Goal: Task Accomplishment & Management: Manage account settings

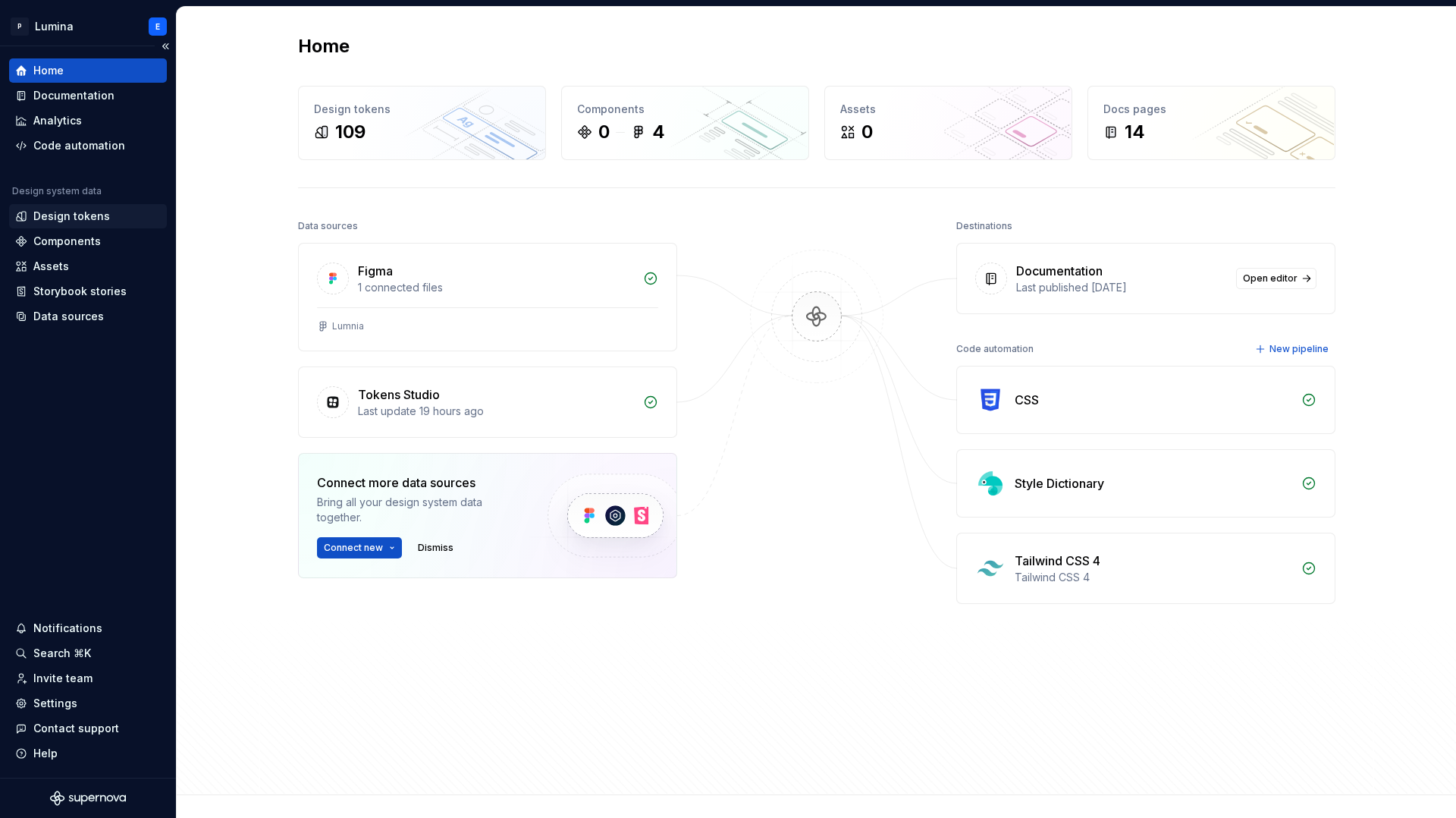
click at [60, 220] on div "Design tokens" at bounding box center [72, 216] width 77 height 15
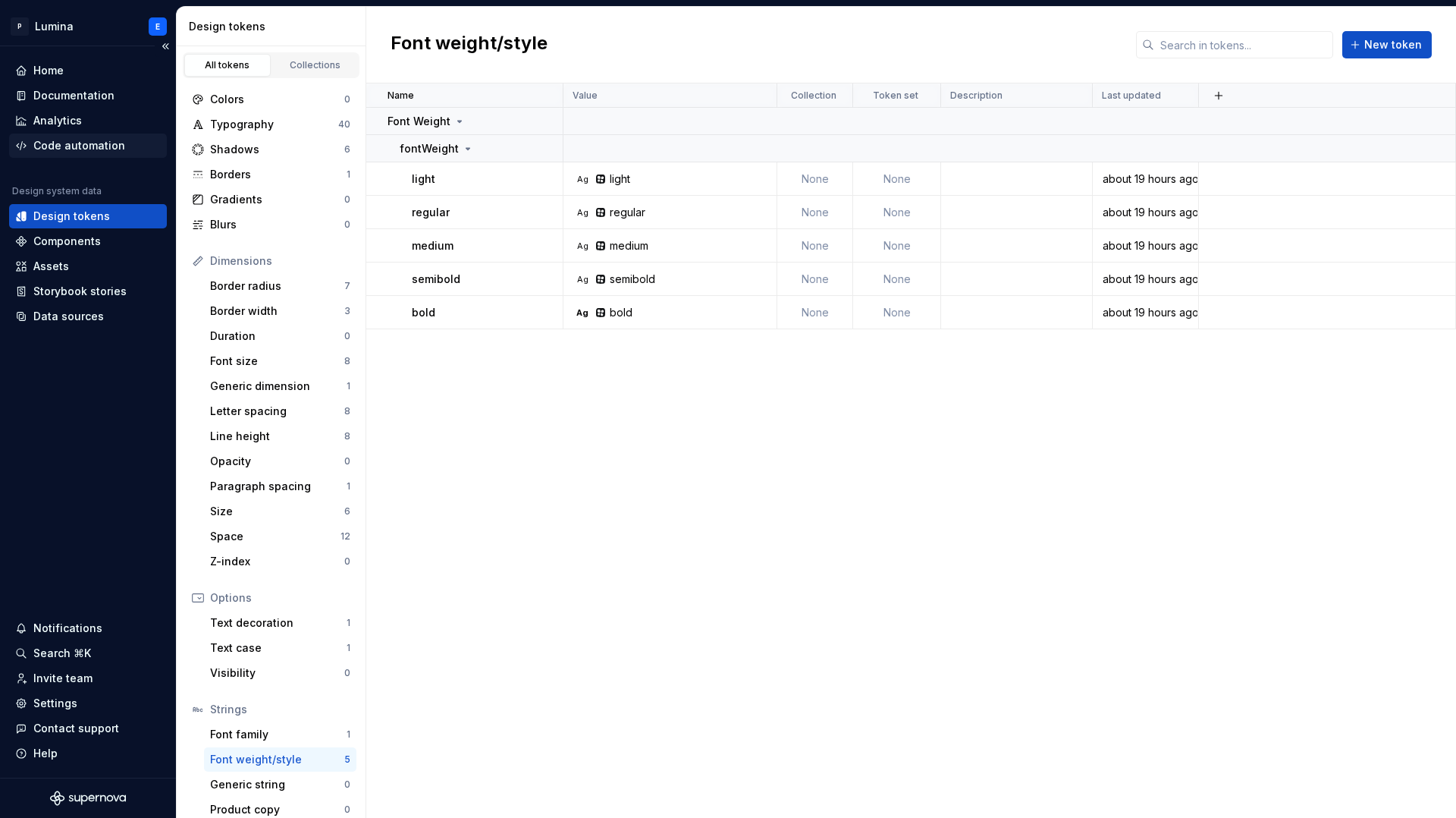
click at [79, 136] on div "Code automation" at bounding box center [88, 145] width 158 height 24
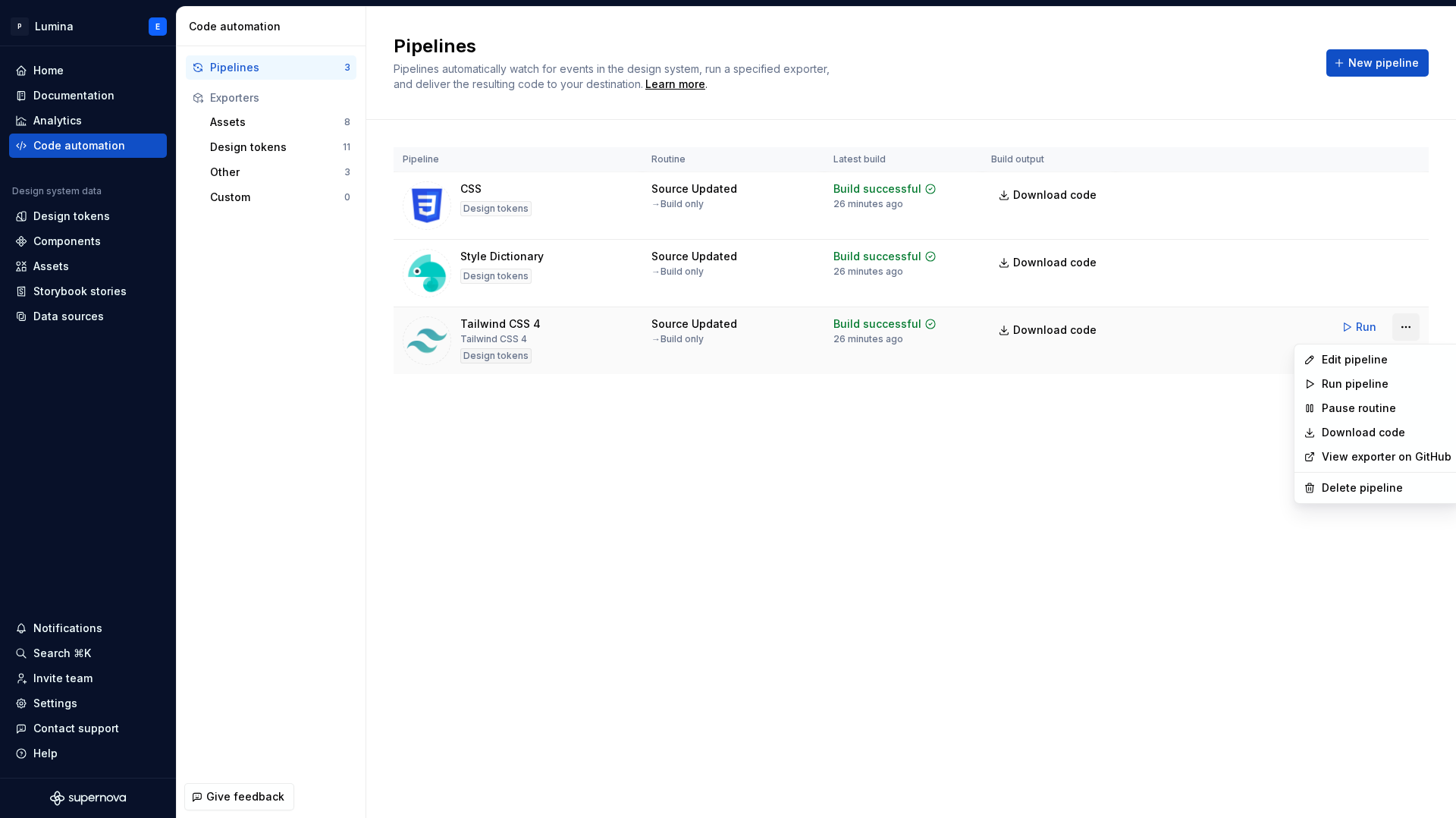
click at [1408, 326] on html "P Lumina E Home Documentation Analytics Code automation Design system data Desi…" at bounding box center [728, 409] width 1456 height 818
click at [1368, 357] on div "Edit pipeline" at bounding box center [1387, 360] width 130 height 15
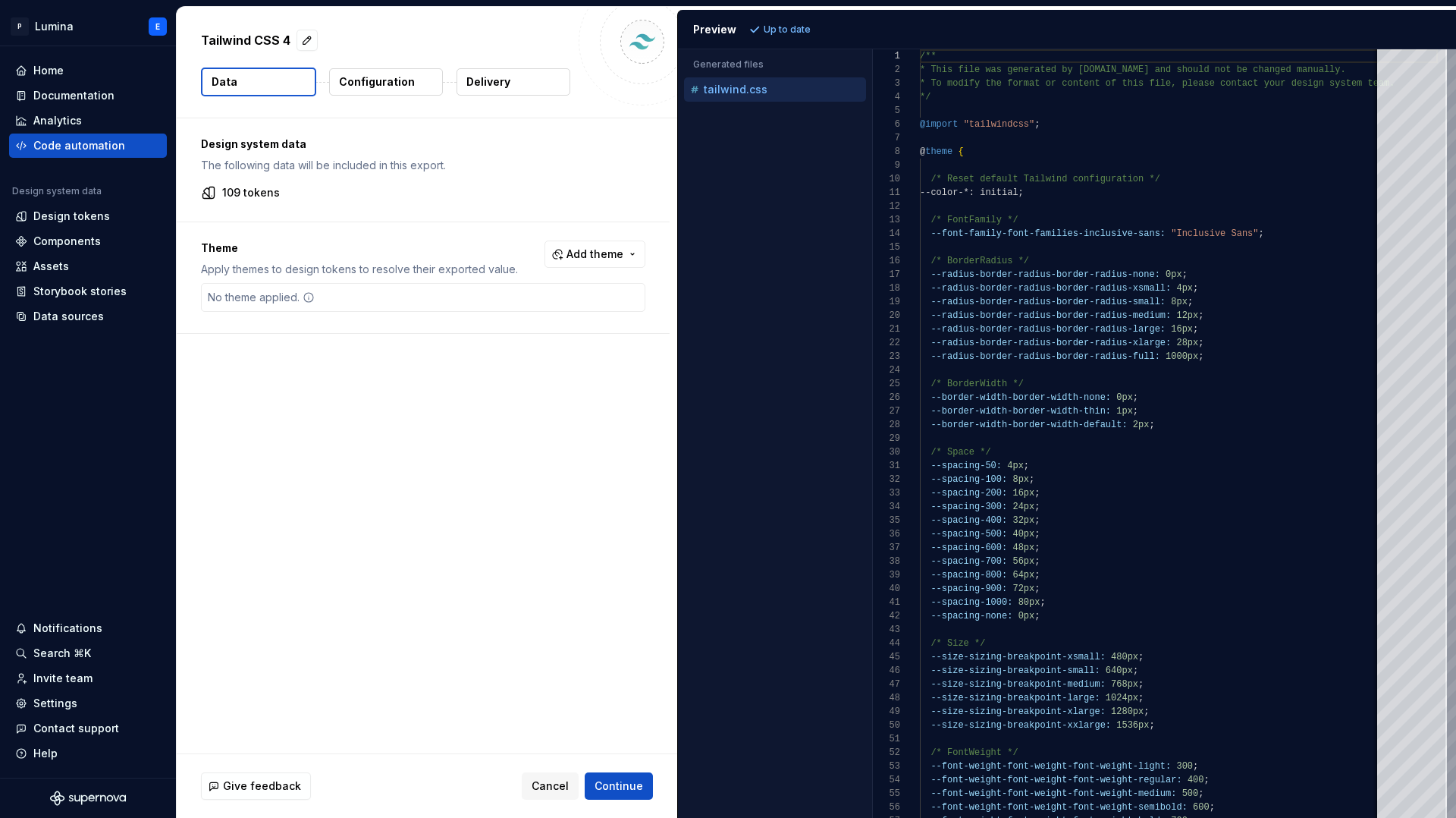
click at [377, 86] on p "Configuration" at bounding box center [376, 82] width 76 height 15
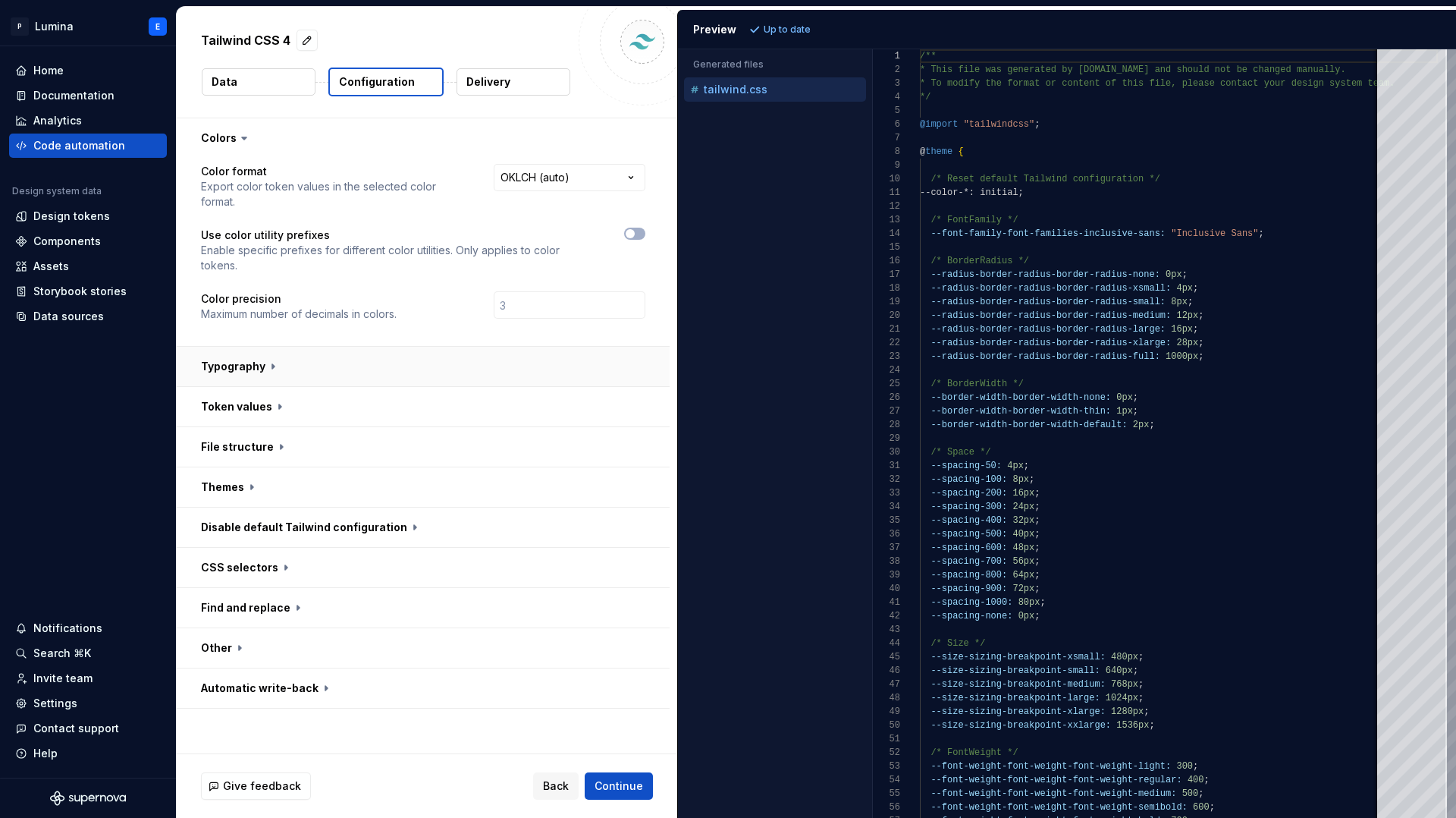
click at [262, 346] on button "button" at bounding box center [423, 365] width 493 height 39
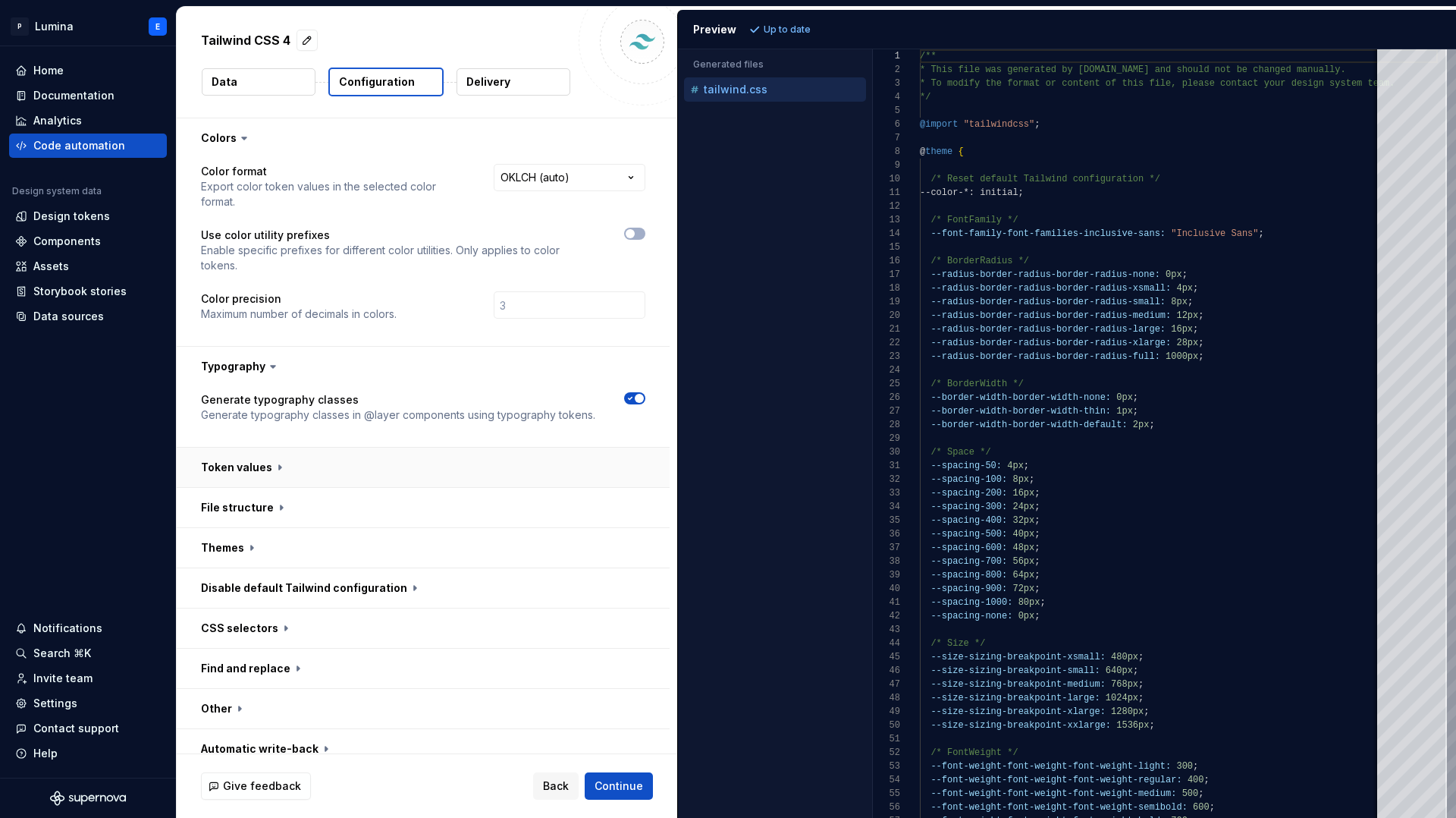
click at [275, 448] on button "button" at bounding box center [423, 467] width 493 height 39
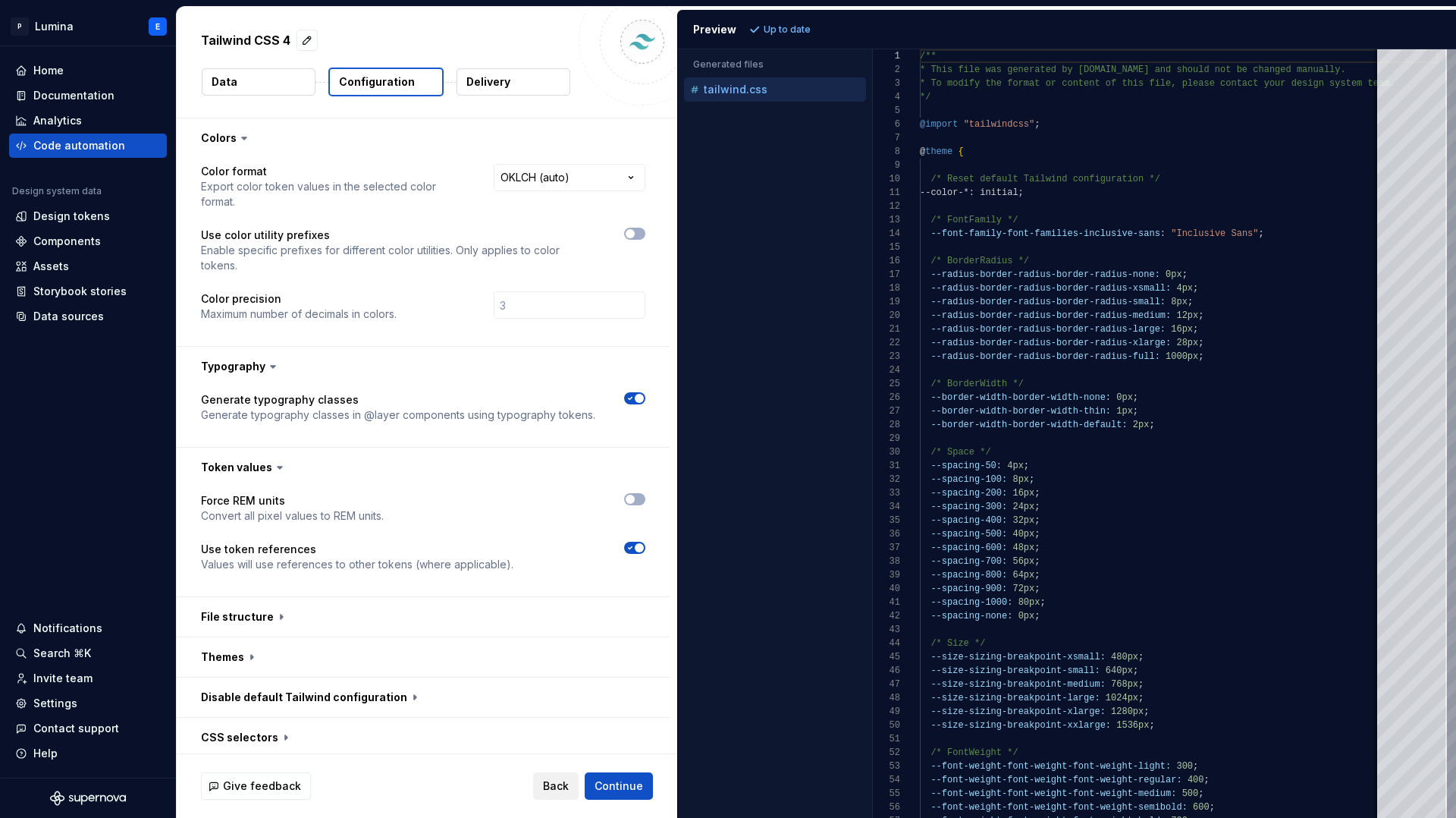
click at [563, 784] on span "Back" at bounding box center [556, 785] width 26 height 15
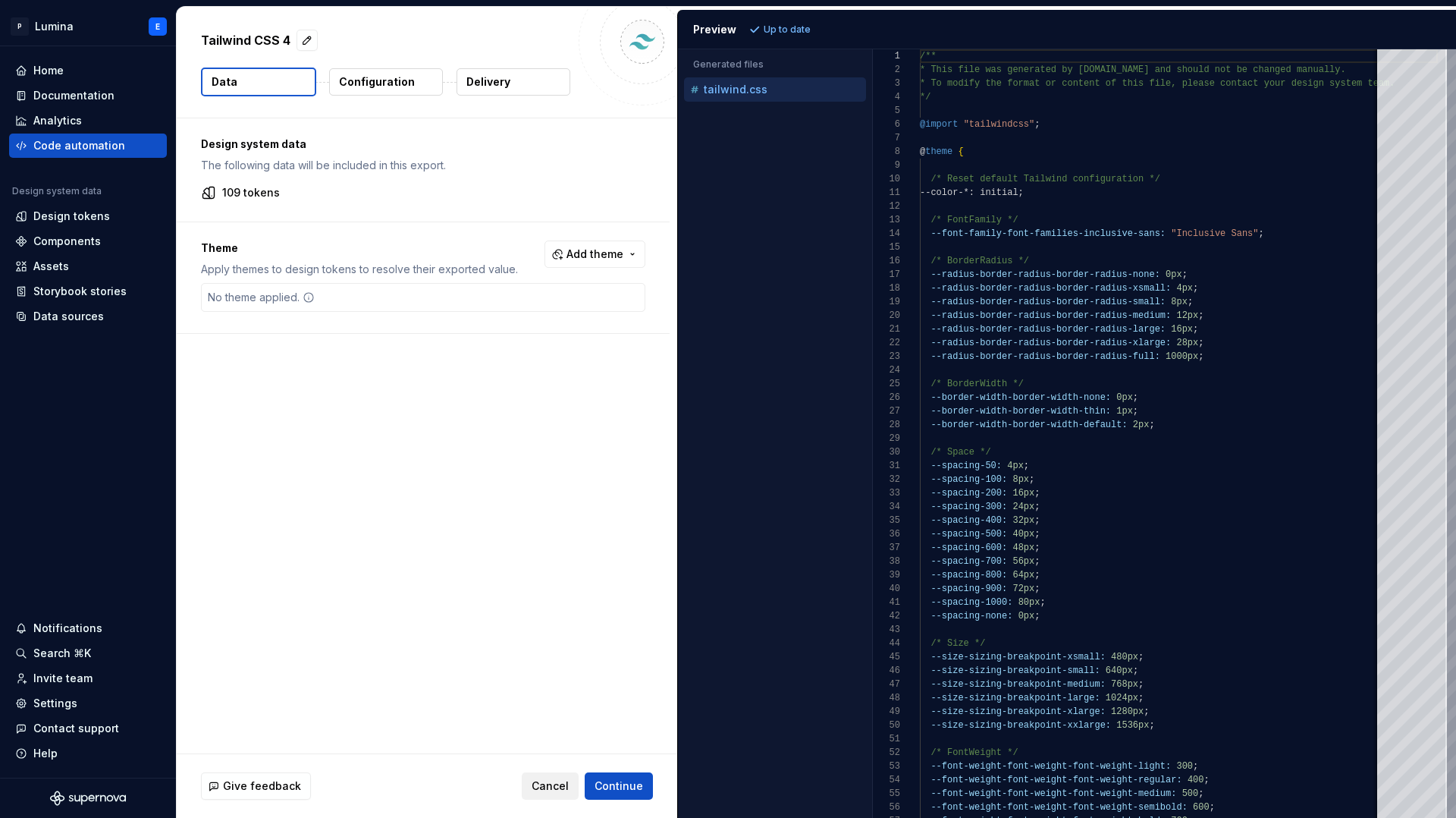
click at [563, 788] on span "Cancel" at bounding box center [550, 785] width 37 height 15
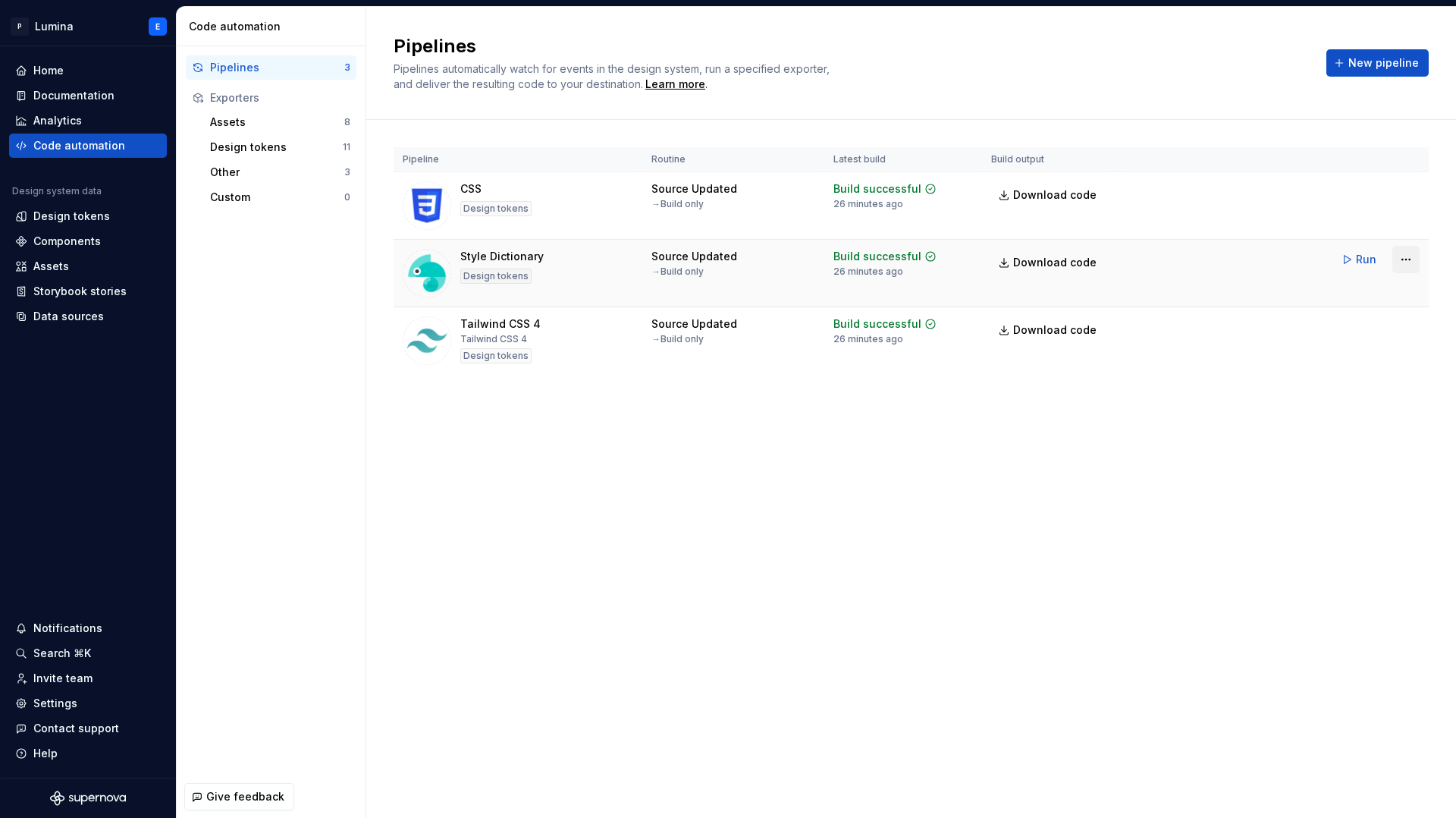
click at [1412, 254] on html "P Lumina E Home Documentation Analytics Code automation Design system data Desi…" at bounding box center [728, 409] width 1456 height 818
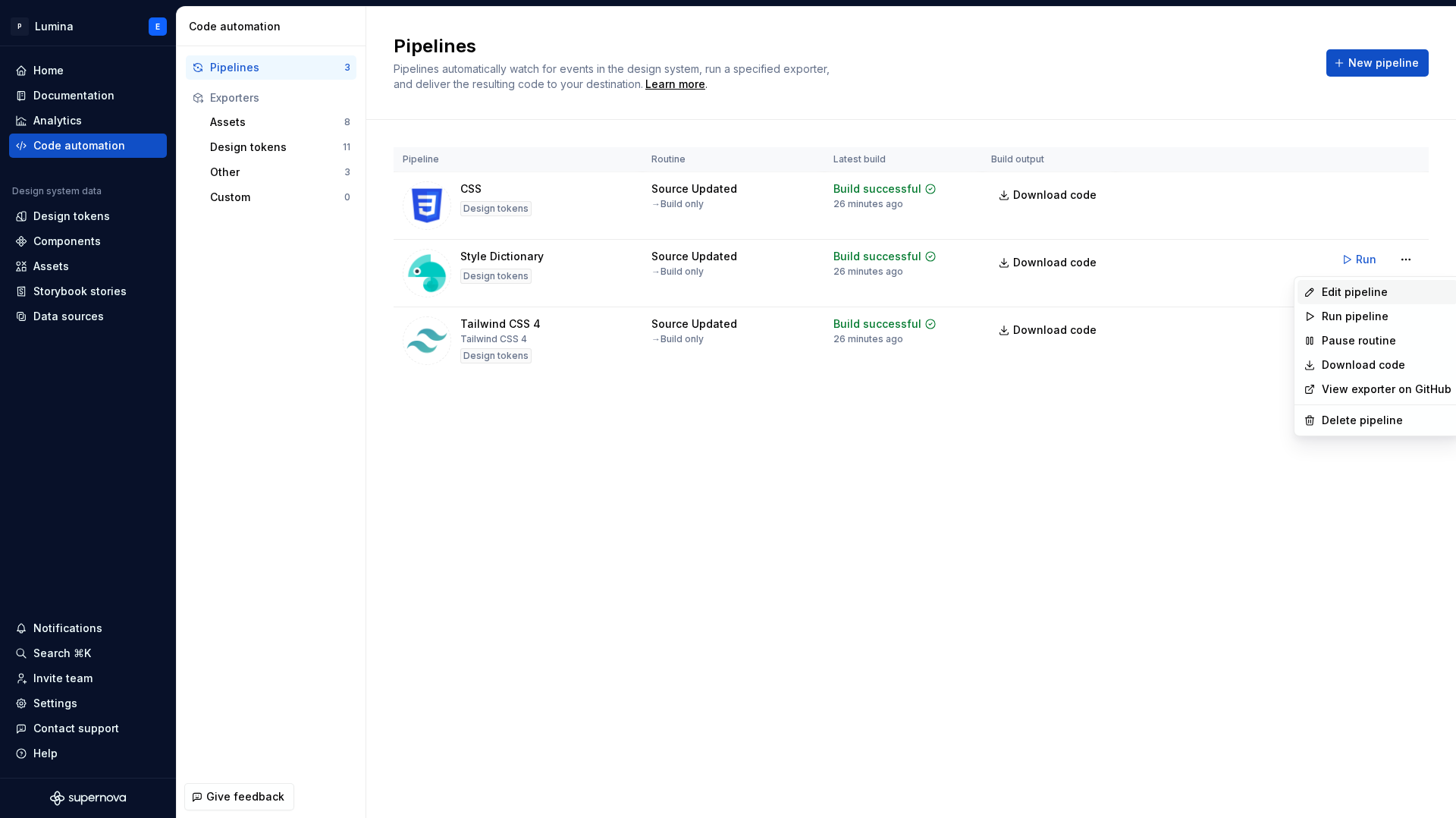
click at [1375, 291] on div "Edit pipeline" at bounding box center [1387, 292] width 130 height 15
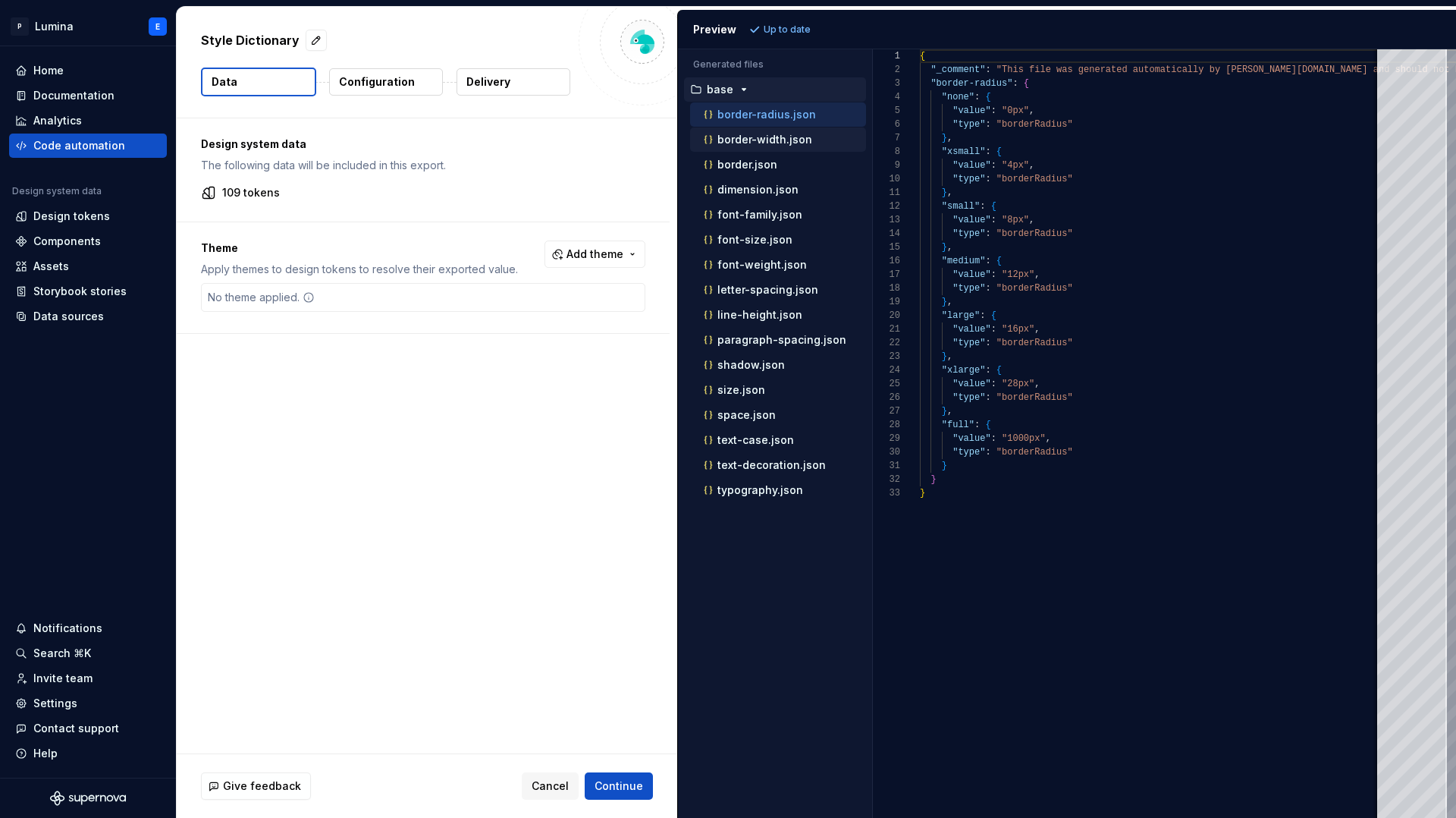
click at [760, 146] on div "border-width.json" at bounding box center [783, 140] width 165 height 15
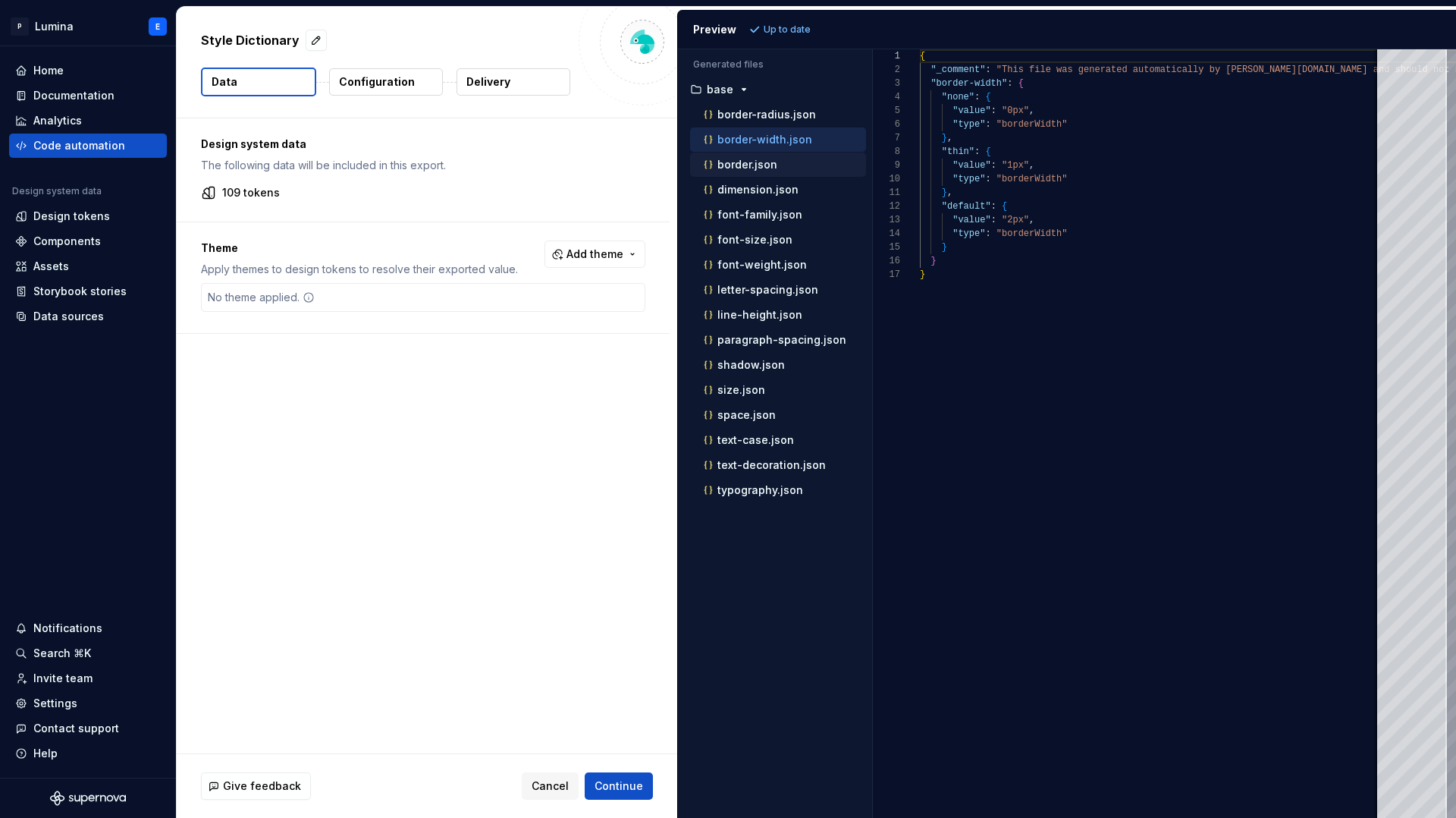
click at [758, 169] on p "border.json" at bounding box center [747, 165] width 60 height 12
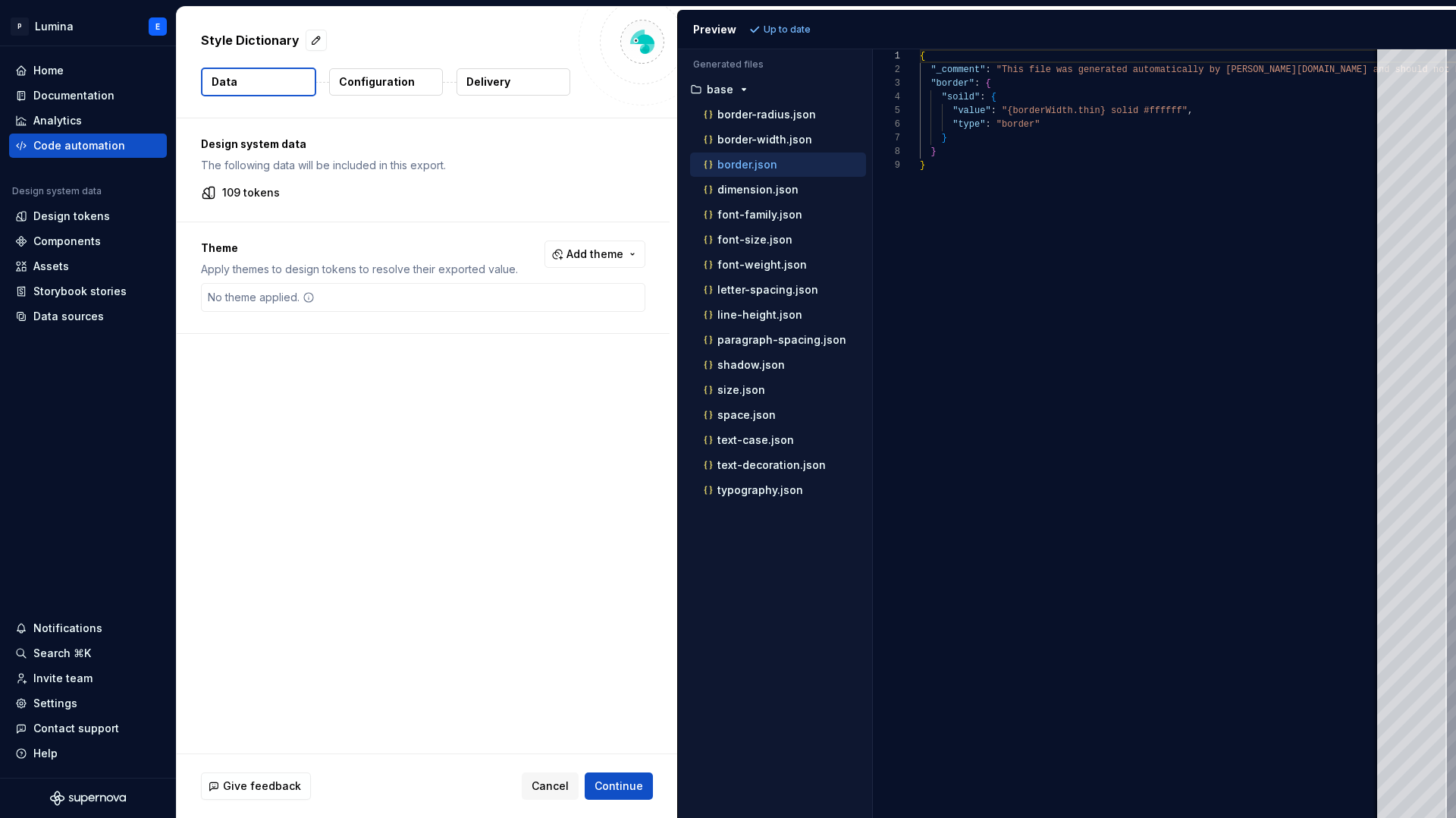
scroll to position [109, 0]
click at [761, 192] on p "dimension.json" at bounding box center [758, 189] width 81 height 12
click at [761, 126] on div "border-radius.json" at bounding box center [778, 114] width 176 height 24
click at [741, 120] on p "border-radius.json" at bounding box center [766, 114] width 99 height 12
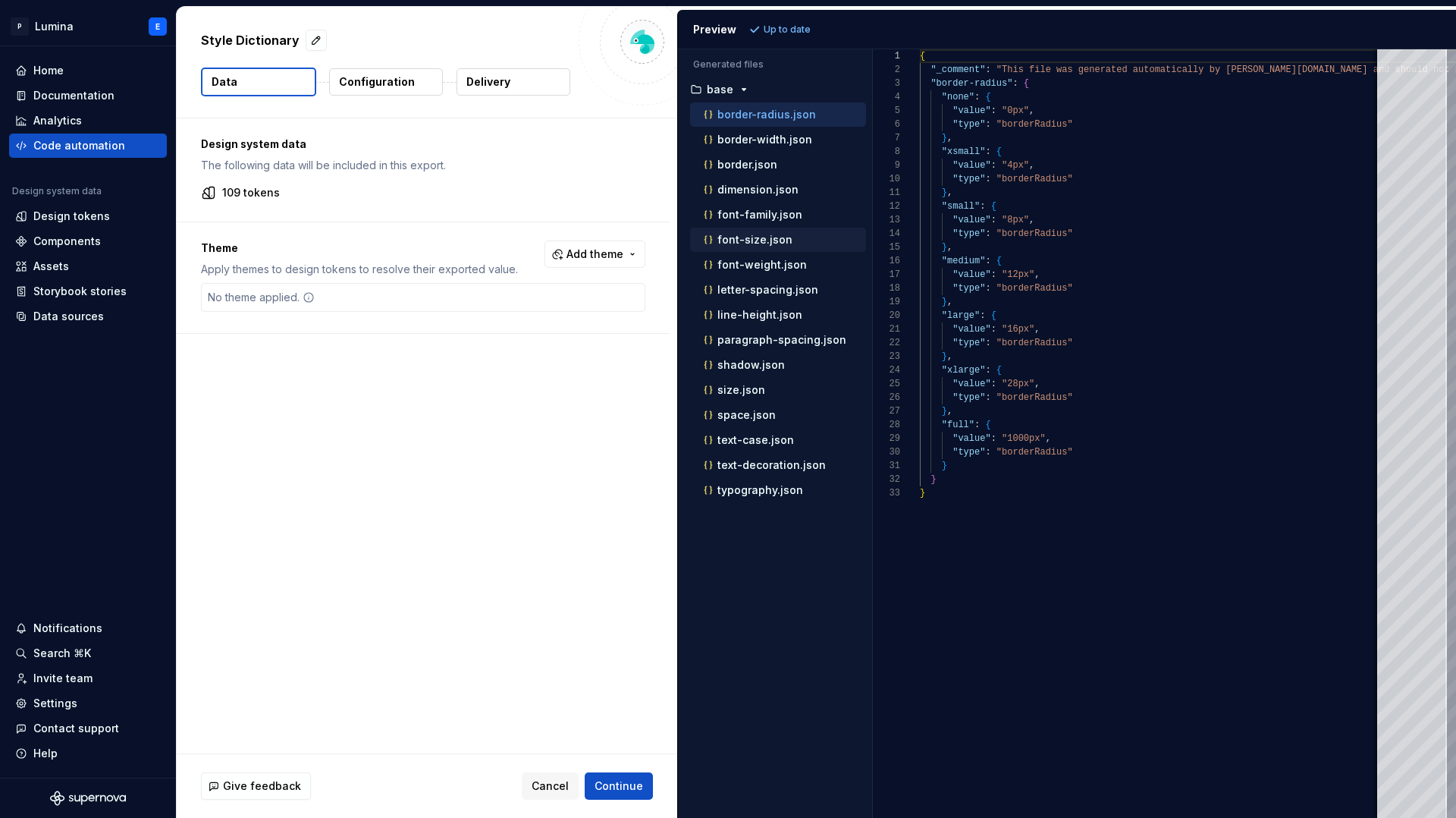
click at [756, 250] on div "font-size.json" at bounding box center [778, 239] width 176 height 24
click at [753, 247] on button "font-size.json" at bounding box center [778, 239] width 176 height 16
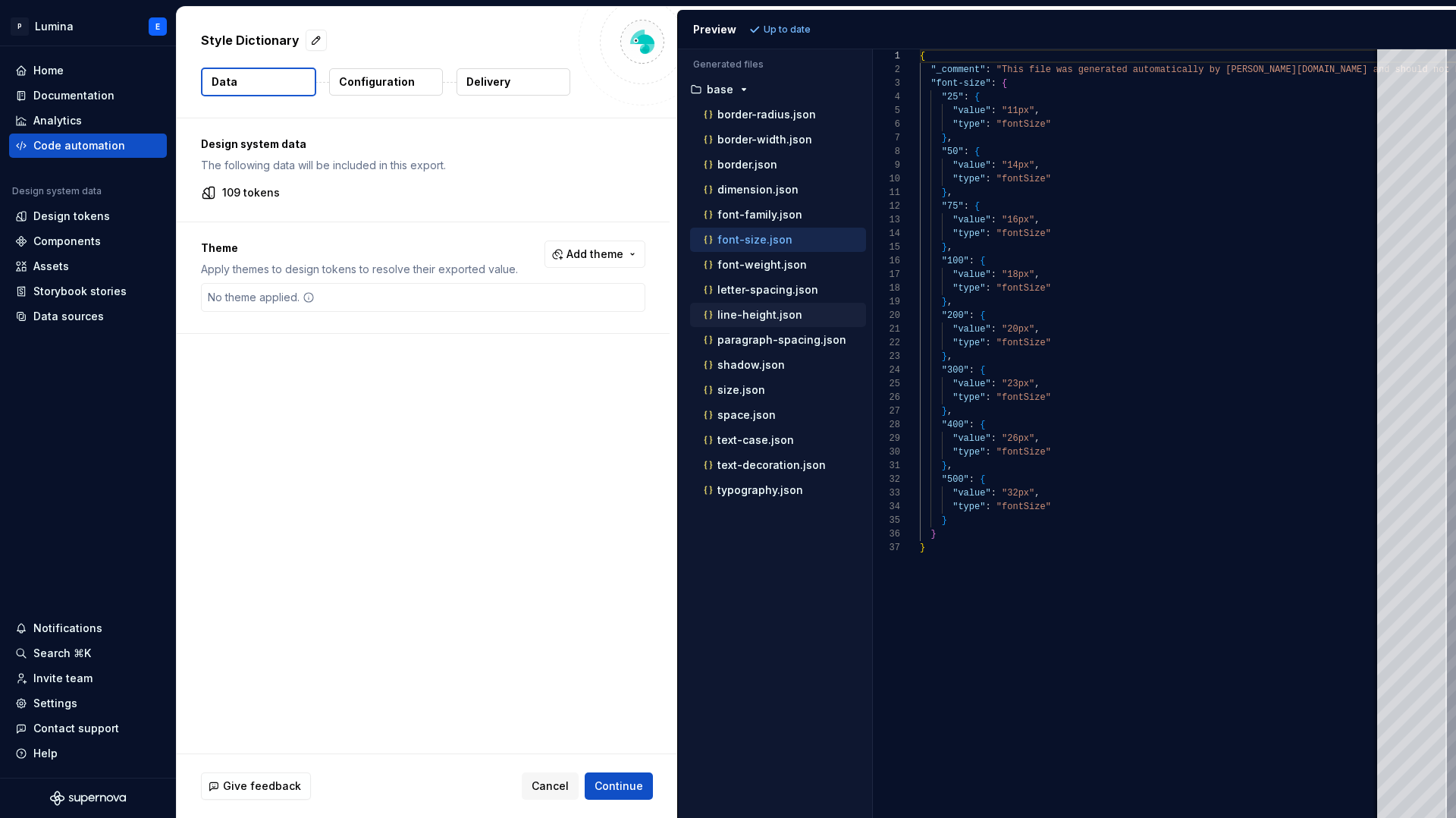
click at [752, 320] on p "line-height.json" at bounding box center [760, 315] width 85 height 12
click at [759, 114] on p "border-radius.json" at bounding box center [766, 114] width 99 height 12
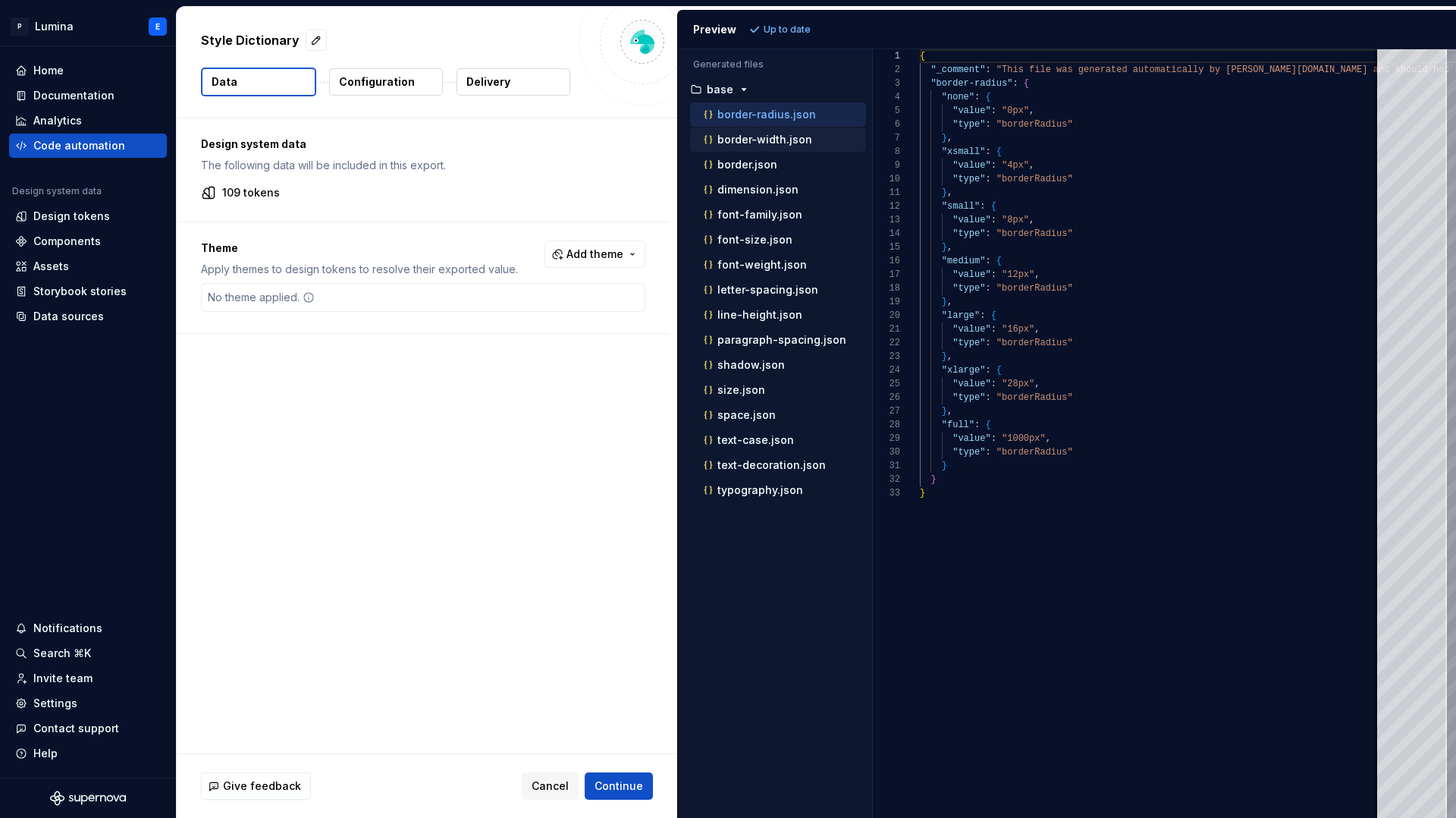
click at [764, 132] on div "border-width.json" at bounding box center [783, 140] width 165 height 15
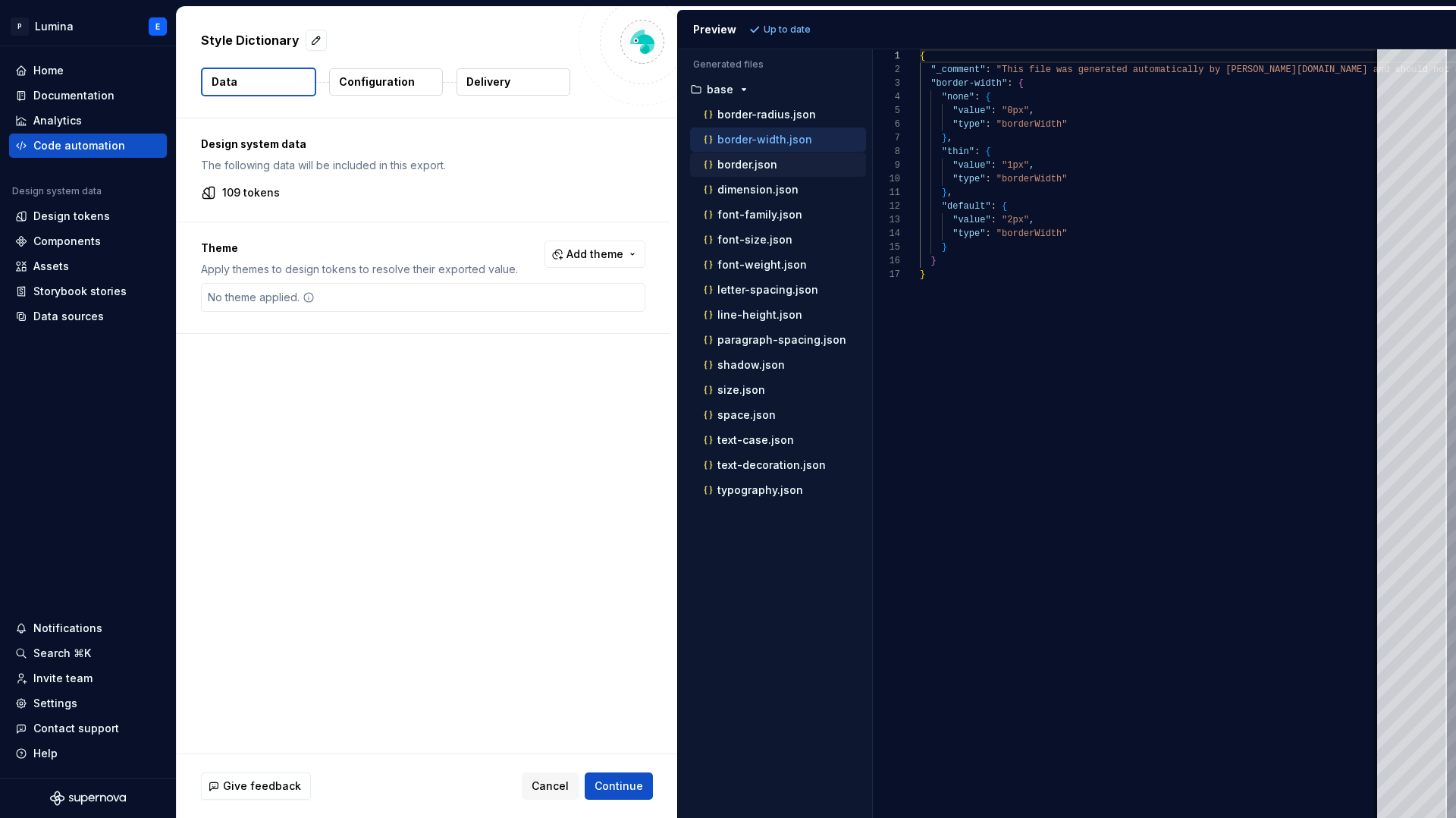
click at [758, 166] on p "border.json" at bounding box center [747, 165] width 60 height 12
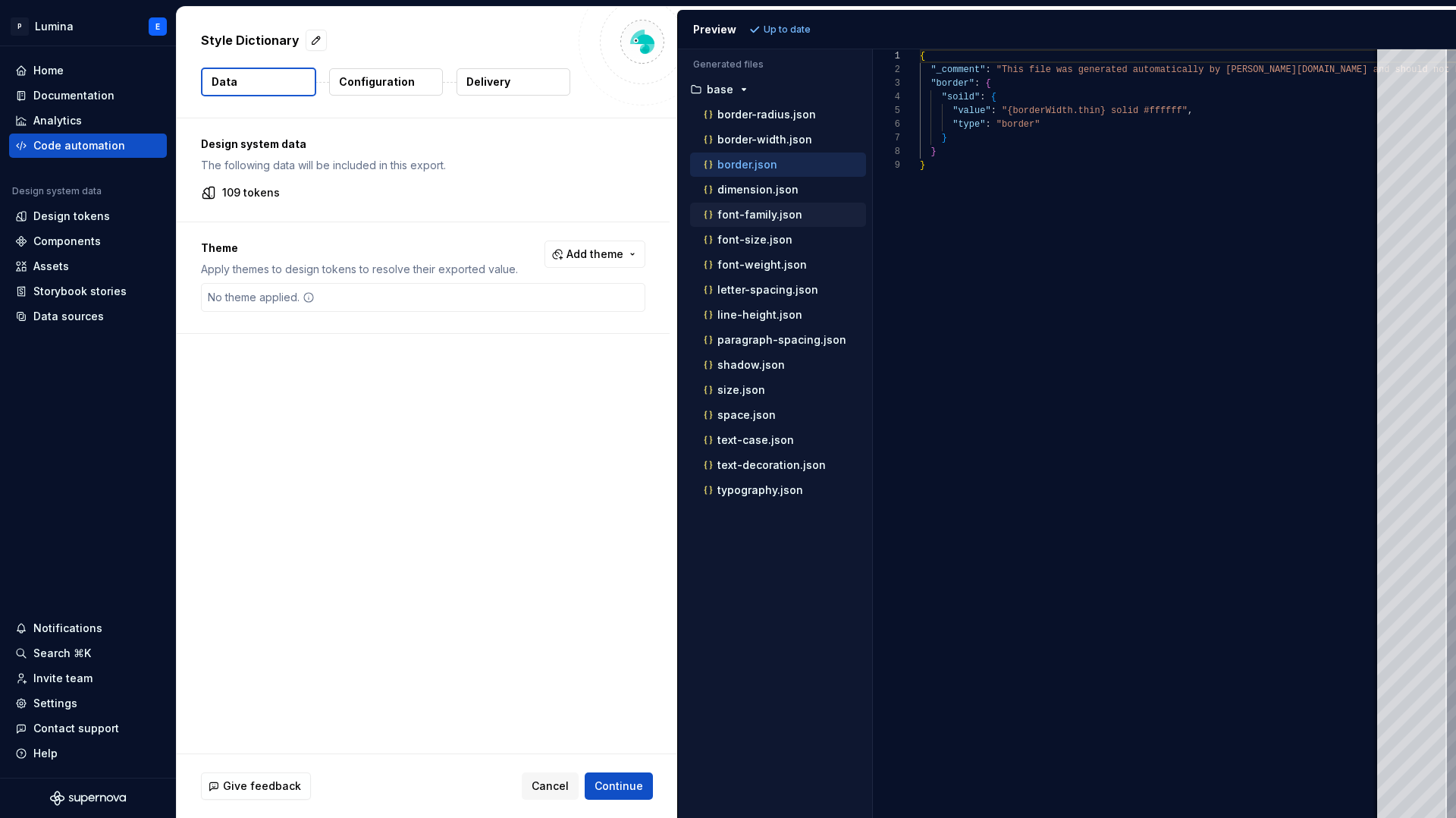
click at [781, 218] on p "font-family.json" at bounding box center [760, 214] width 85 height 12
click at [770, 275] on div "font-weight.json" at bounding box center [778, 264] width 176 height 24
click at [763, 268] on p "font-weight.json" at bounding box center [762, 264] width 90 height 12
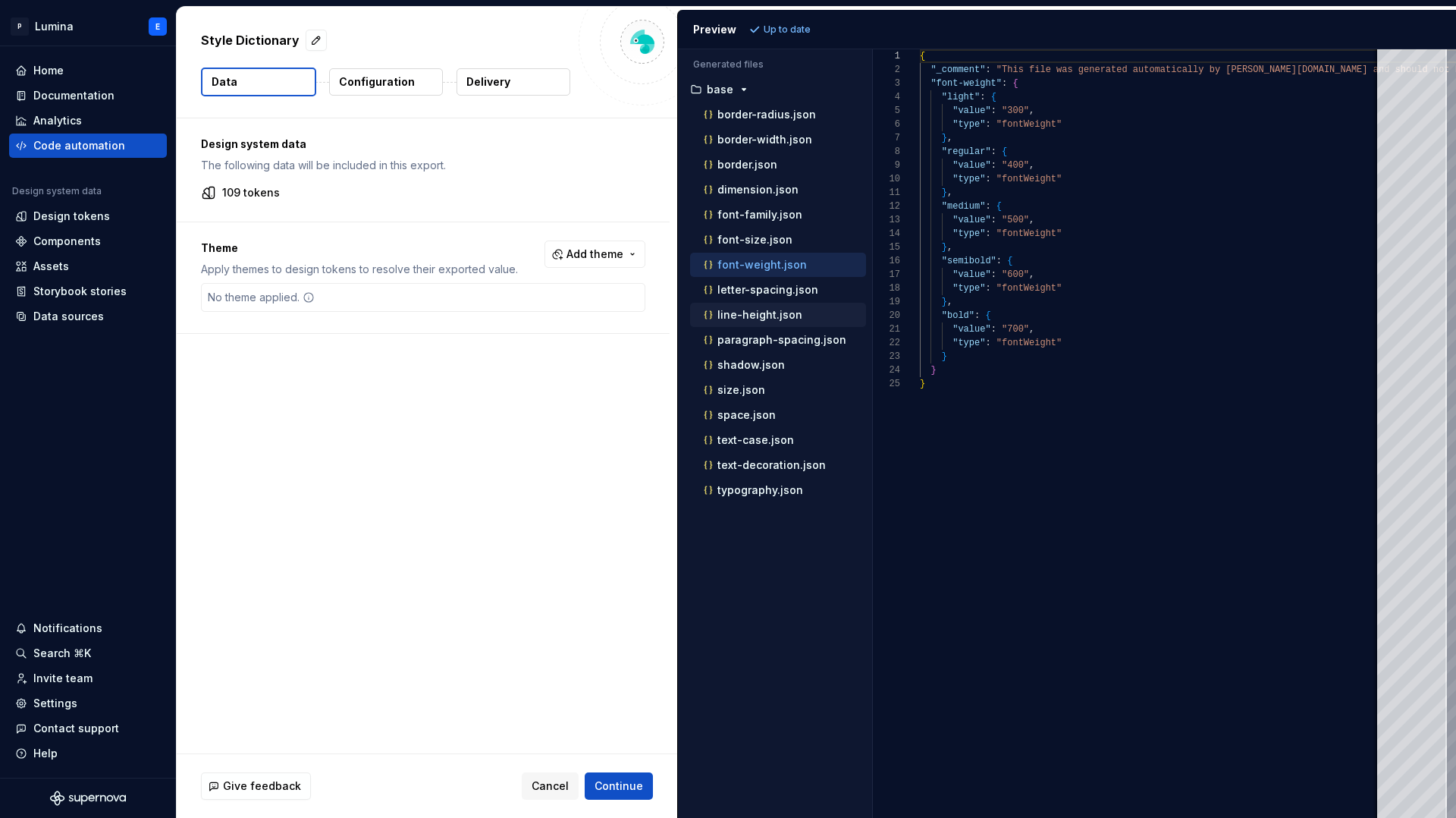
click at [739, 325] on div "line-height.json" at bounding box center [778, 314] width 176 height 24
click at [739, 319] on p "line-height.json" at bounding box center [760, 315] width 85 height 12
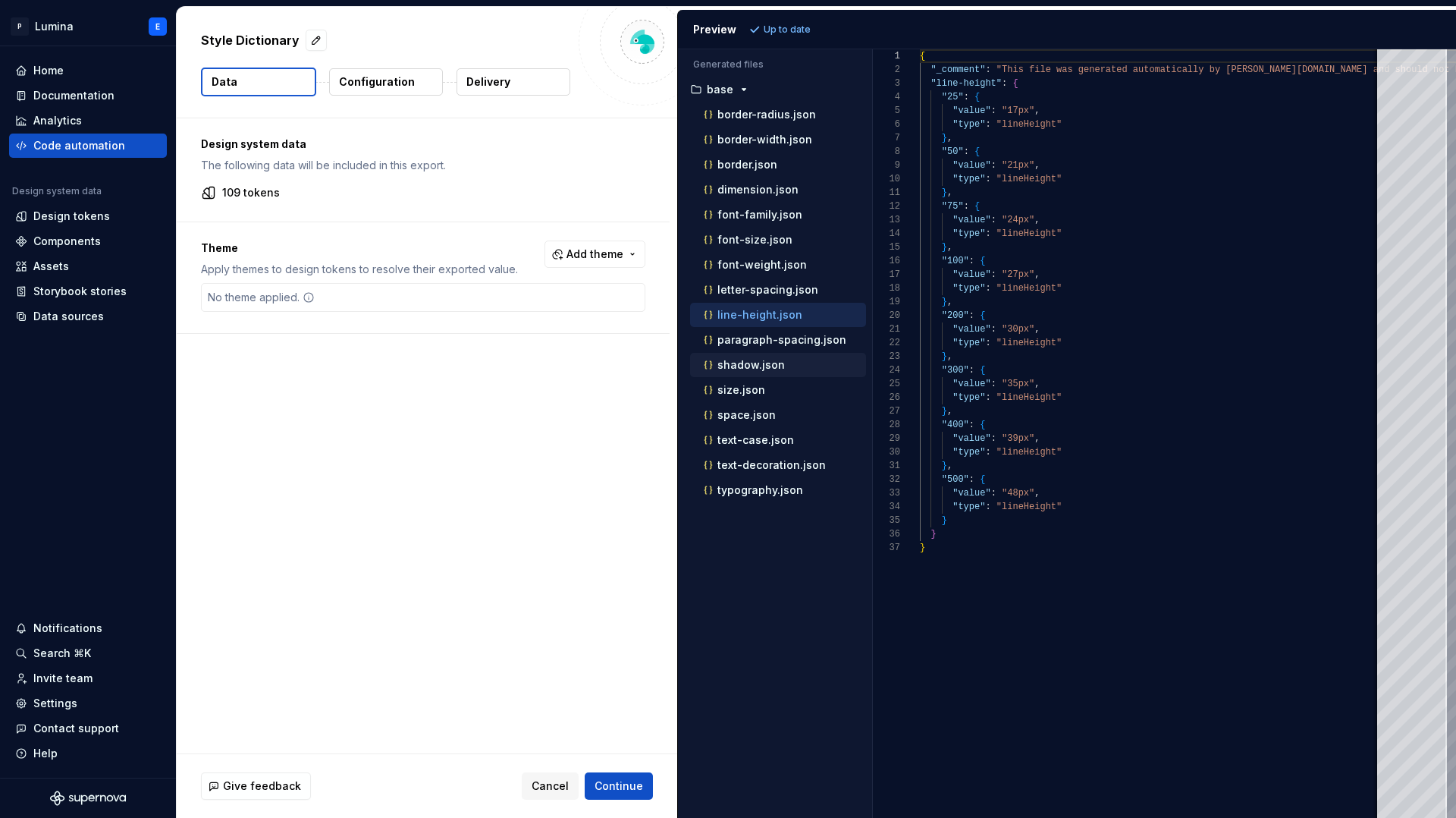
click at [741, 366] on p "shadow.json" at bounding box center [751, 365] width 68 height 12
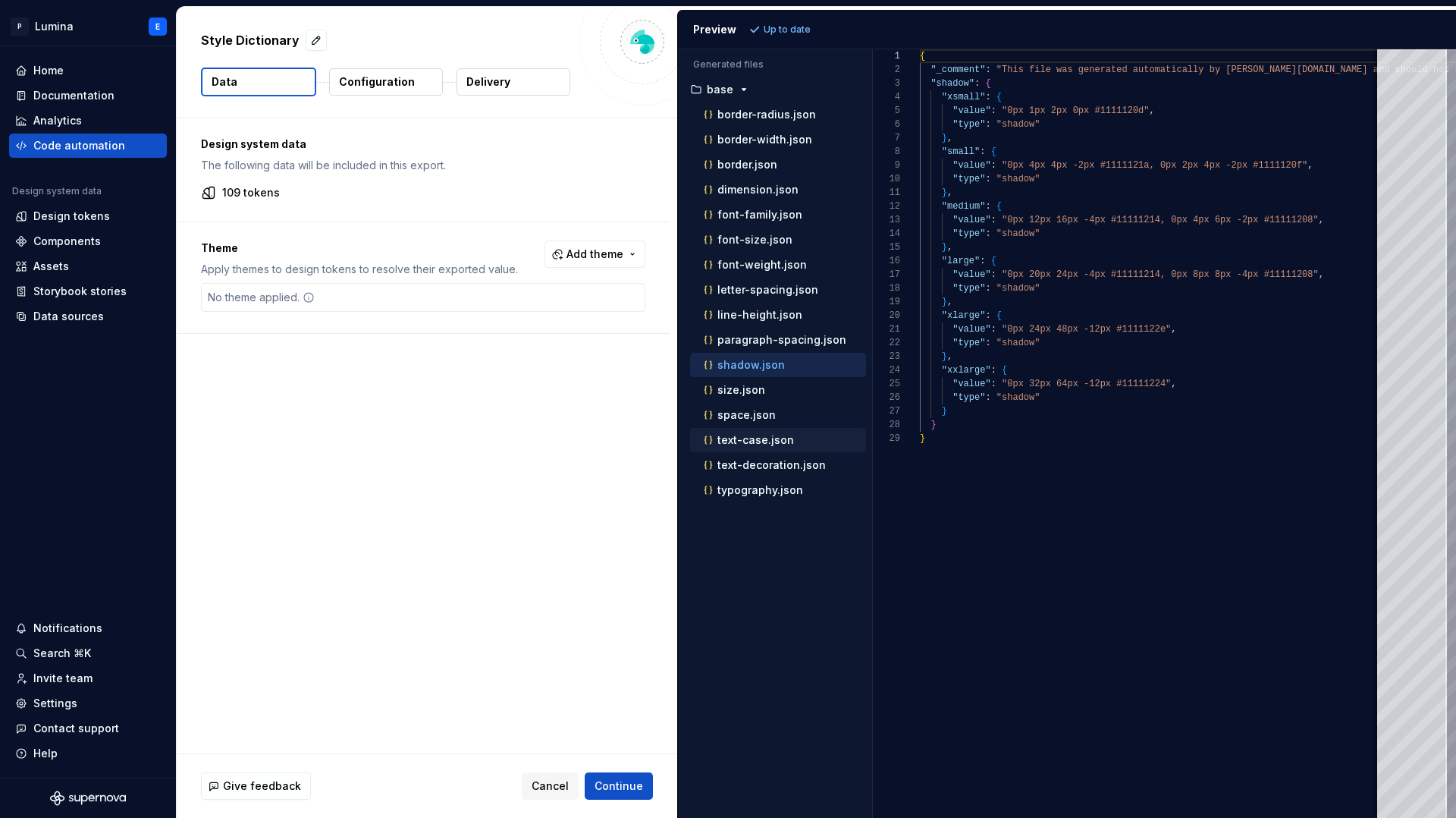
click at [745, 434] on p "text-case.json" at bounding box center [756, 439] width 77 height 12
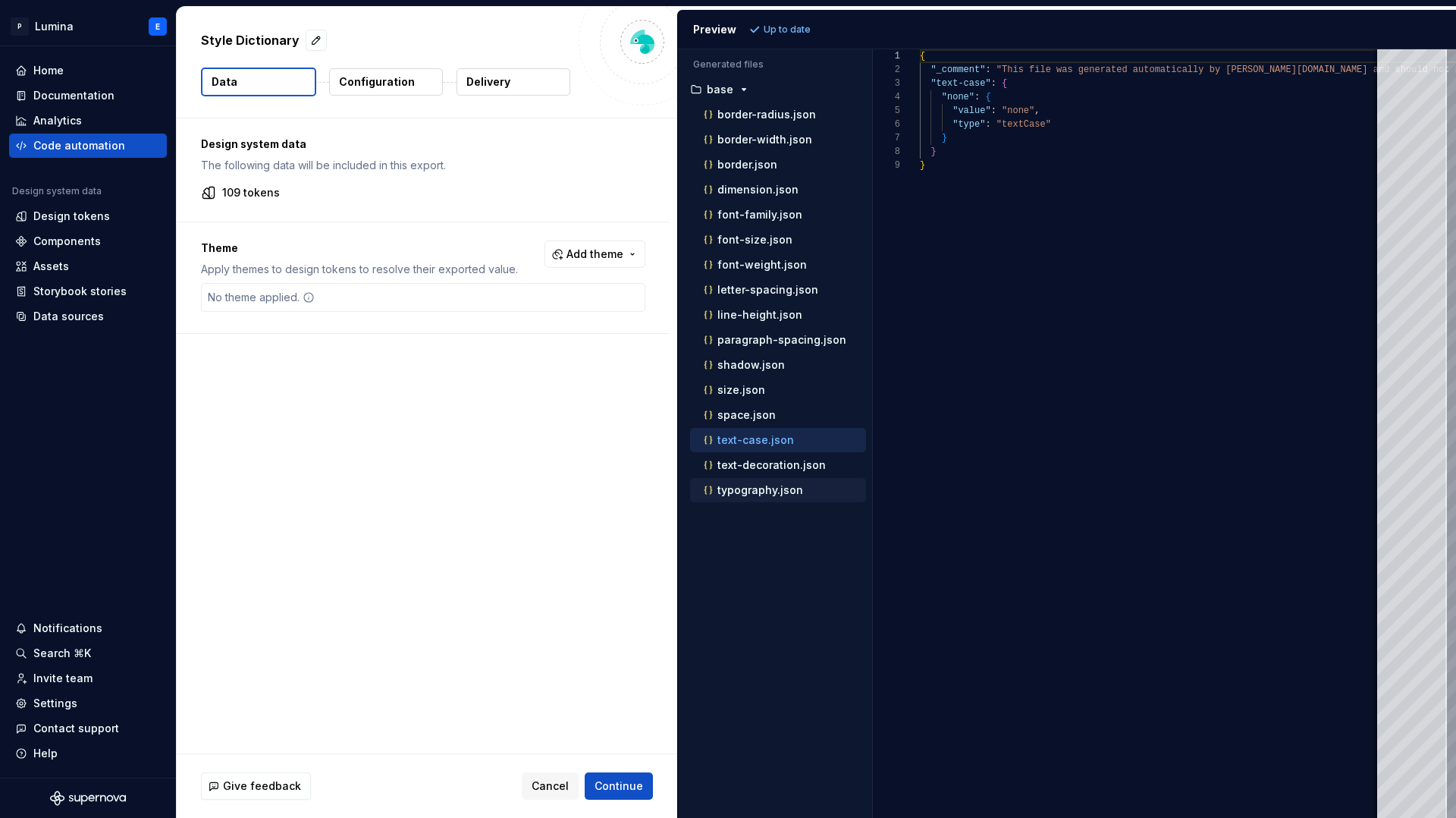
click at [745, 492] on p "typography.json" at bounding box center [761, 490] width 86 height 12
type textarea "**********"
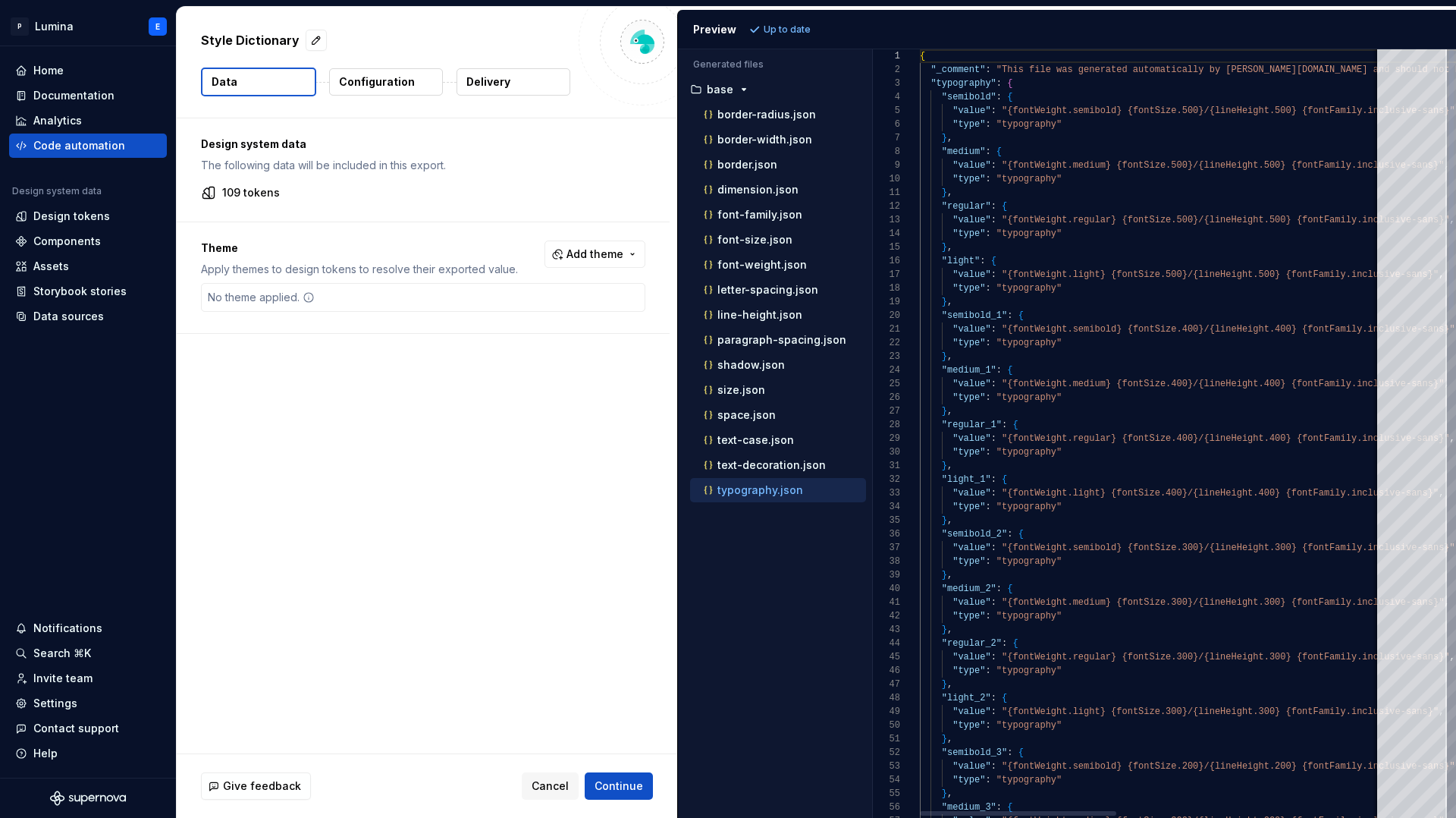
scroll to position [122, 0]
click at [478, 77] on p "Delivery" at bounding box center [489, 82] width 44 height 15
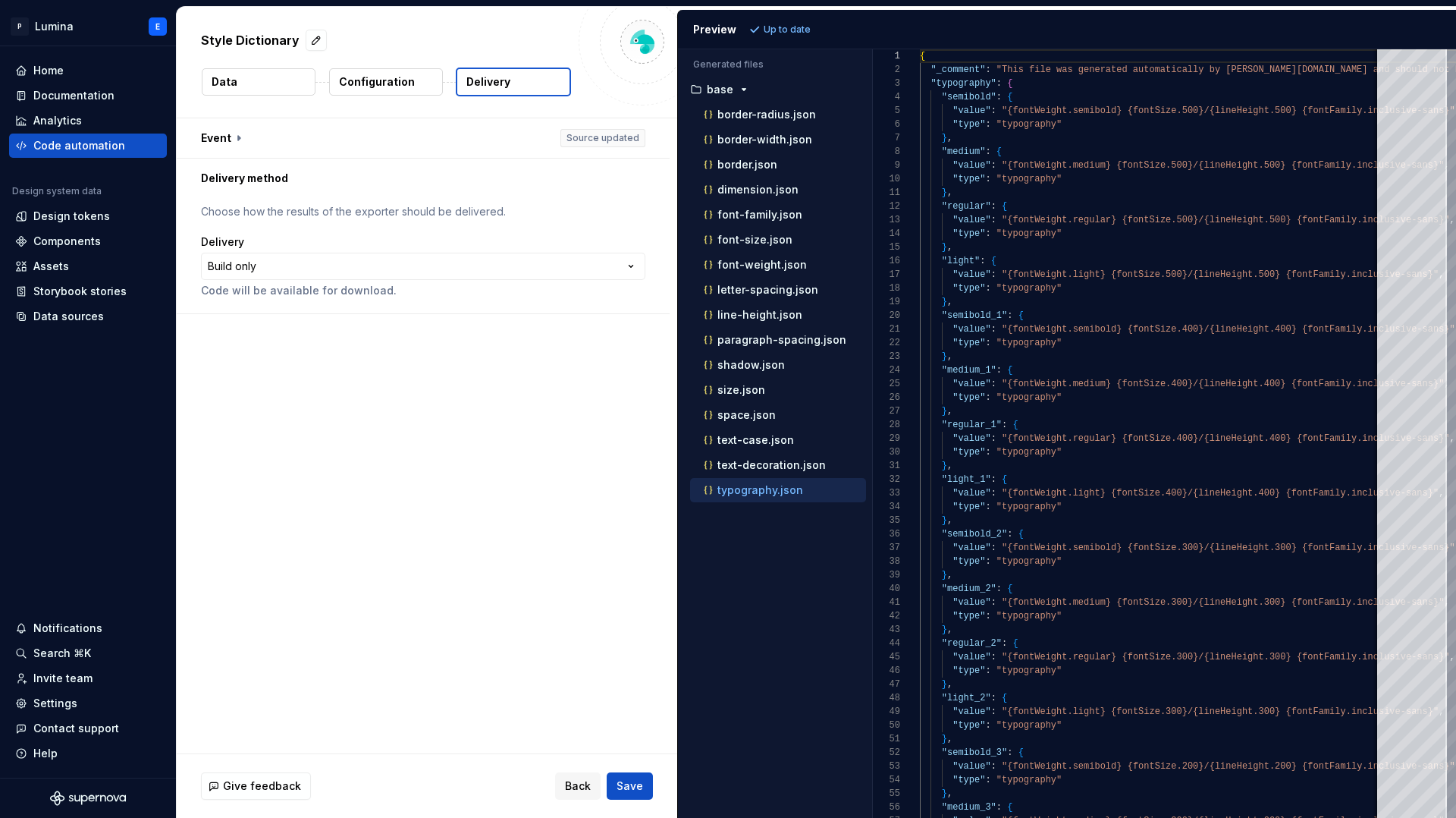
click at [408, 80] on p "Configuration" at bounding box center [376, 82] width 76 height 15
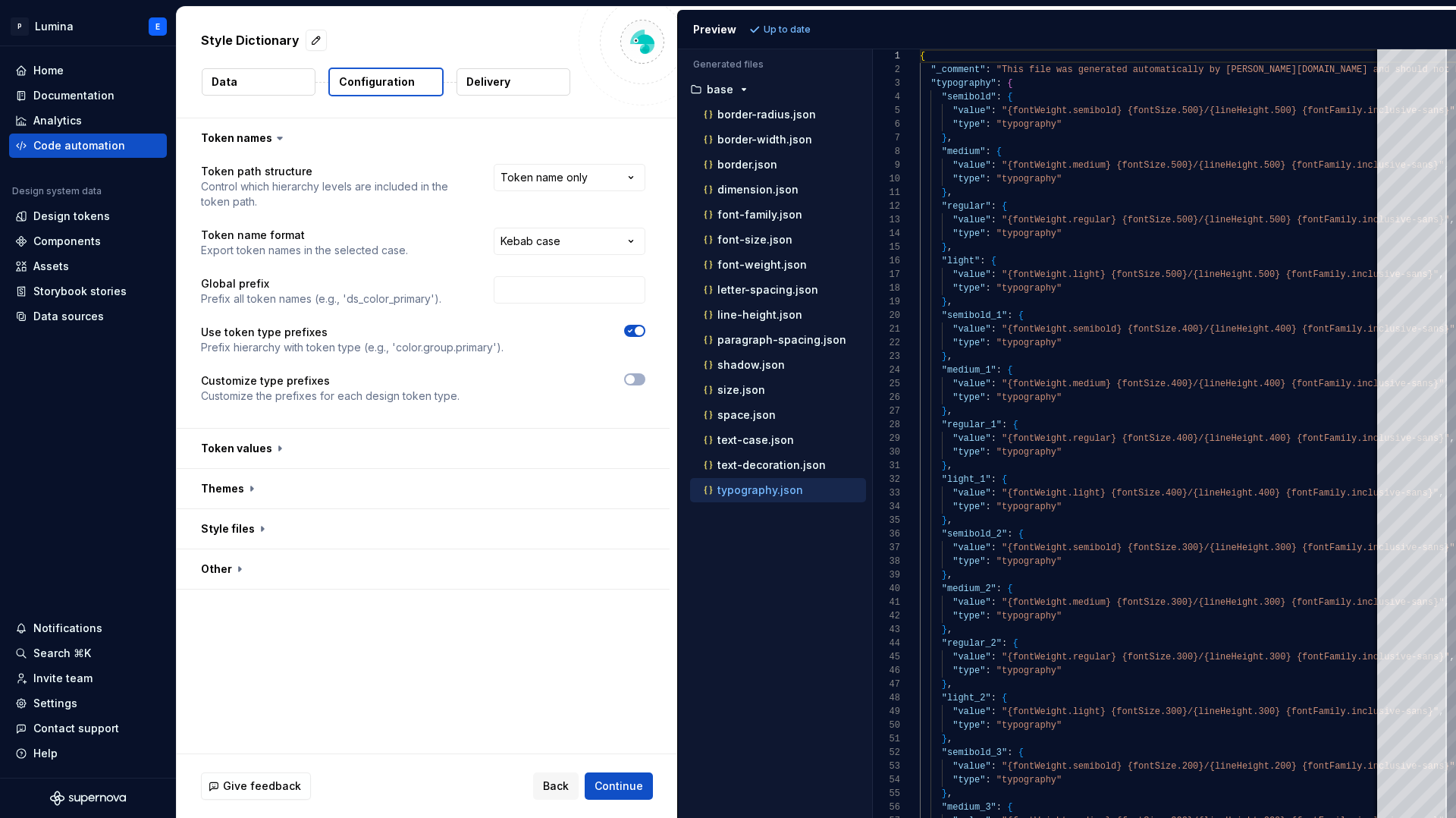
click at [793, 31] on p "Up to date" at bounding box center [786, 30] width 47 height 12
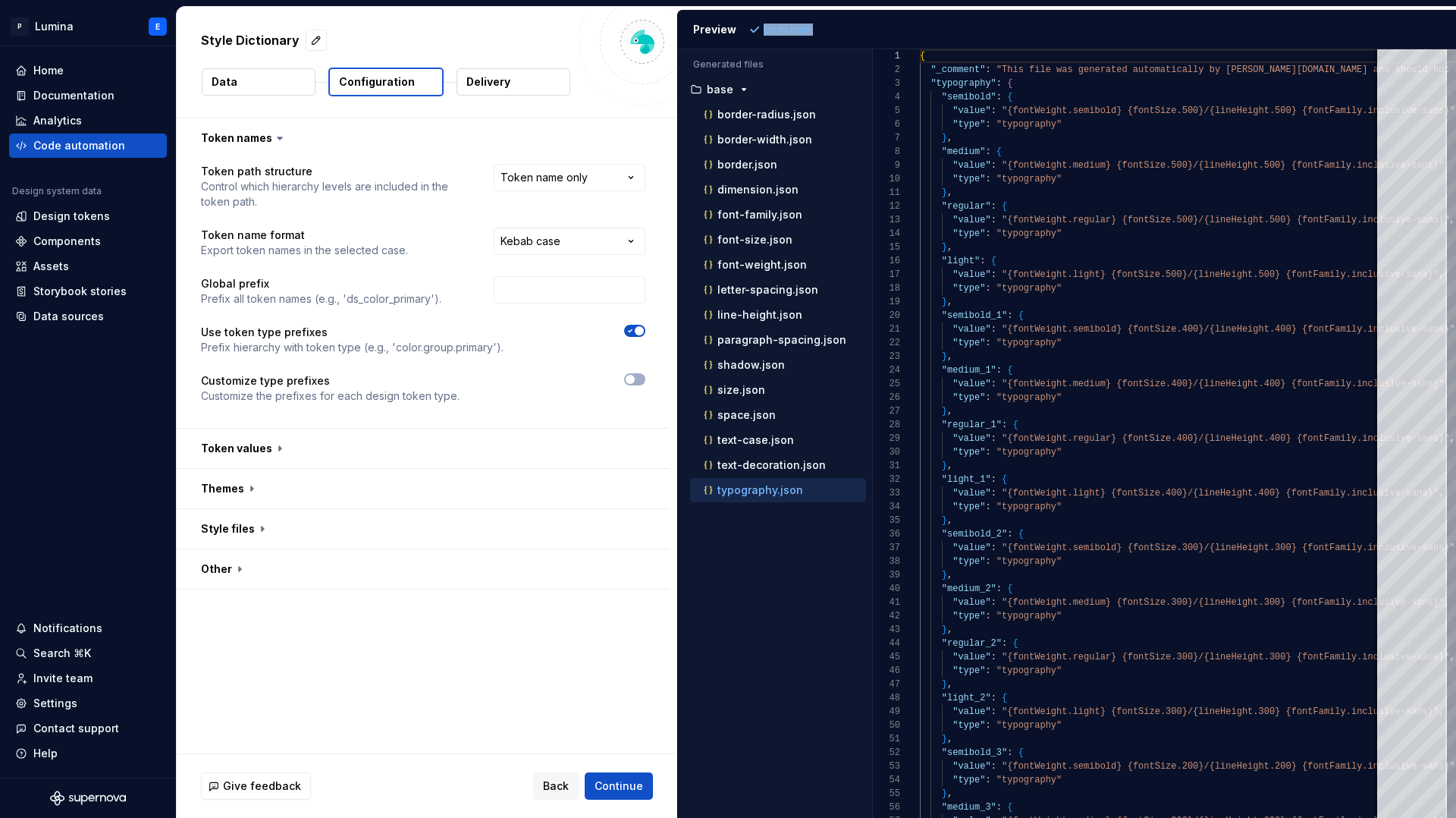
click at [246, 87] on button "Data" at bounding box center [258, 81] width 114 height 28
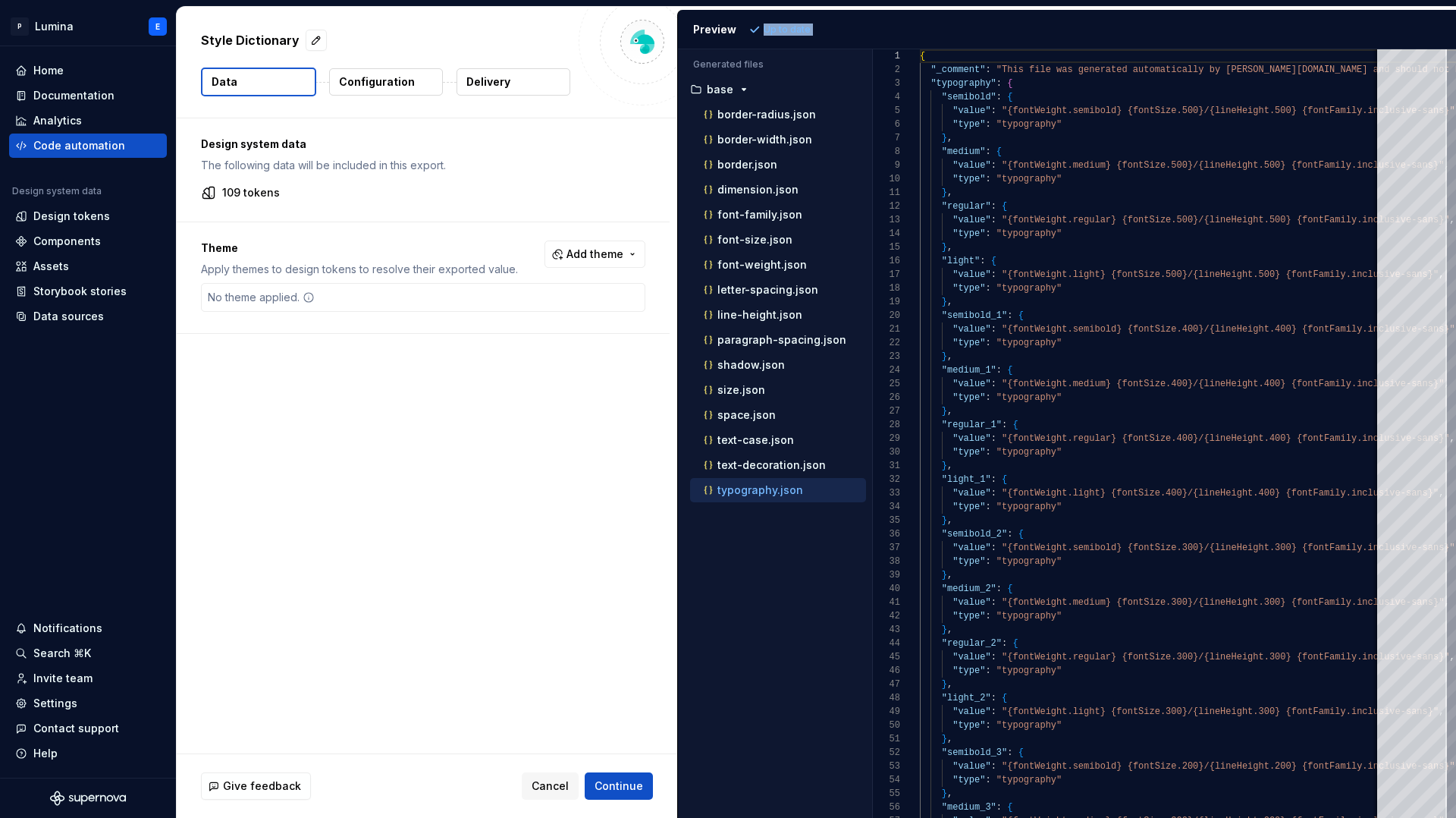
click at [381, 77] on p "Configuration" at bounding box center [376, 82] width 76 height 15
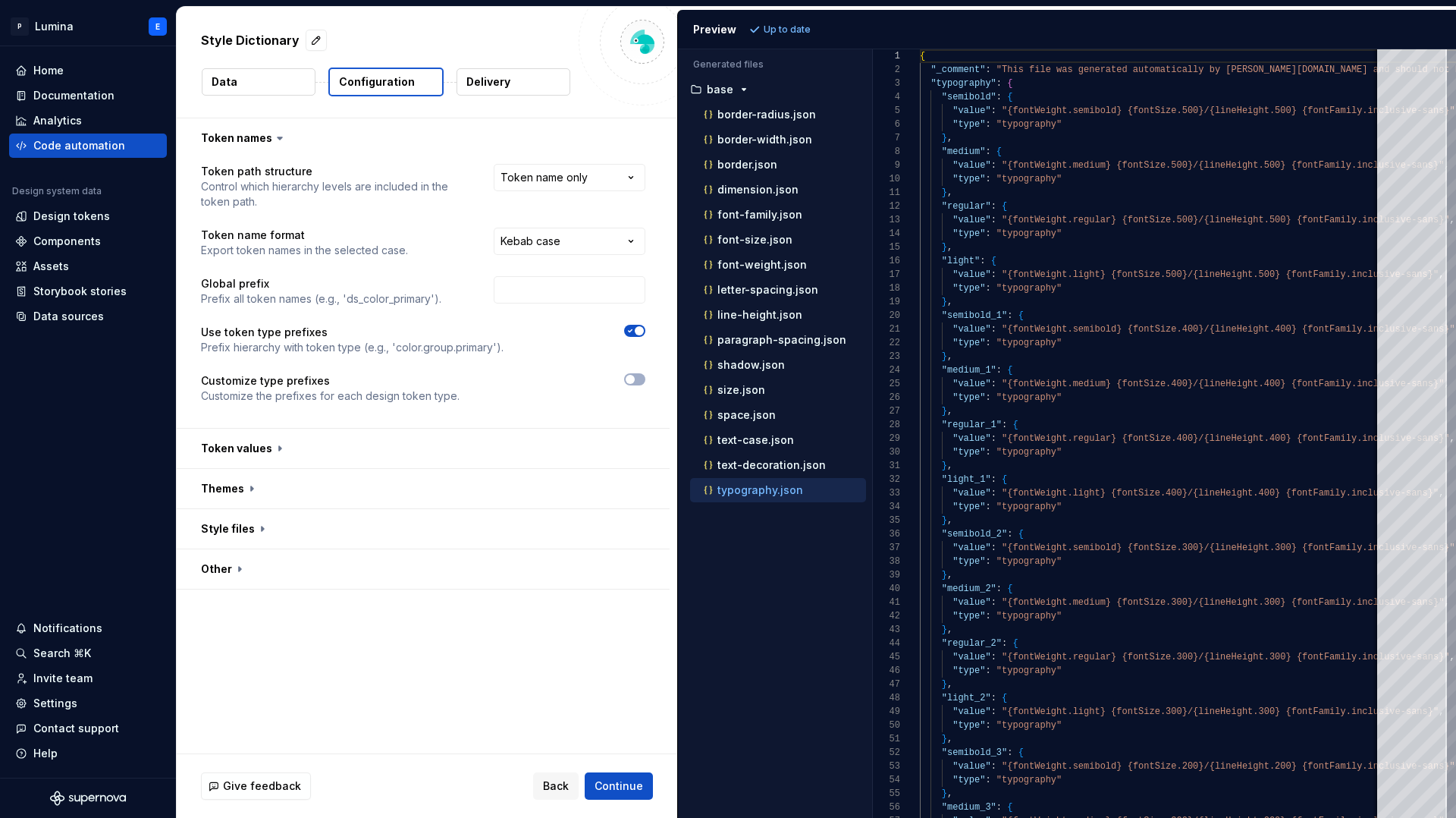
click at [419, 38] on div "Style Dictionary" at bounding box center [386, 40] width 369 height 28
click at [609, 780] on span "Continue" at bounding box center [619, 785] width 49 height 15
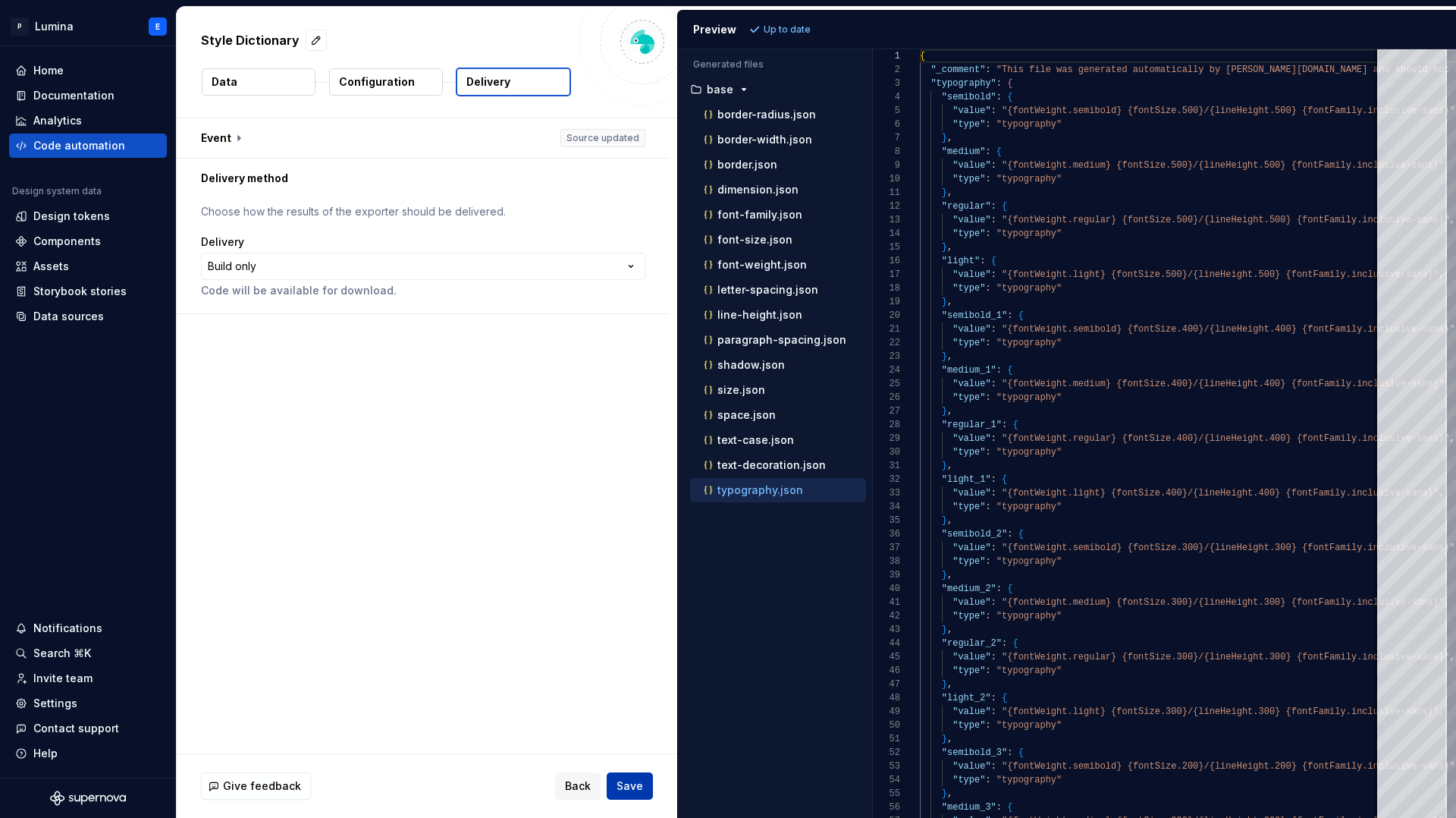
click at [620, 788] on span "Save" at bounding box center [630, 785] width 27 height 15
click at [635, 785] on span "Save" at bounding box center [630, 785] width 27 height 15
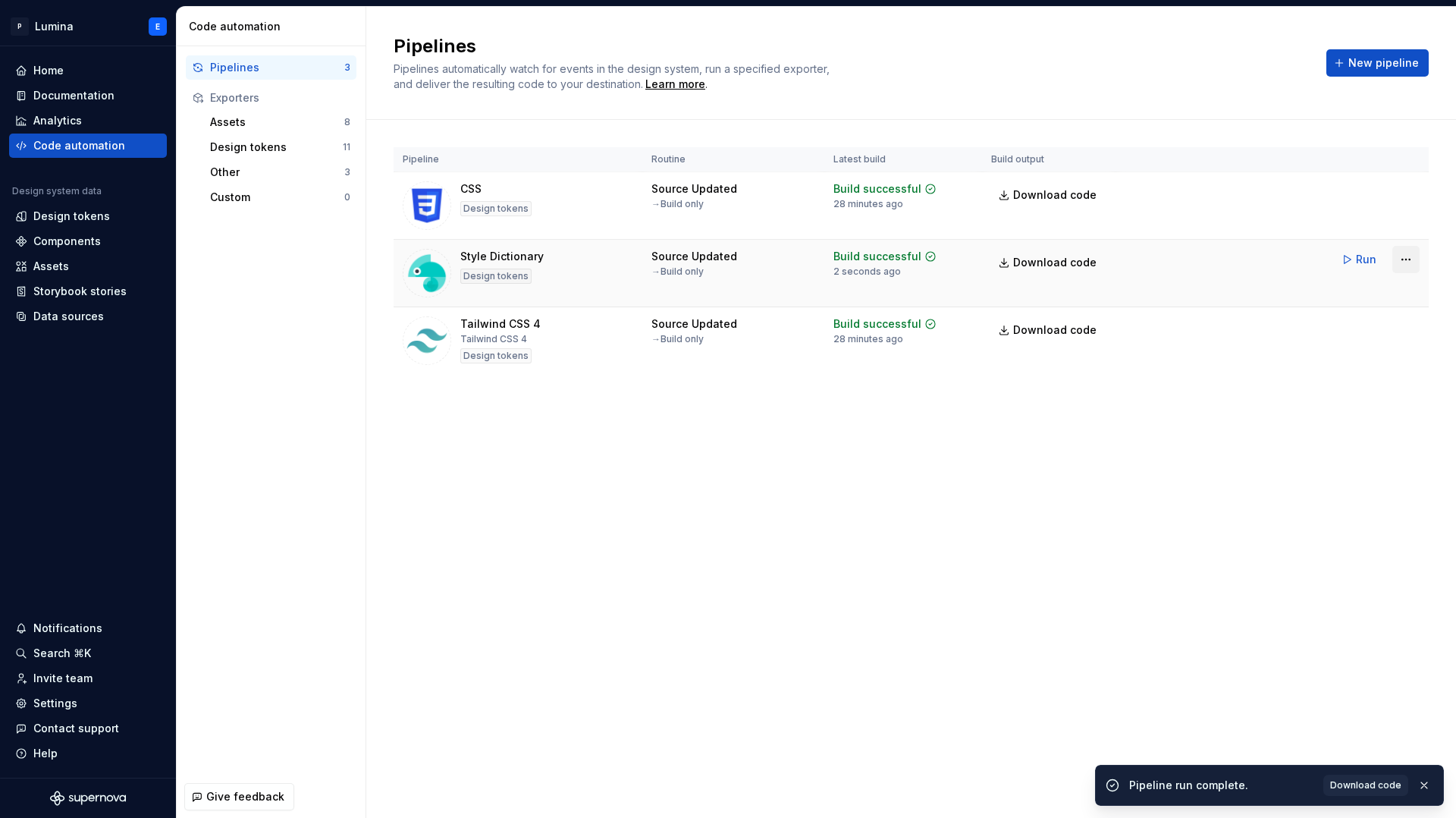
click at [1405, 257] on html "P Lumina E Home Documentation Analytics Code automation Design system data Desi…" at bounding box center [728, 409] width 1456 height 818
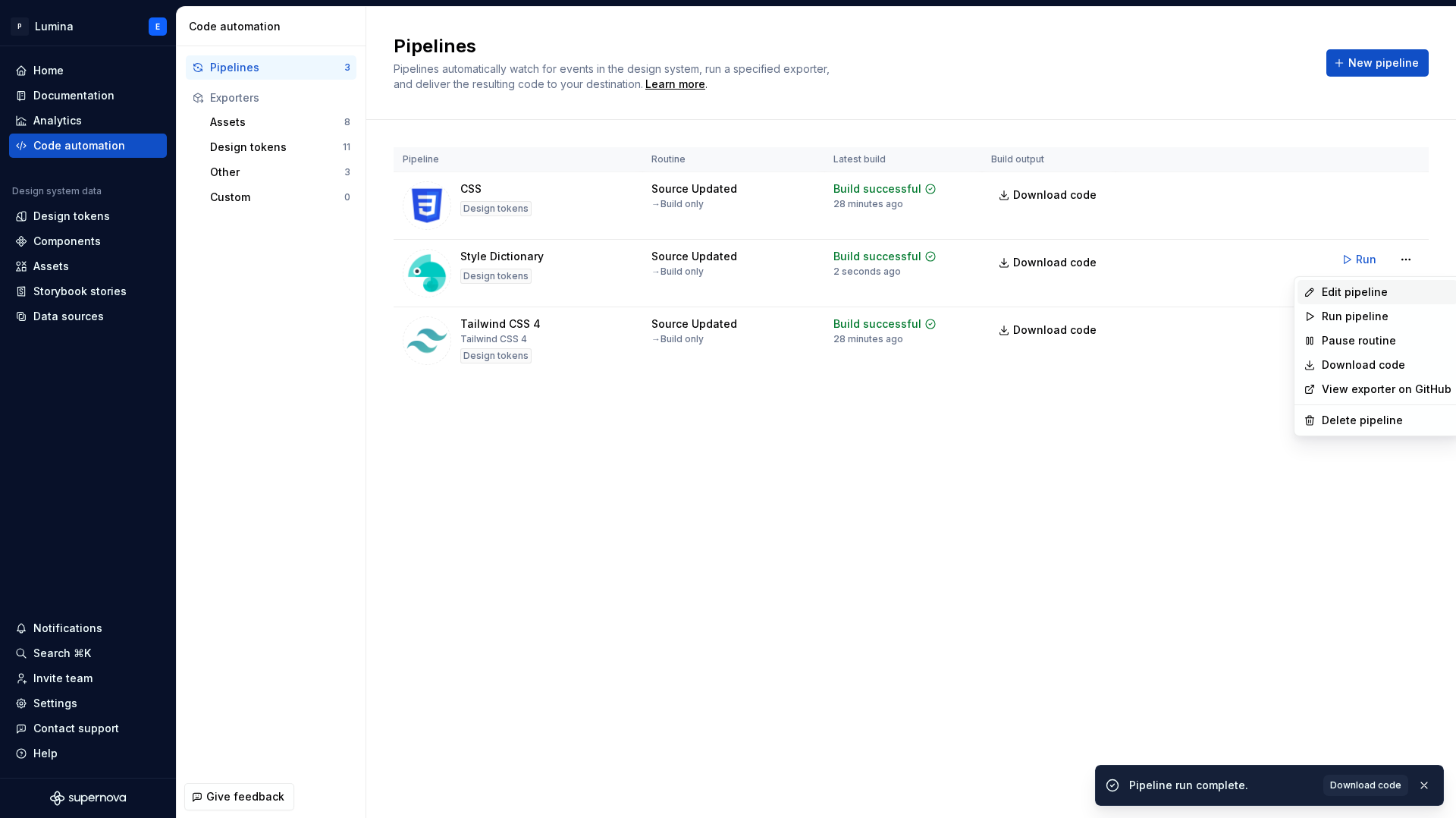
click at [1373, 287] on div "Edit pipeline" at bounding box center [1387, 292] width 130 height 15
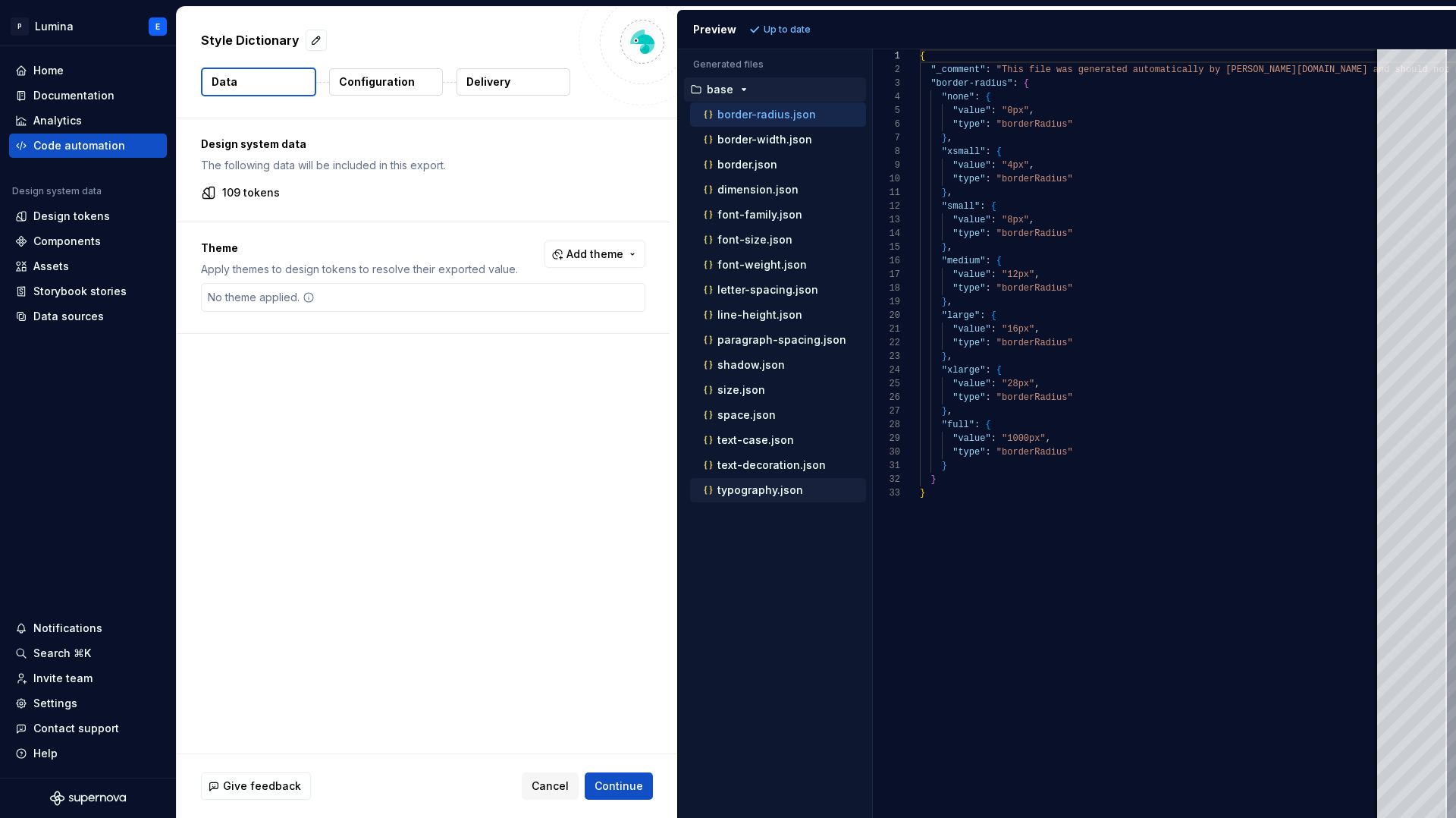
click at [746, 491] on p "typography.json" at bounding box center [761, 490] width 86 height 12
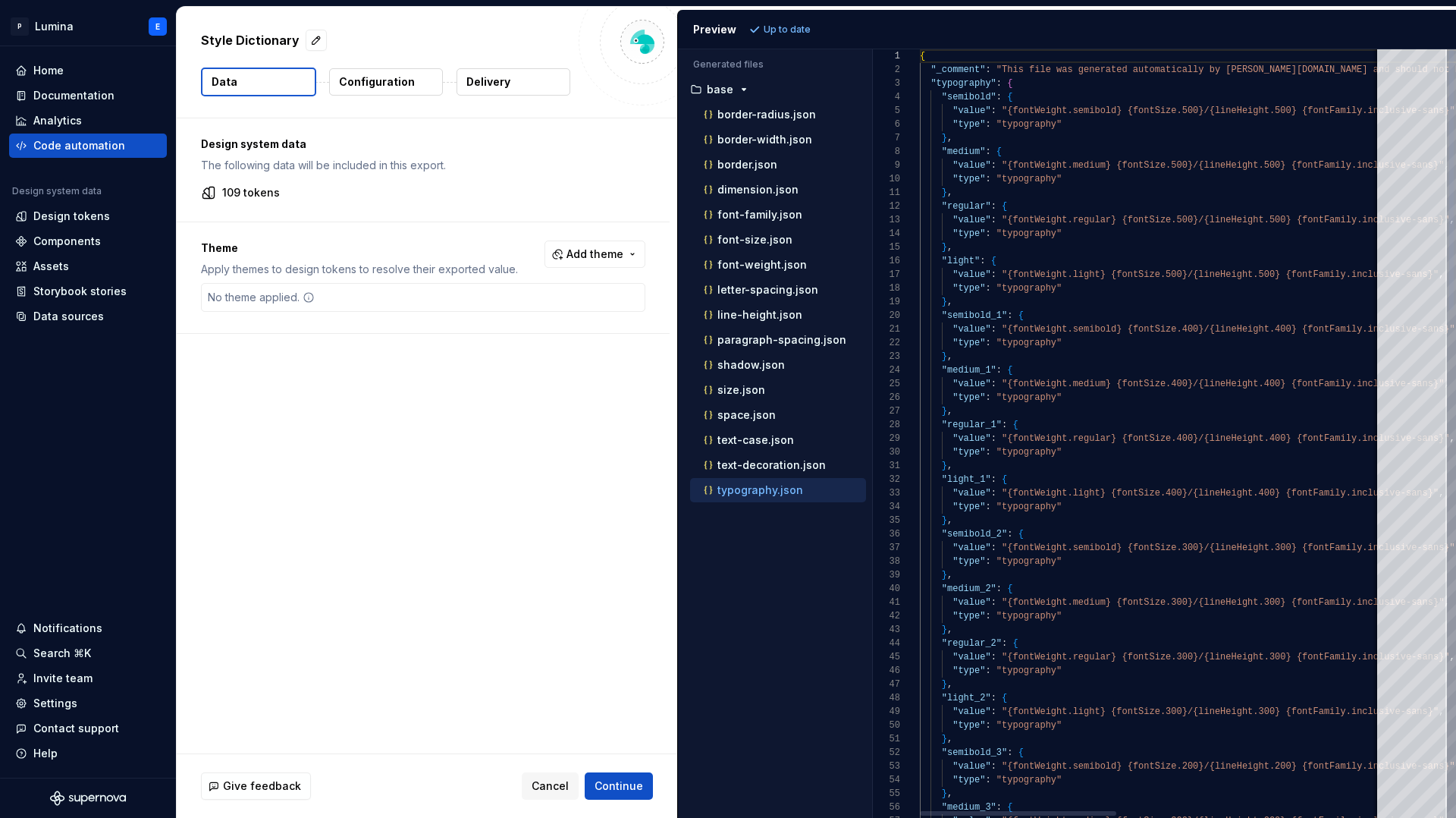
scroll to position [122, 0]
click at [391, 87] on p "Configuration" at bounding box center [376, 82] width 76 height 15
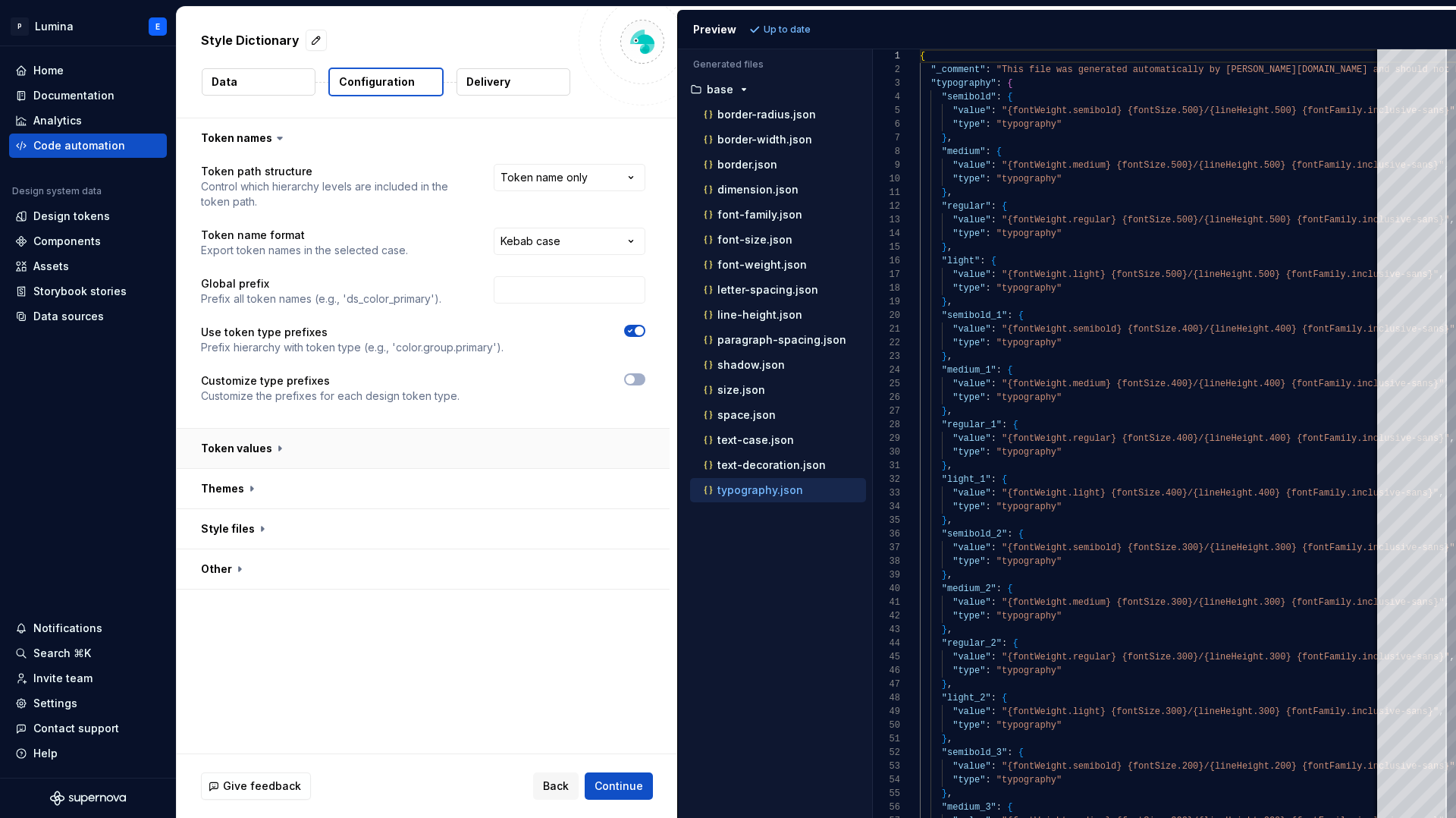
click at [335, 453] on button "button" at bounding box center [423, 448] width 493 height 39
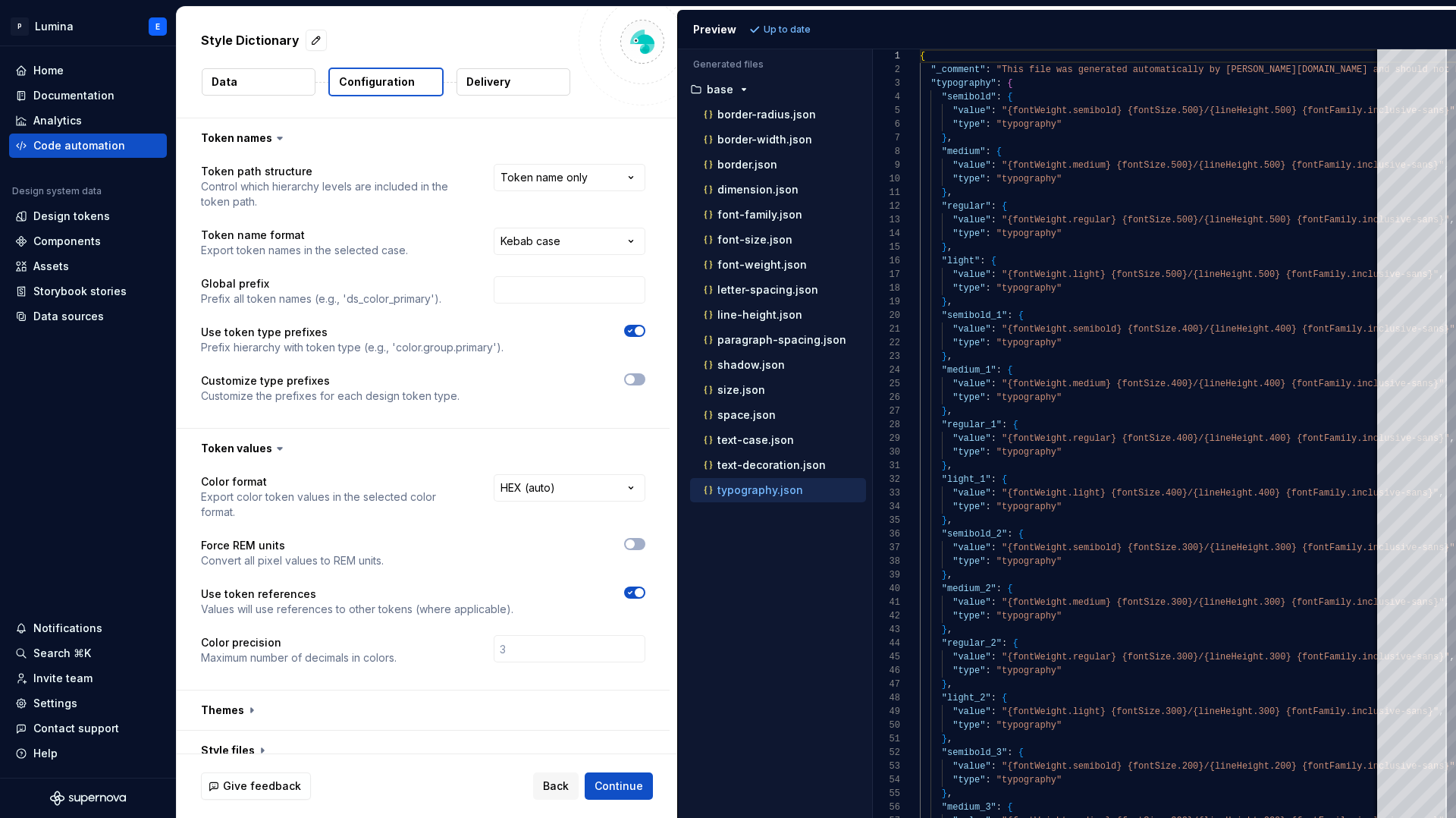
scroll to position [42, 0]
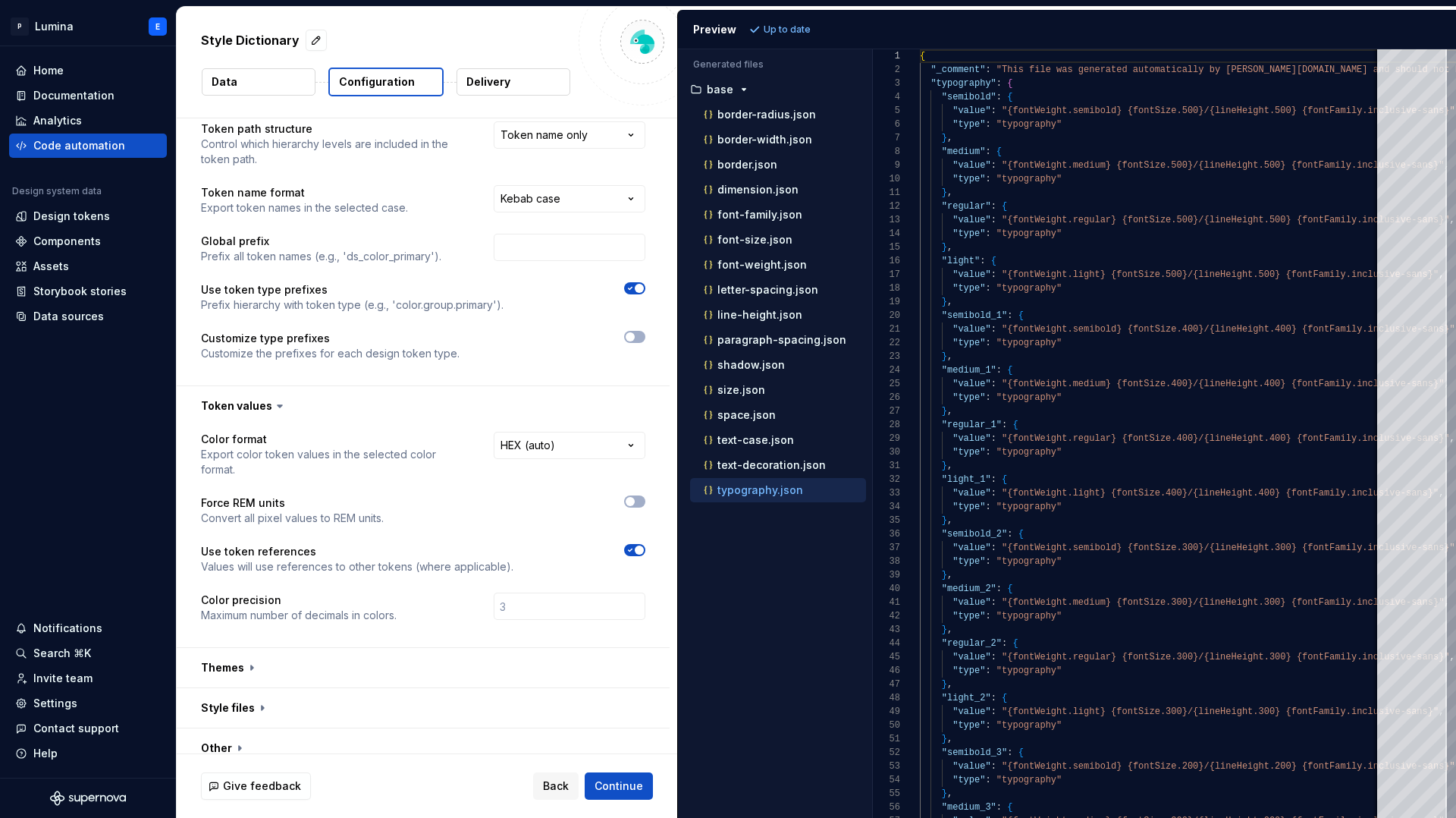
click at [655, 485] on div "**********" at bounding box center [423, 536] width 493 height 221
click at [635, 497] on span "button" at bounding box center [630, 501] width 10 height 10
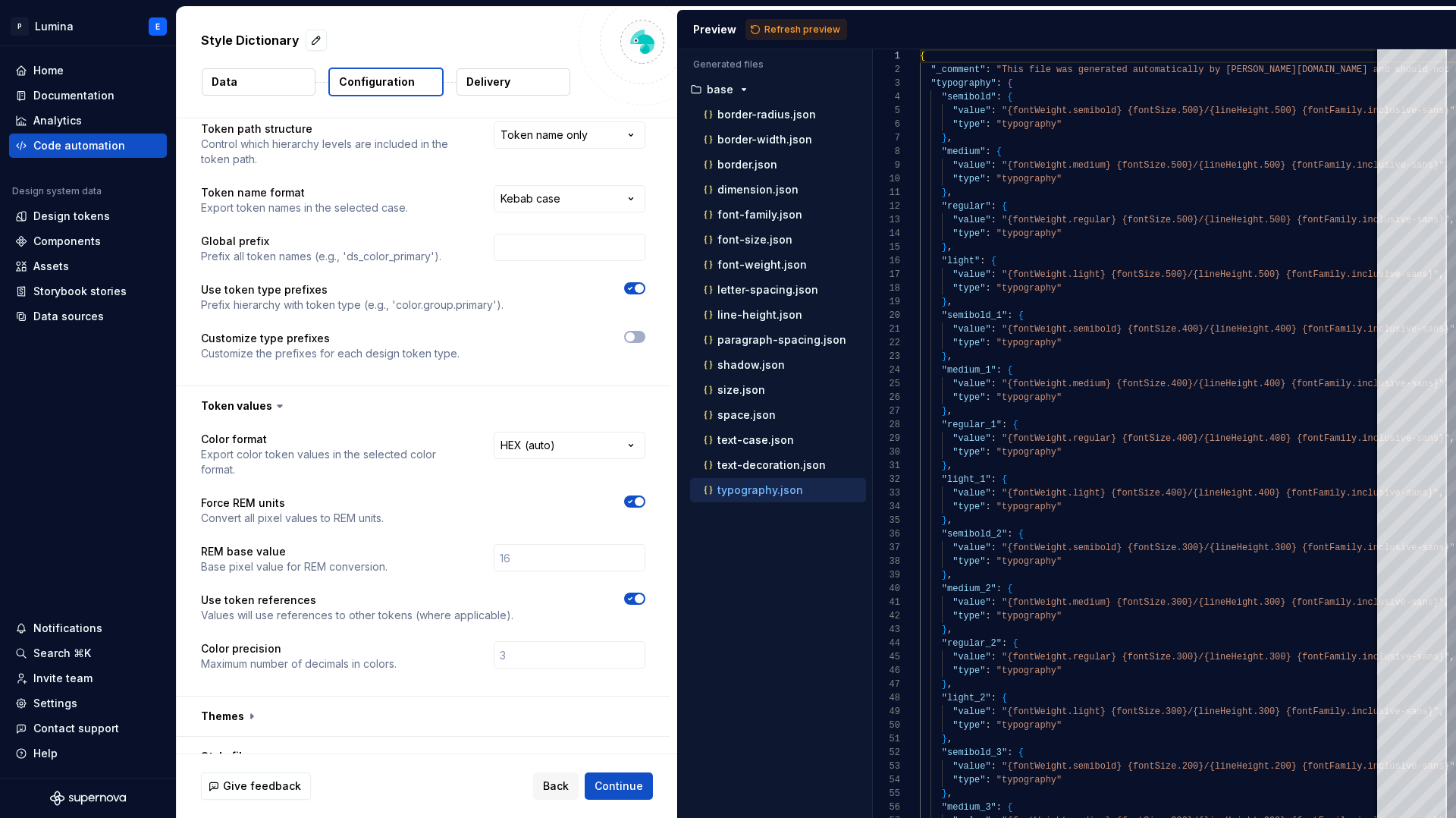
click at [636, 497] on icon "button" at bounding box center [629, 501] width 12 height 10
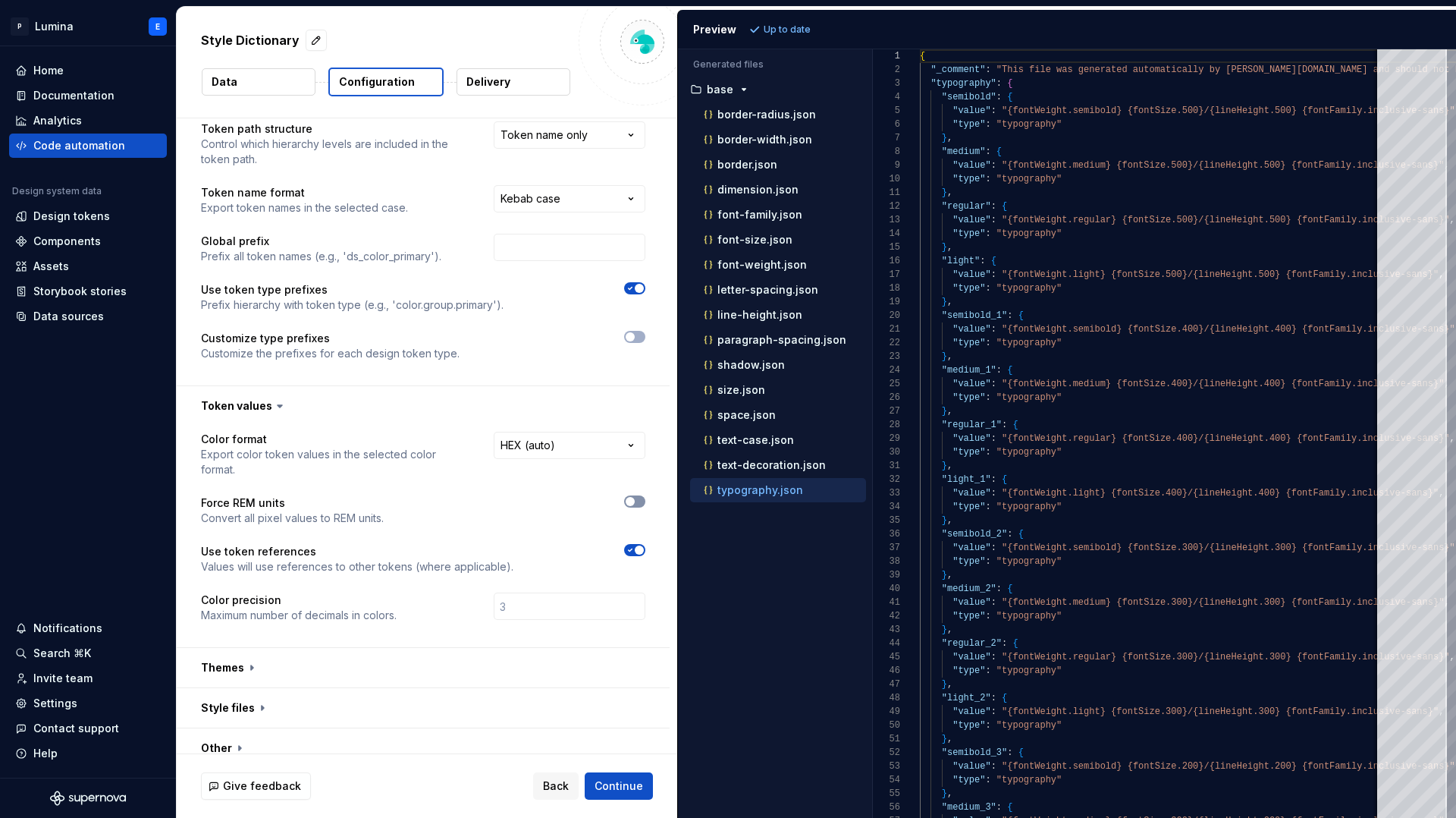
click at [635, 497] on span "button" at bounding box center [630, 501] width 10 height 10
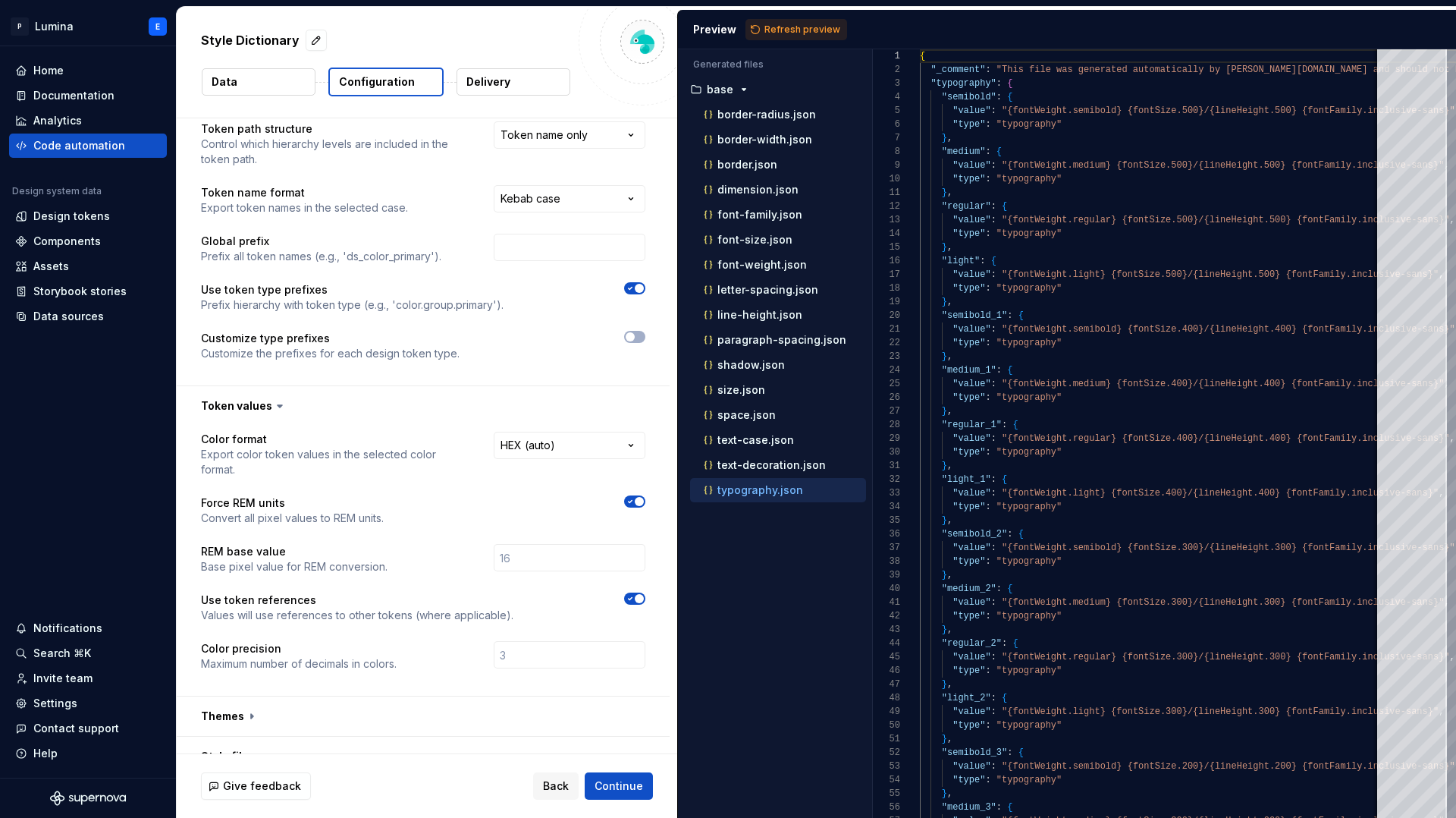
click at [636, 497] on icon "button" at bounding box center [629, 501] width 12 height 10
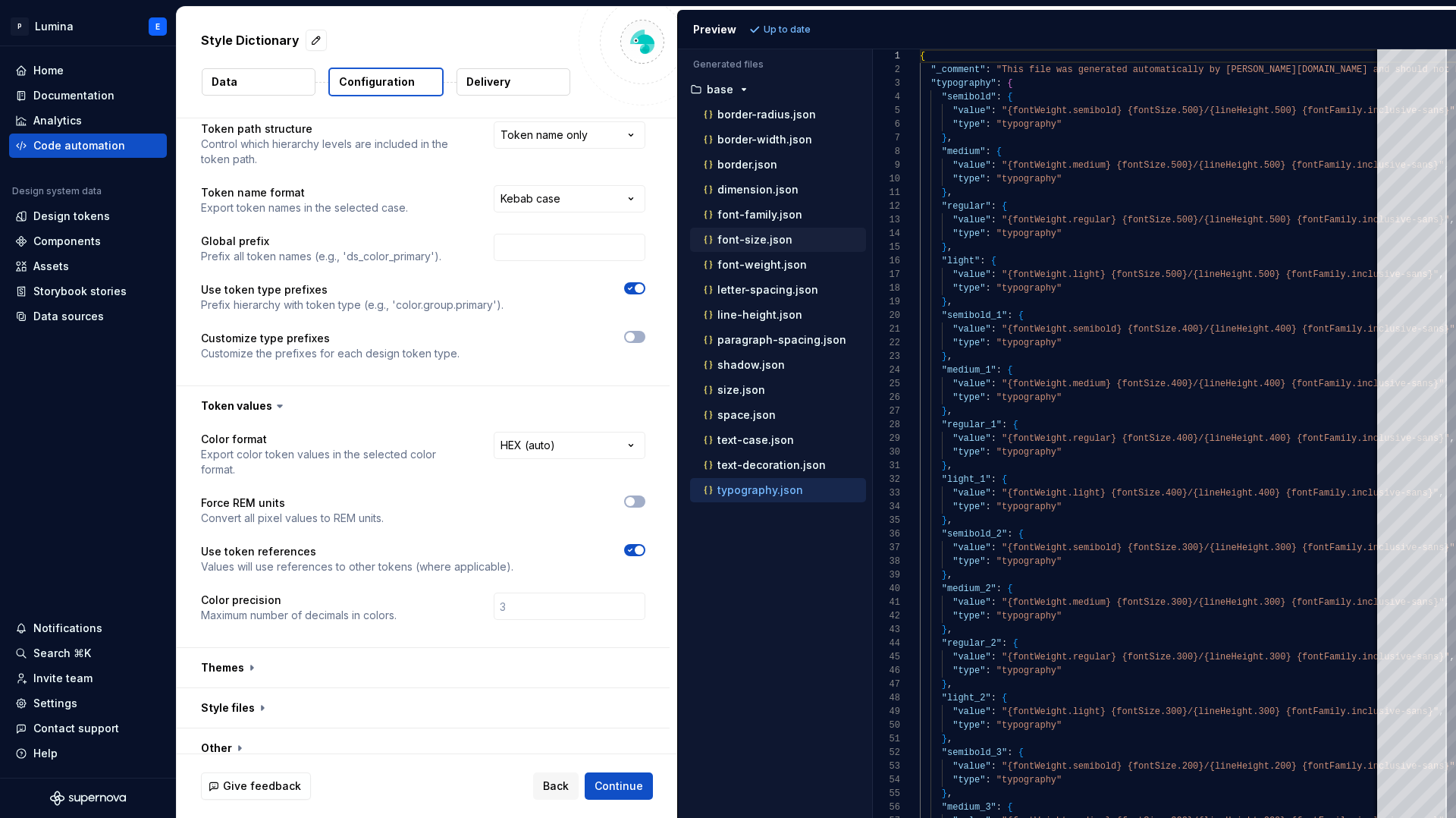
click at [741, 237] on p "font-size.json" at bounding box center [755, 239] width 75 height 12
type textarea "**********"
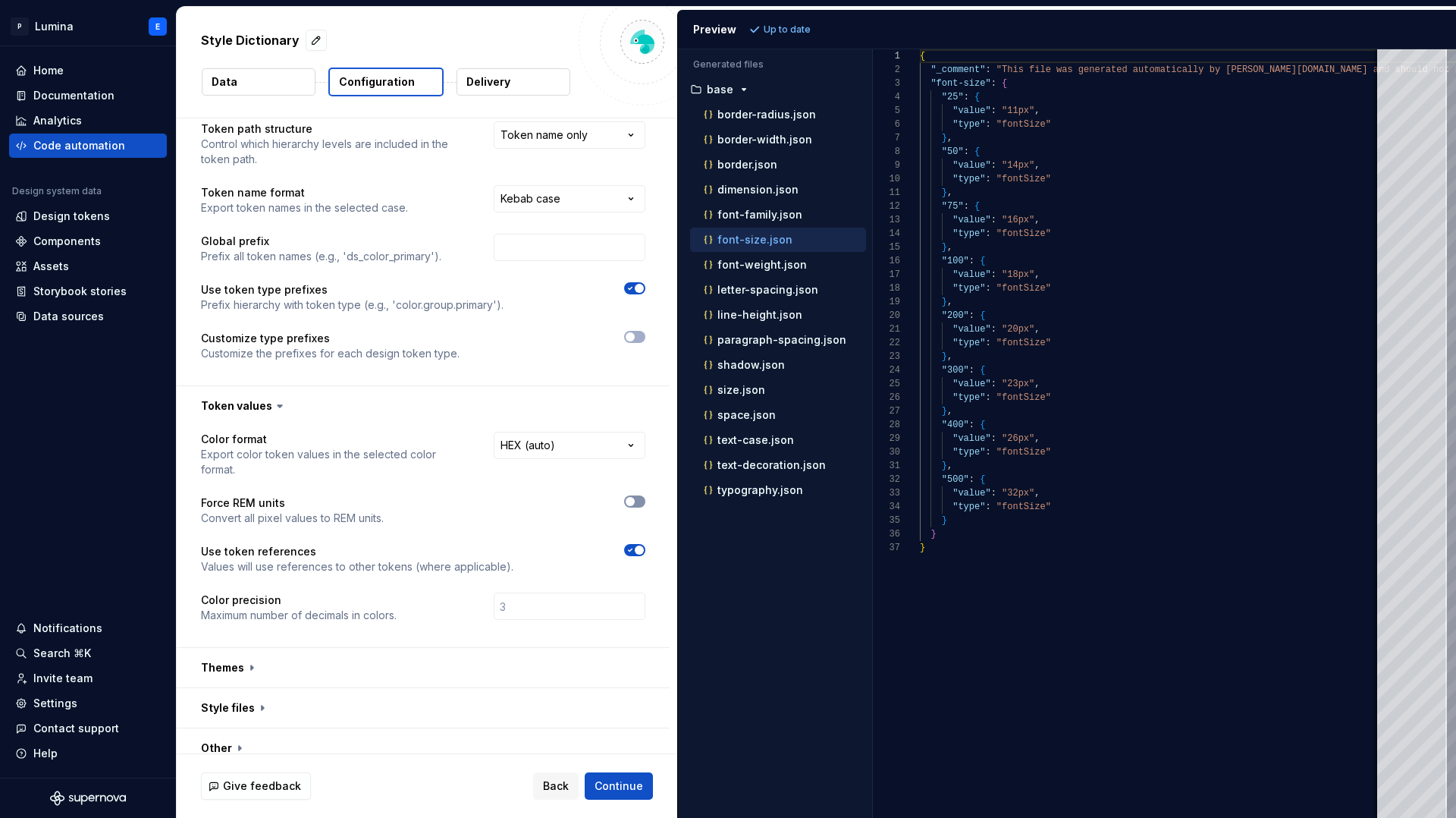
click at [636, 497] on icon "button" at bounding box center [629, 501] width 12 height 10
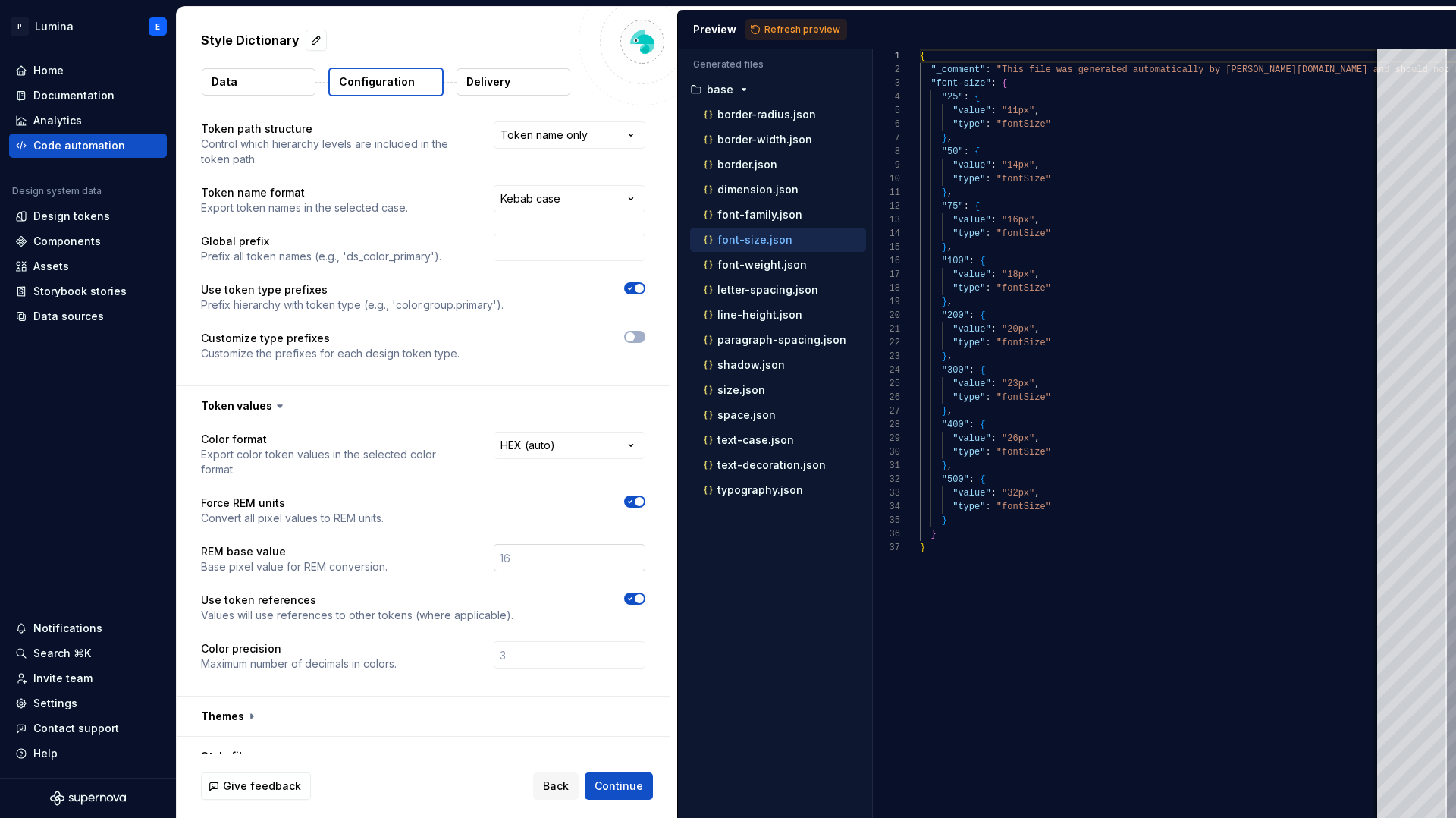
click at [524, 543] on input "number" at bounding box center [569, 557] width 152 height 28
click at [642, 543] on input "1" at bounding box center [569, 557] width 152 height 28
click at [642, 543] on input "2" at bounding box center [569, 557] width 152 height 28
drag, startPoint x: 535, startPoint y: 546, endPoint x: 470, endPoint y: 546, distance: 65.0
click at [470, 546] on div "2" at bounding box center [530, 559] width 231 height 31
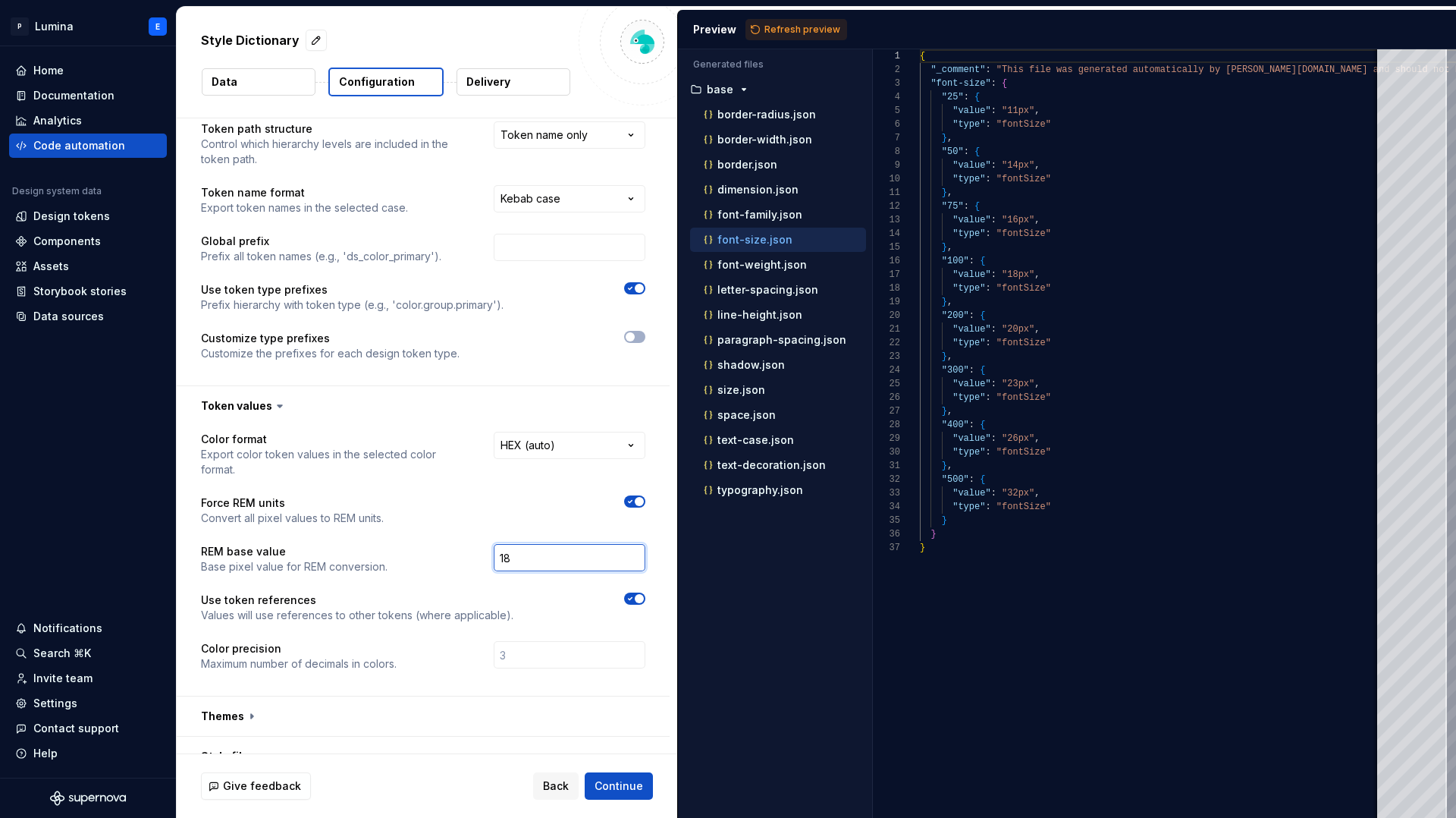
type input "18"
click at [419, 543] on div "18" at bounding box center [530, 559] width 231 height 31
click at [798, 25] on span "Refresh preview" at bounding box center [802, 30] width 76 height 12
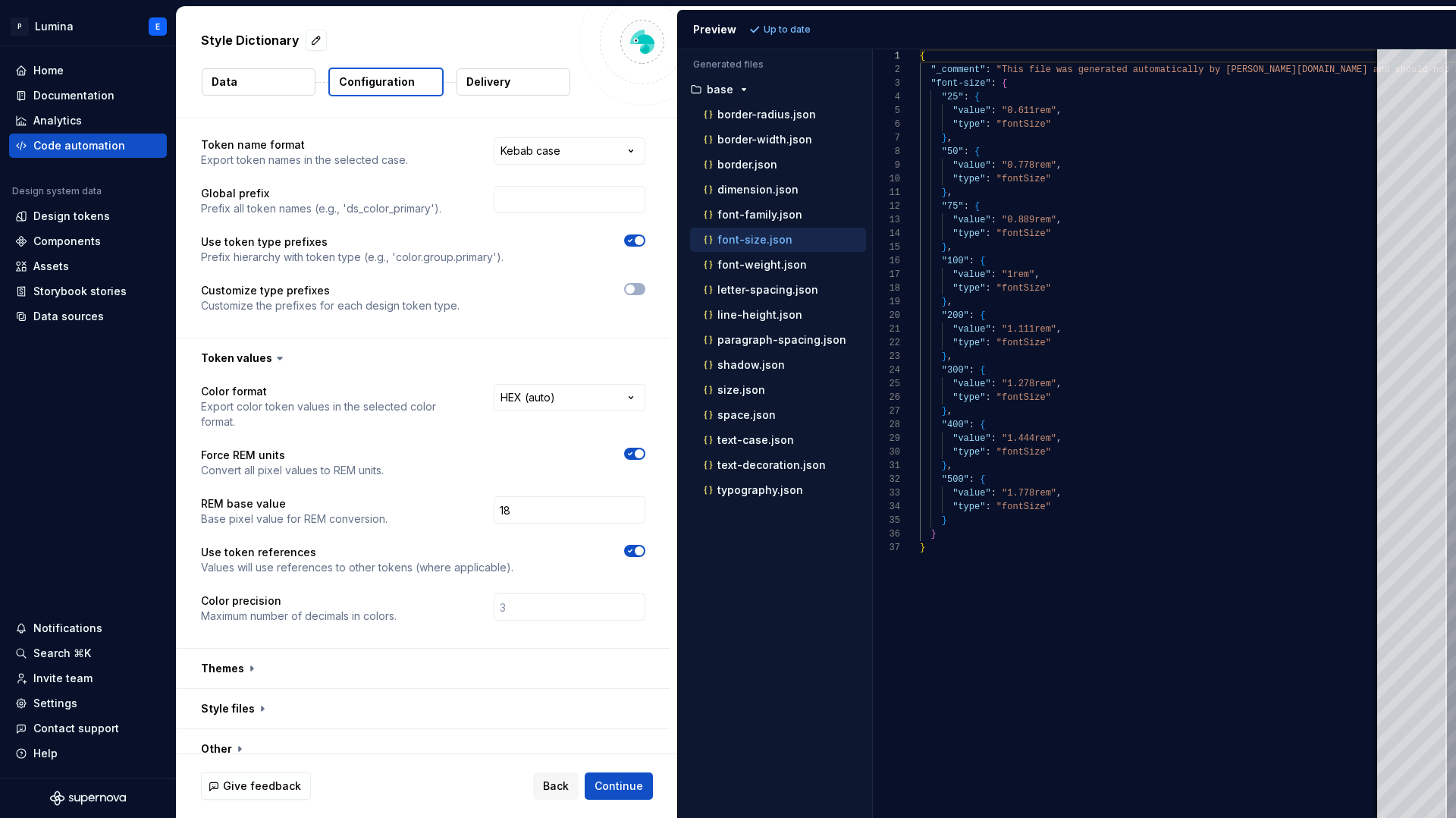
scroll to position [91, 0]
click at [243, 737] on button "button" at bounding box center [423, 747] width 493 height 39
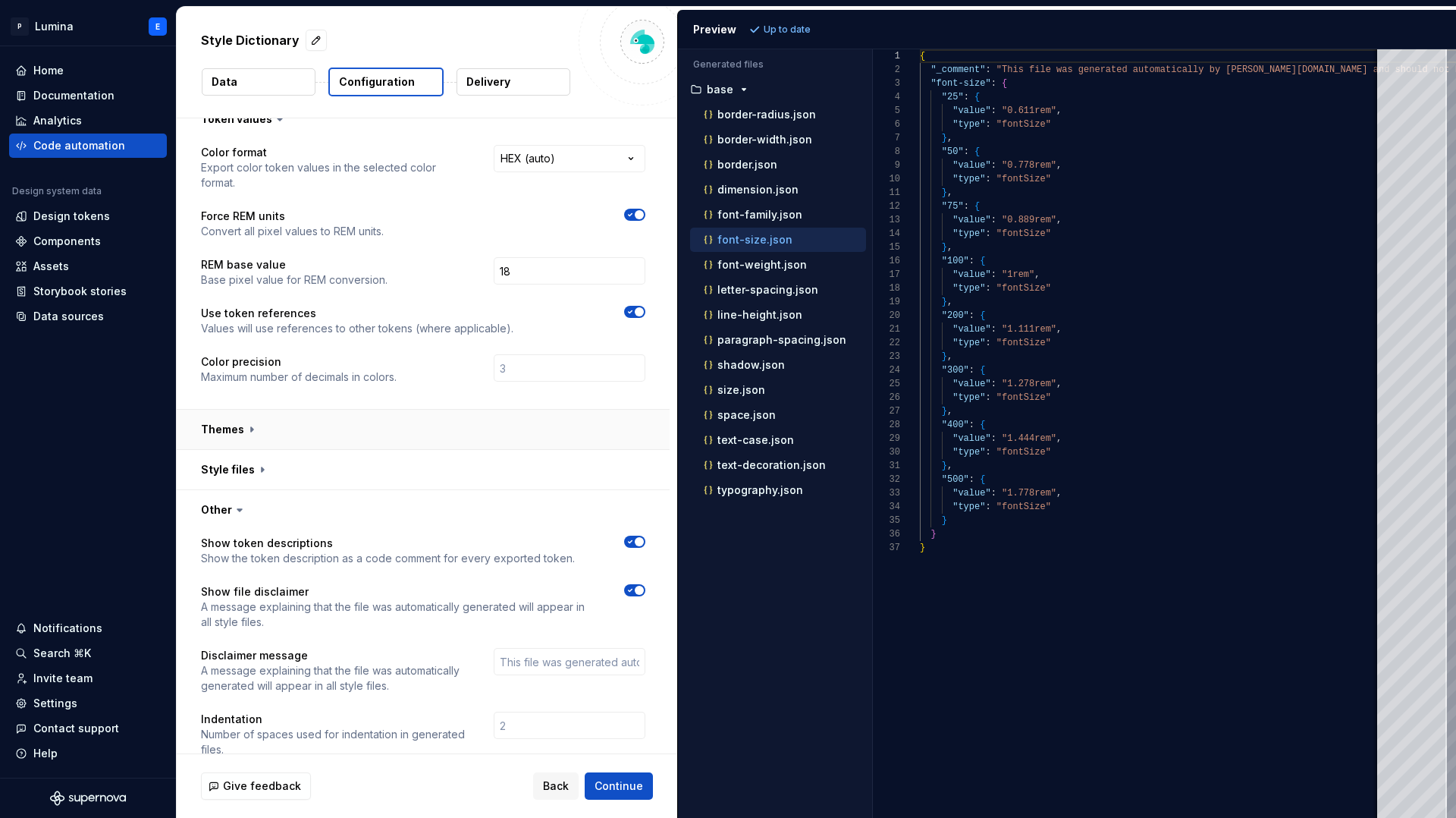
scroll to position [343, 0]
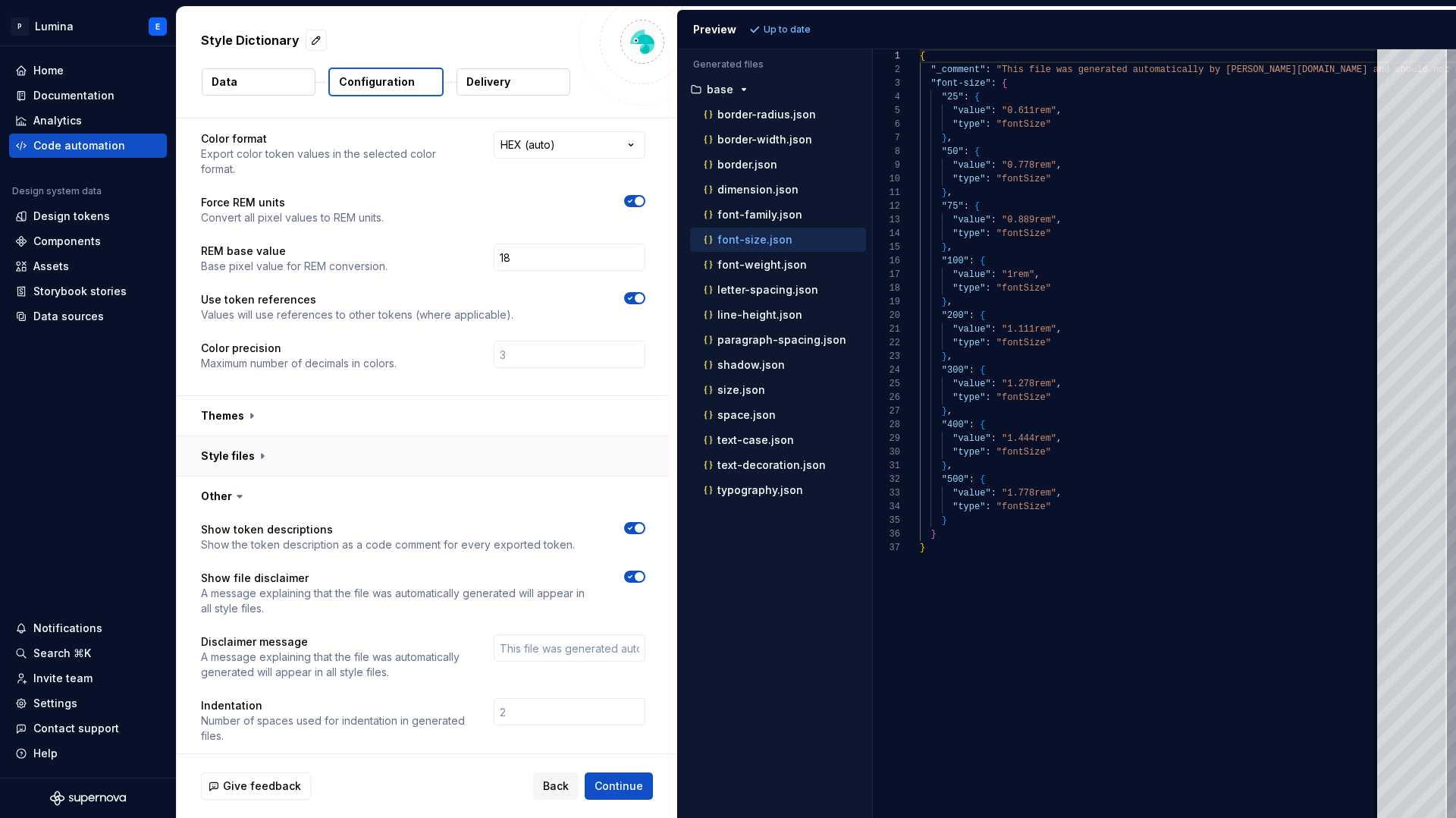
click at [312, 436] on button "button" at bounding box center [423, 455] width 493 height 39
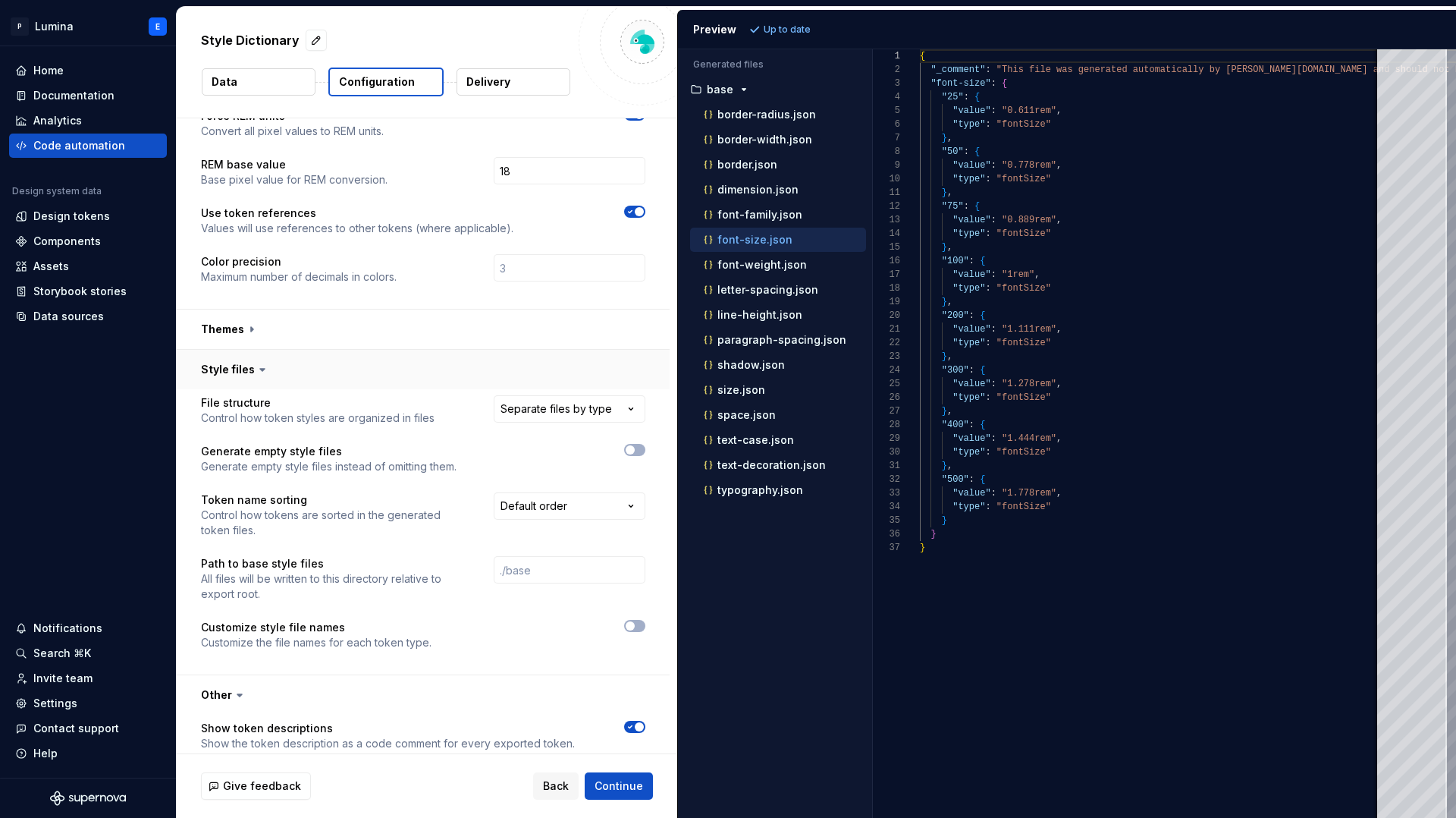
scroll to position [429, 0]
click at [317, 310] on button "button" at bounding box center [423, 329] width 493 height 39
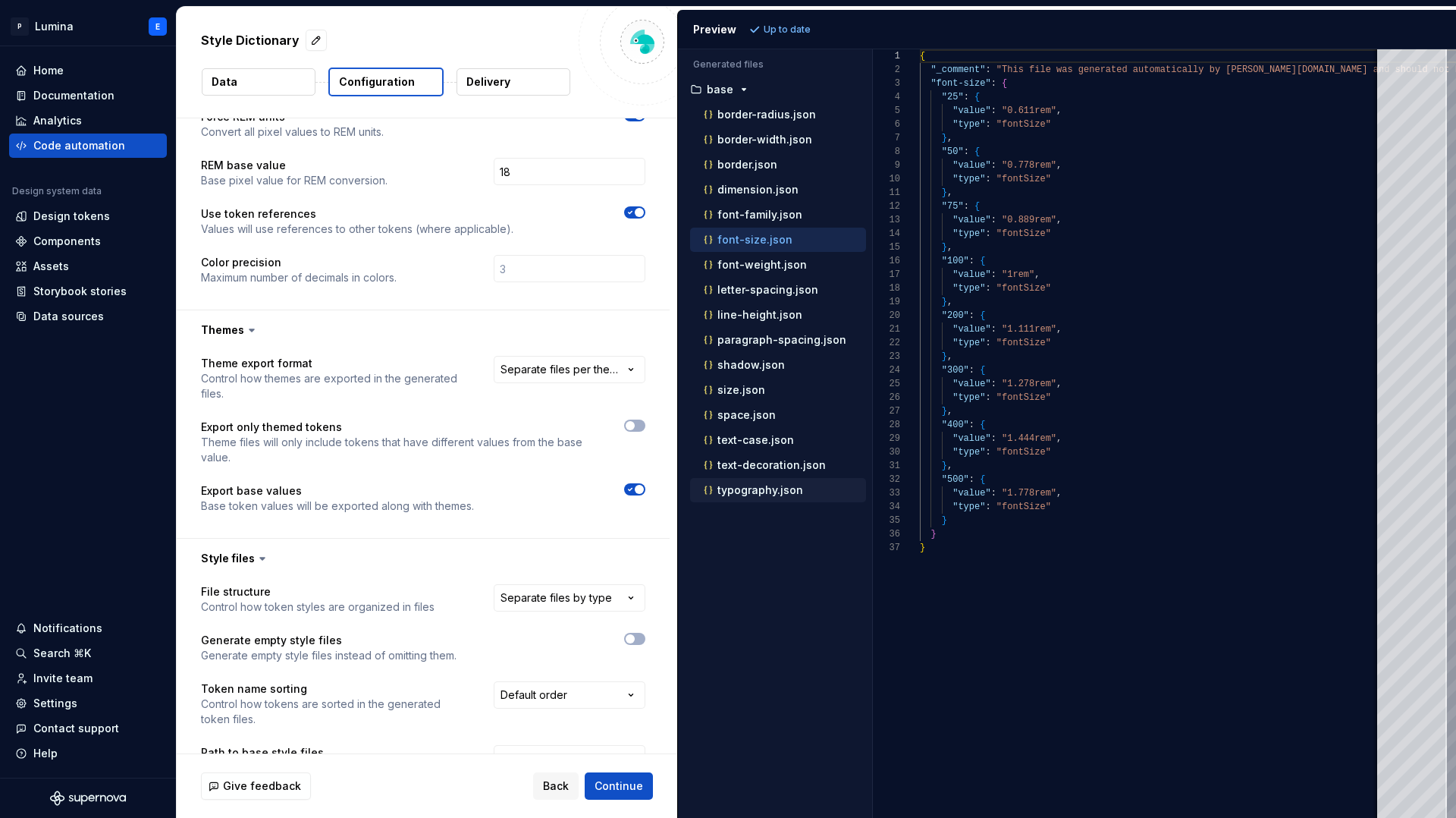
click at [752, 487] on p "typography.json" at bounding box center [761, 490] width 86 height 12
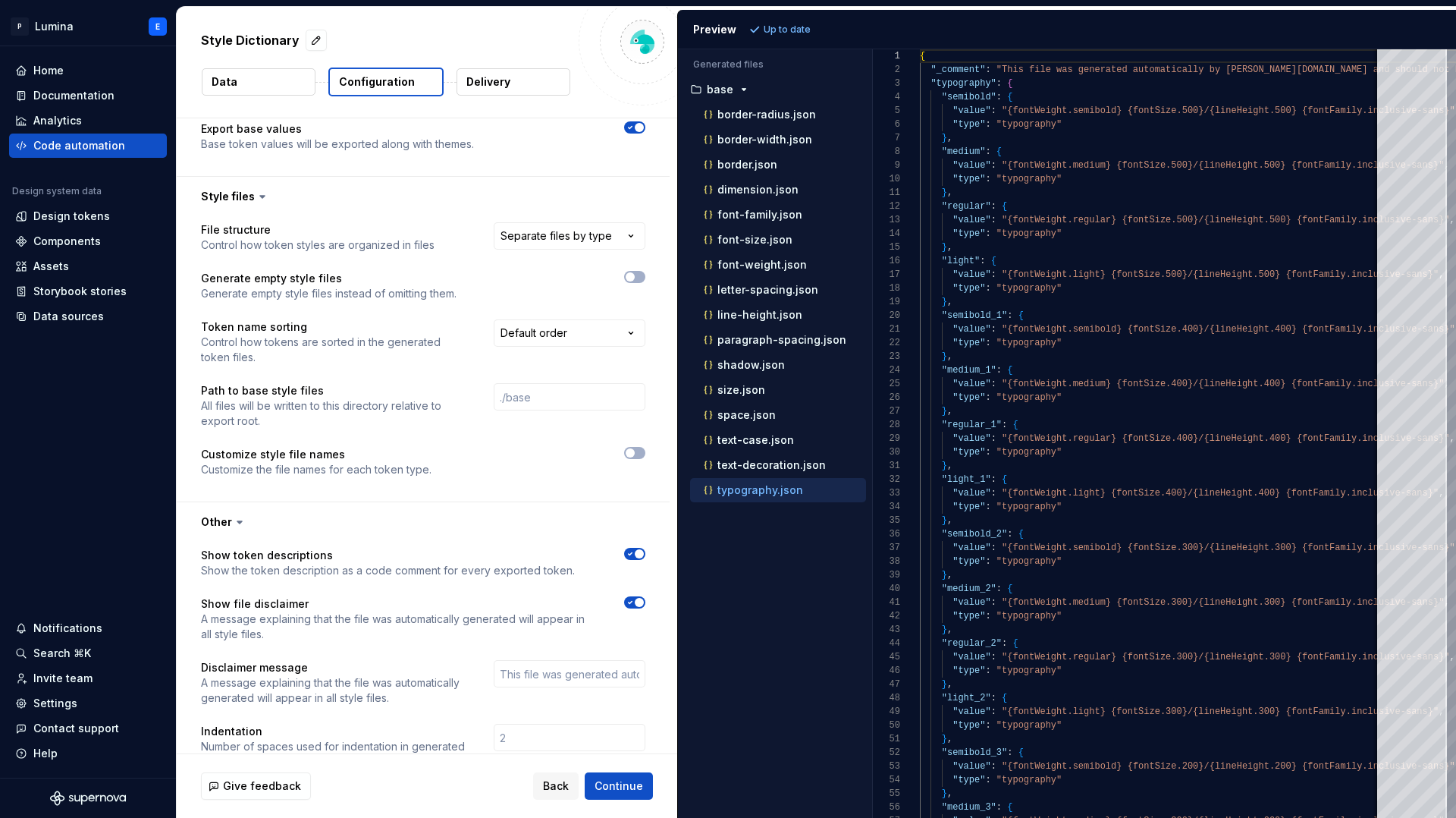
scroll to position [816, 0]
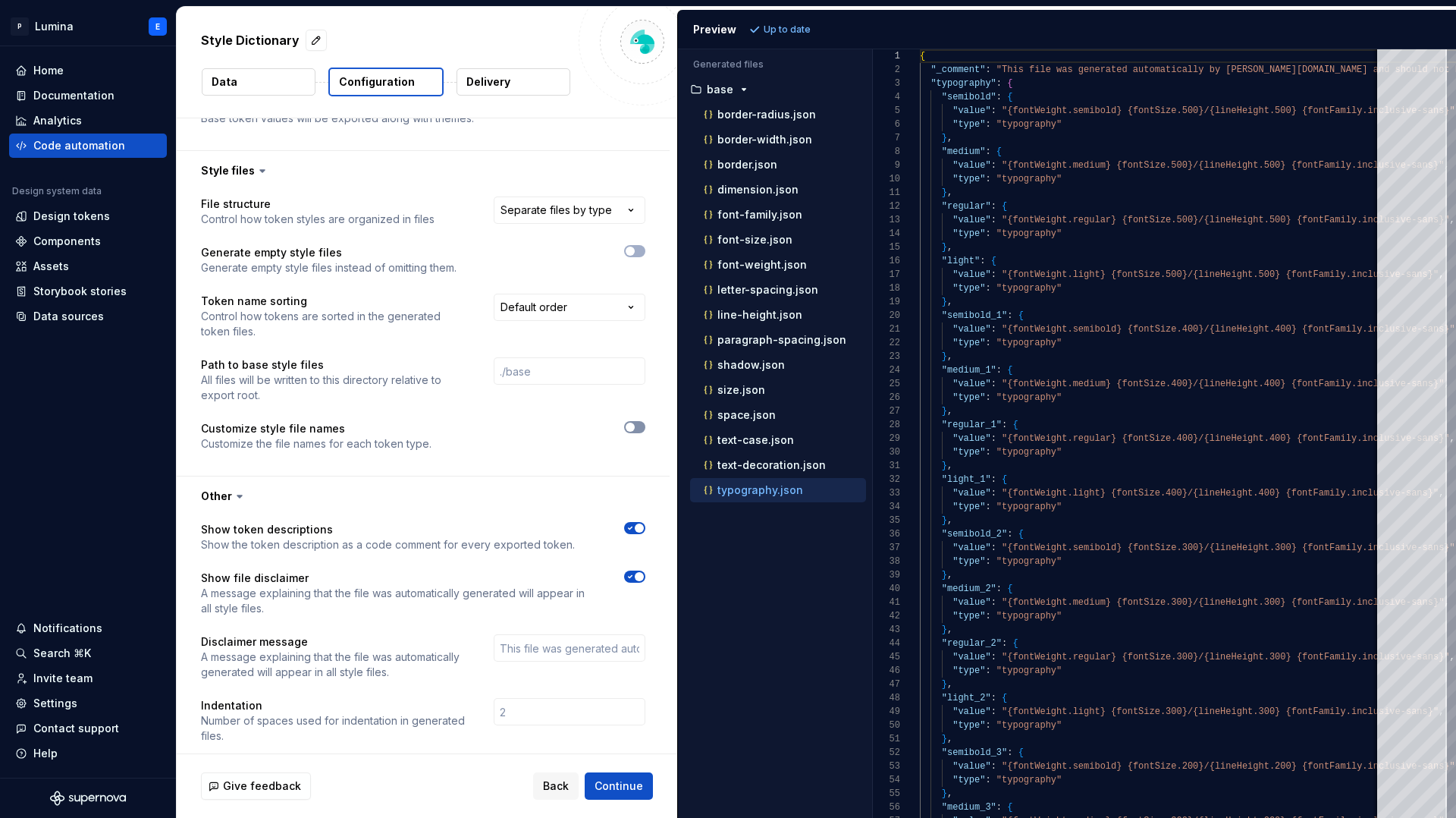
click at [646, 421] on button "button" at bounding box center [634, 427] width 21 height 12
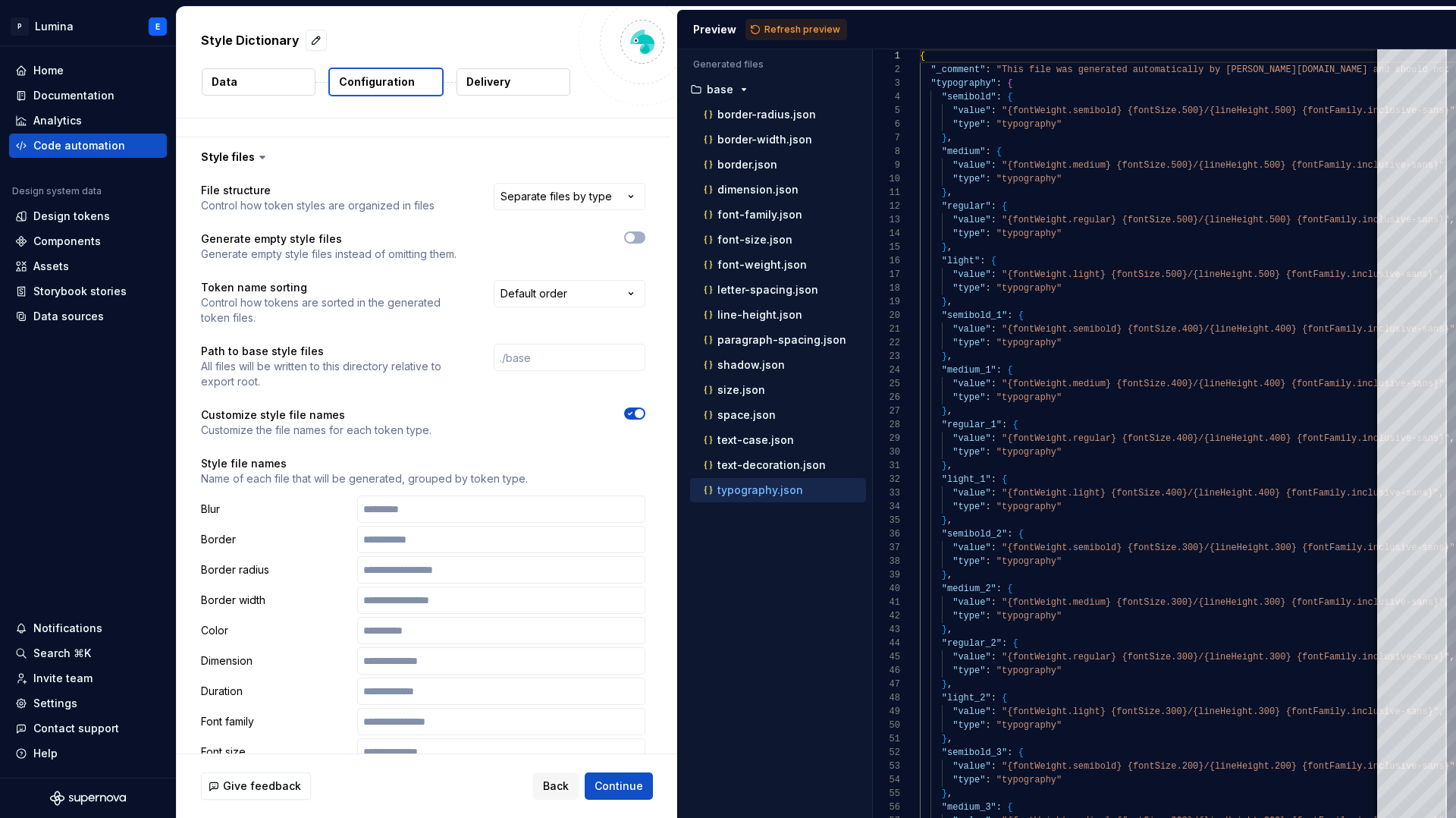
scroll to position [829, 0]
click at [646, 390] on div "**********" at bounding box center [423, 726] width 445 height 1086
click at [643, 409] on span "button" at bounding box center [640, 414] width 10 height 10
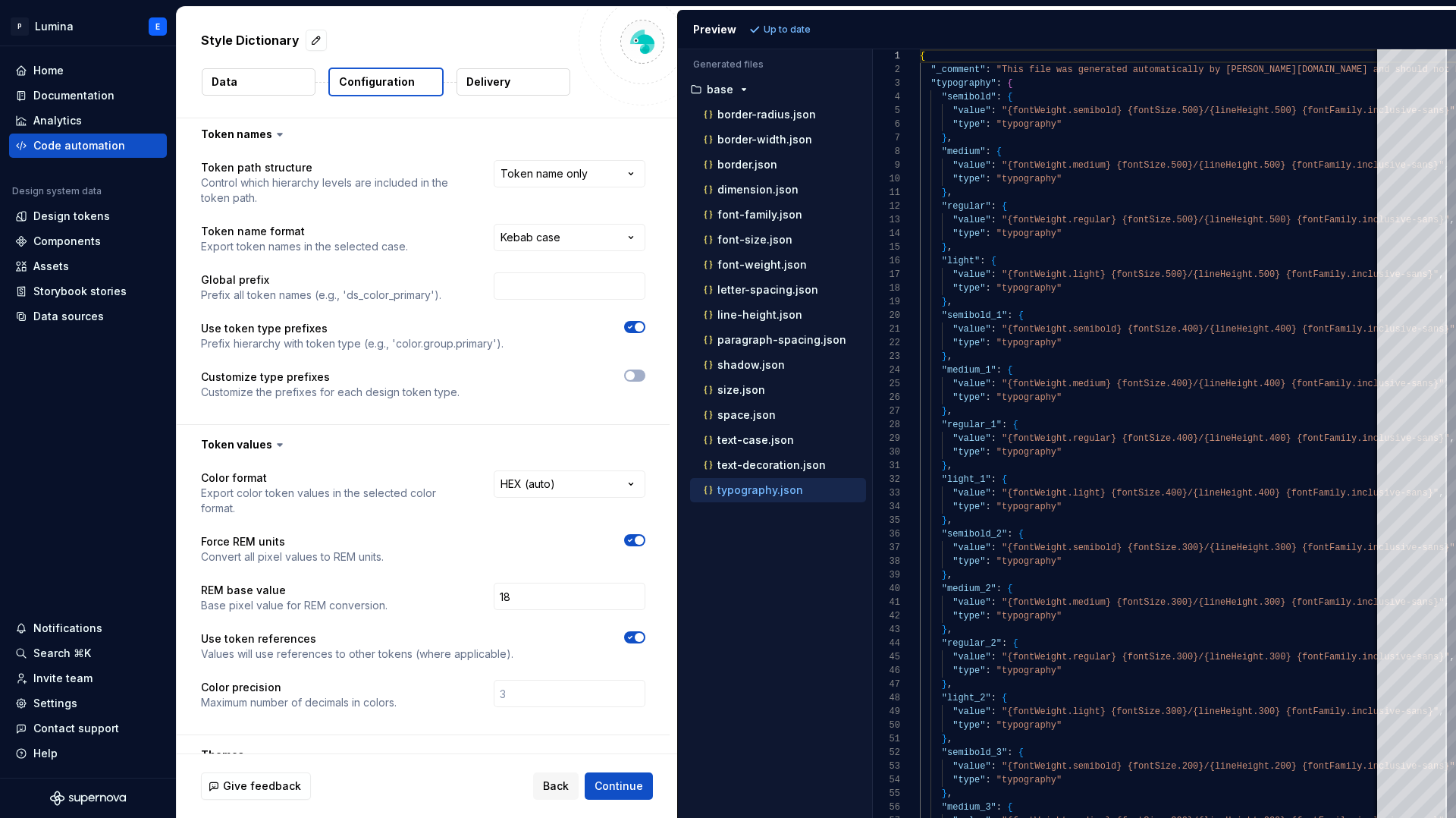
scroll to position [0, 0]
click at [491, 83] on p "Delivery" at bounding box center [489, 82] width 44 height 15
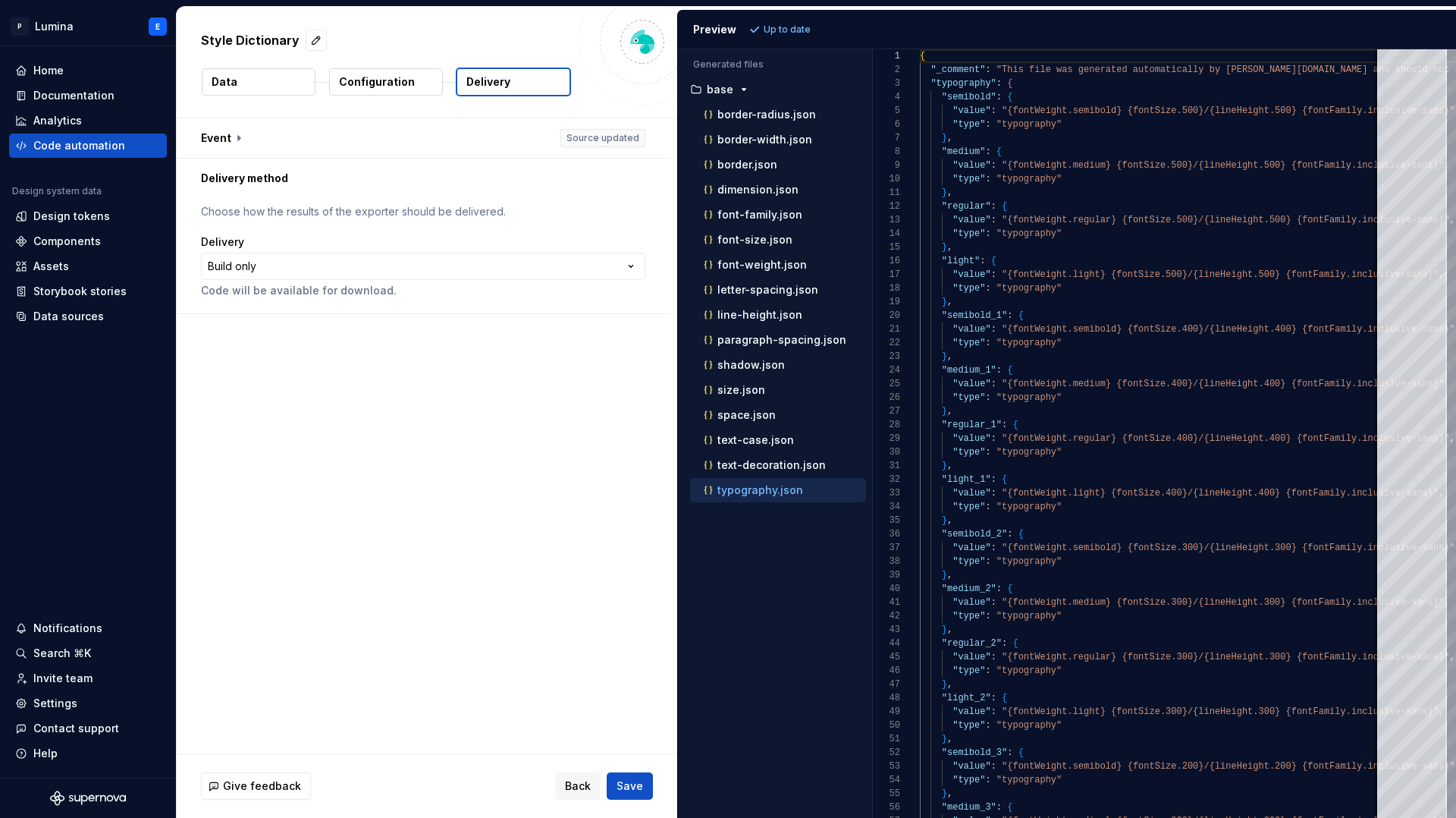
click at [393, 83] on p "Configuration" at bounding box center [376, 82] width 76 height 15
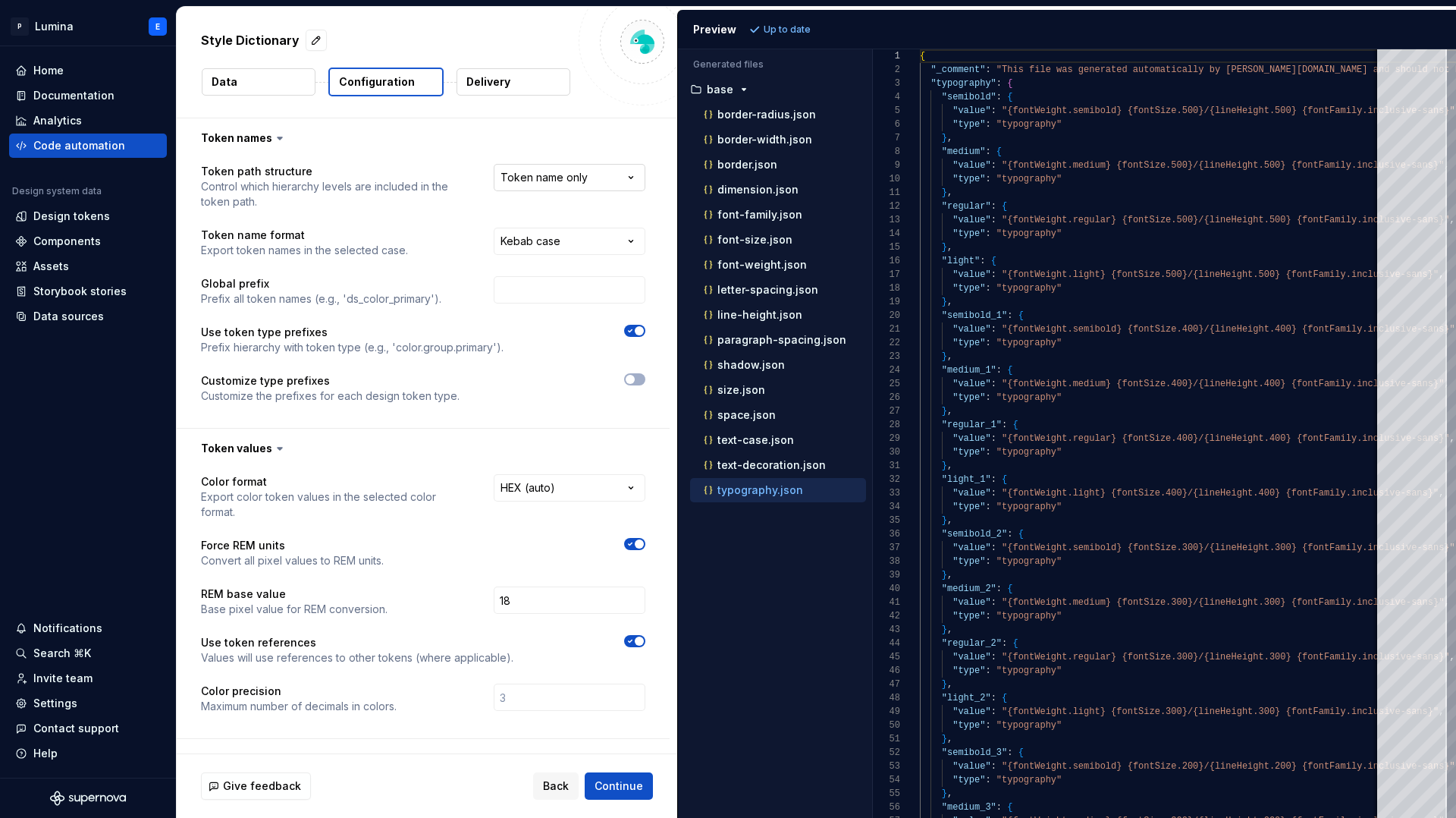
click at [575, 178] on html "**********" at bounding box center [728, 409] width 1456 height 818
click at [575, 175] on html "**********" at bounding box center [728, 409] width 1456 height 818
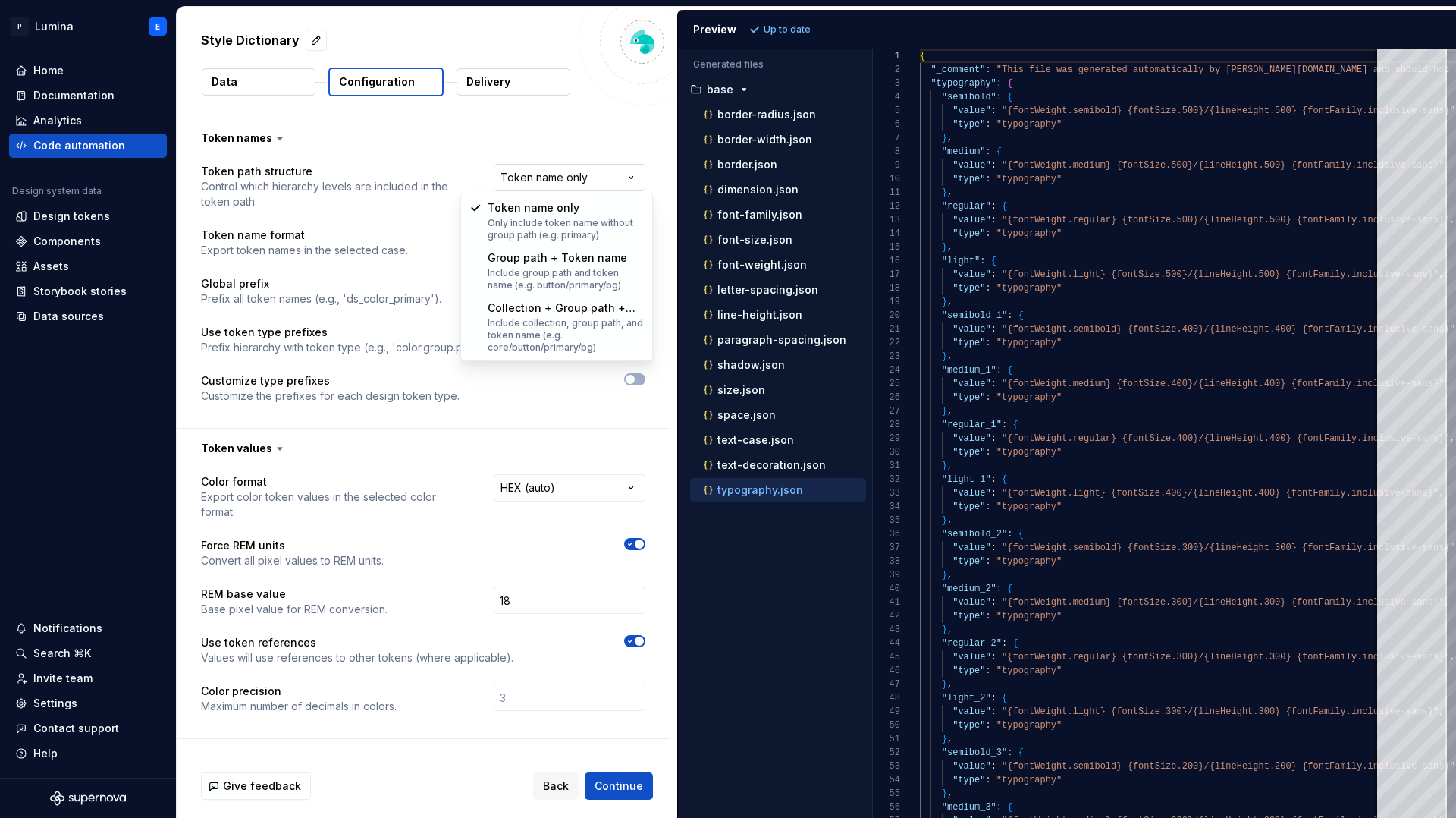
click at [564, 168] on html "**********" at bounding box center [728, 409] width 1456 height 818
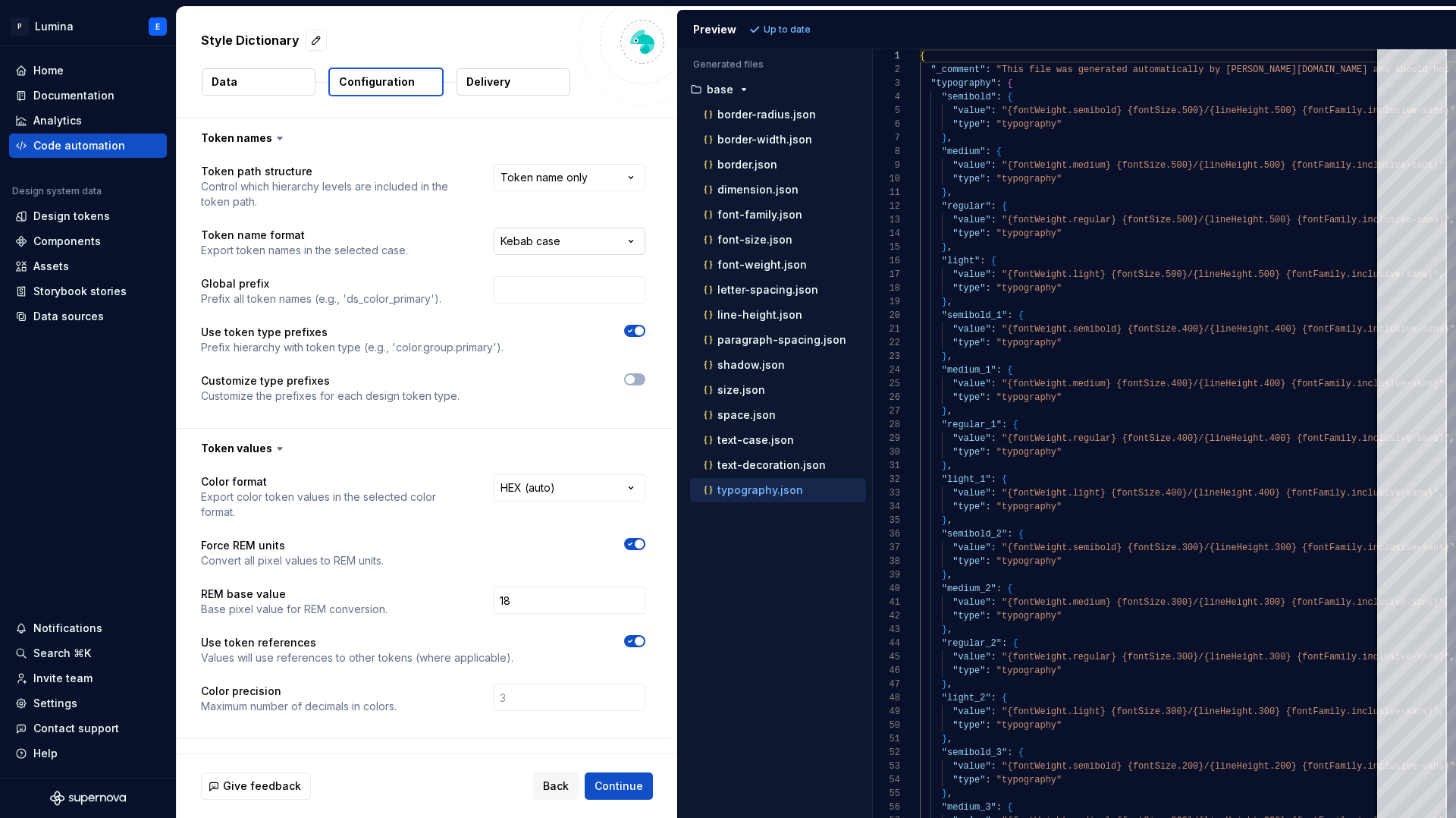
click at [518, 247] on html "**********" at bounding box center [728, 409] width 1456 height 818
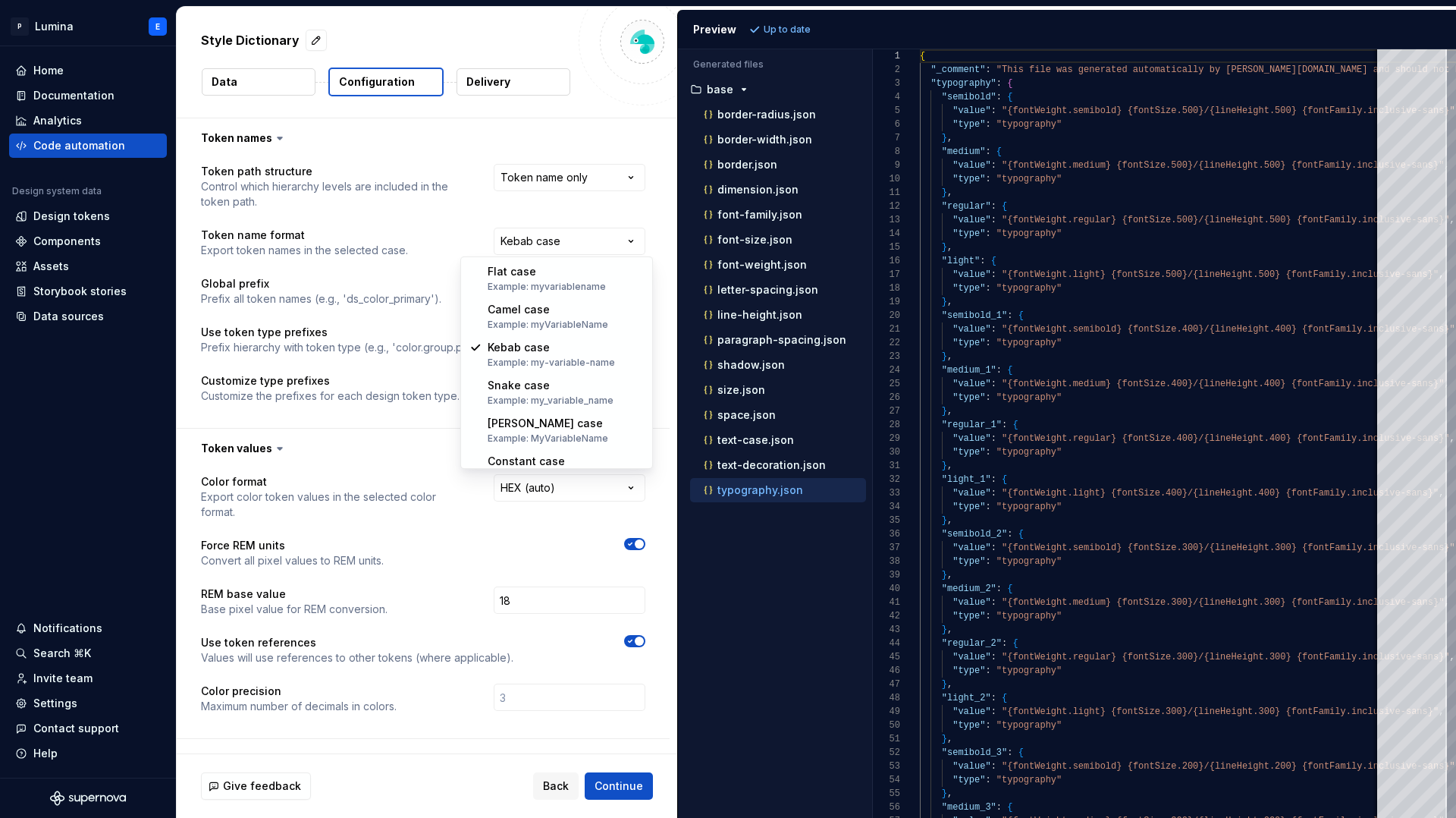
click at [518, 241] on html "**********" at bounding box center [728, 409] width 1456 height 818
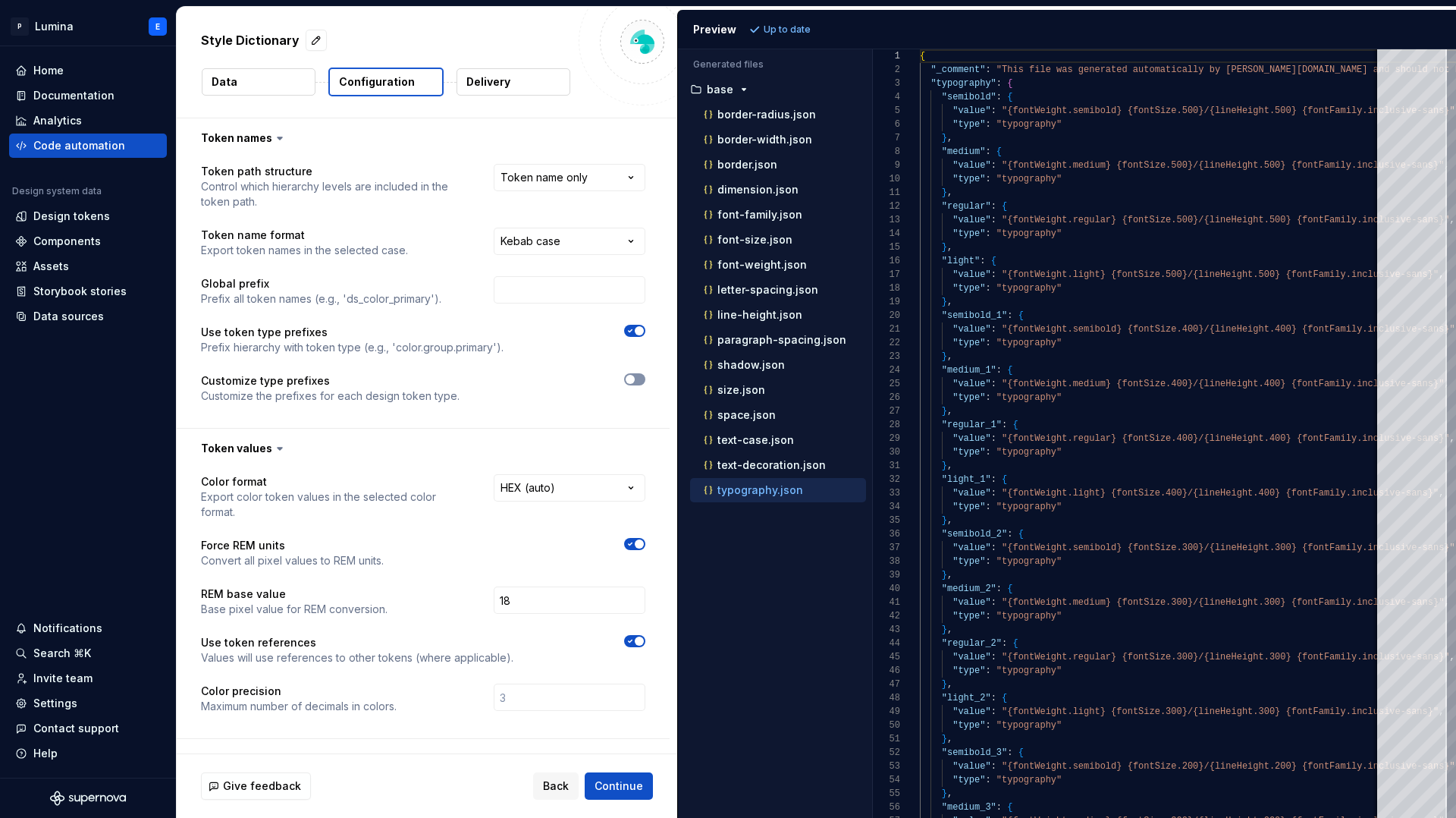
click at [646, 383] on button "button" at bounding box center [634, 379] width 21 height 12
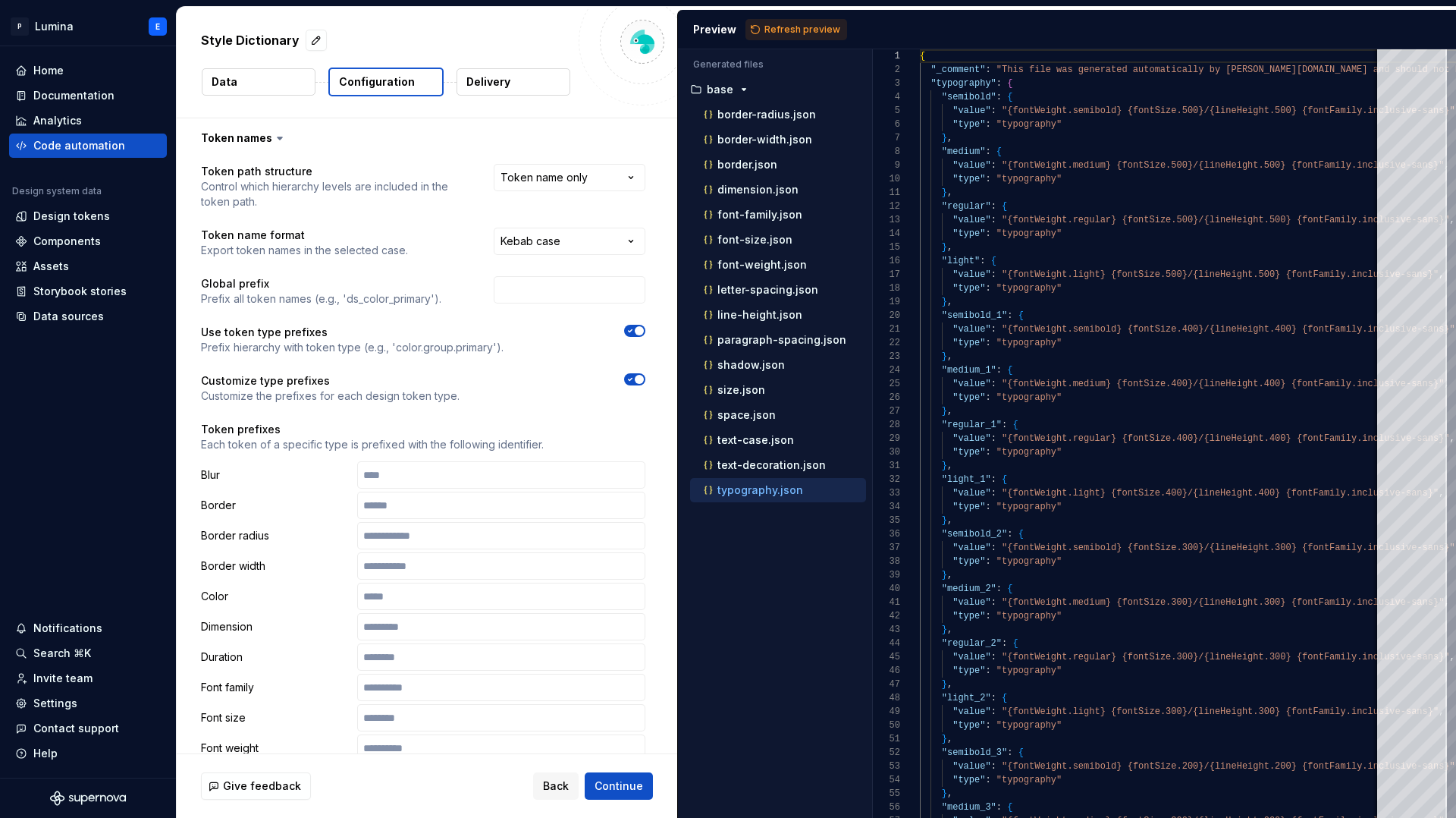
click at [642, 379] on span "button" at bounding box center [640, 380] width 10 height 10
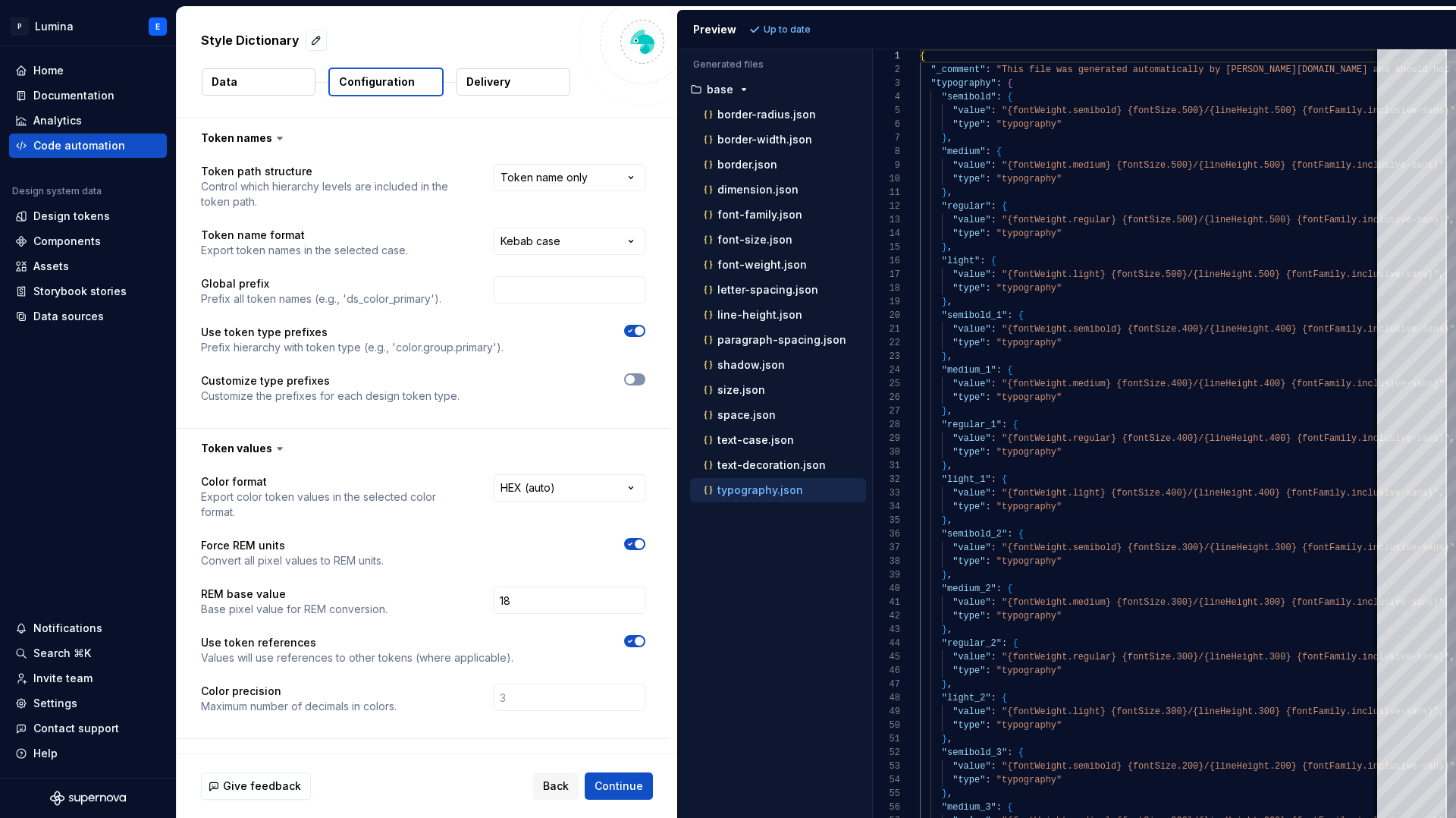
click at [636, 379] on icon "button" at bounding box center [629, 380] width 12 height 10
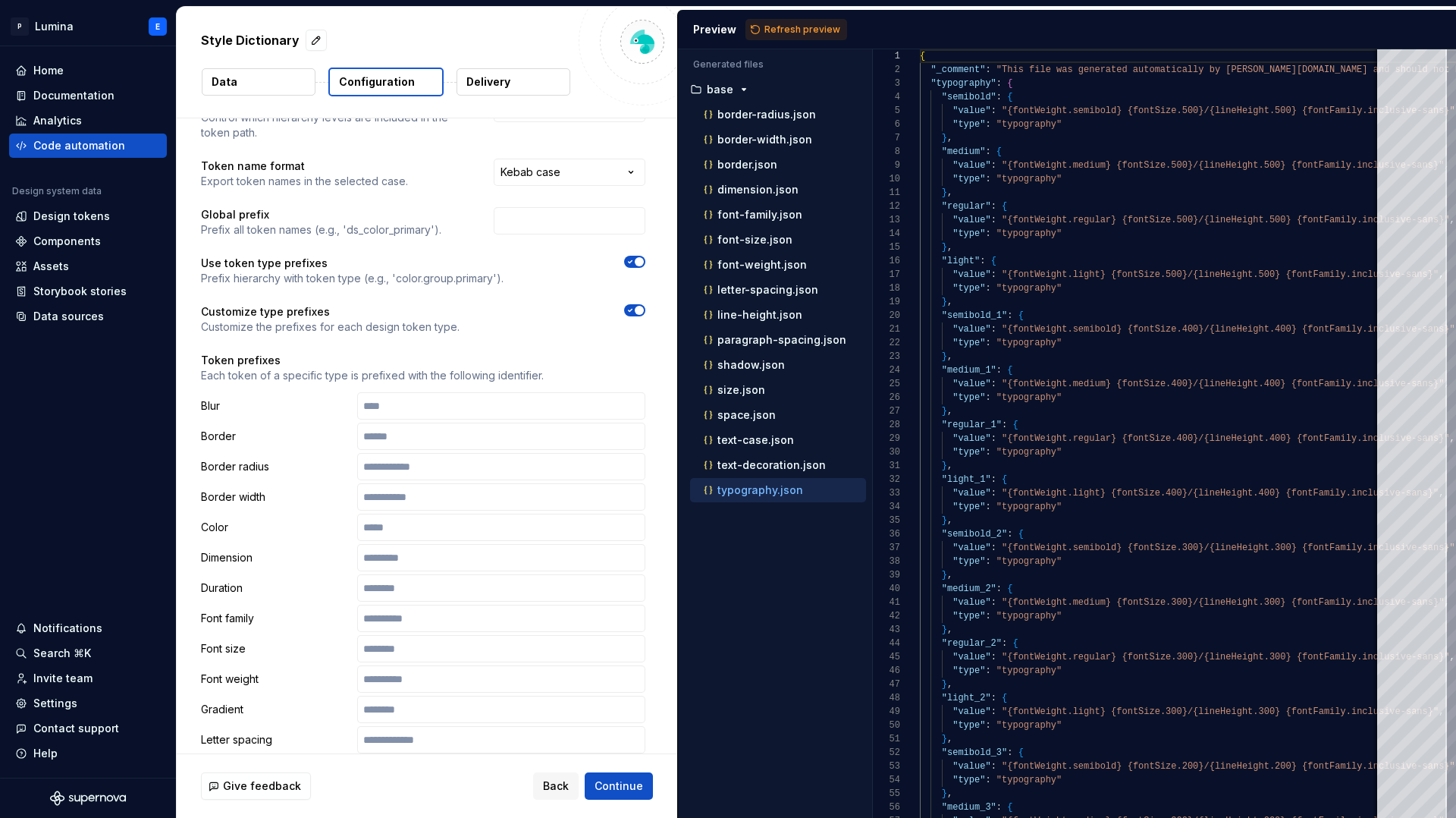
scroll to position [52, 0]
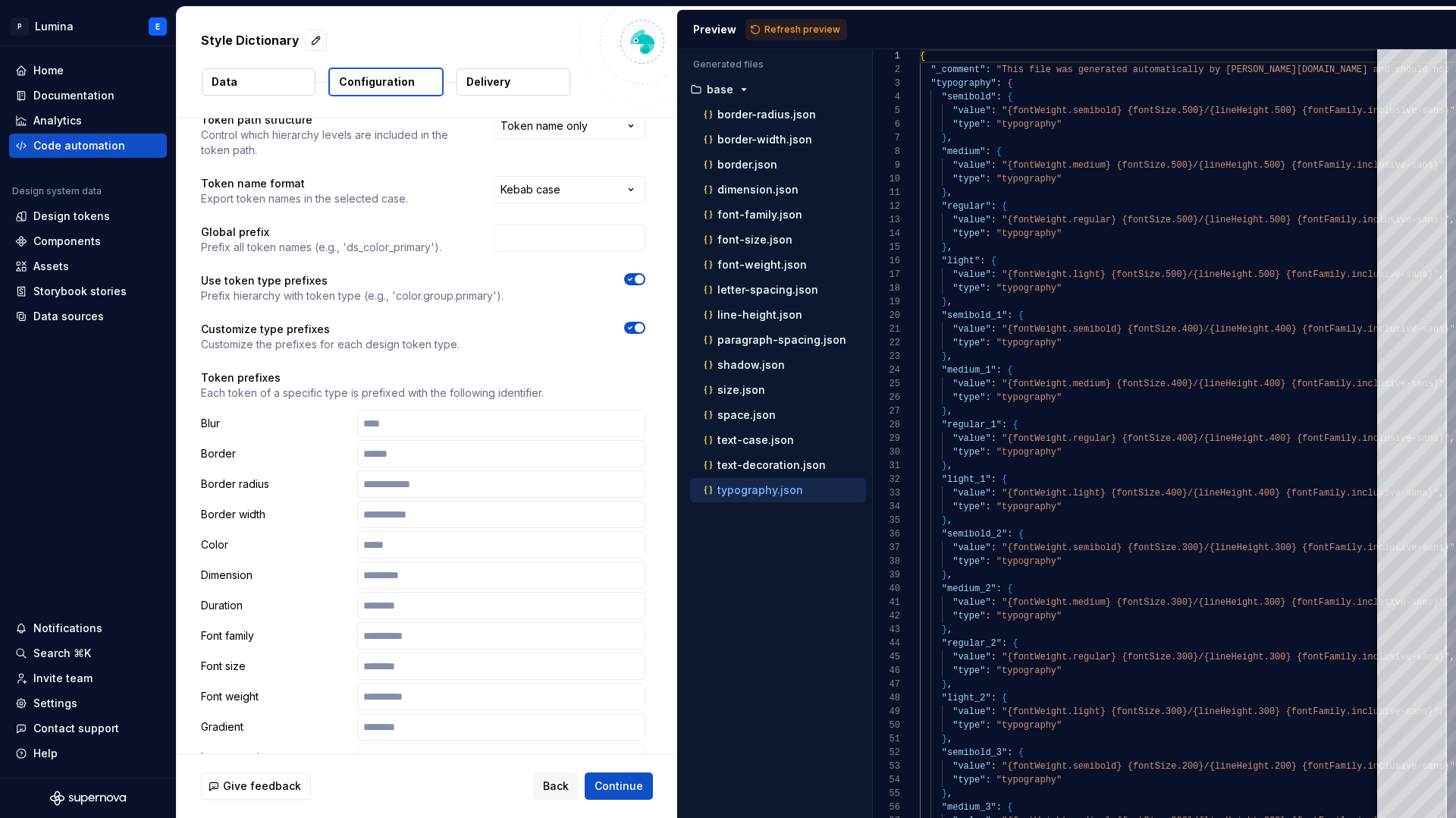
click at [639, 321] on button "button" at bounding box center [634, 327] width 21 height 12
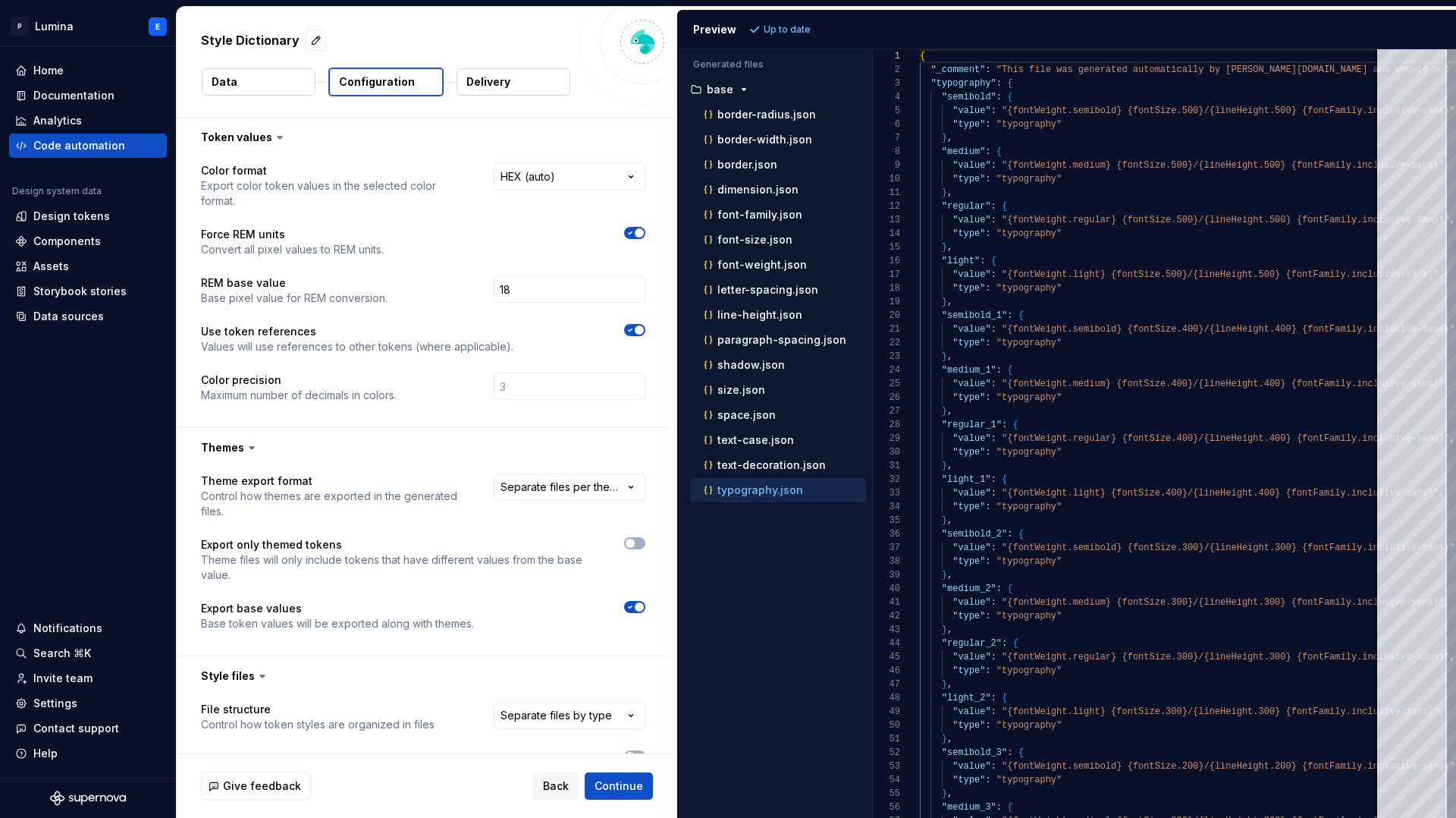
scroll to position [312, 0]
click at [781, 352] on ul "border-radius.json border-width.json border.json dimension.json font-family.jso…" at bounding box center [775, 302] width 182 height 400
click at [770, 397] on div "size.json" at bounding box center [783, 390] width 165 height 15
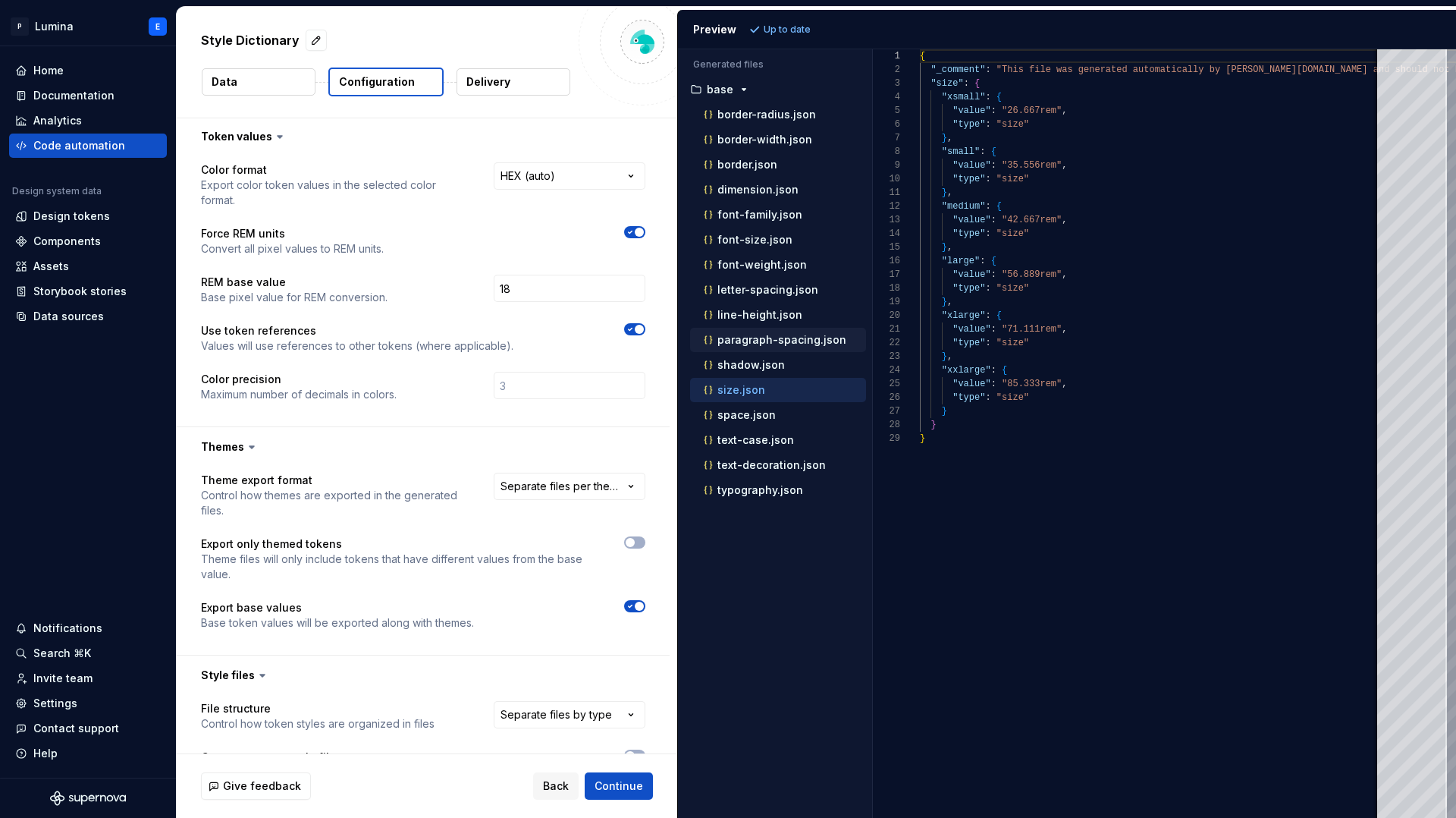
click at [771, 335] on p "paragraph-spacing.json" at bounding box center [782, 340] width 129 height 12
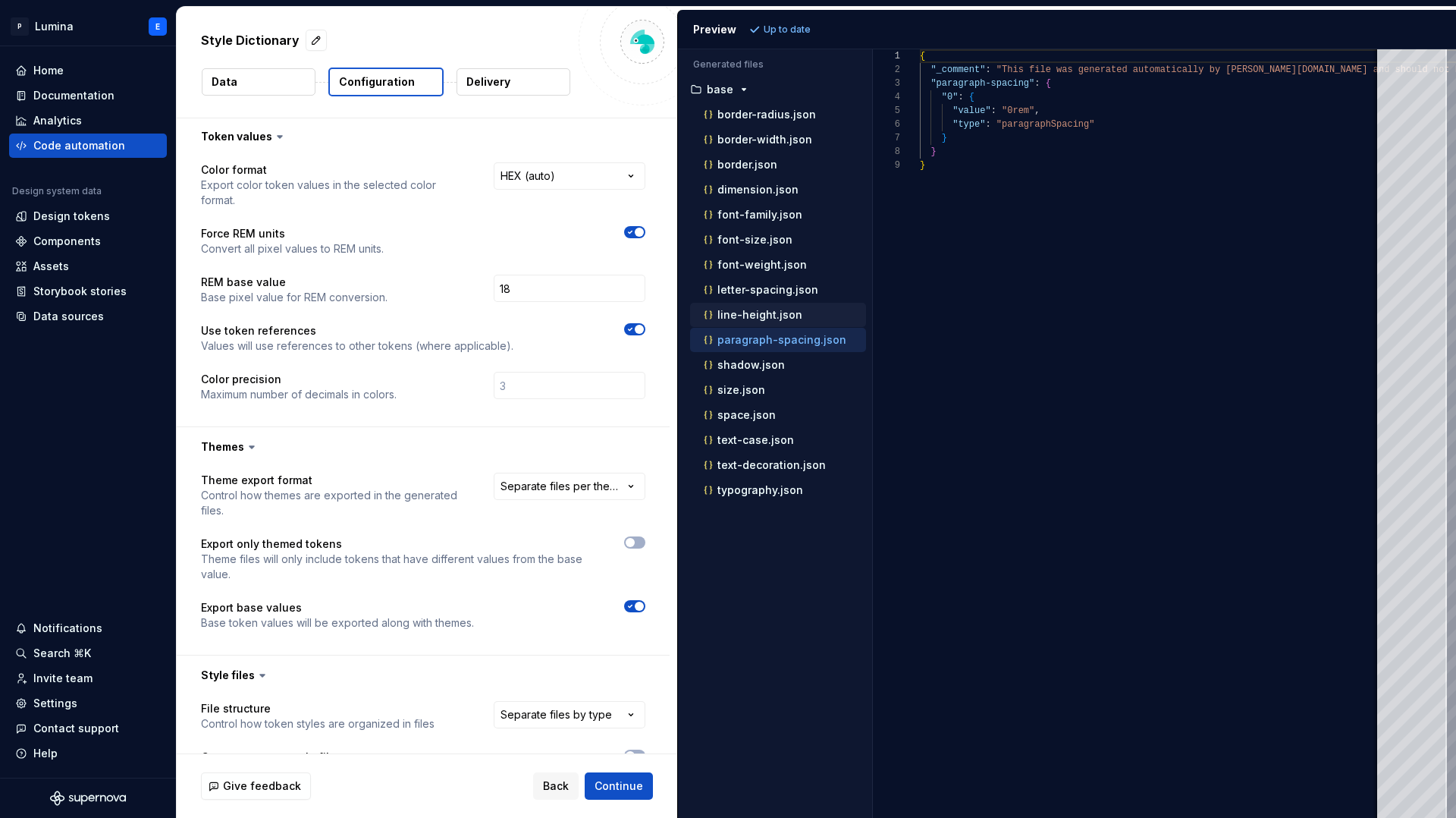
click at [778, 304] on div "line-height.json" at bounding box center [778, 314] width 176 height 24
click at [763, 295] on p "letter-spacing.json" at bounding box center [767, 289] width 100 height 12
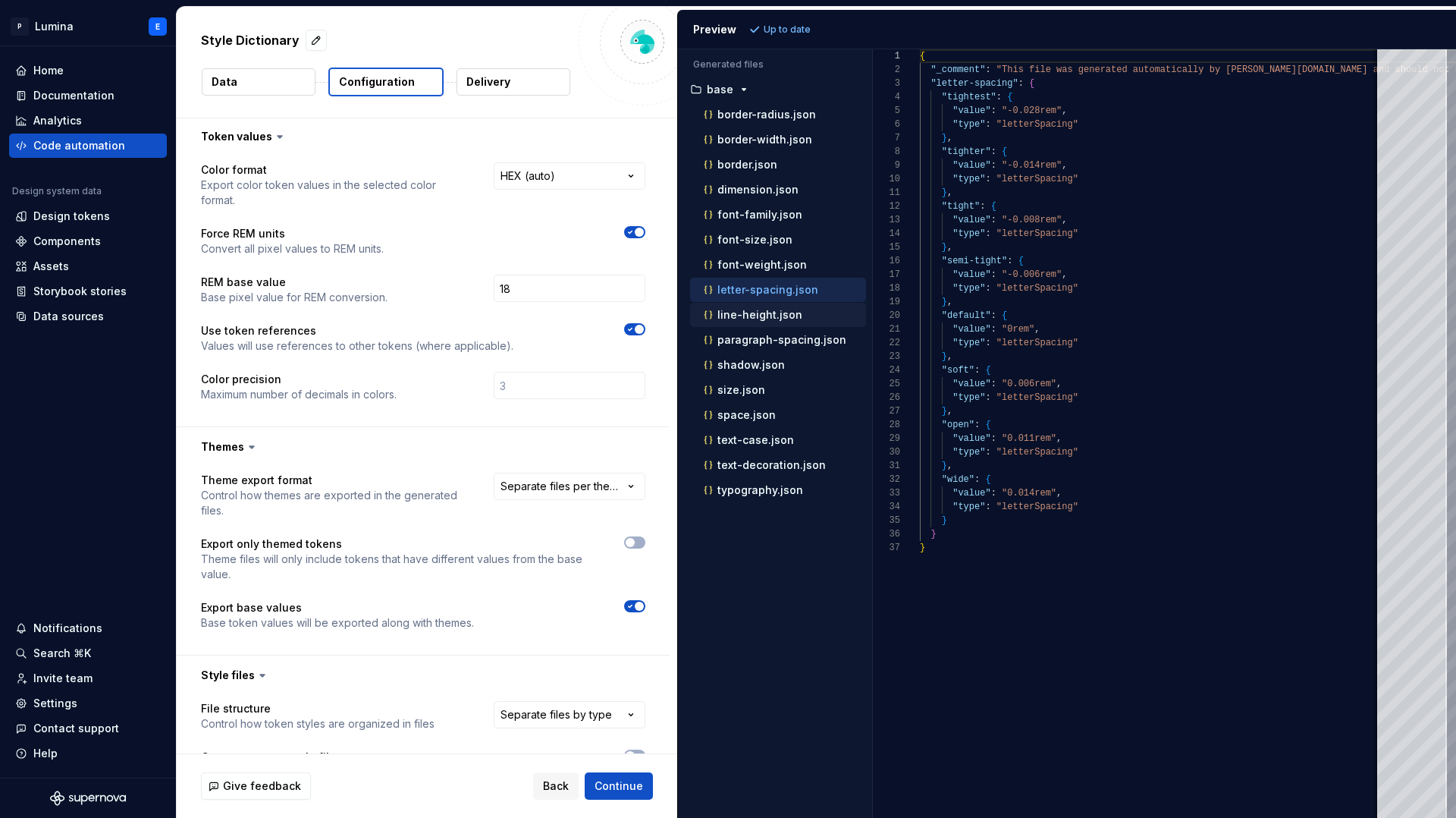
click at [759, 309] on p "line-height.json" at bounding box center [760, 315] width 85 height 12
type textarea "**********"
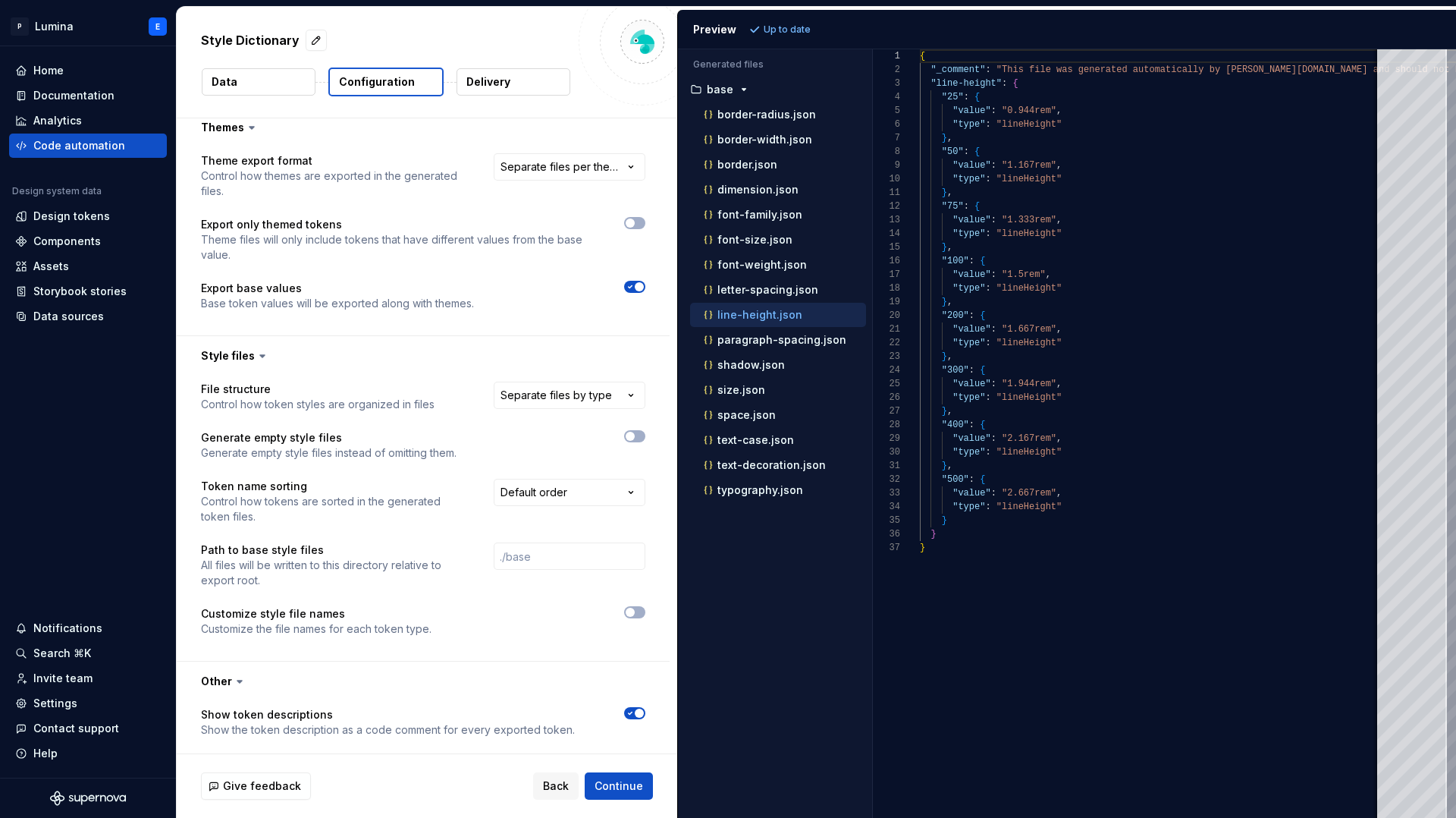
scroll to position [631, 0]
click at [544, 467] on html "**********" at bounding box center [728, 409] width 1456 height 818
click at [544, 471] on html "**********" at bounding box center [728, 409] width 1456 height 818
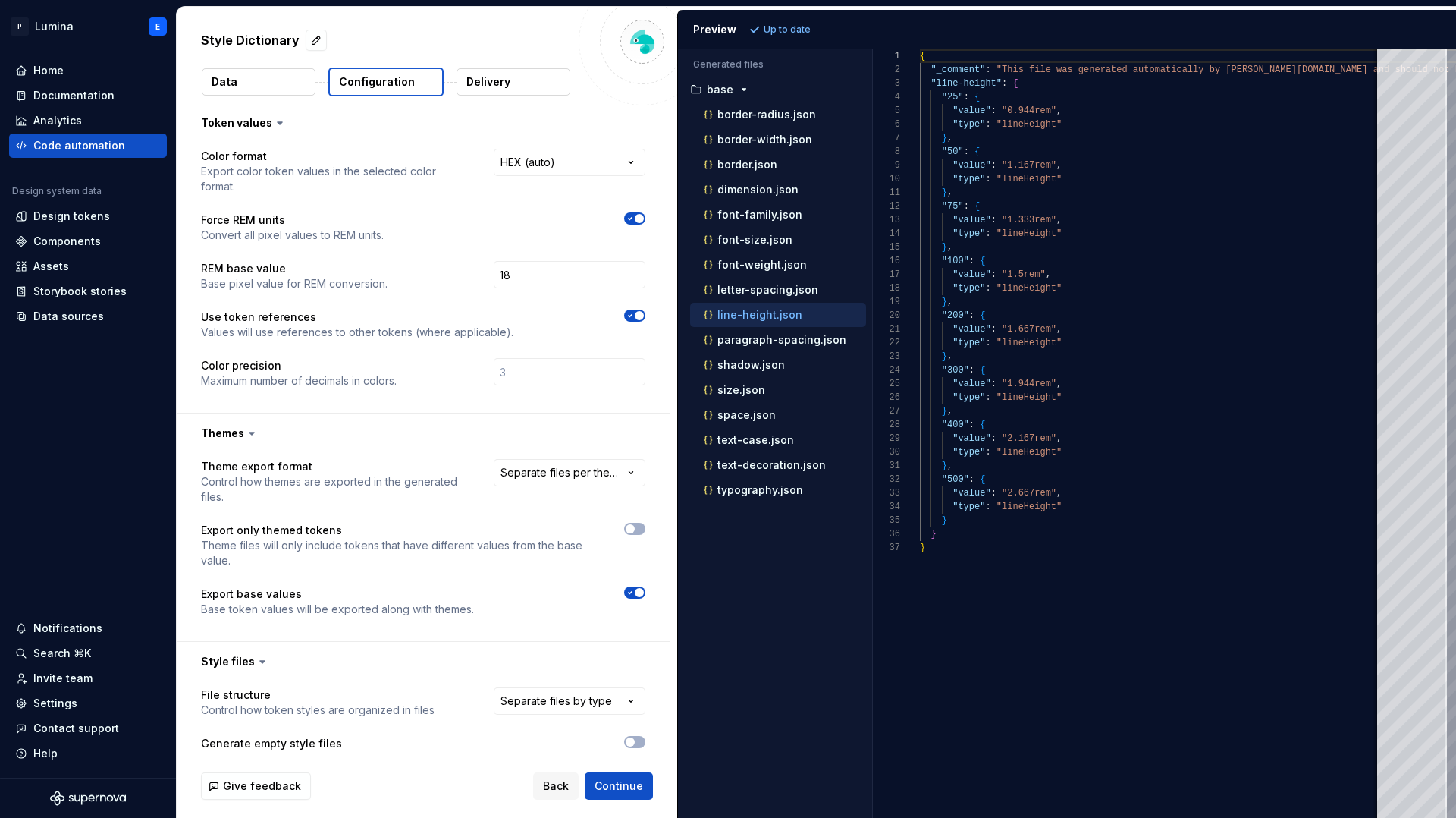
scroll to position [0, 0]
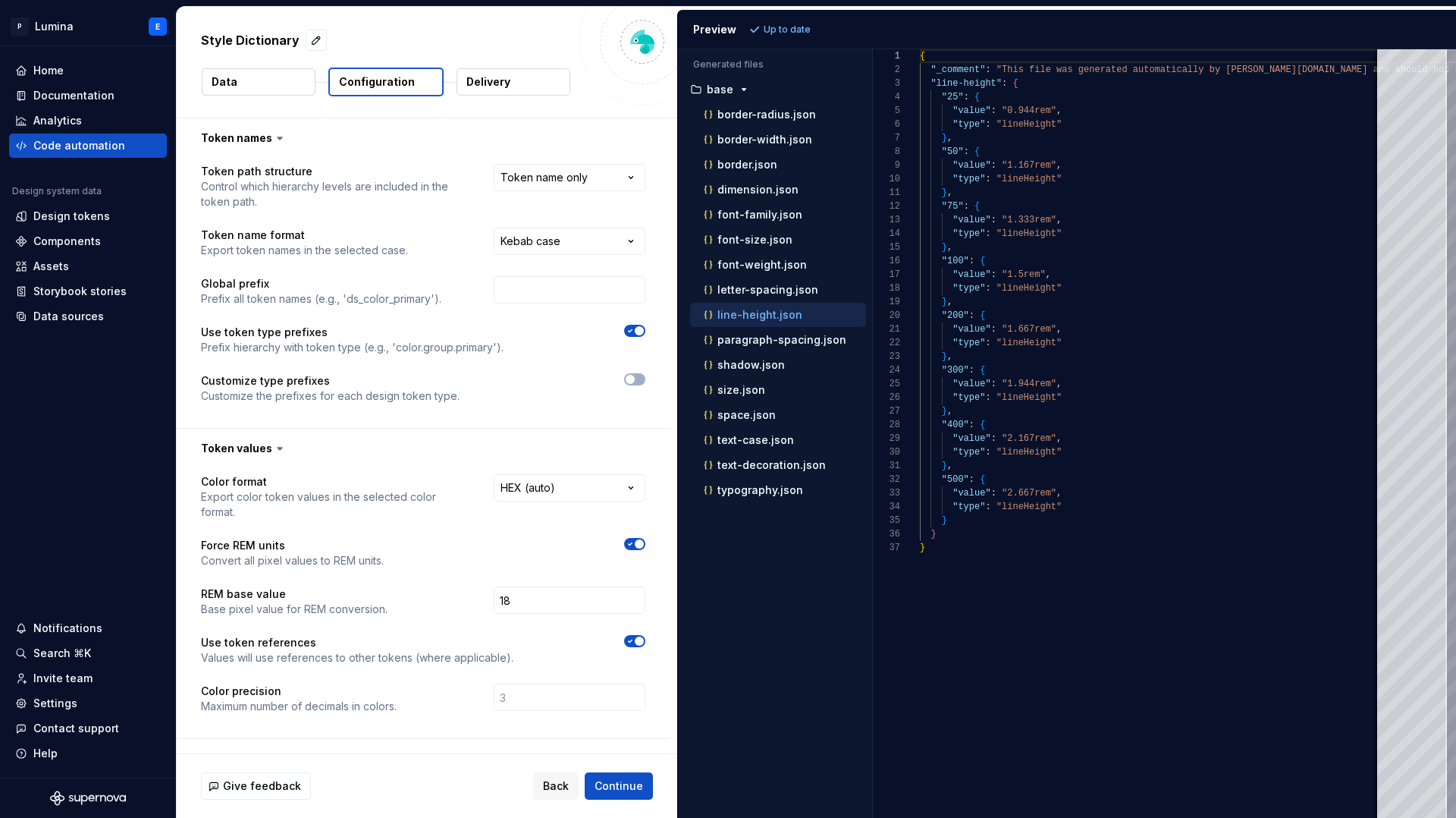
click at [261, 66] on div "Style Dictionary Data Configuration Delivery" at bounding box center [427, 62] width 500 height 111
click at [261, 81] on button "Data" at bounding box center [258, 81] width 114 height 28
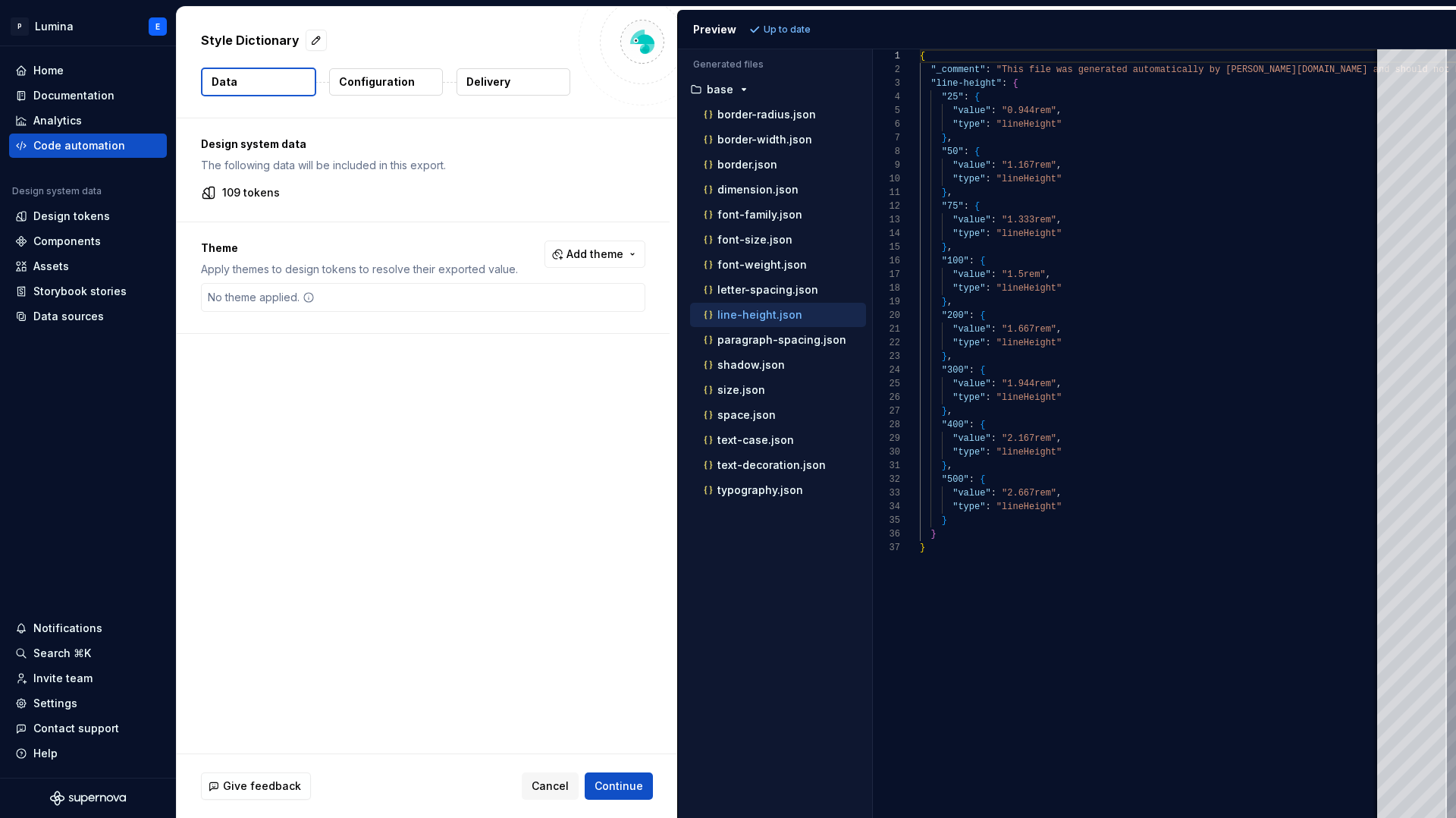
click at [496, 73] on button "Delivery" at bounding box center [513, 81] width 114 height 28
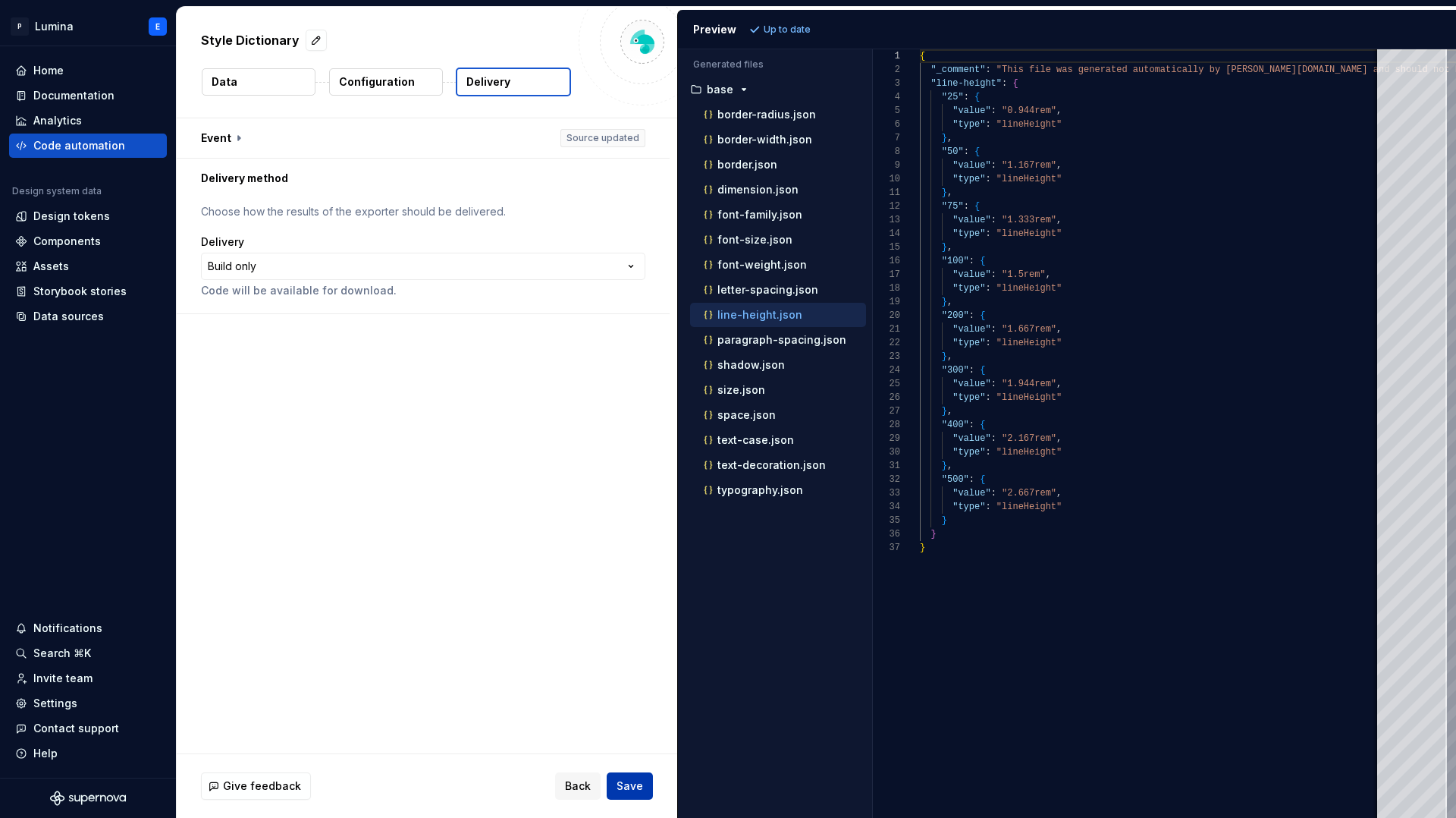
click at [635, 780] on span "Save" at bounding box center [630, 785] width 27 height 15
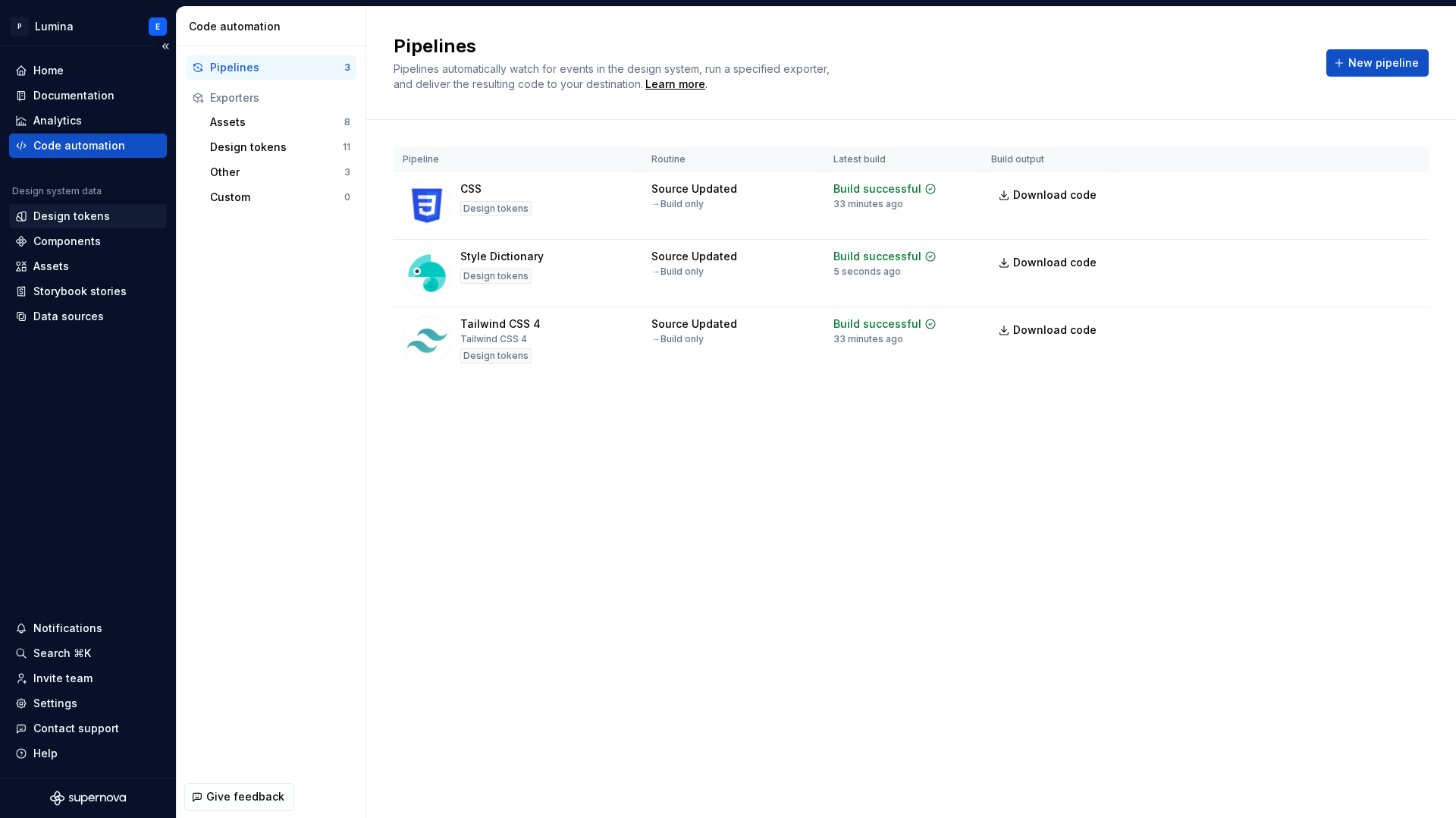
click at [94, 220] on div "Design tokens" at bounding box center [72, 216] width 77 height 15
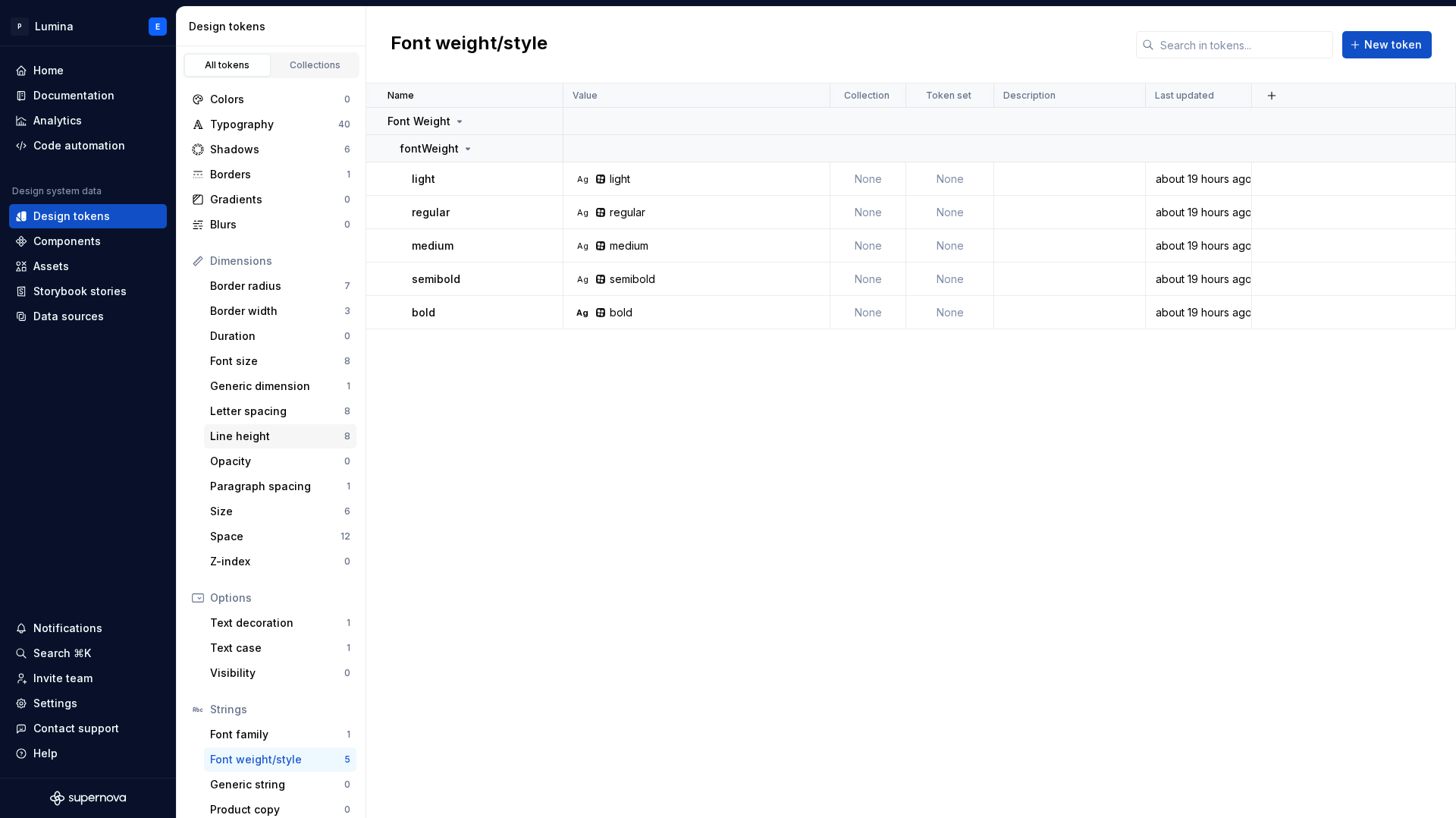
scroll to position [12, 0]
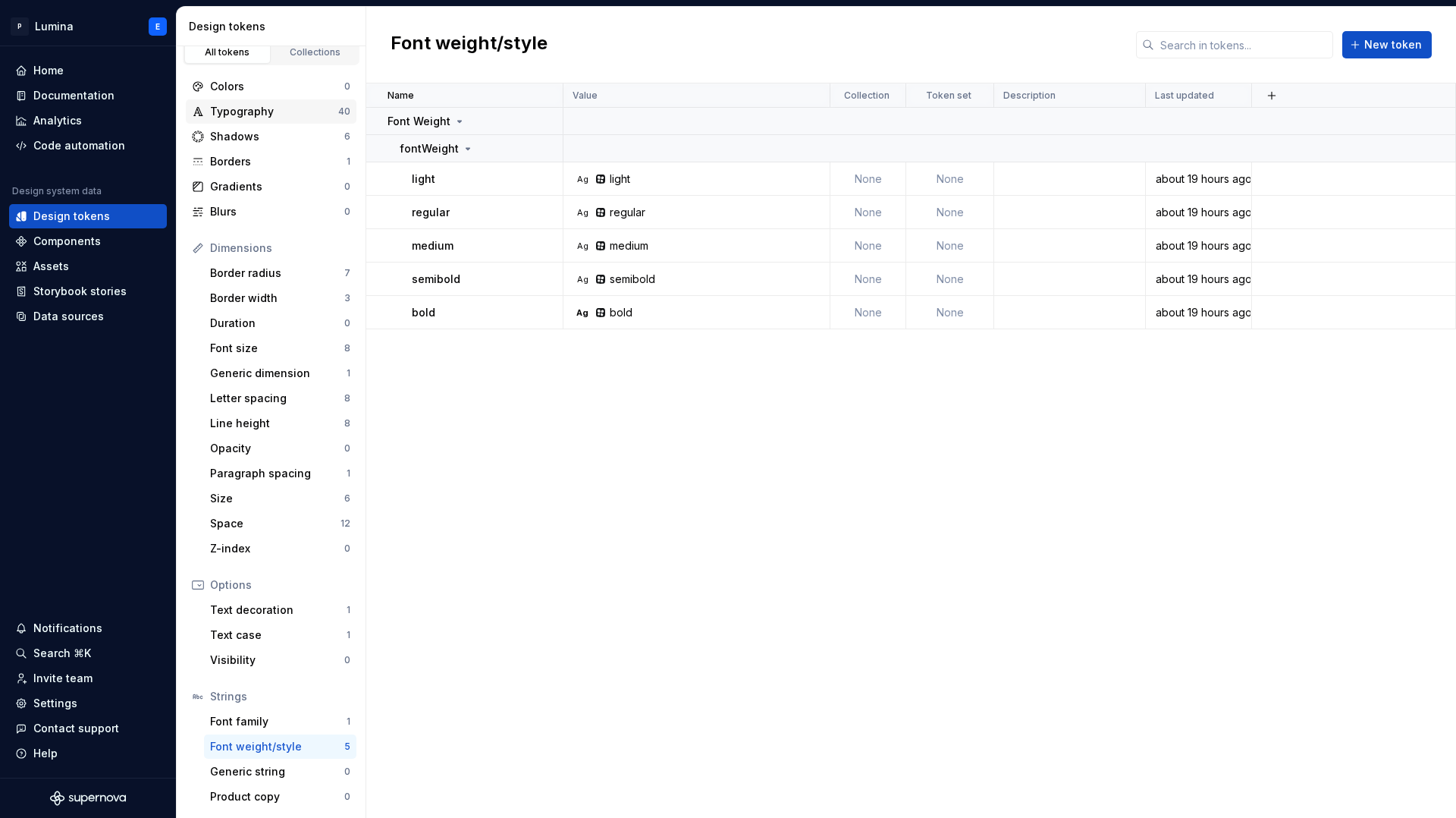
click at [253, 119] on div "Typography" at bounding box center [275, 112] width 128 height 15
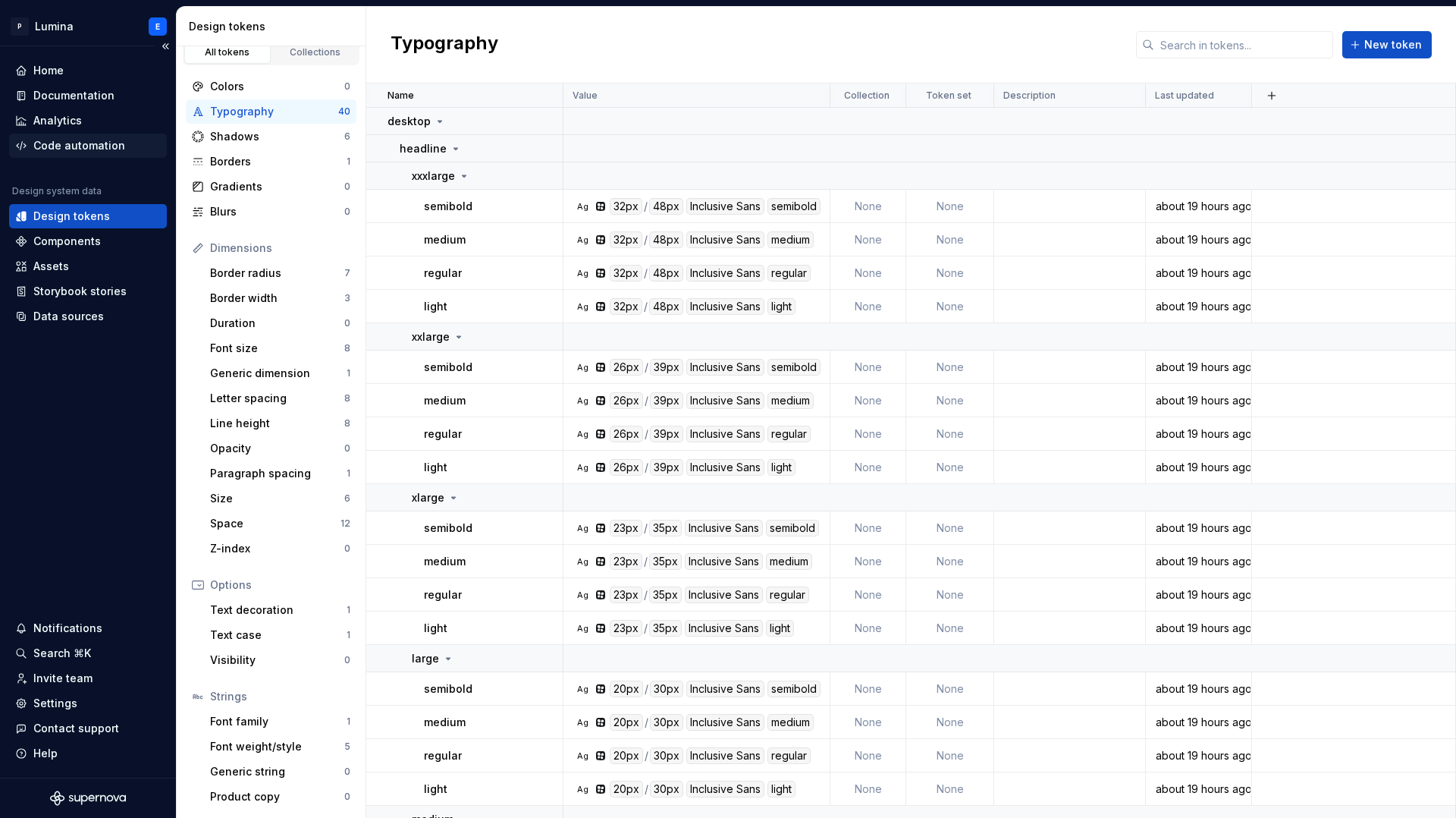
click at [66, 149] on div "Code automation" at bounding box center [79, 145] width 92 height 15
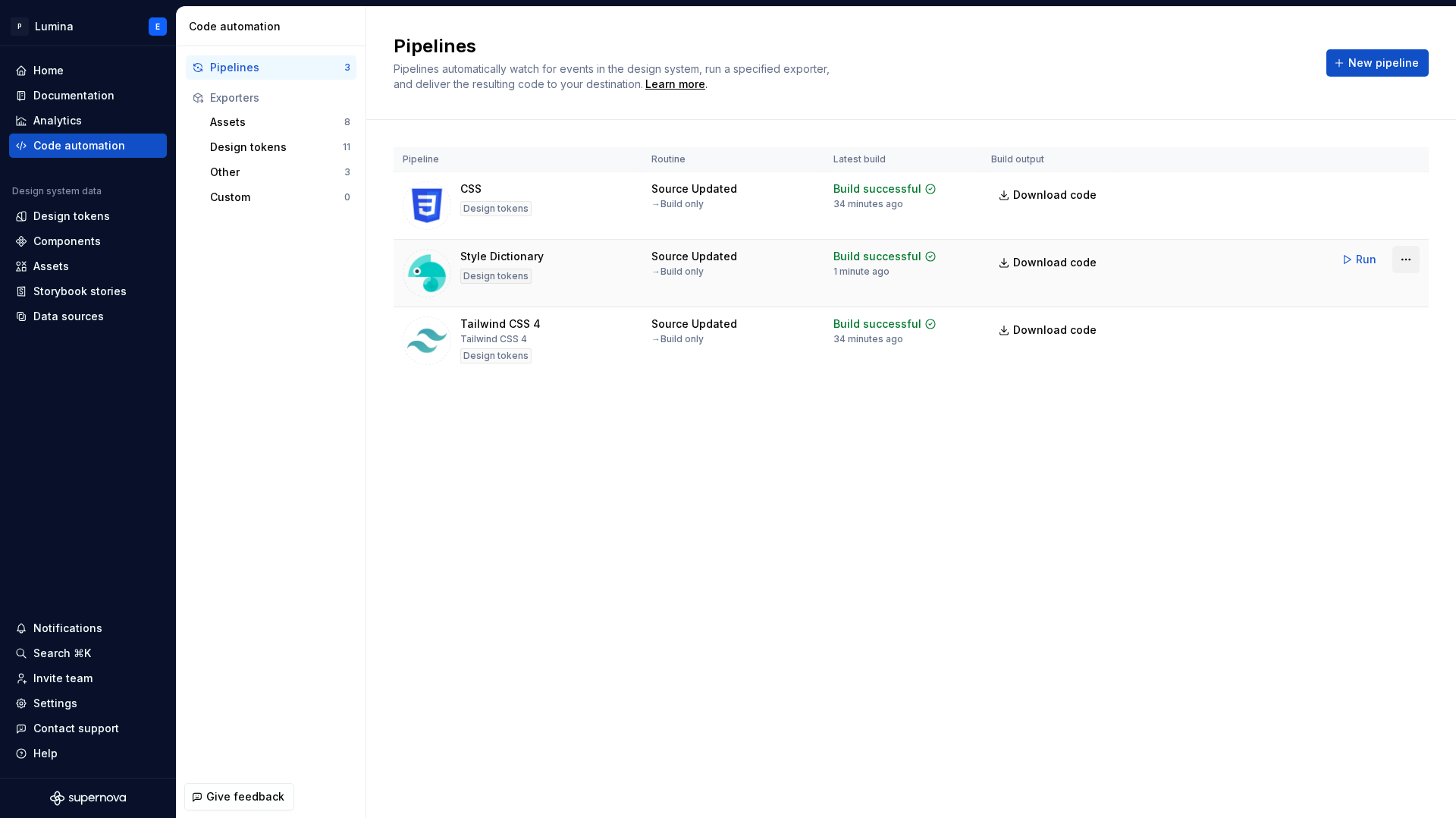
click at [1406, 260] on html "P Lumina E Home Documentation Analytics Code automation Design system data Desi…" at bounding box center [728, 409] width 1456 height 818
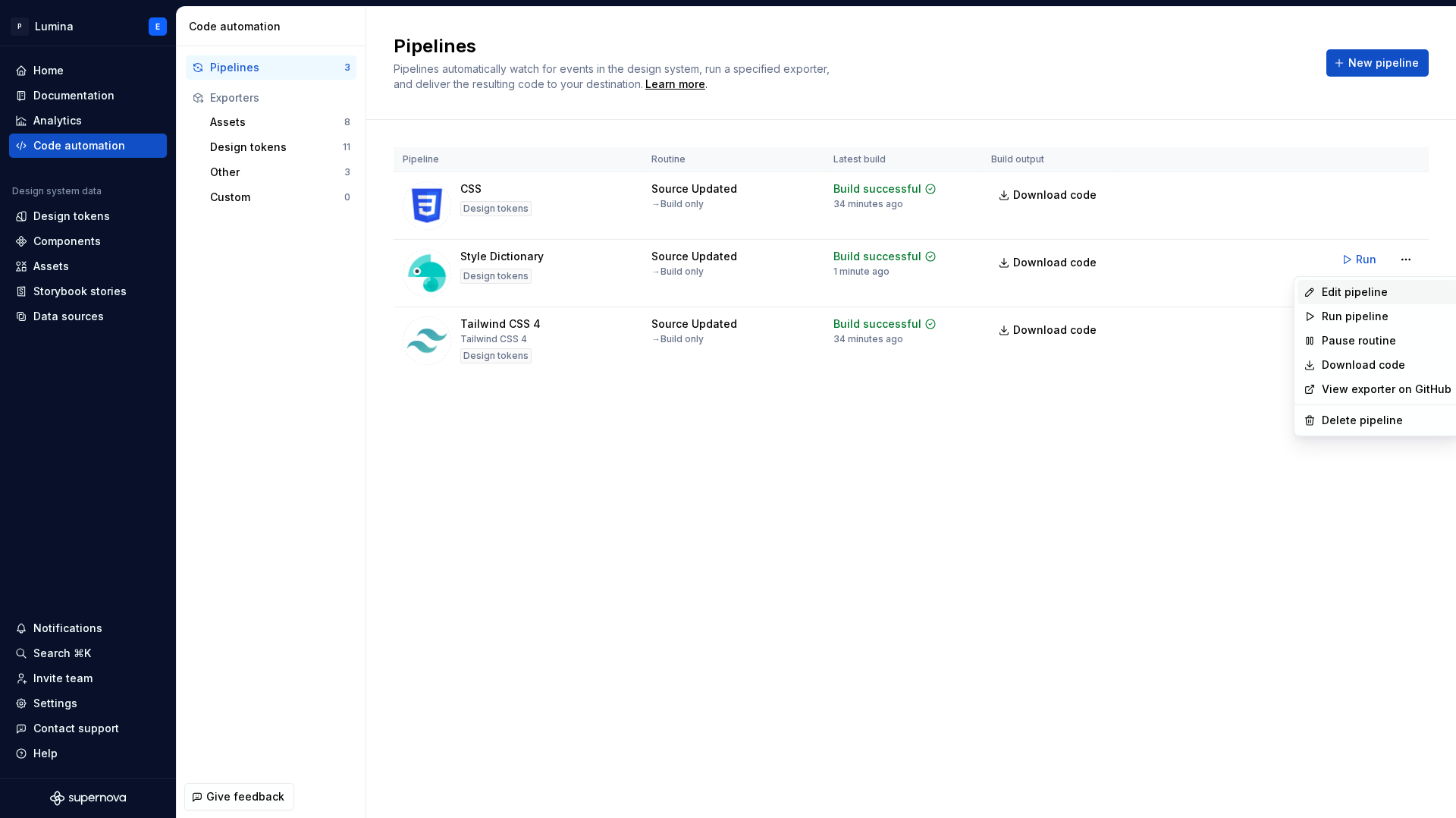
click at [1389, 285] on div "Edit pipeline" at bounding box center [1387, 292] width 130 height 15
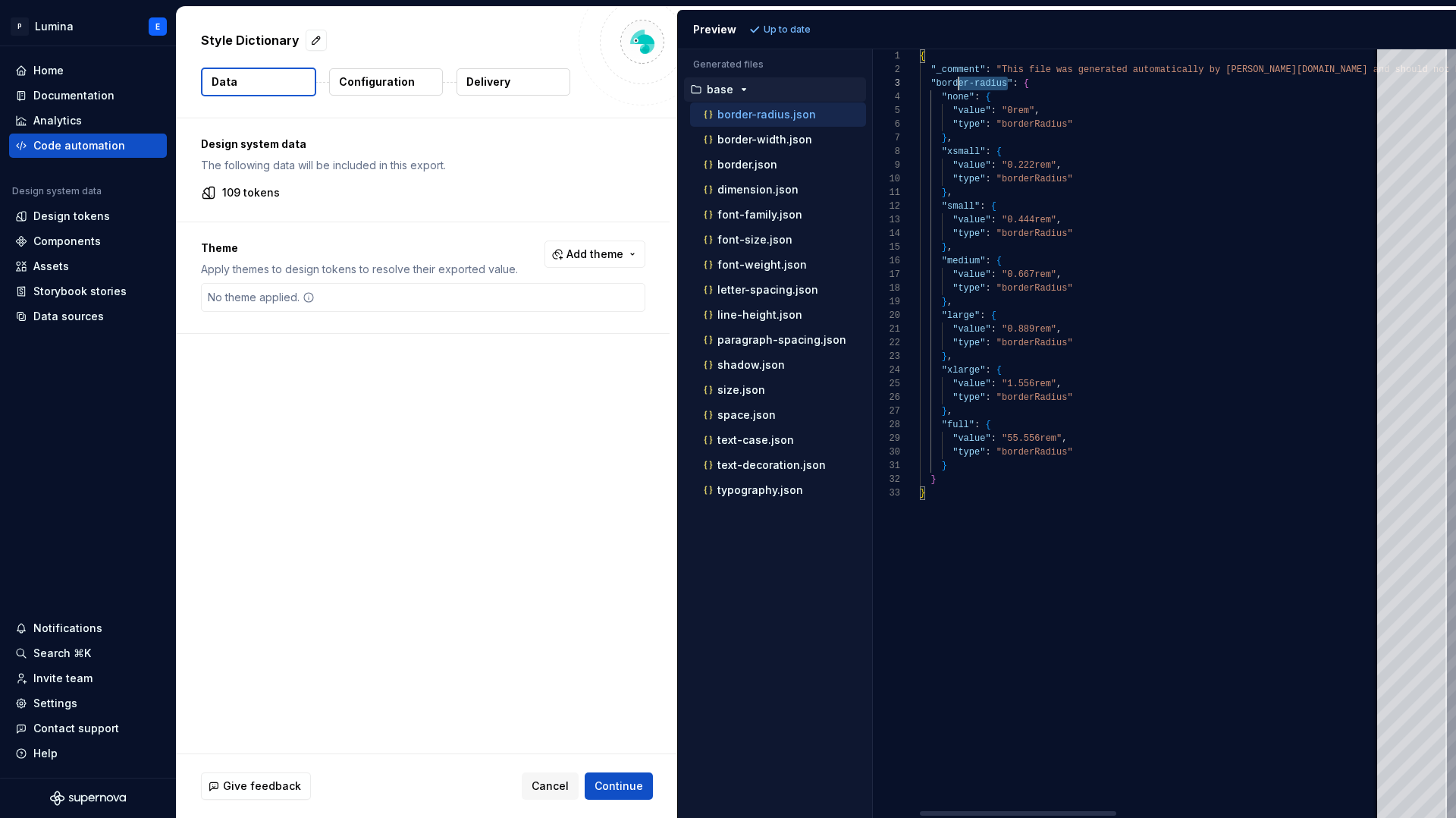
scroll to position [28, 16]
drag, startPoint x: 1008, startPoint y: 85, endPoint x: 934, endPoint y: 86, distance: 74.0
click at [934, 86] on div "{ "_comment" : "This file was generated automatically by Supernov [DOMAIN_NAME]…" at bounding box center [1462, 433] width 1083 height 768
click at [1129, 164] on div "{ "_comment" : "This file was generated automatically by Supernov [DOMAIN_NAME]…" at bounding box center [1462, 433] width 1083 height 768
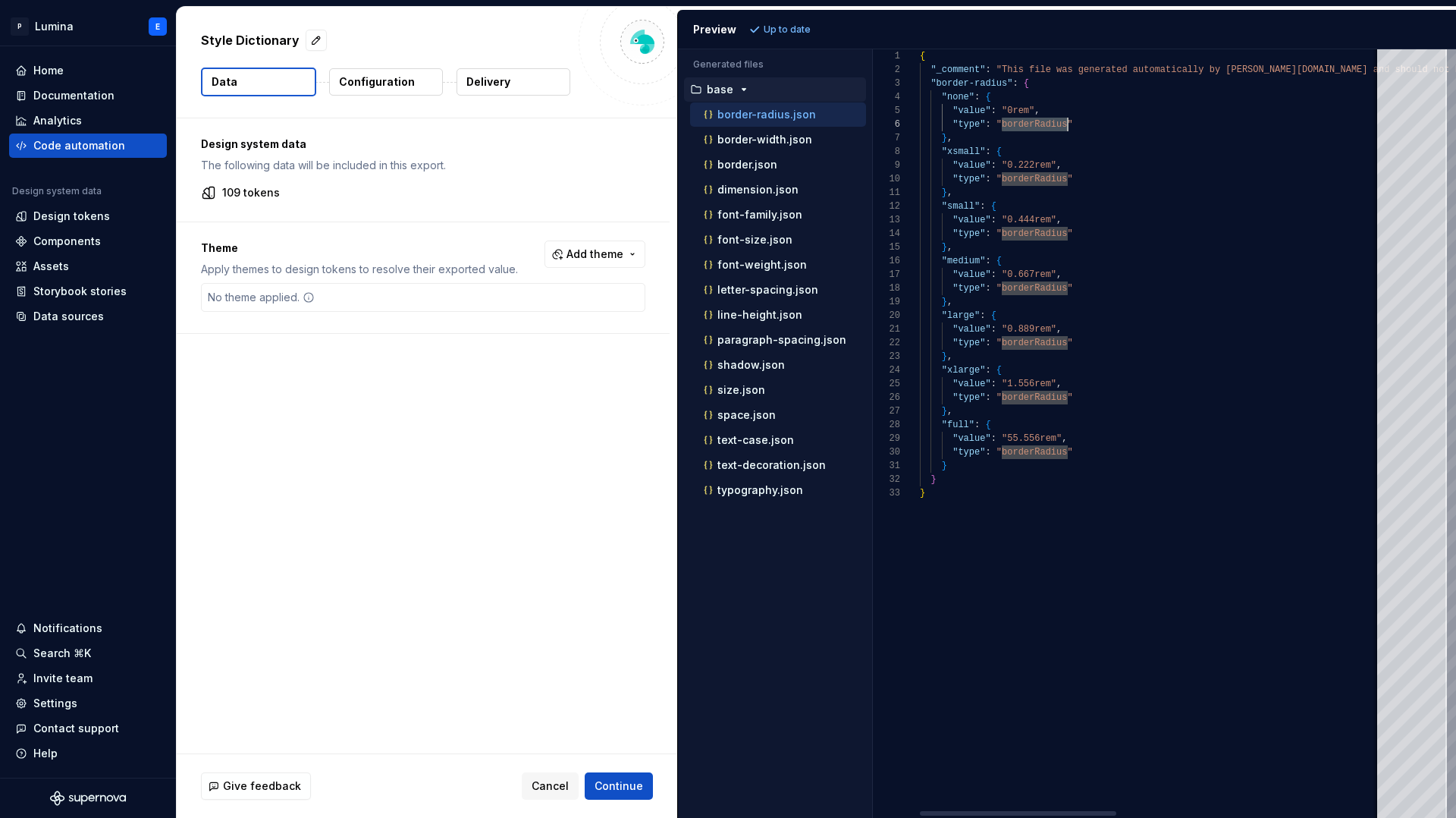
drag, startPoint x: 1000, startPoint y: 123, endPoint x: 1066, endPoint y: 122, distance: 66.0
click at [1066, 122] on div "{ "_comment" : "This file was generated automatically by Supernov [DOMAIN_NAME]…" at bounding box center [1462, 433] width 1083 height 768
click at [405, 82] on p "Configuration" at bounding box center [376, 82] width 76 height 15
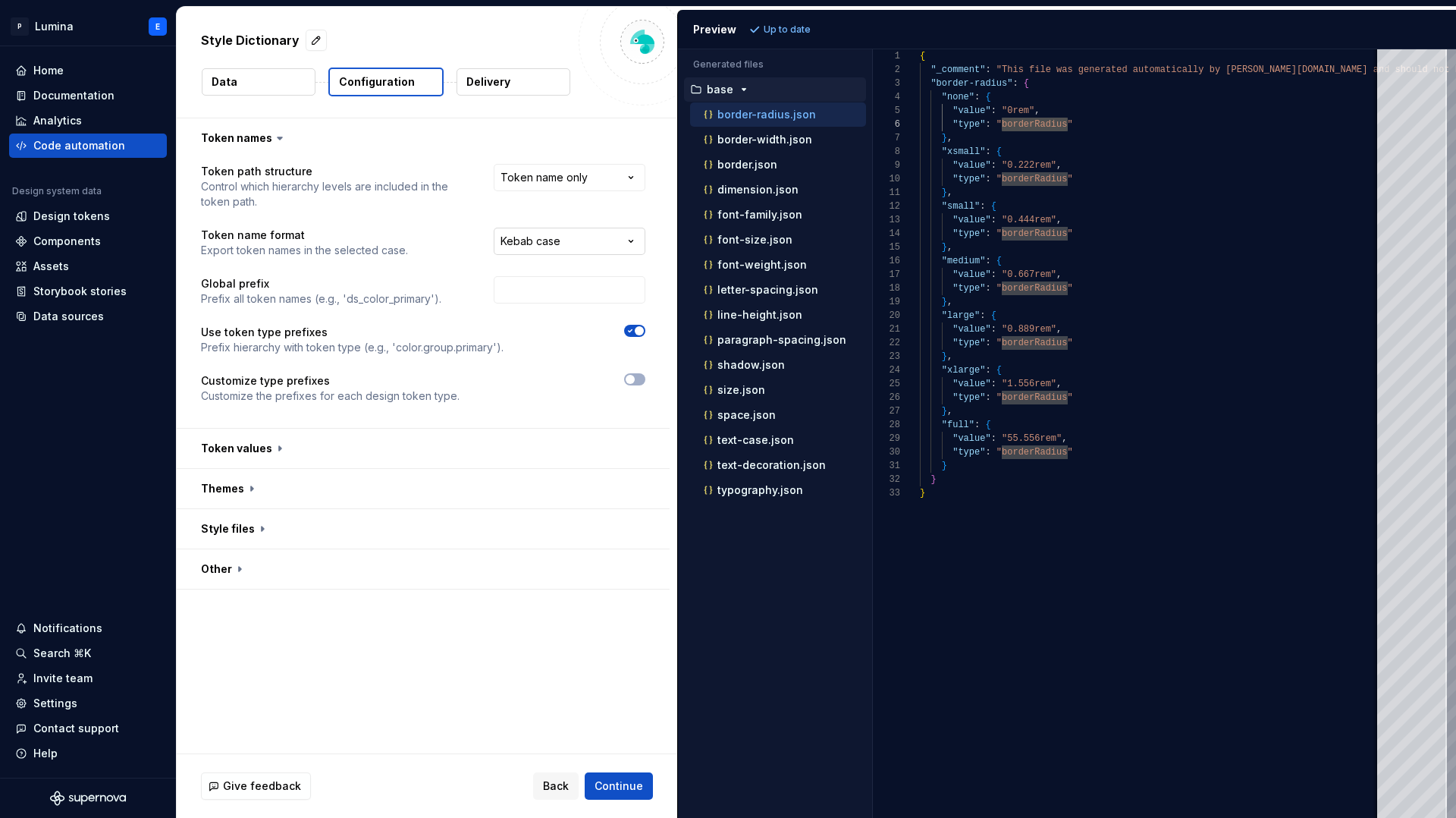
click at [539, 240] on html "**********" at bounding box center [728, 409] width 1456 height 818
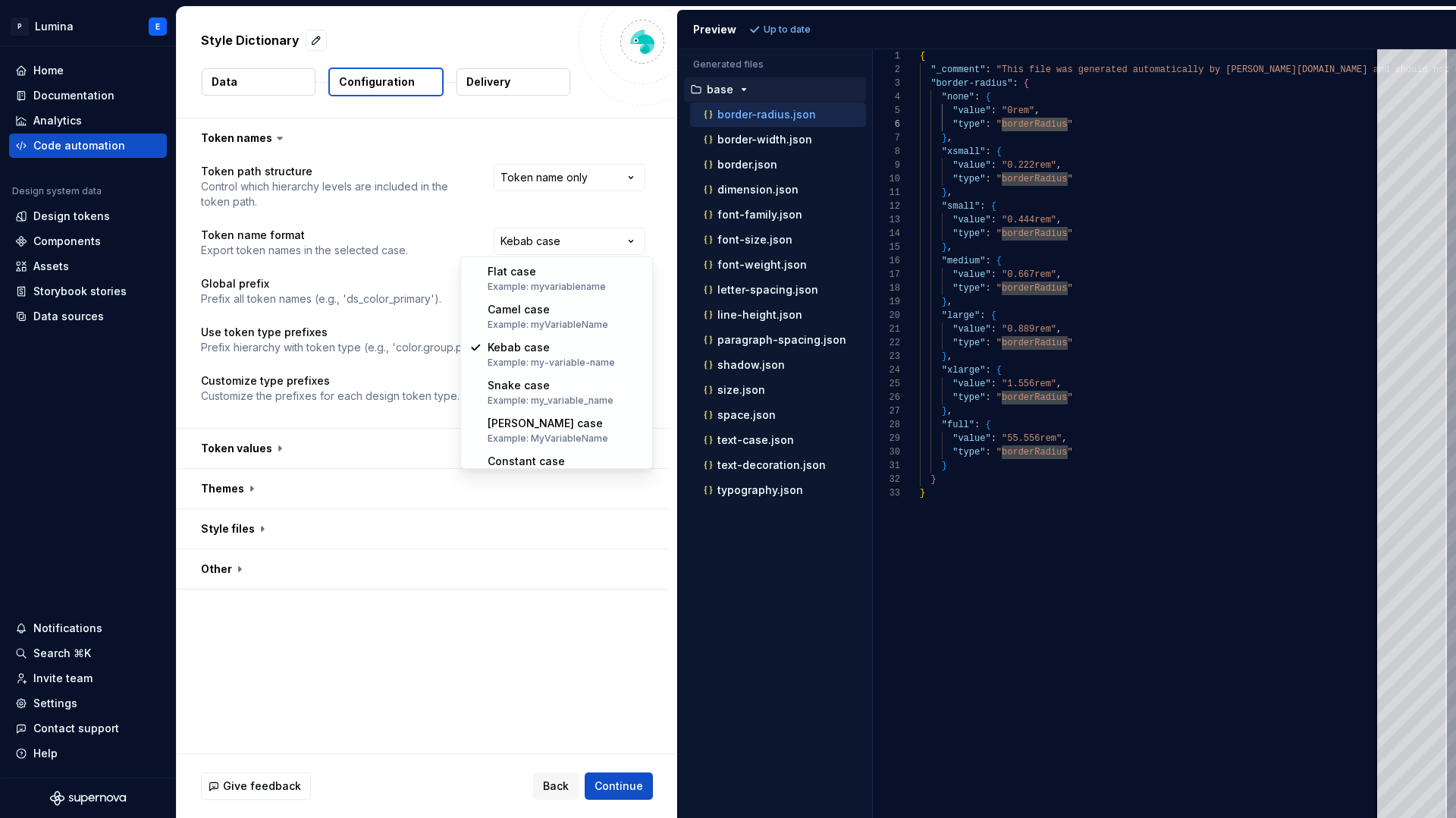
click at [435, 229] on html "**********" at bounding box center [728, 409] width 1456 height 818
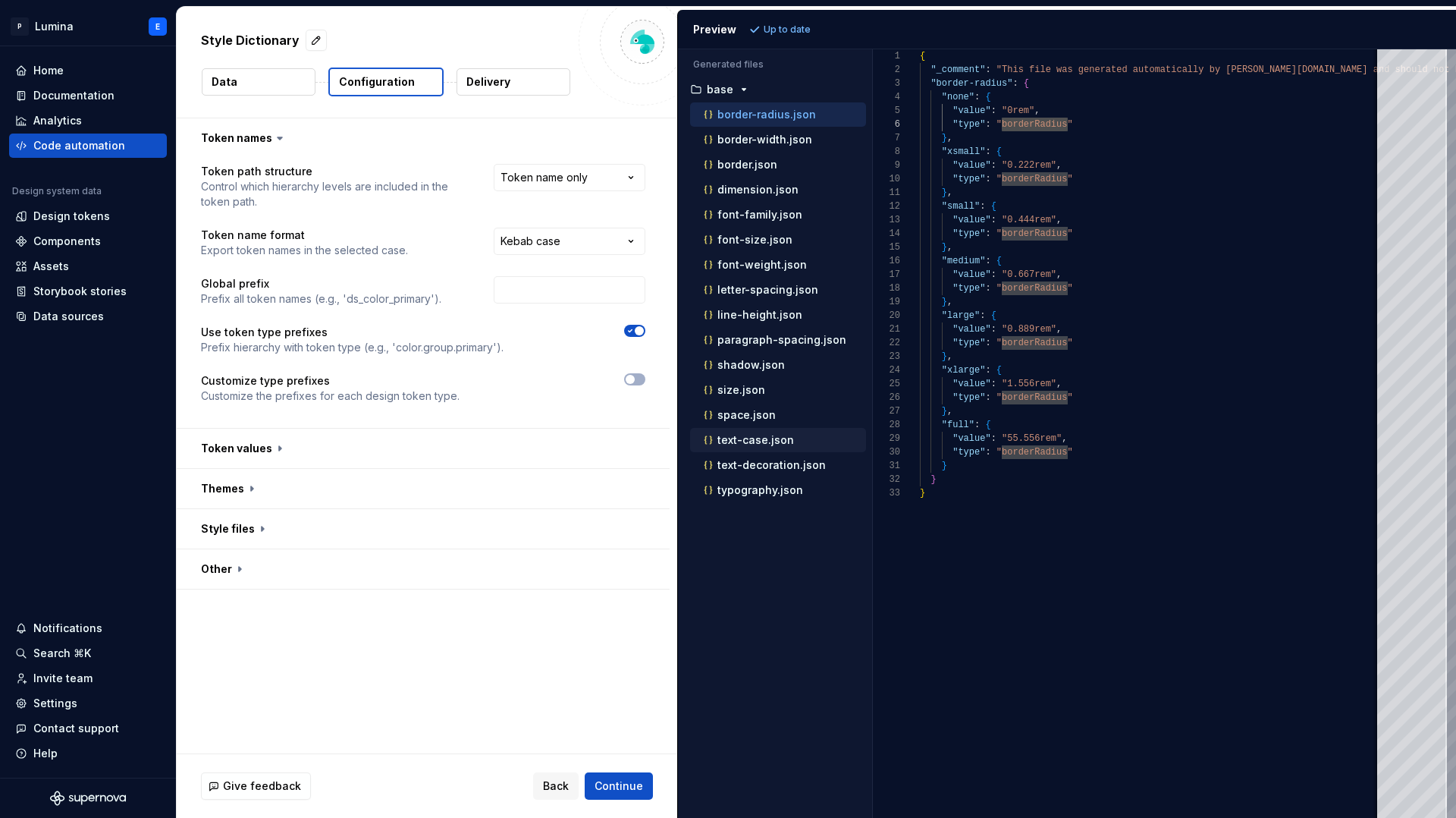
click at [755, 441] on p "text-case.json" at bounding box center [756, 439] width 77 height 12
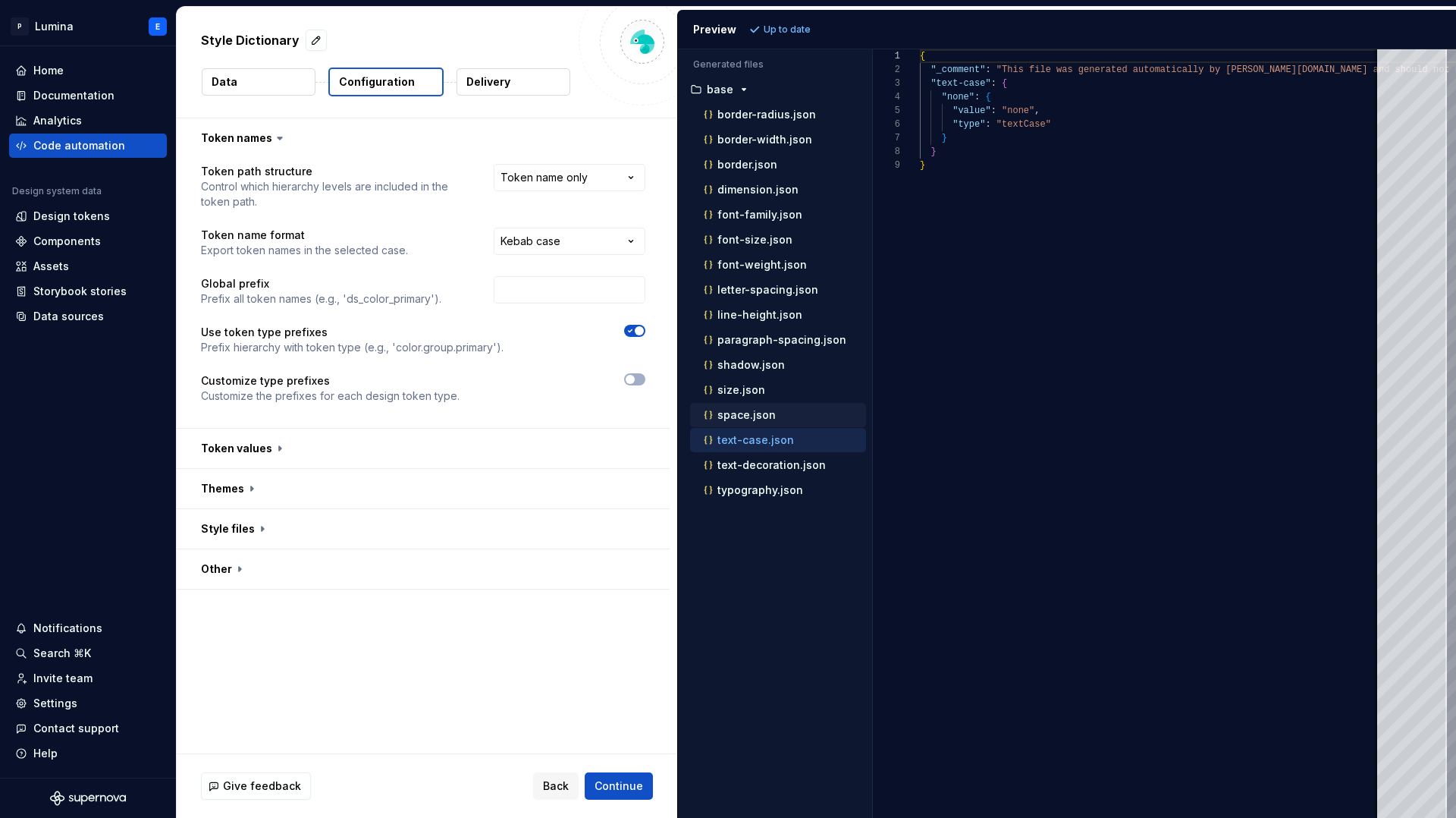
click at [756, 419] on p "space.json" at bounding box center [746, 414] width 58 height 12
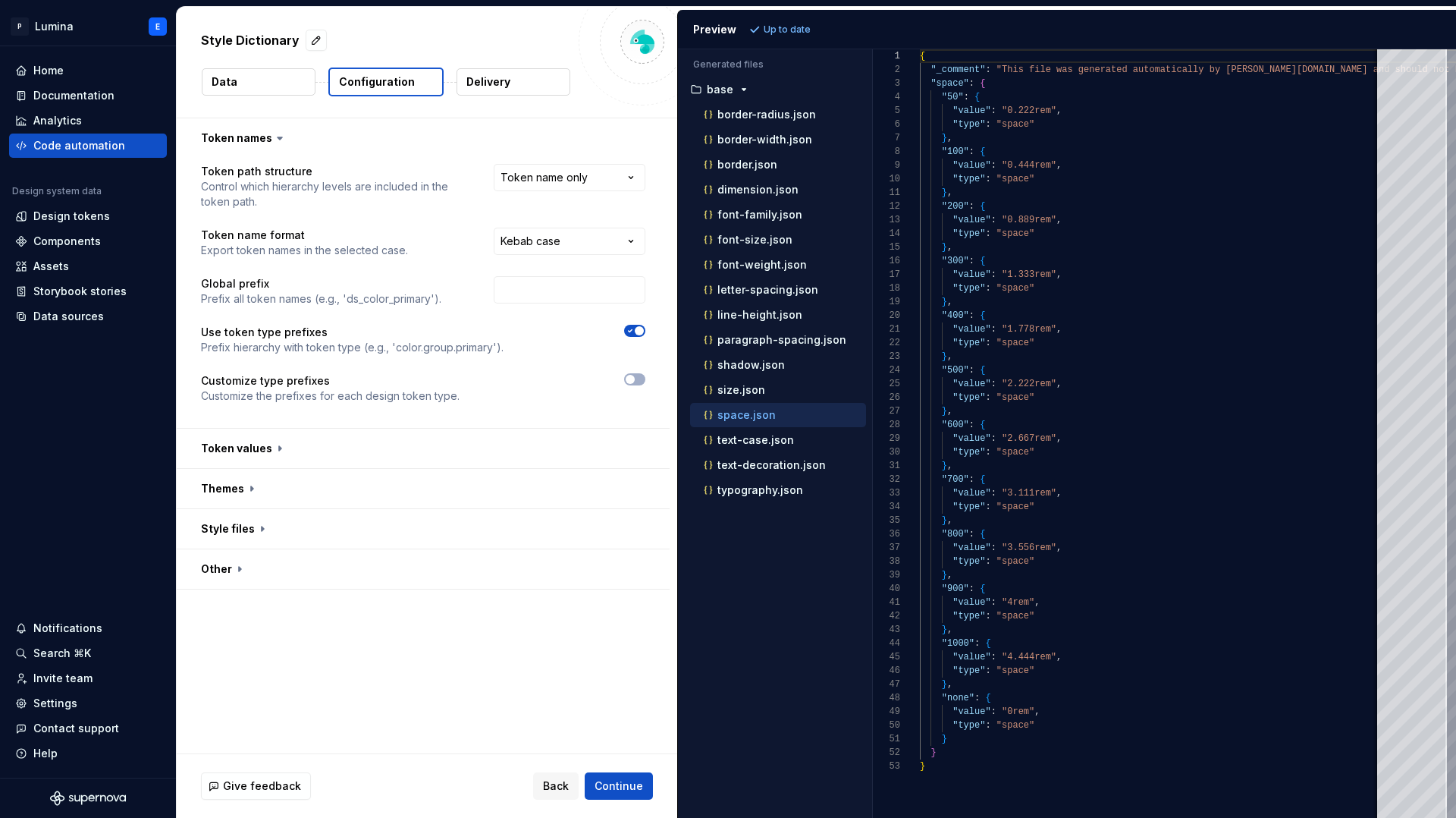
scroll to position [137, 0]
click at [719, 242] on p "font-size.json" at bounding box center [755, 239] width 75 height 12
type textarea "**********"
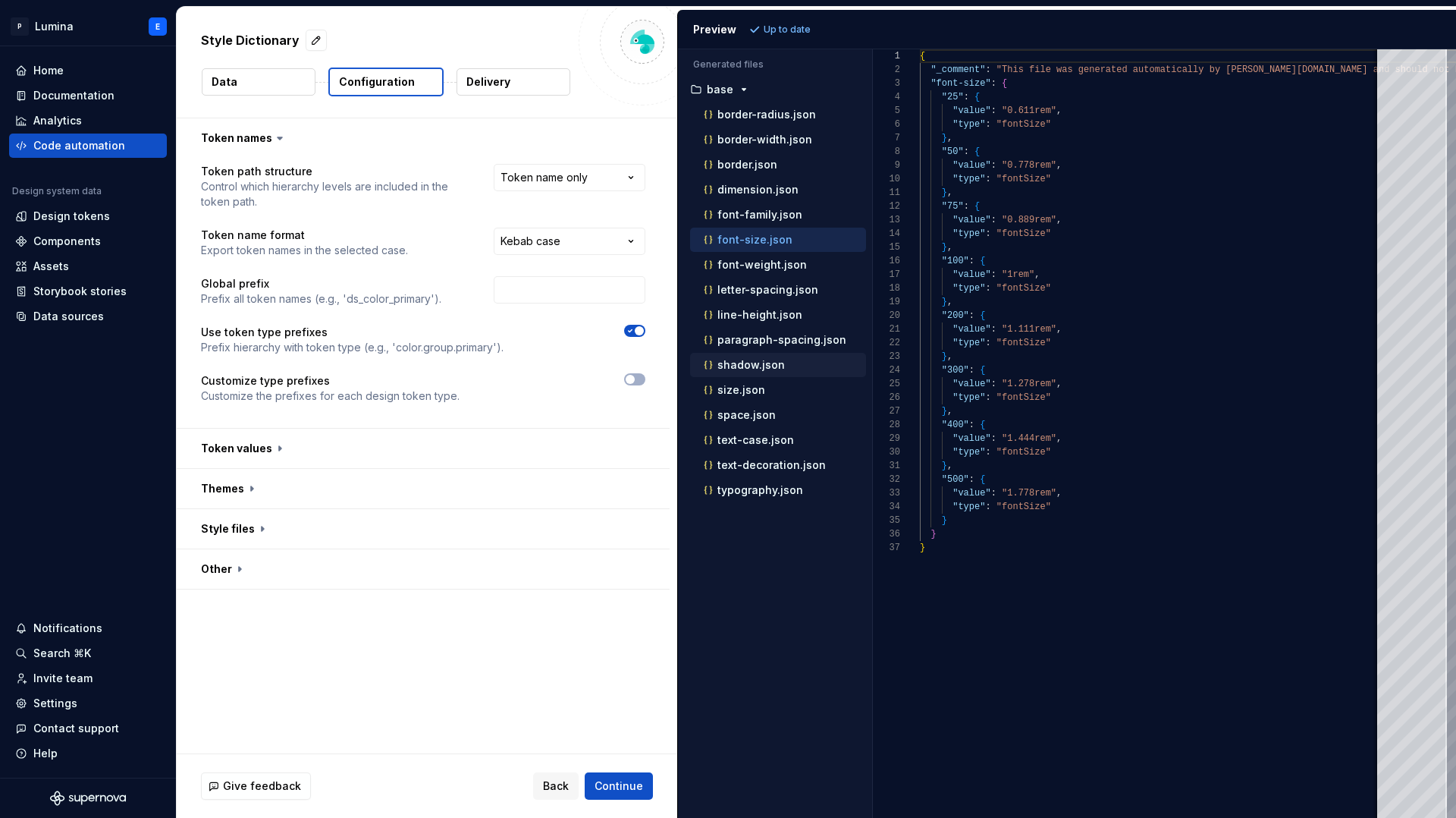
click at [748, 374] on div "shadow.json" at bounding box center [778, 365] width 176 height 24
click at [558, 781] on span "Back" at bounding box center [556, 785] width 26 height 15
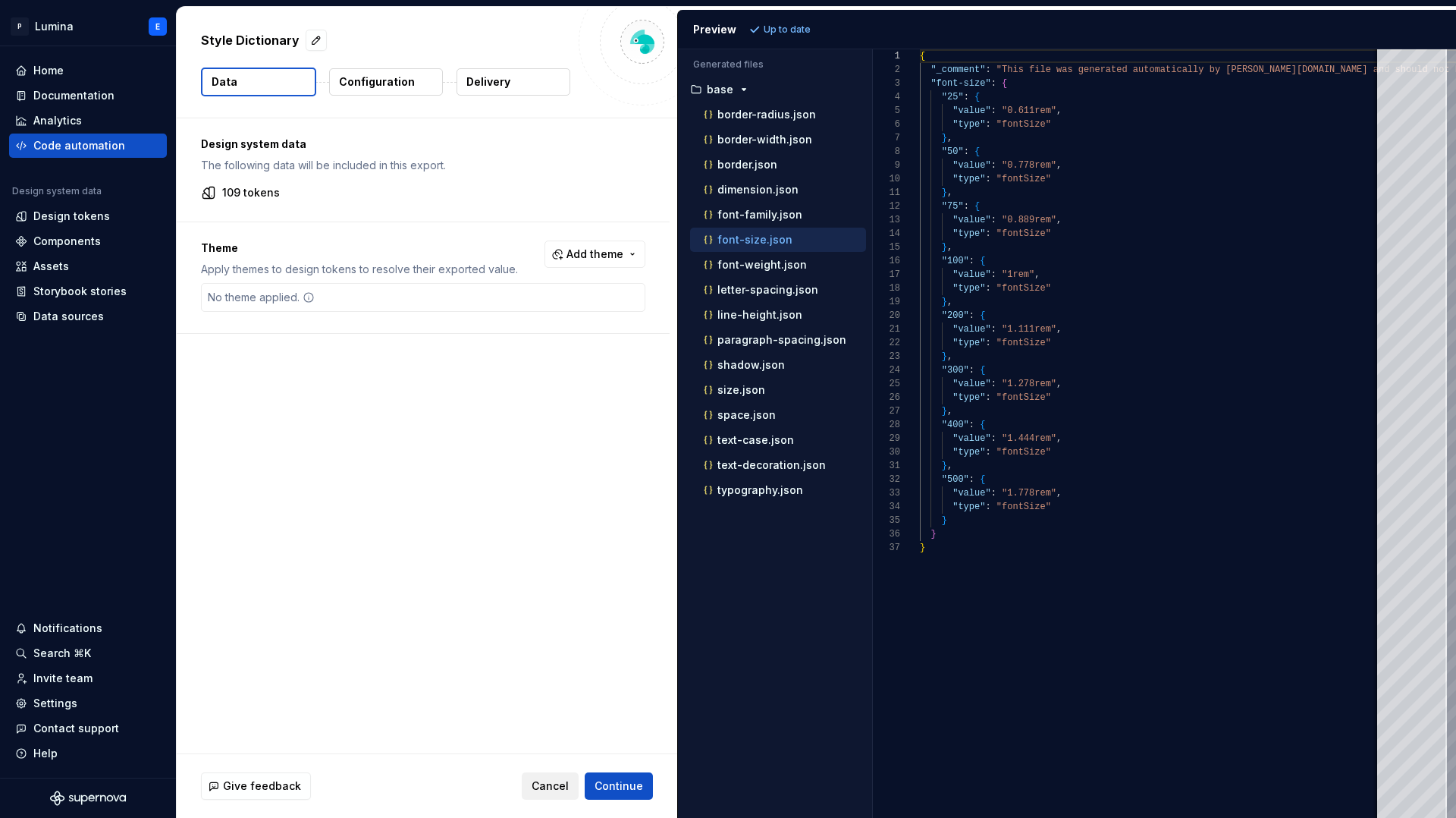
click at [554, 788] on span "Cancel" at bounding box center [550, 785] width 37 height 15
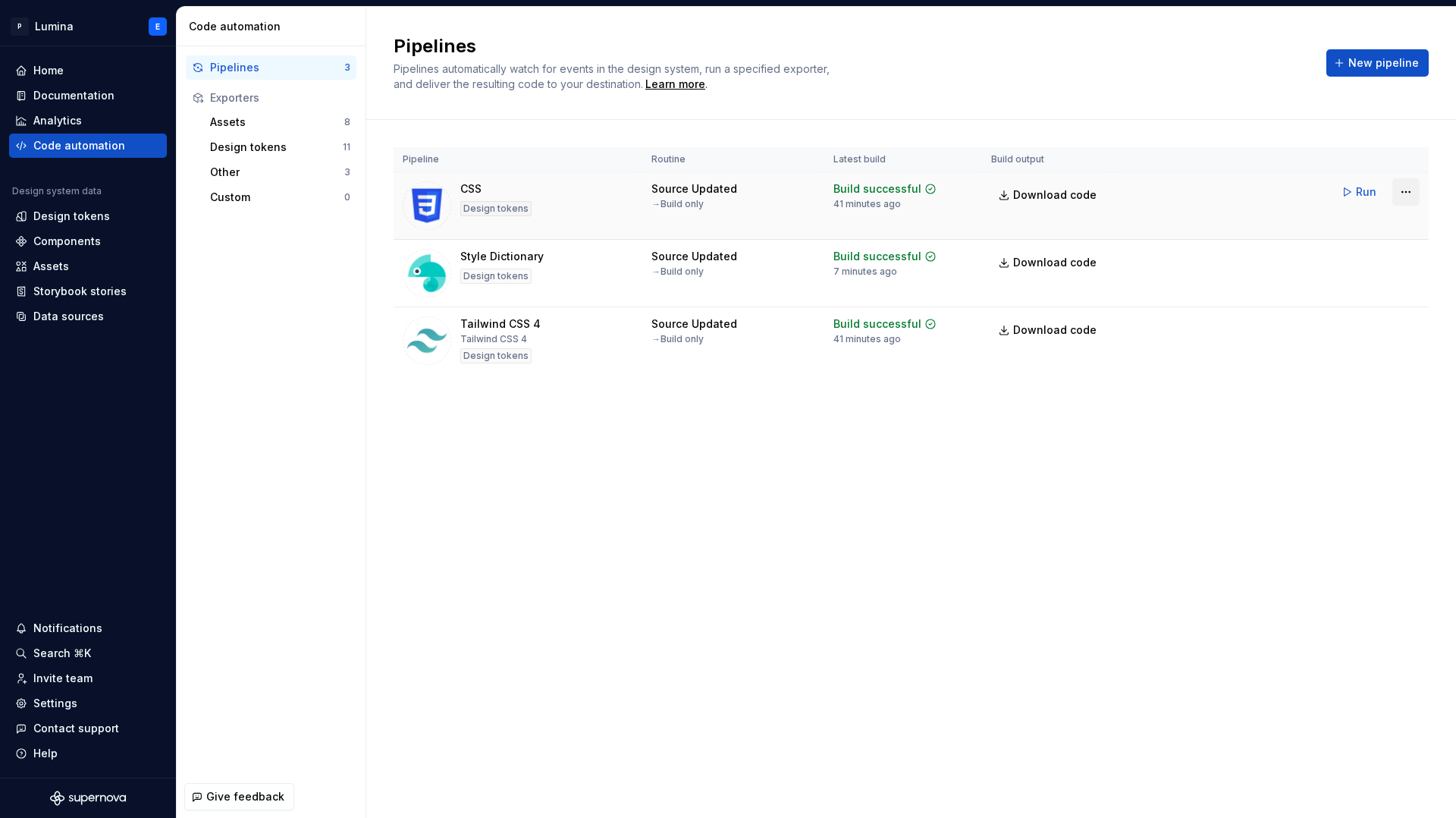
click at [1405, 188] on html "P Lumina E Home Documentation Analytics Code automation Design system data Desi…" at bounding box center [728, 409] width 1456 height 818
click at [1236, 352] on html "P Lumina E Home Documentation Analytics Code automation Design system data Desi…" at bounding box center [728, 409] width 1456 height 818
click at [1409, 322] on html "P Lumina E Home Documentation Analytics Code automation Design system data Desi…" at bounding box center [728, 409] width 1456 height 818
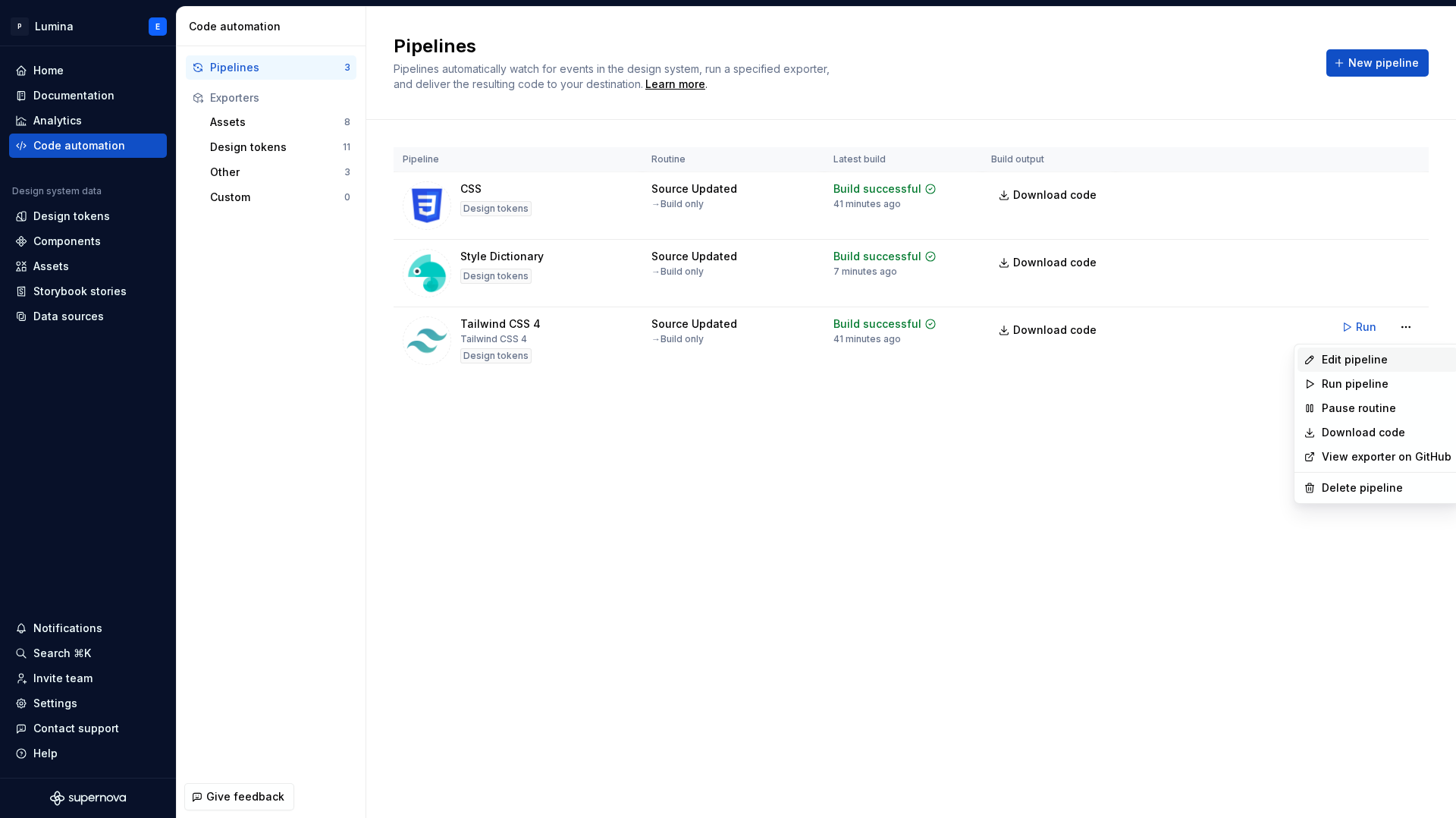
click at [1323, 360] on div "Edit pipeline" at bounding box center [1387, 360] width 130 height 15
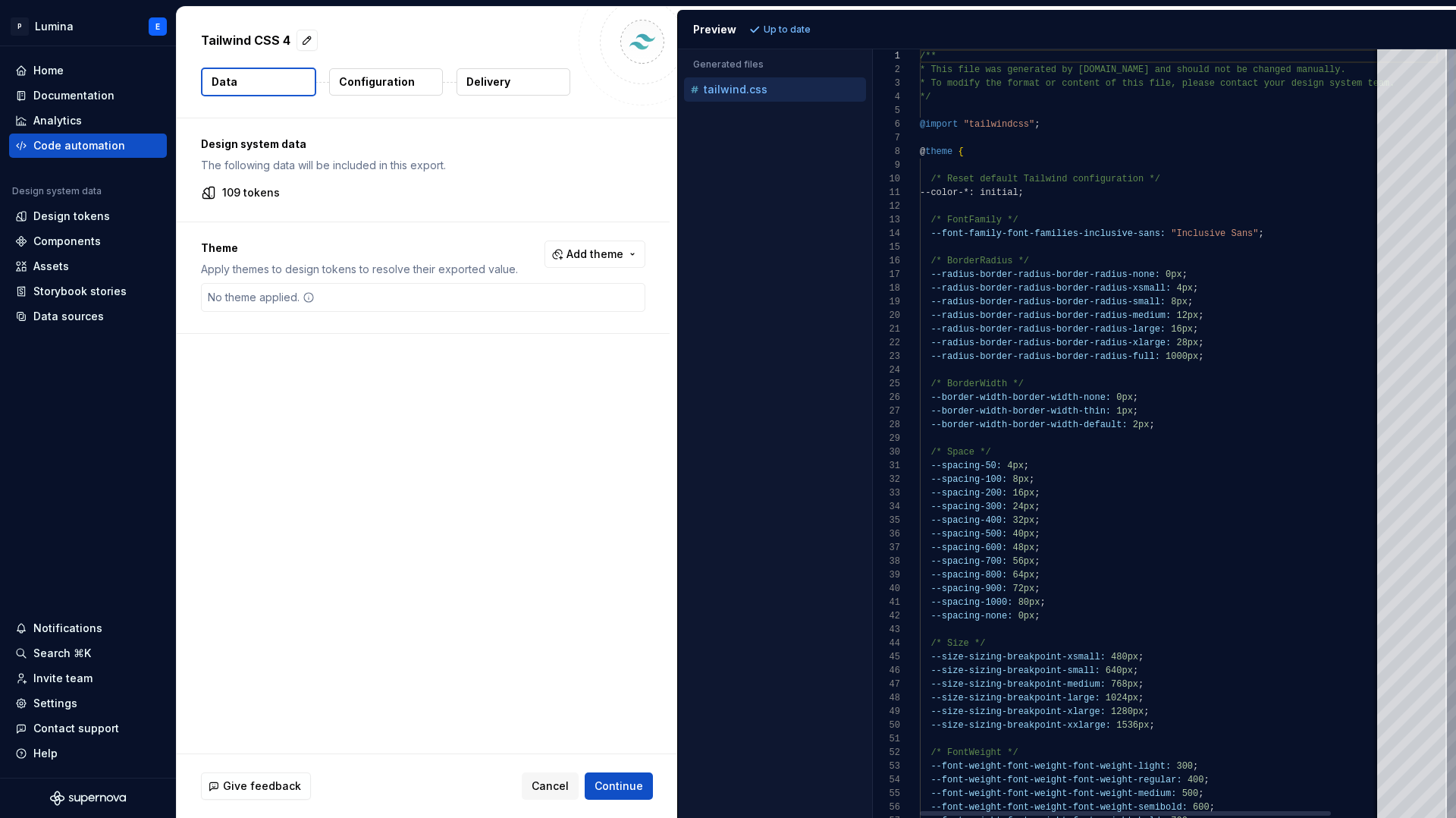
click at [395, 82] on p "Configuration" at bounding box center [376, 82] width 76 height 15
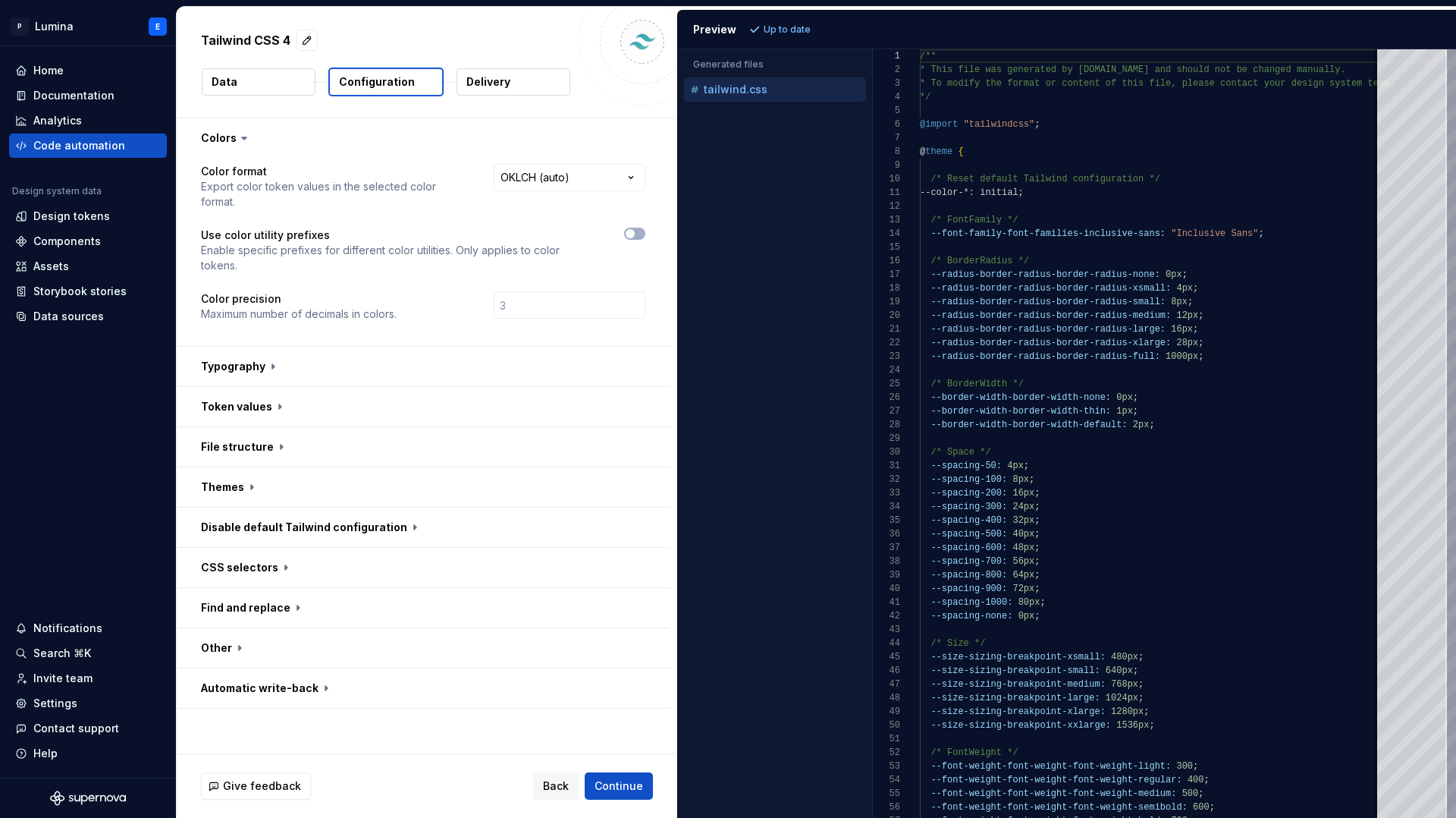
click at [494, 86] on p "Delivery" at bounding box center [489, 82] width 44 height 15
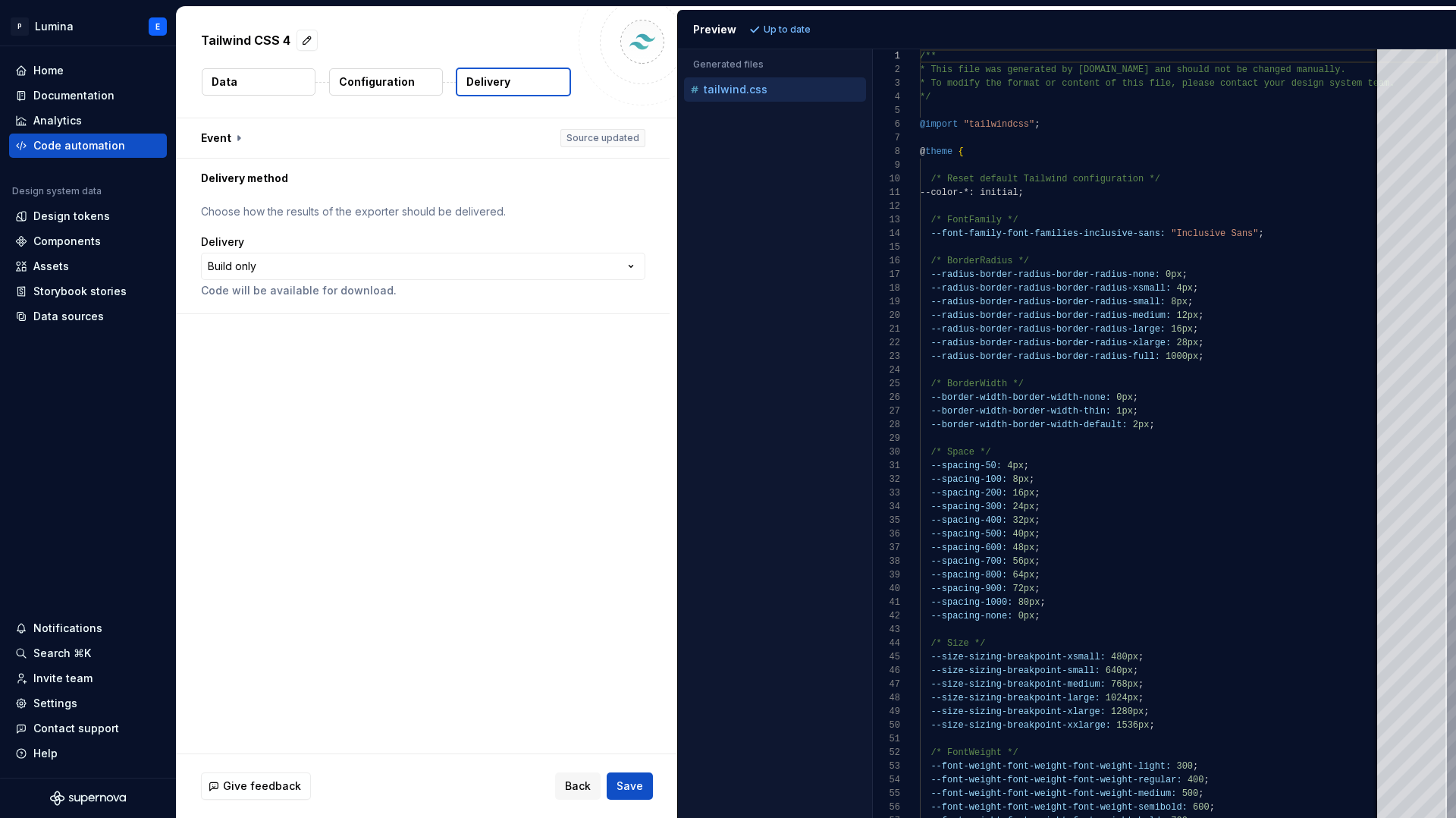
click at [390, 84] on p "Configuration" at bounding box center [376, 82] width 76 height 15
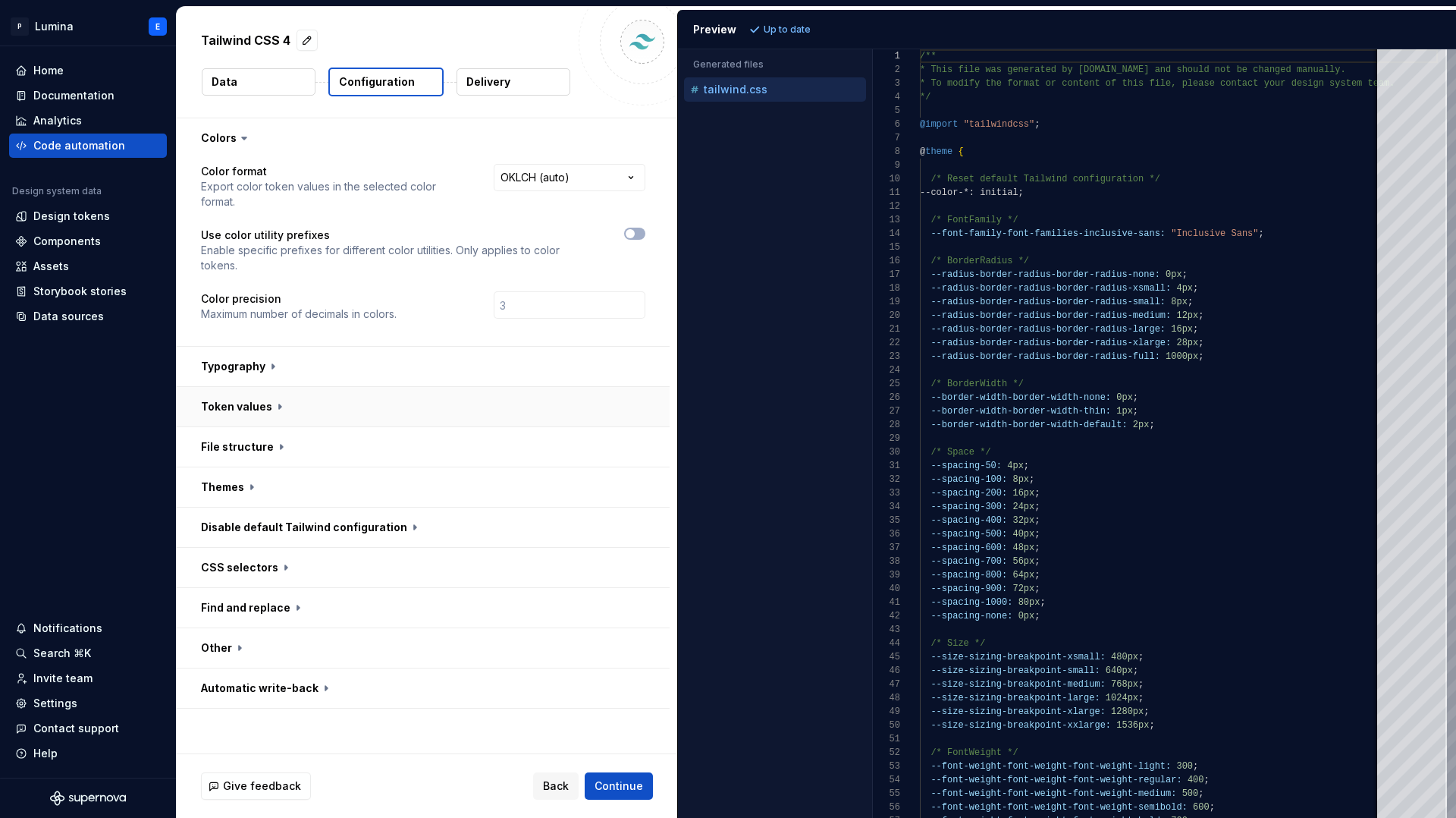
click at [350, 387] on button "button" at bounding box center [423, 406] width 493 height 39
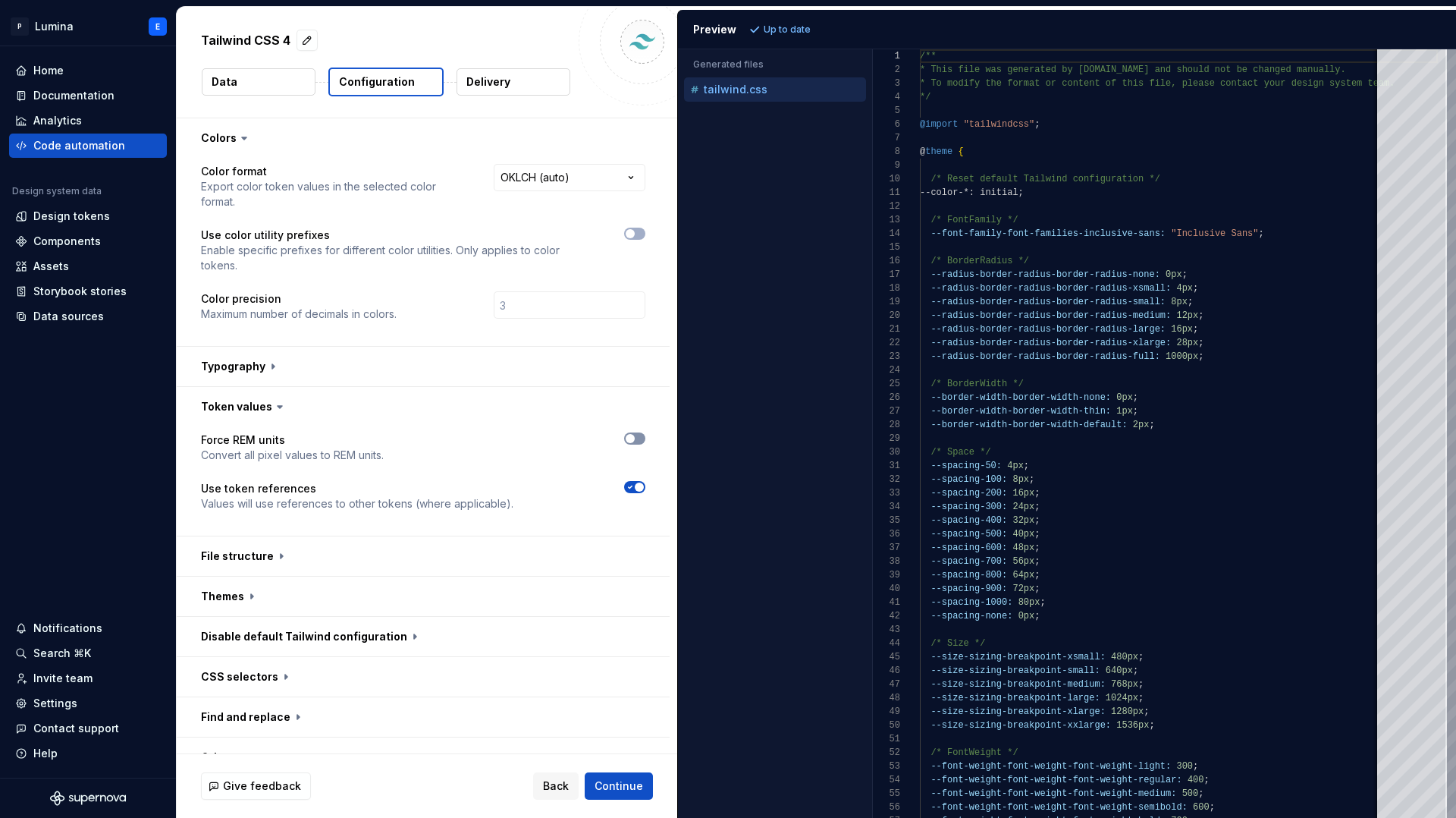
click at [646, 432] on button "button" at bounding box center [634, 438] width 21 height 12
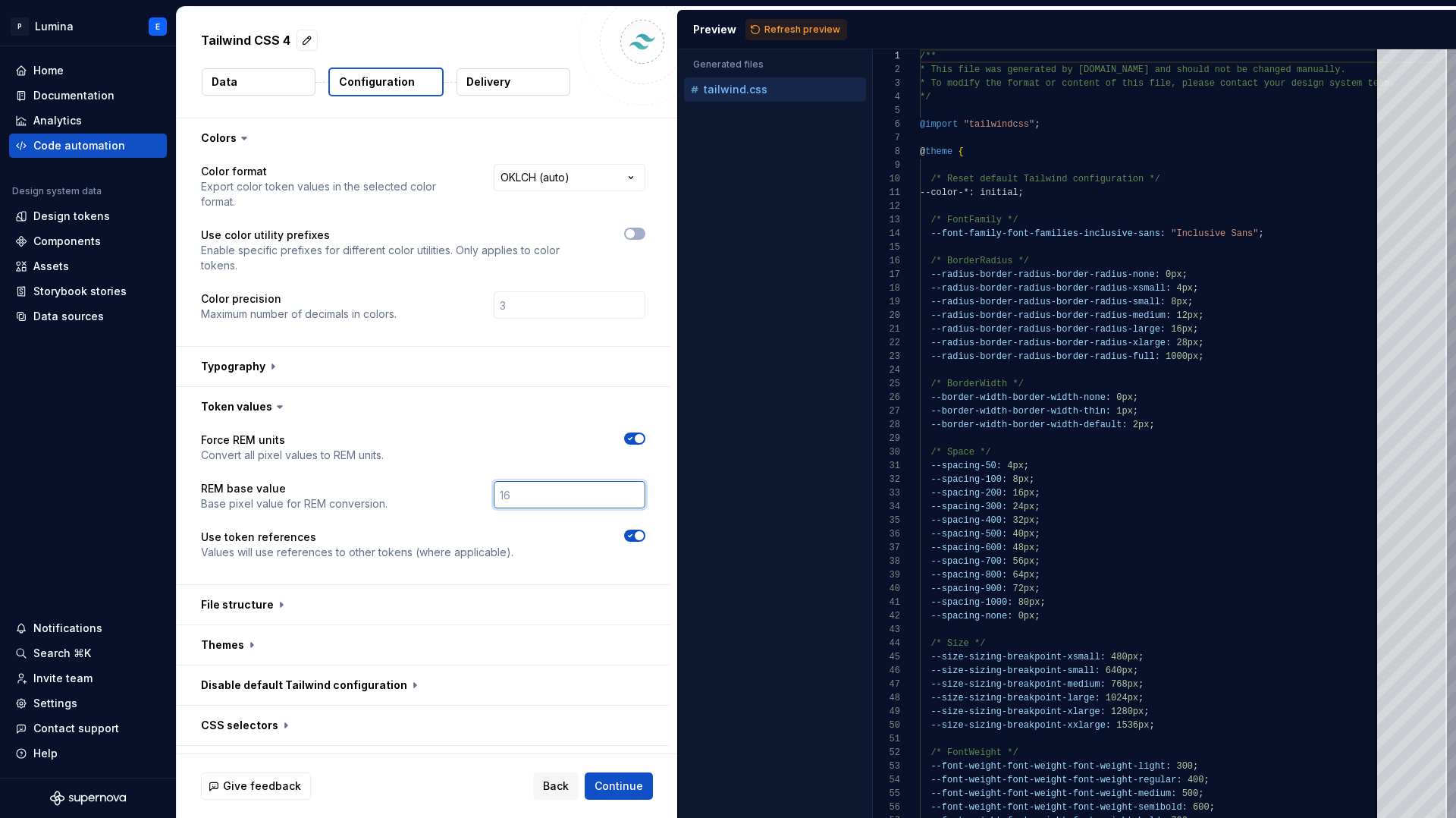
click at [562, 481] on input "number" at bounding box center [569, 495] width 152 height 28
type input "18"
click at [543, 497] on div "Force REM units Convert all pixel values to REM units. REM base value Base pixe…" at bounding box center [423, 505] width 445 height 145
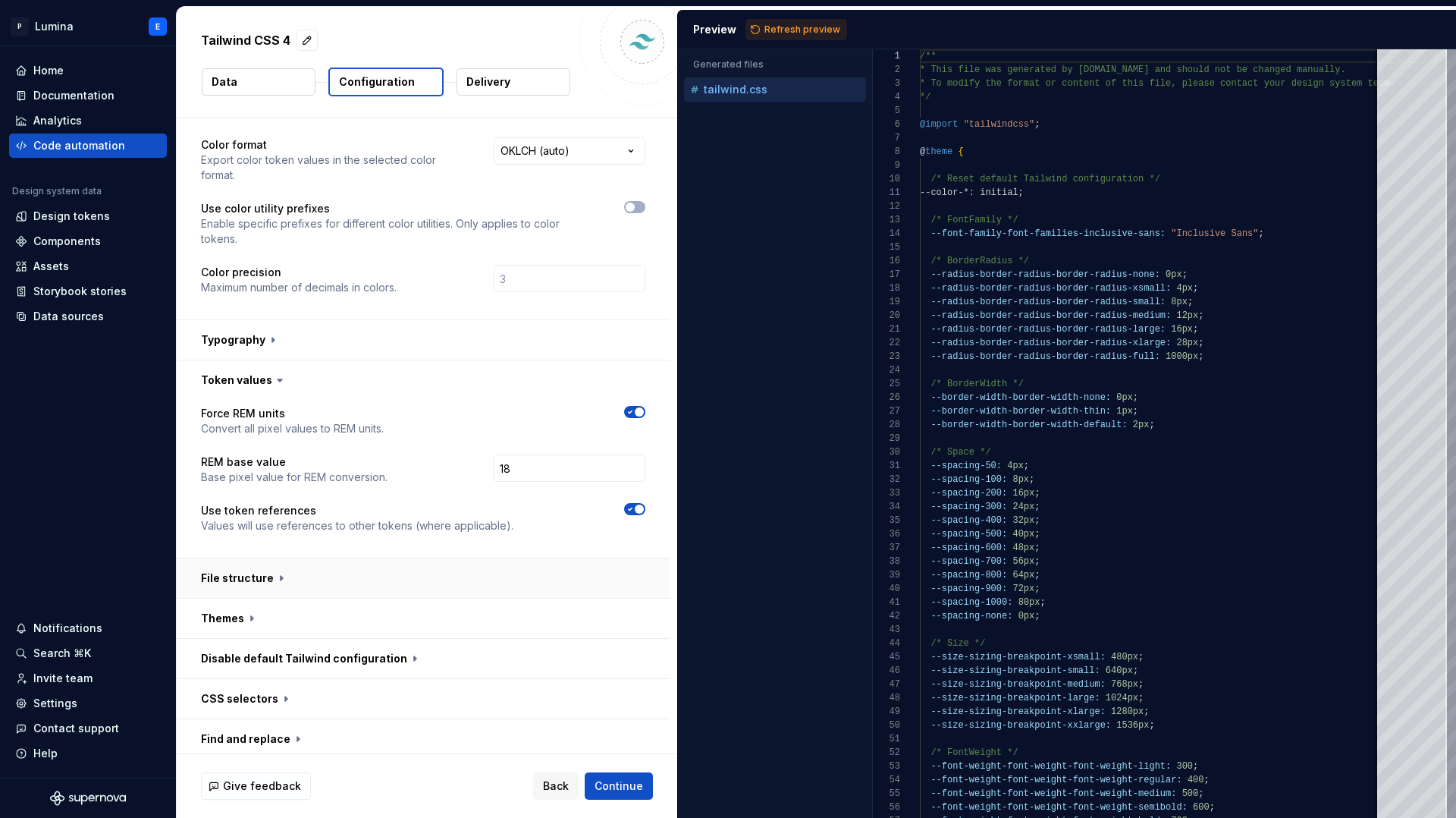
scroll to position [31, 0]
click at [457, 554] on button "button" at bounding box center [423, 573] width 493 height 39
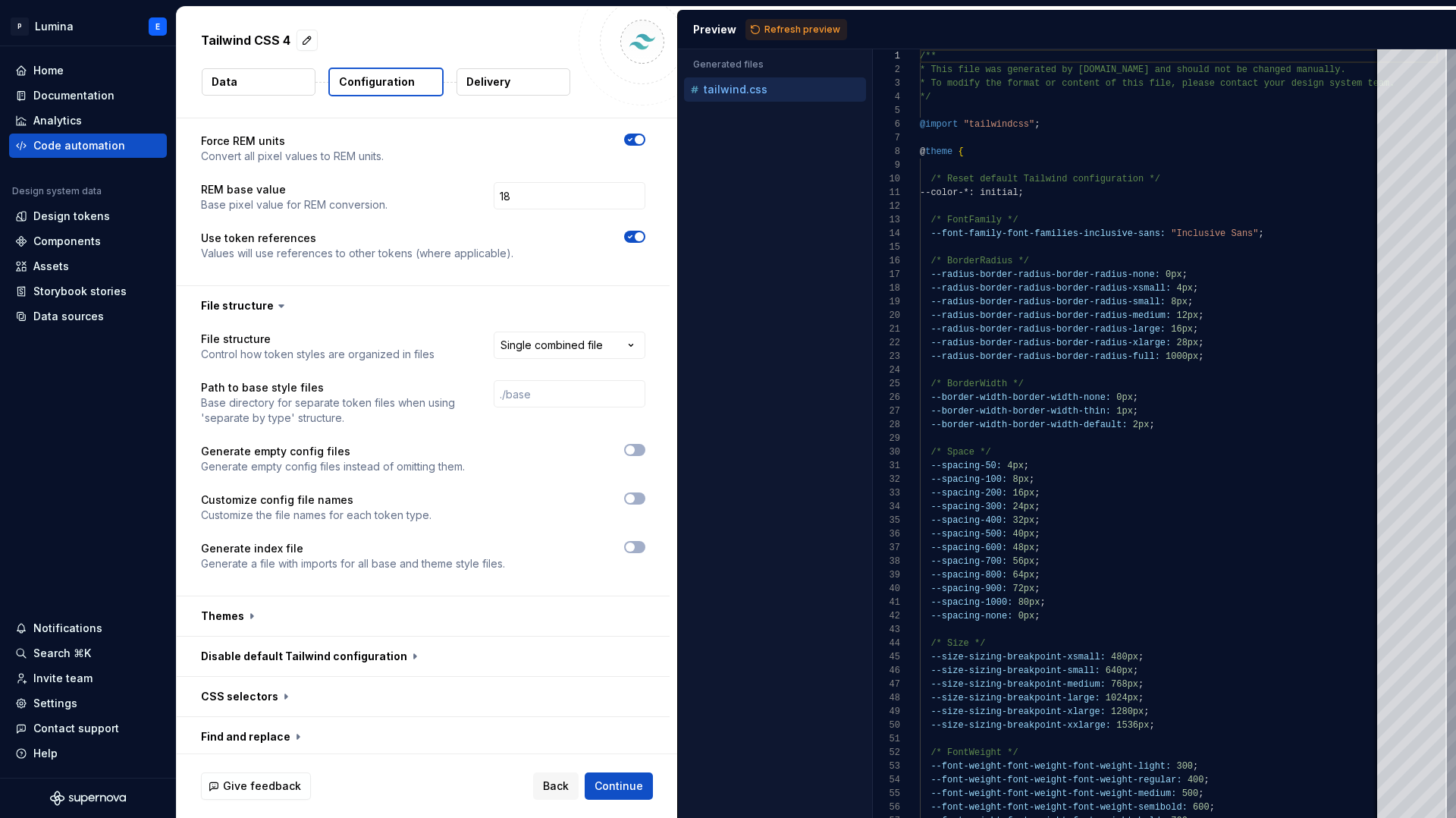
scroll to position [353, 0]
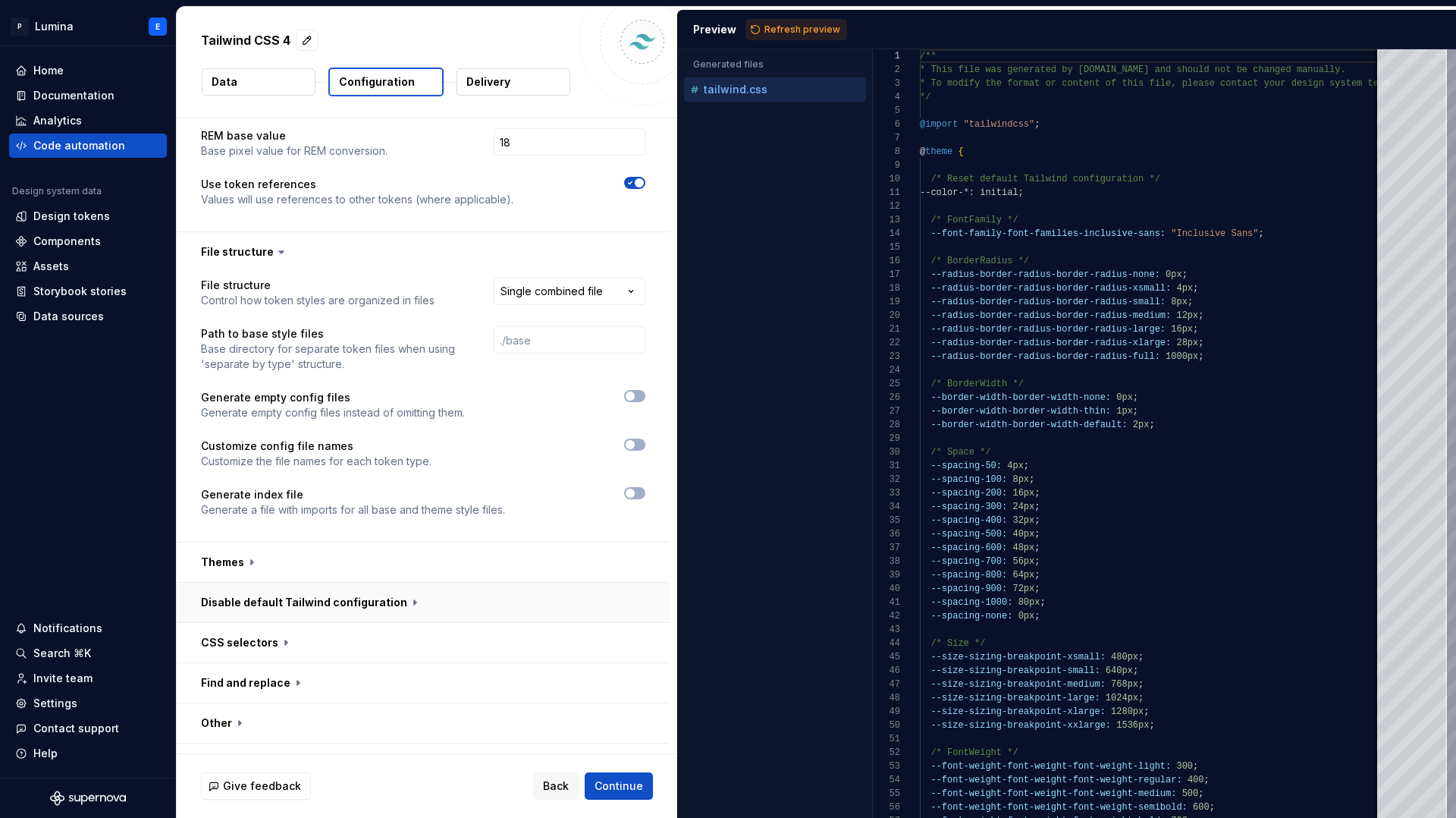
click at [423, 583] on button "button" at bounding box center [423, 602] width 493 height 39
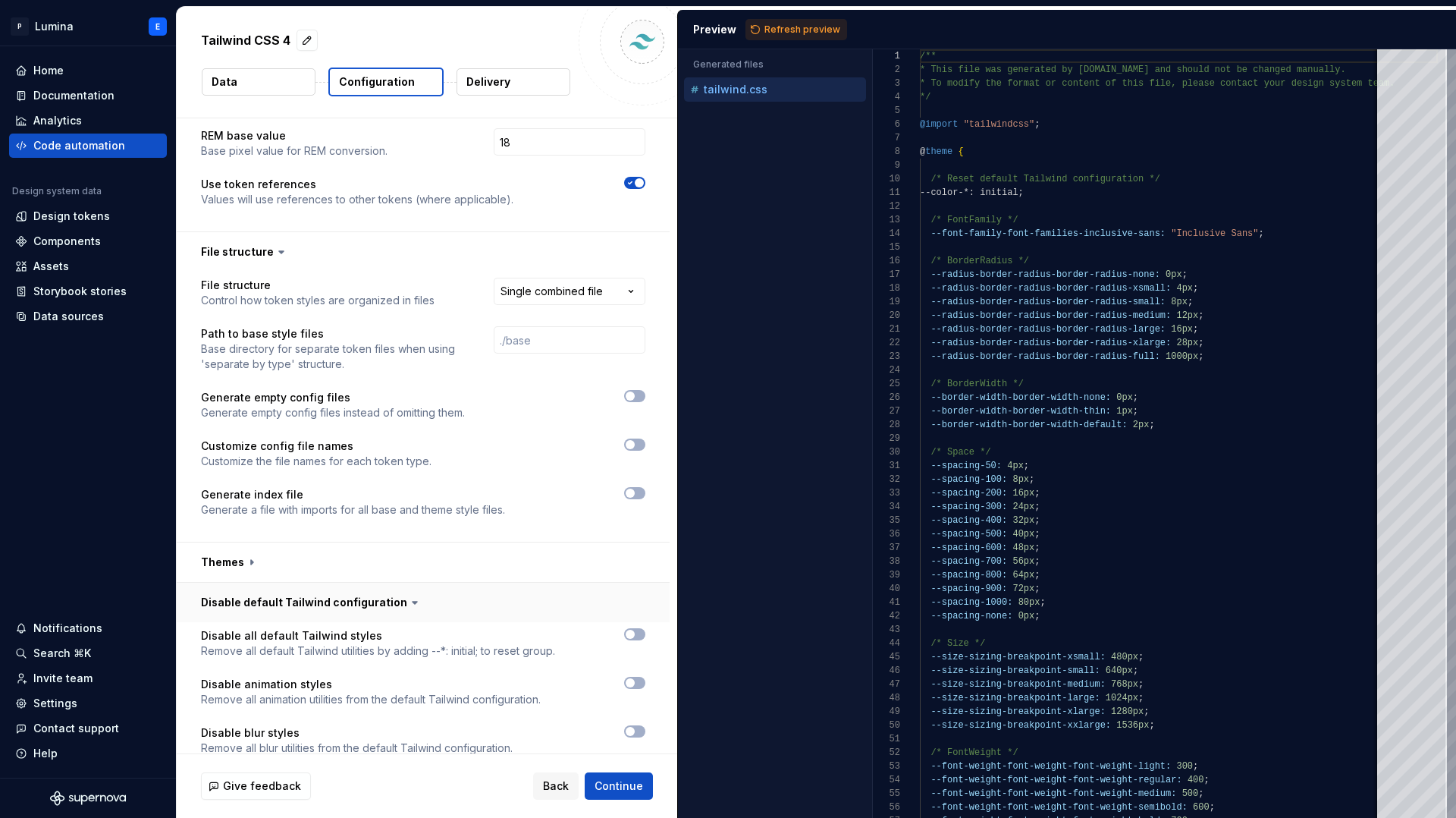
click at [427, 583] on button "button" at bounding box center [423, 602] width 493 height 39
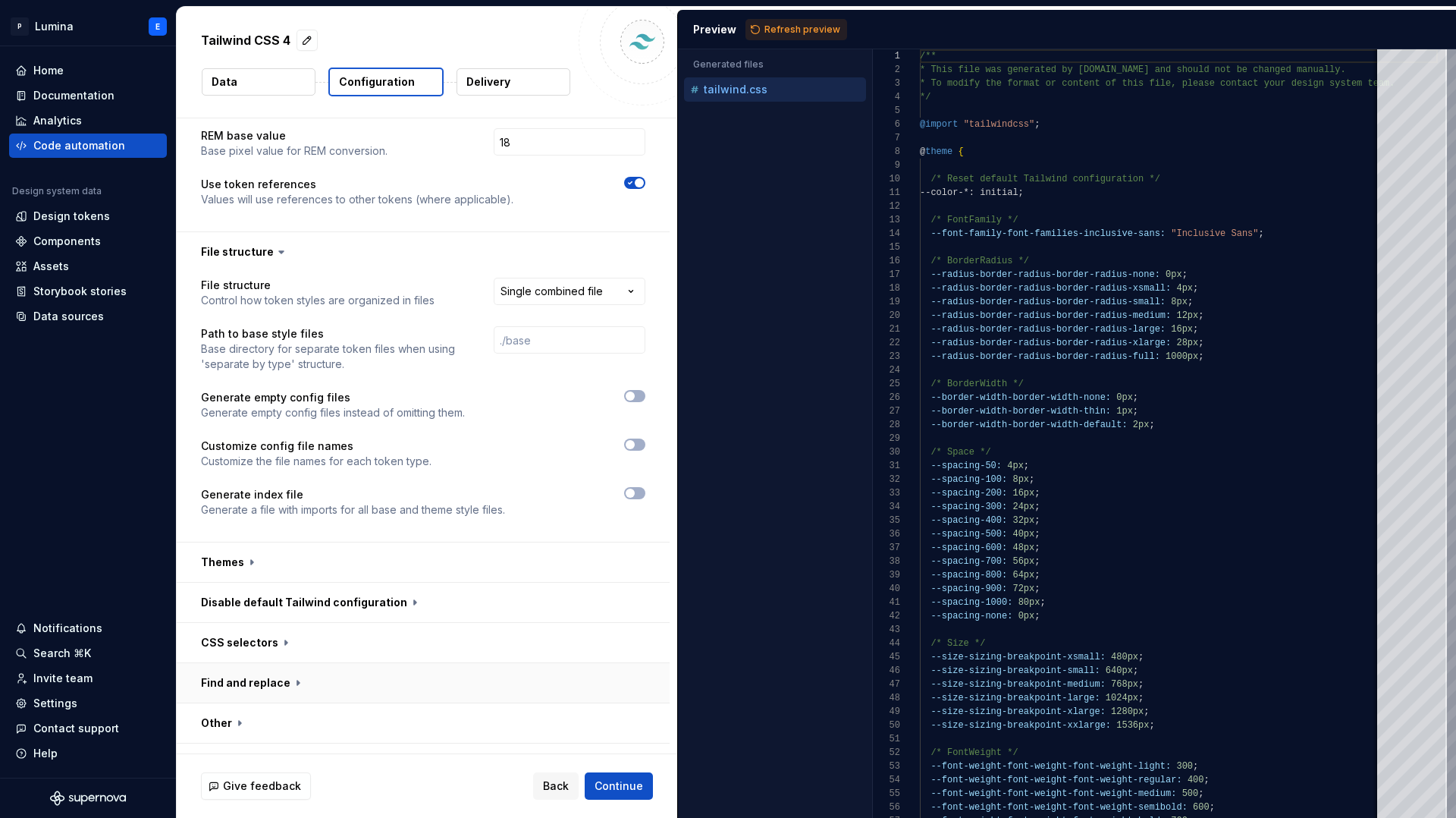
click at [408, 663] on button "button" at bounding box center [423, 682] width 493 height 39
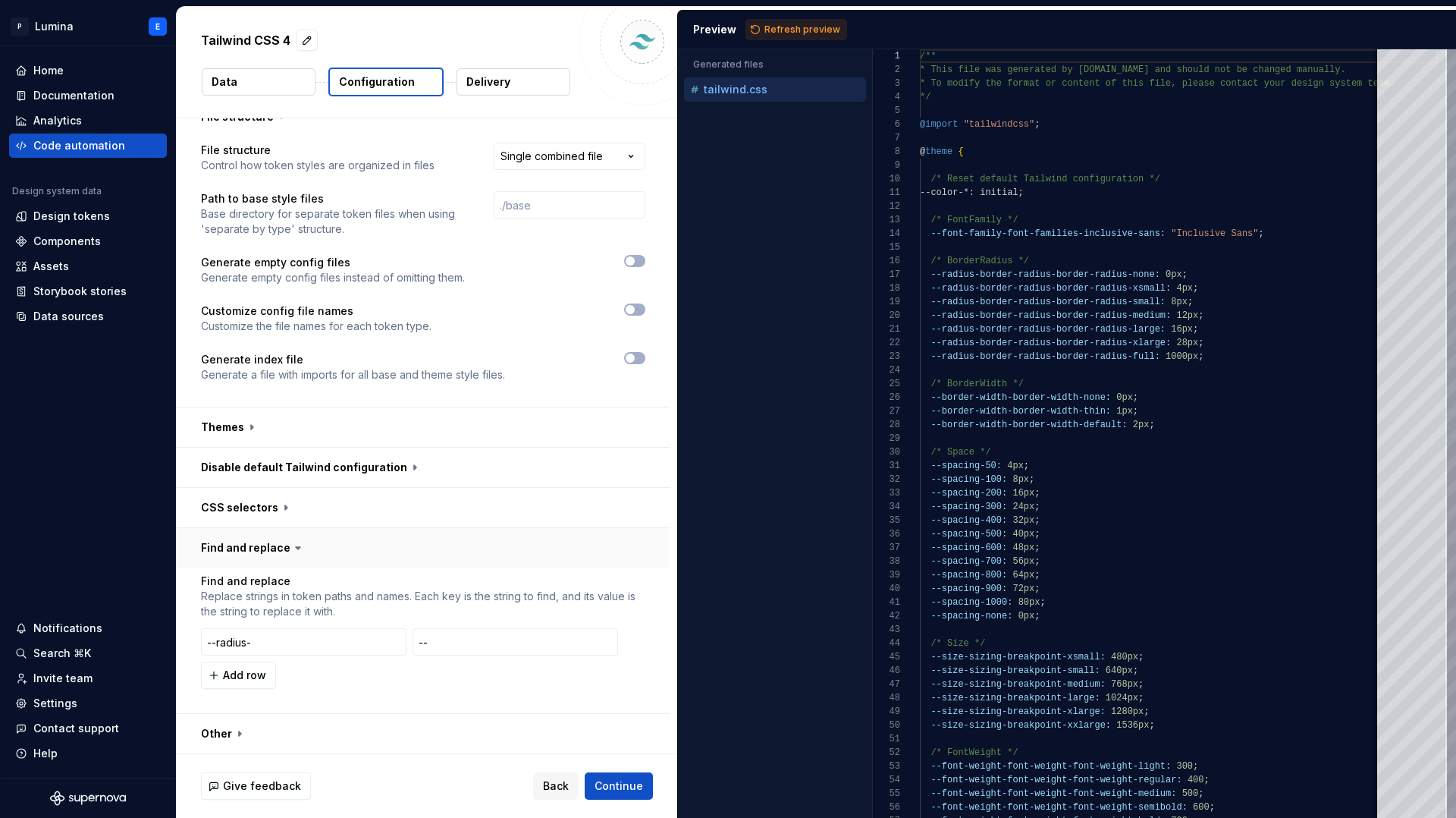
scroll to position [498, 0]
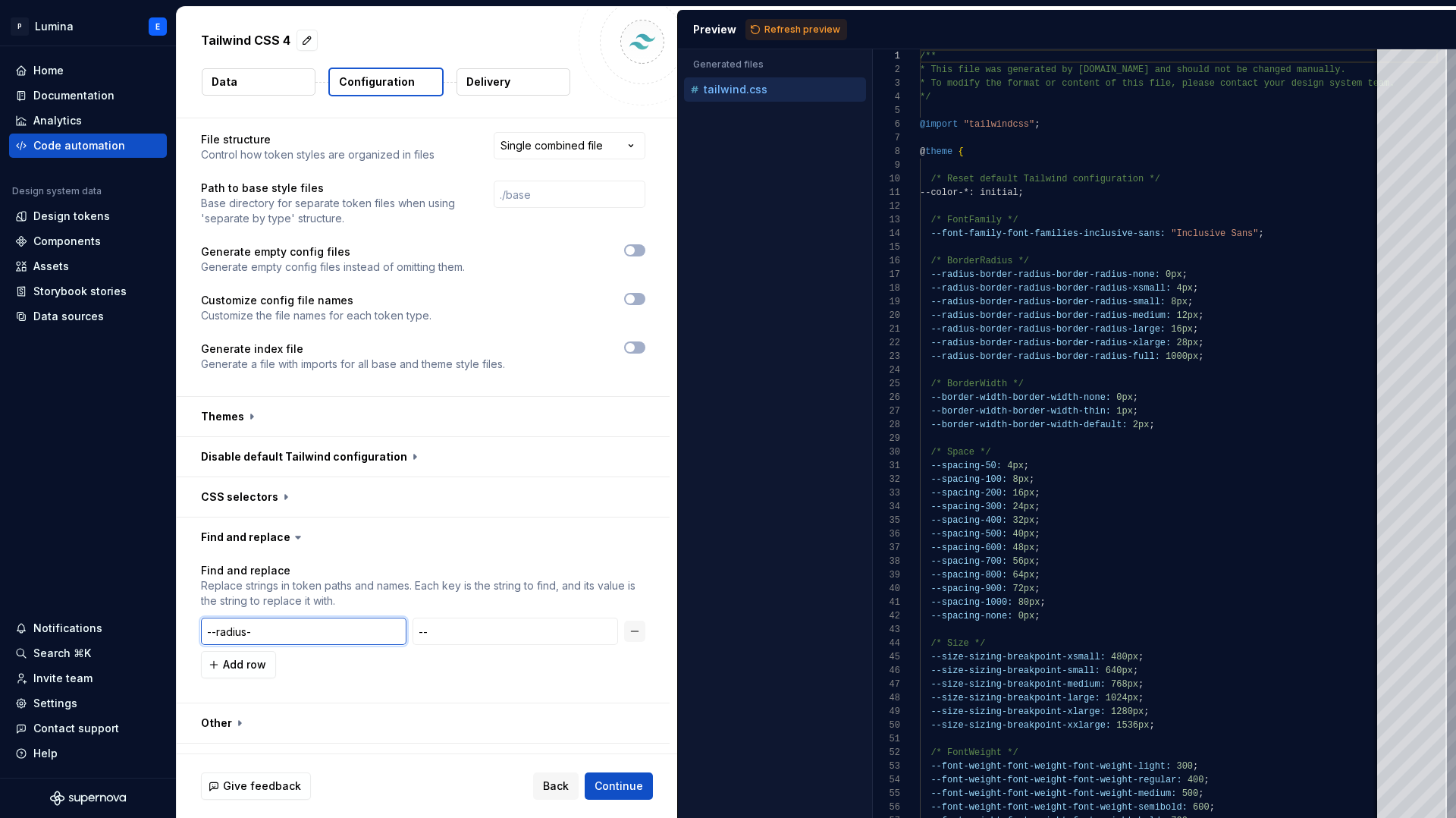
click at [320, 617] on input "--radius-" at bounding box center [303, 630] width 206 height 28
type input "--radius-border--"
type textarea "**********"
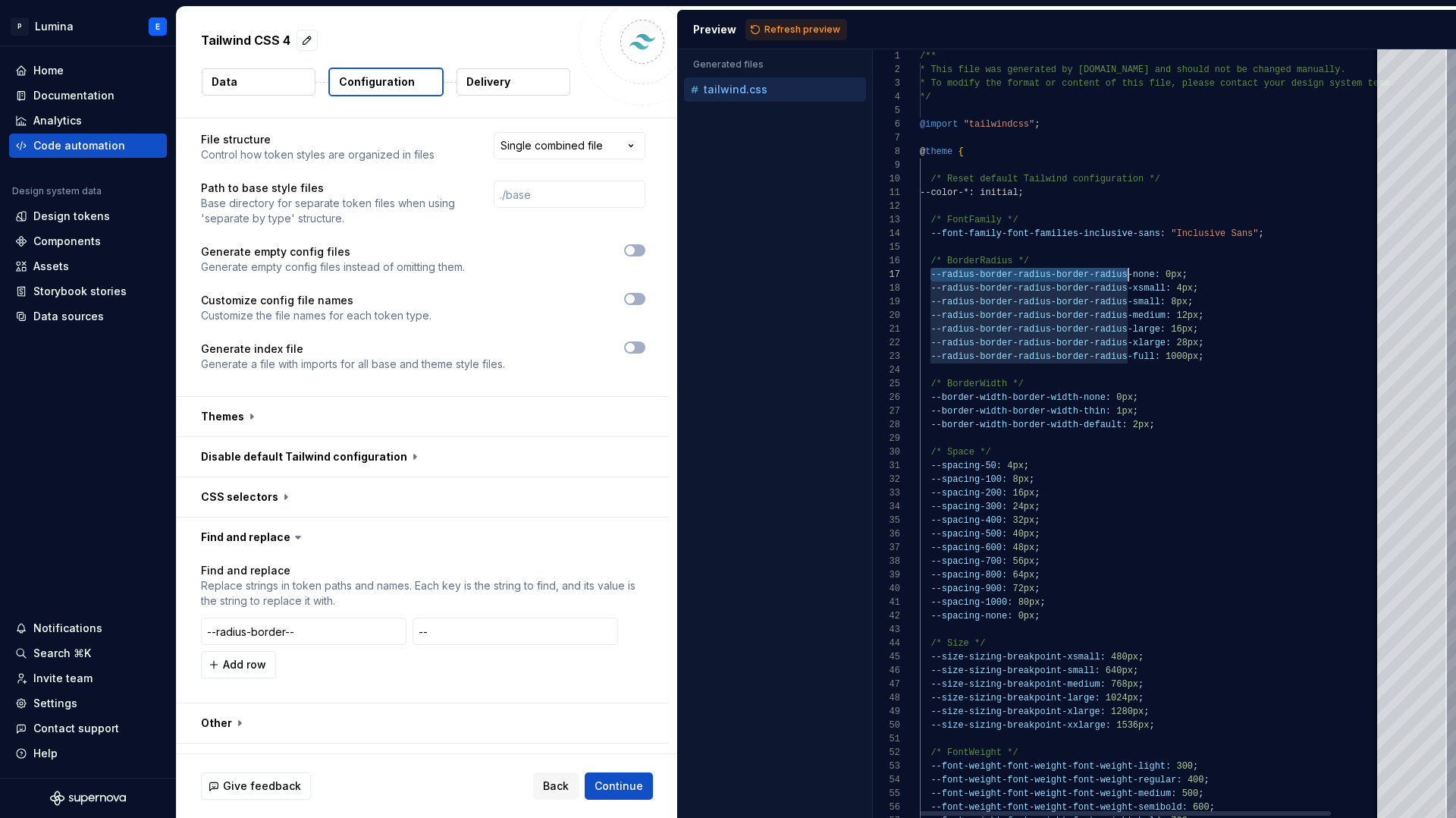
scroll to position [82, 209]
drag, startPoint x: 931, startPoint y: 274, endPoint x: 1128, endPoint y: 277, distance: 197.0
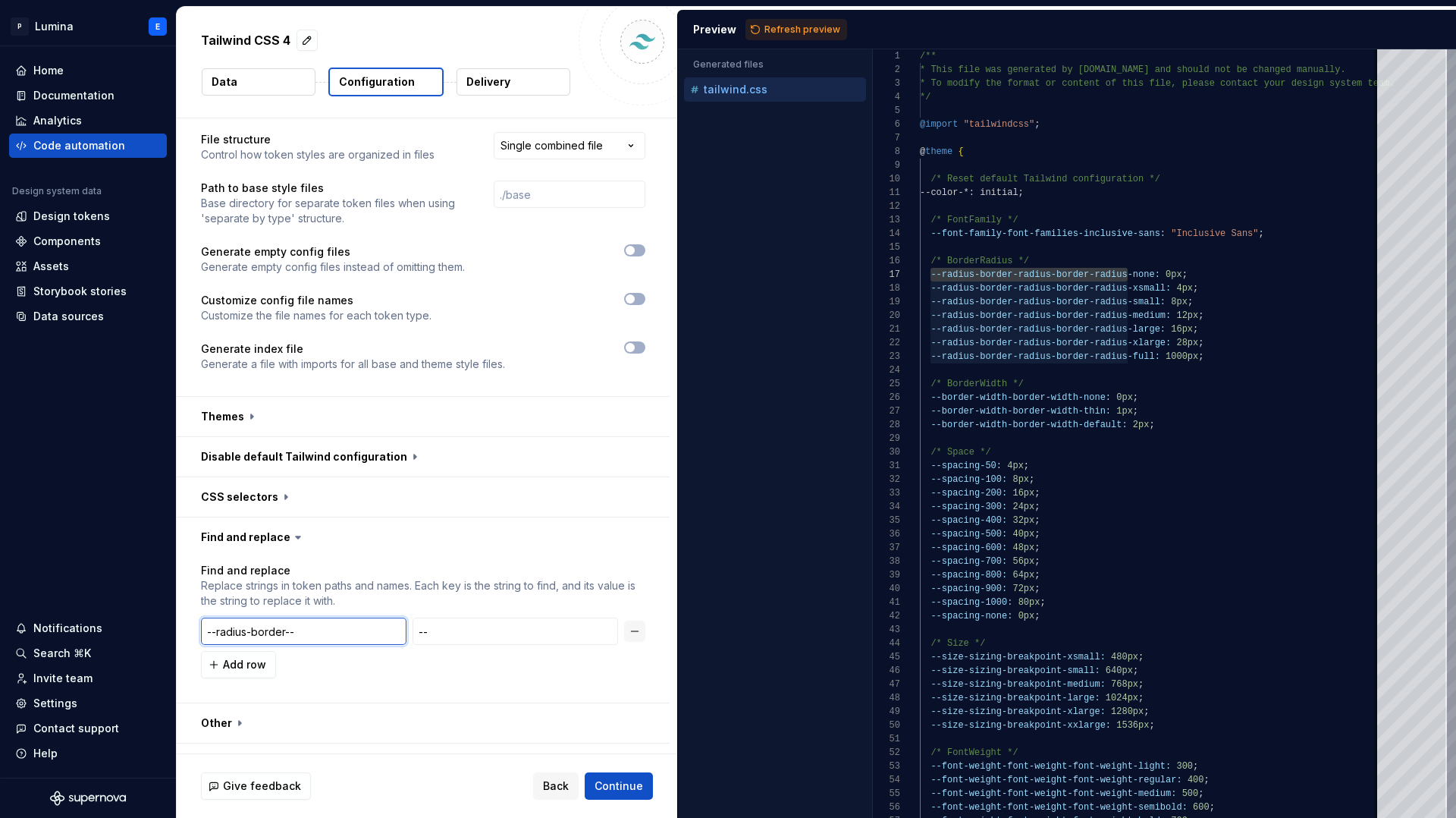
drag, startPoint x: 312, startPoint y: 600, endPoint x: 181, endPoint y: 600, distance: 131.0
click at [181, 600] on div "Find and replace Replace strings in token paths and names. Each key is the stri…" at bounding box center [423, 630] width 493 height 145
paste input "radius-border-radius"
type input "--radius-border-radius-border-radius"
click at [496, 617] on input "--" at bounding box center [515, 630] width 206 height 28
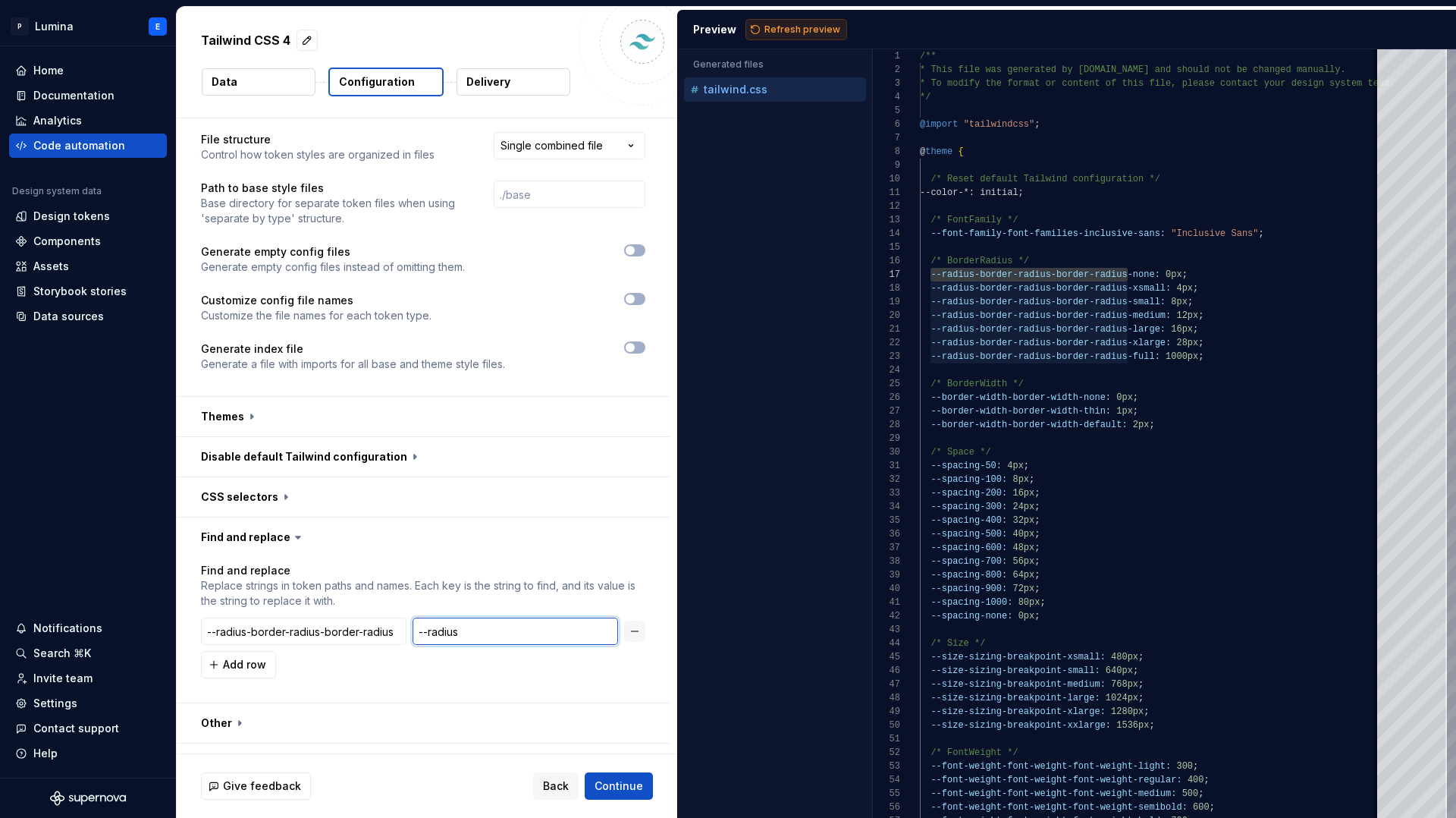
type input "--radius"
click at [786, 31] on span "Refresh preview" at bounding box center [802, 30] width 76 height 12
type textarea "**********"
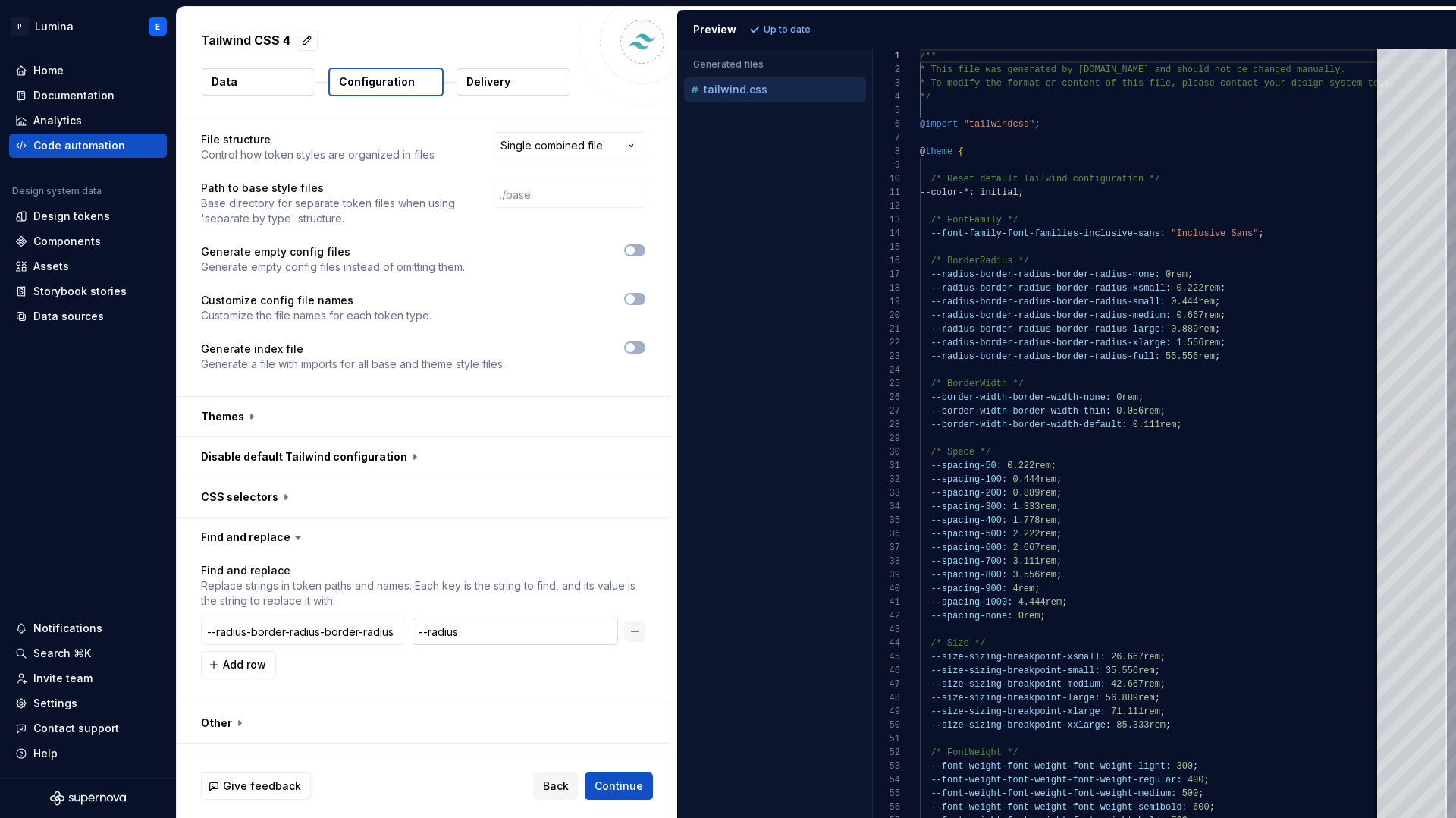
click at [449, 617] on input "--radius" at bounding box center [515, 630] width 206 height 28
click at [398, 617] on input "--radius-border-radius-border-radius" at bounding box center [303, 630] width 206 height 28
click at [485, 617] on input "--radius" at bounding box center [515, 630] width 206 height 28
click at [814, 24] on span "Refresh preview" at bounding box center [802, 30] width 76 height 12
click at [850, 156] on div "Accessibility guide for tree . Navigate the tree with the arrow keys. Common tr…" at bounding box center [775, 446] width 194 height 744
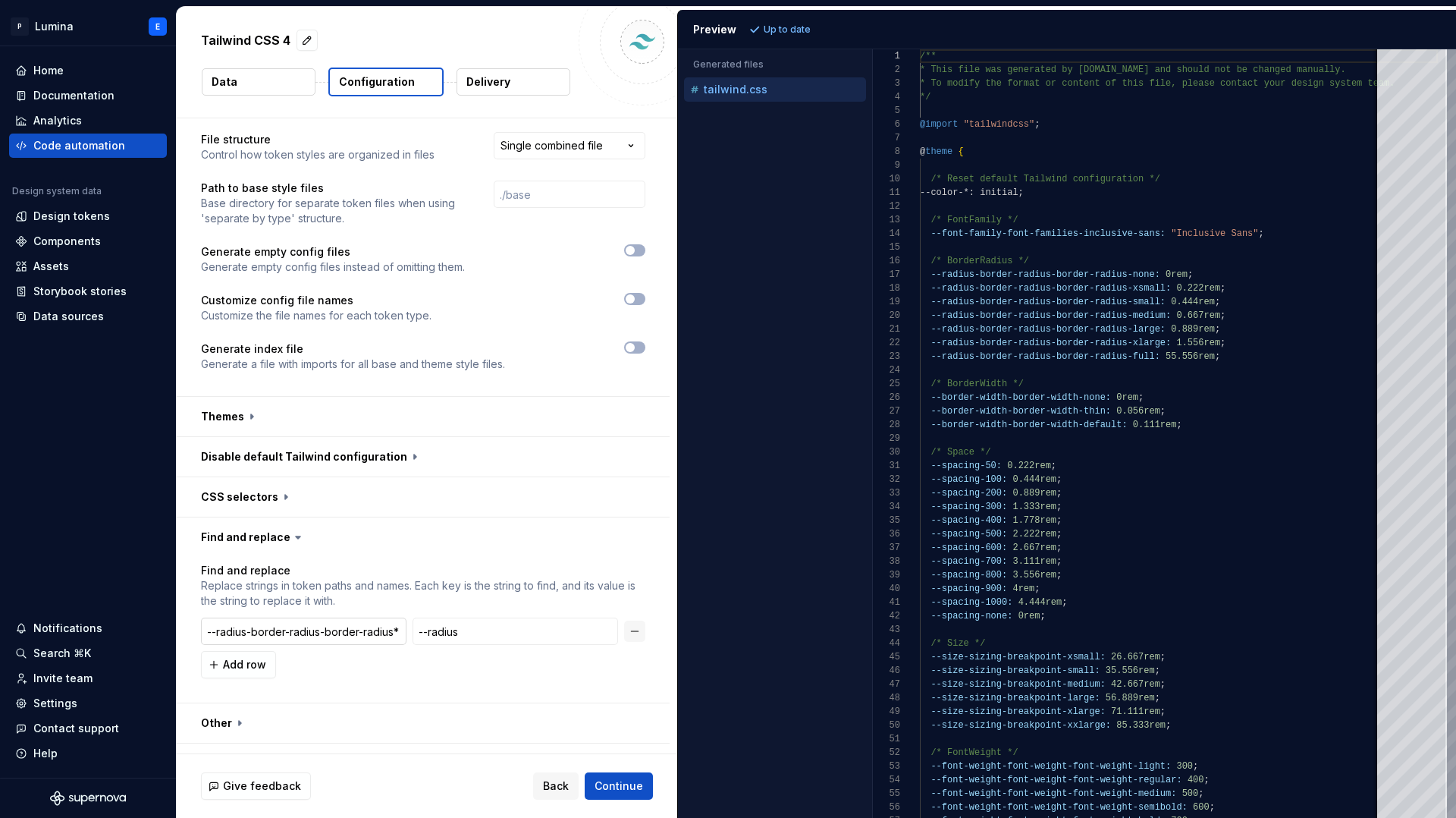
click at [401, 617] on input "--radius-border-radius-border-radius*" at bounding box center [303, 630] width 206 height 28
type input "--radius-border-radius-border-radius"
click at [638, 785] on span "Continue" at bounding box center [619, 785] width 49 height 15
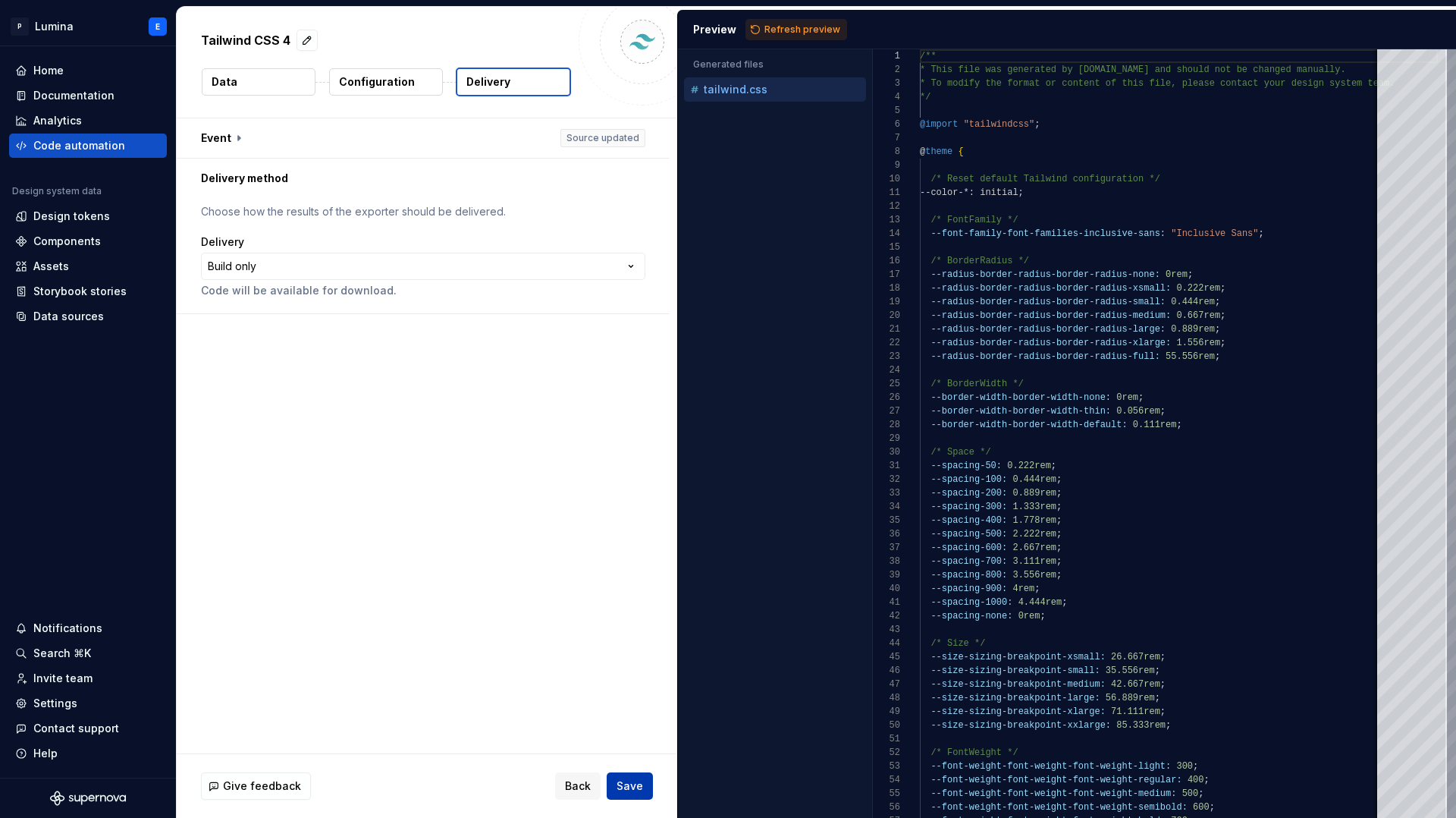
click at [633, 785] on span "Save" at bounding box center [630, 785] width 27 height 15
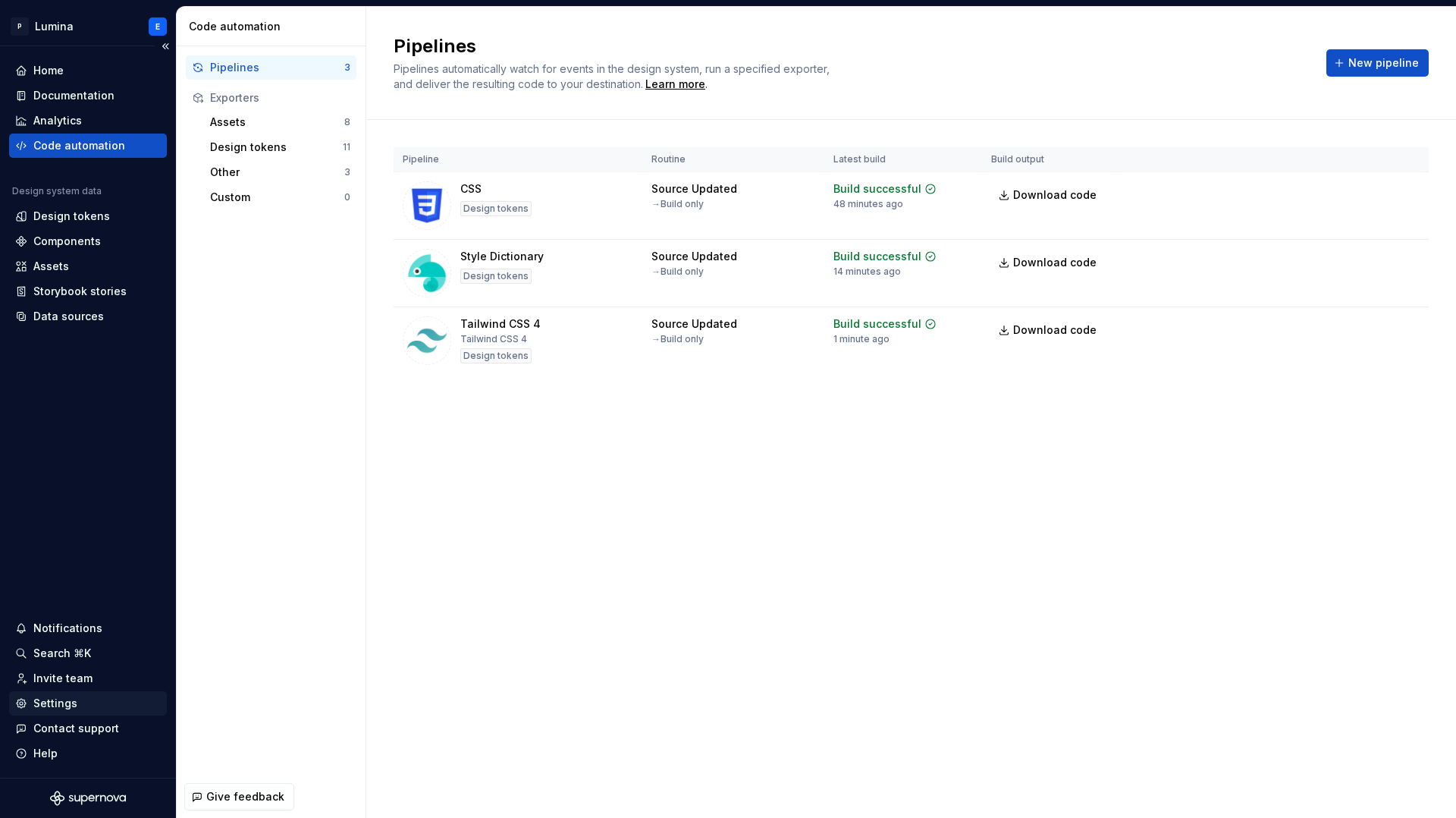
click at [60, 696] on div "Settings" at bounding box center [55, 703] width 44 height 15
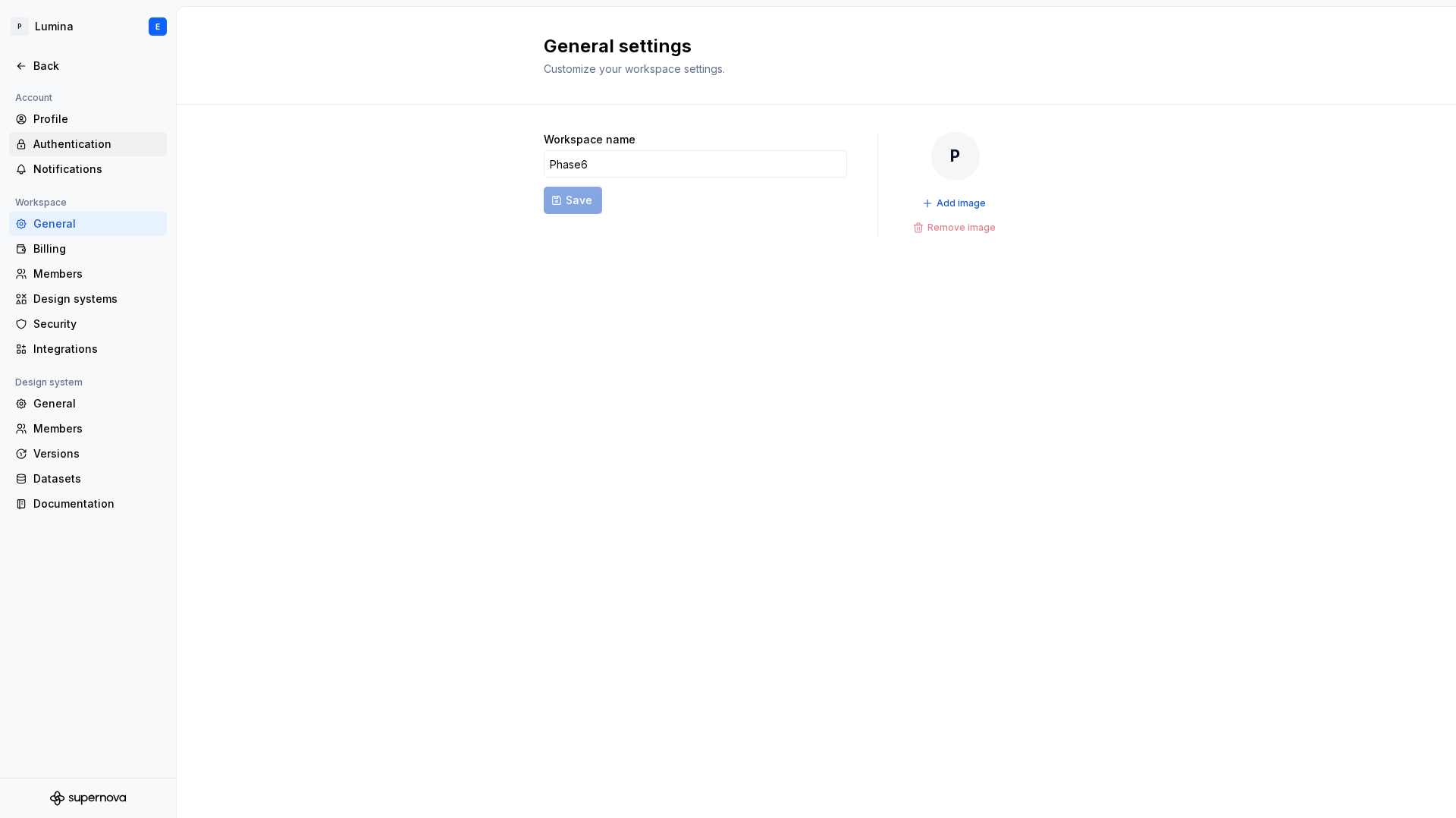
click at [77, 144] on div "Authentication" at bounding box center [97, 144] width 127 height 15
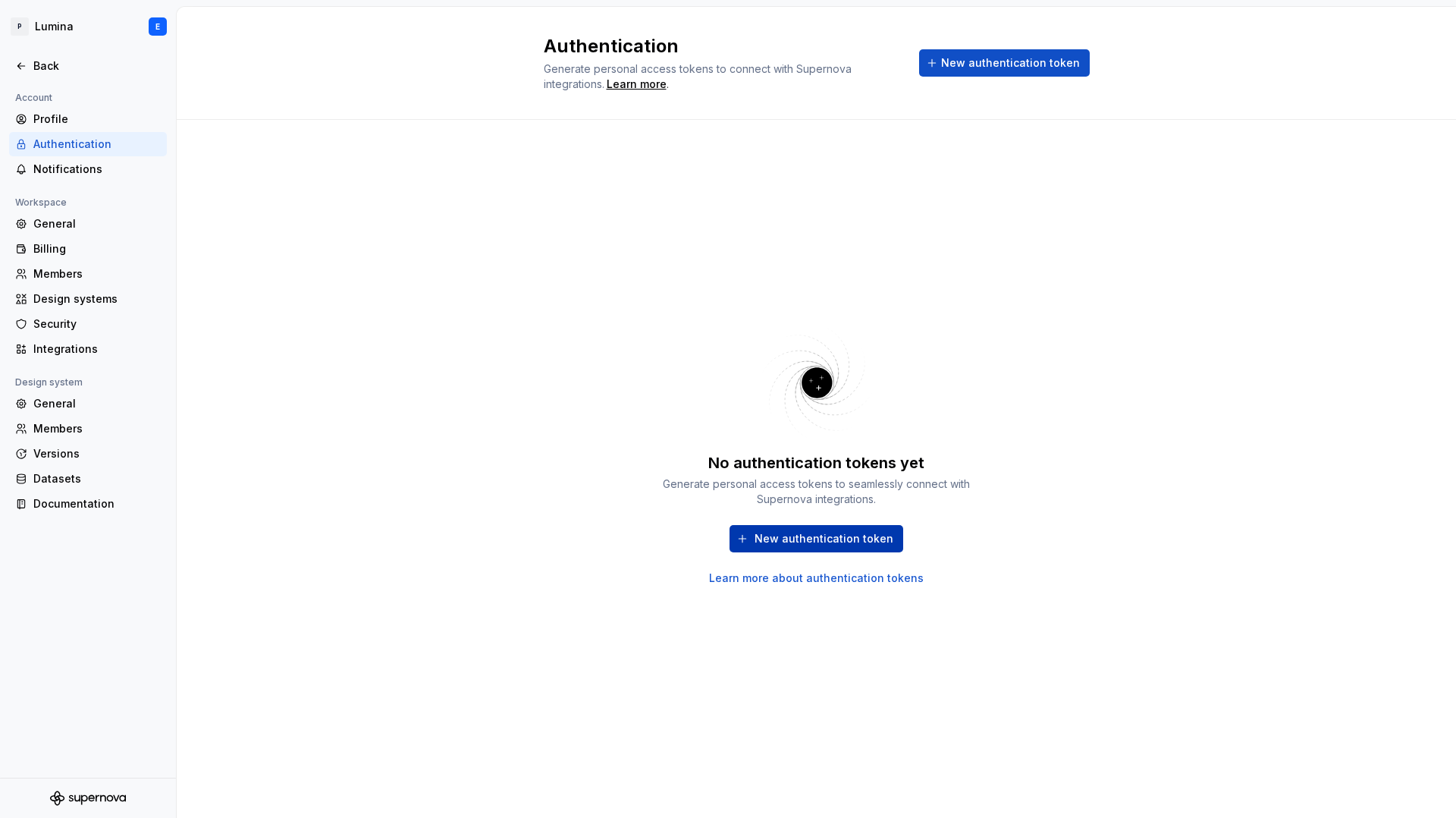
click at [850, 533] on span "New authentication token" at bounding box center [824, 539] width 139 height 15
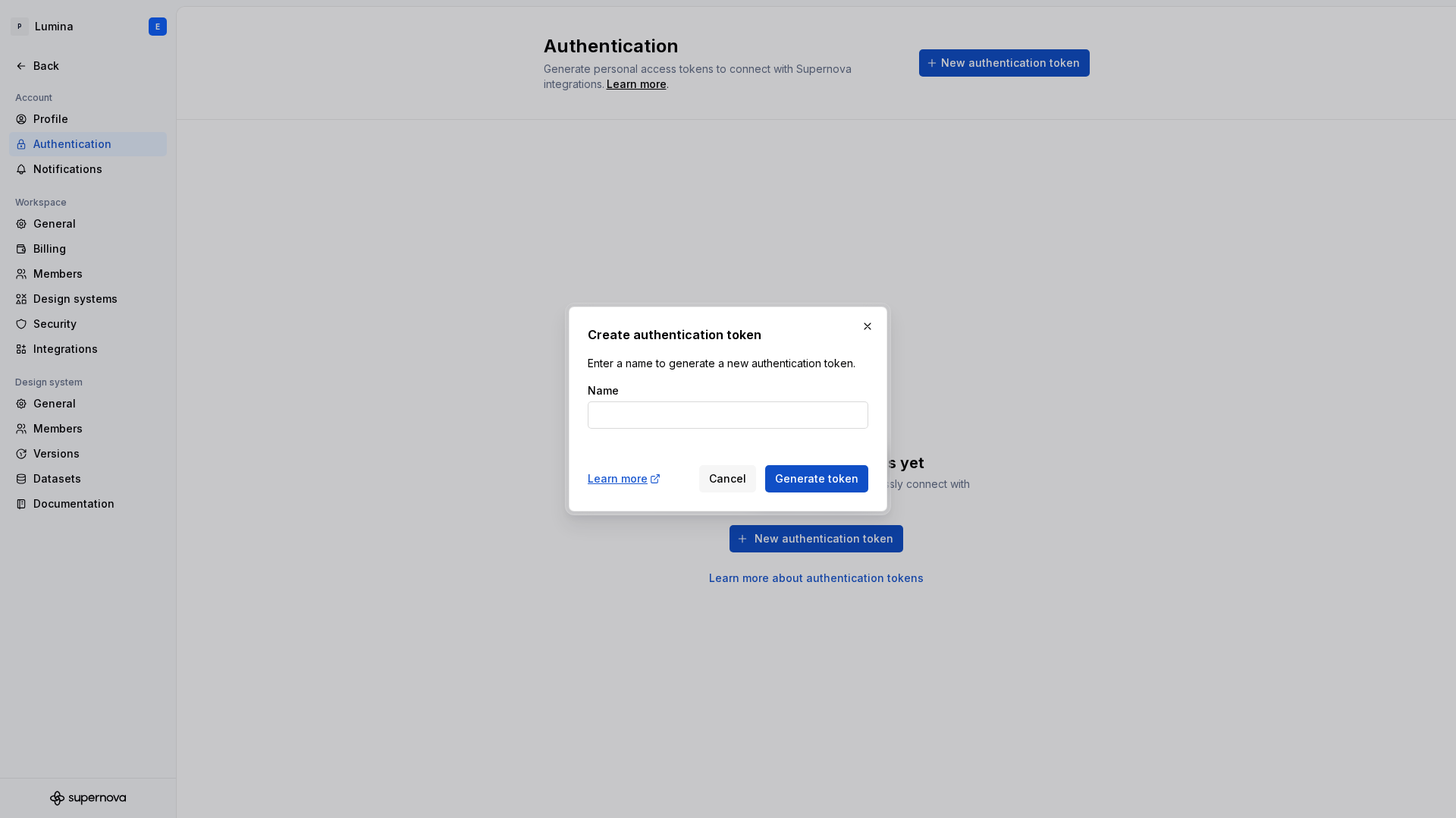
click at [694, 420] on input "Name" at bounding box center [727, 414] width 280 height 28
drag, startPoint x: 690, startPoint y: 412, endPoint x: 505, endPoint y: 412, distance: 185.0
click at [505, 412] on div "Create authentication token Enter a name to generate a new authentication token…" at bounding box center [728, 409] width 1456 height 818
type input "token-studio"
click at [795, 475] on span "Generate token" at bounding box center [816, 478] width 83 height 15
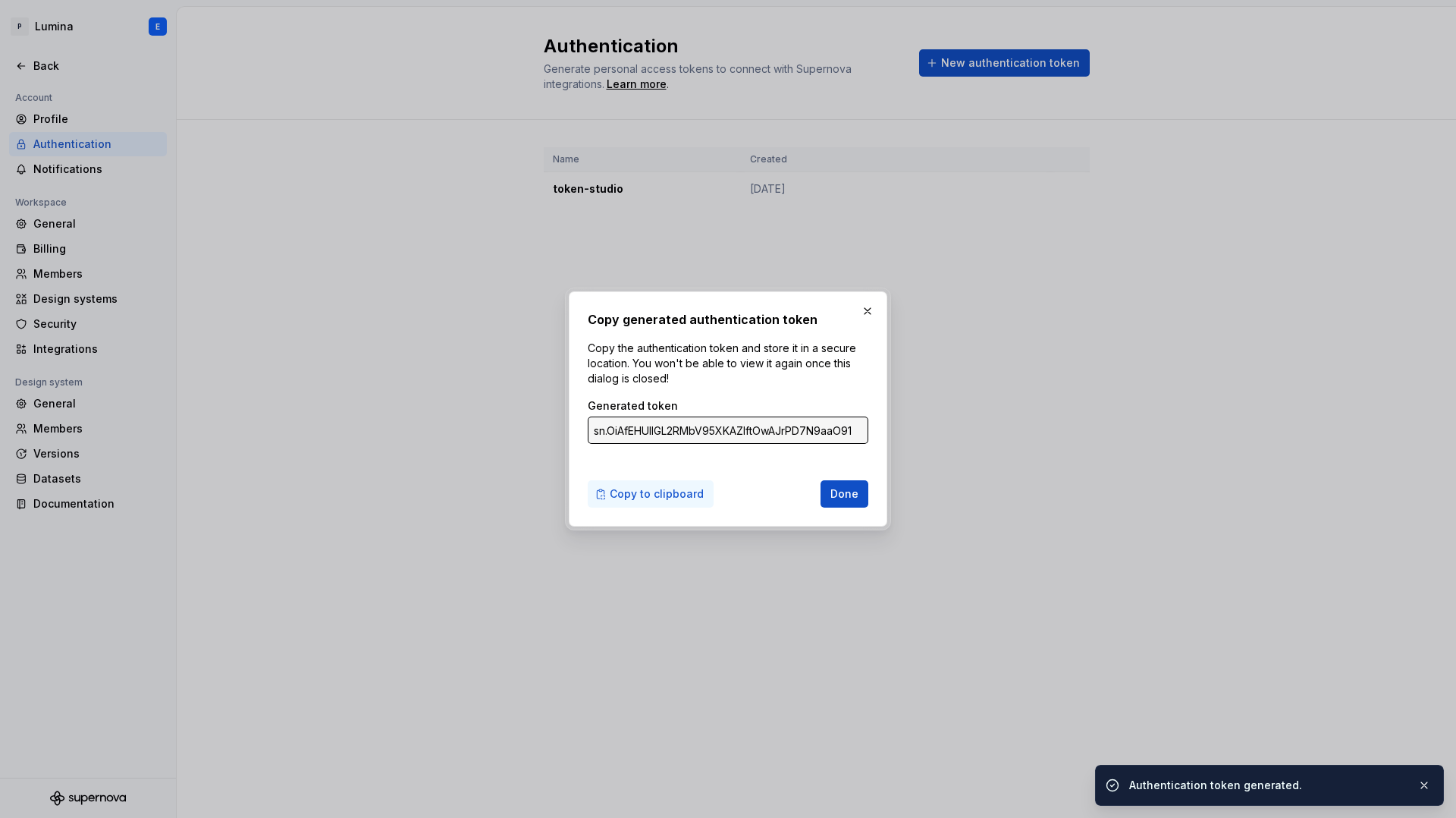
click at [680, 487] on span "Copy to clipboard" at bounding box center [656, 494] width 94 height 15
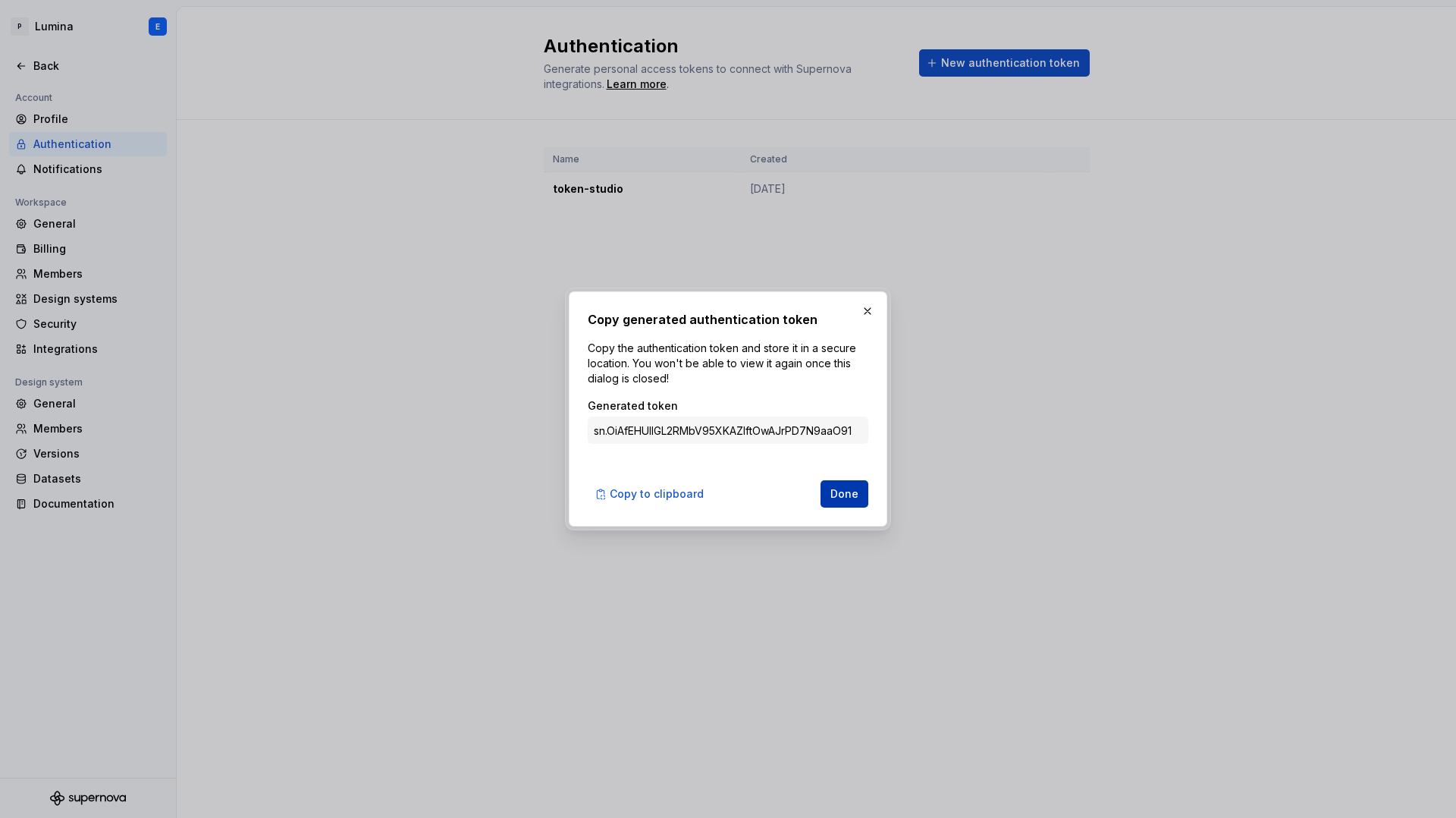
click at [844, 496] on span "Done" at bounding box center [844, 494] width 28 height 15
click at [844, 496] on div "Authentication Generate personal access tokens to connect with Supernova integr…" at bounding box center [816, 411] width 1279 height 810
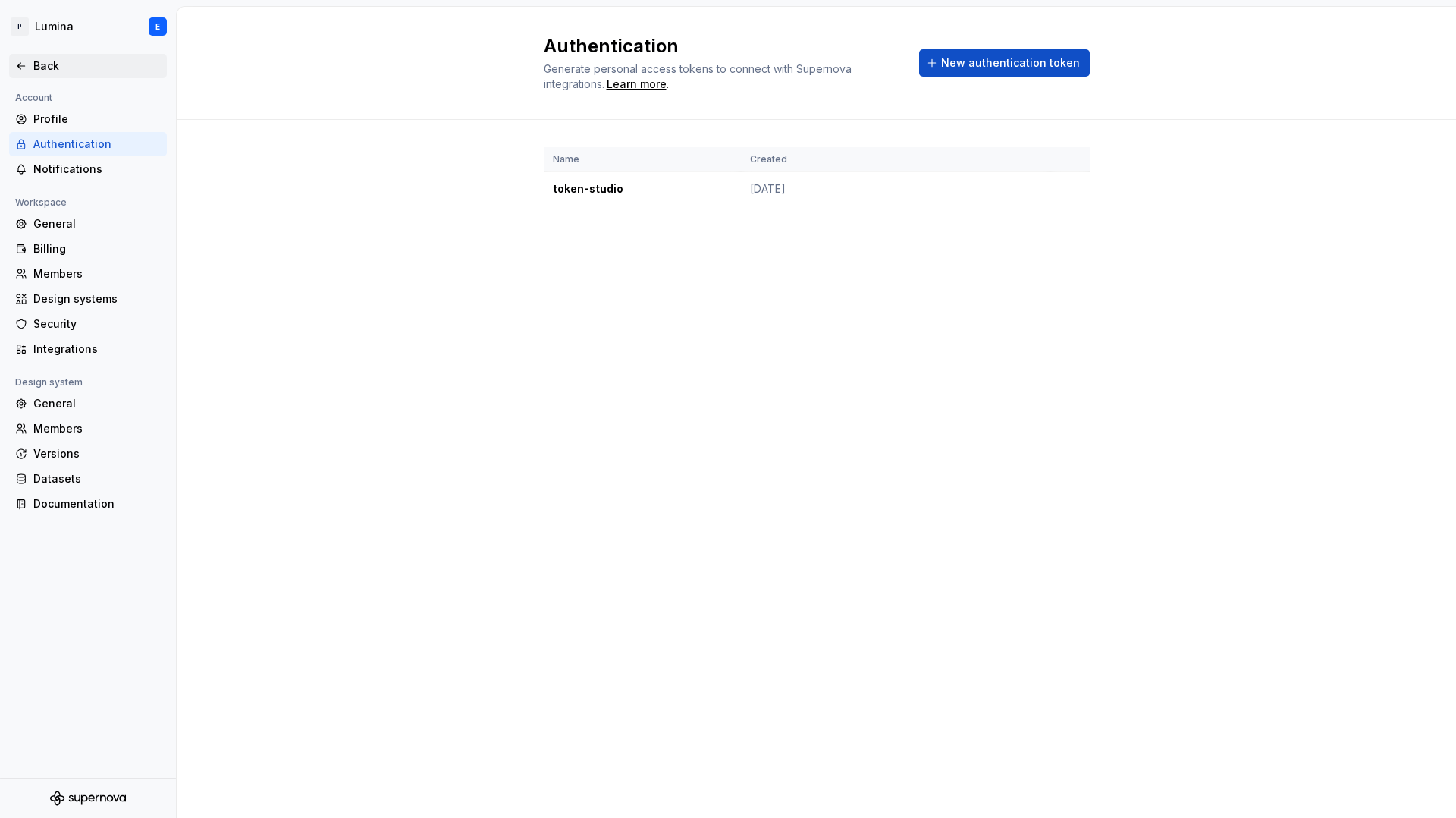
click at [56, 68] on div "Back" at bounding box center [97, 66] width 127 height 15
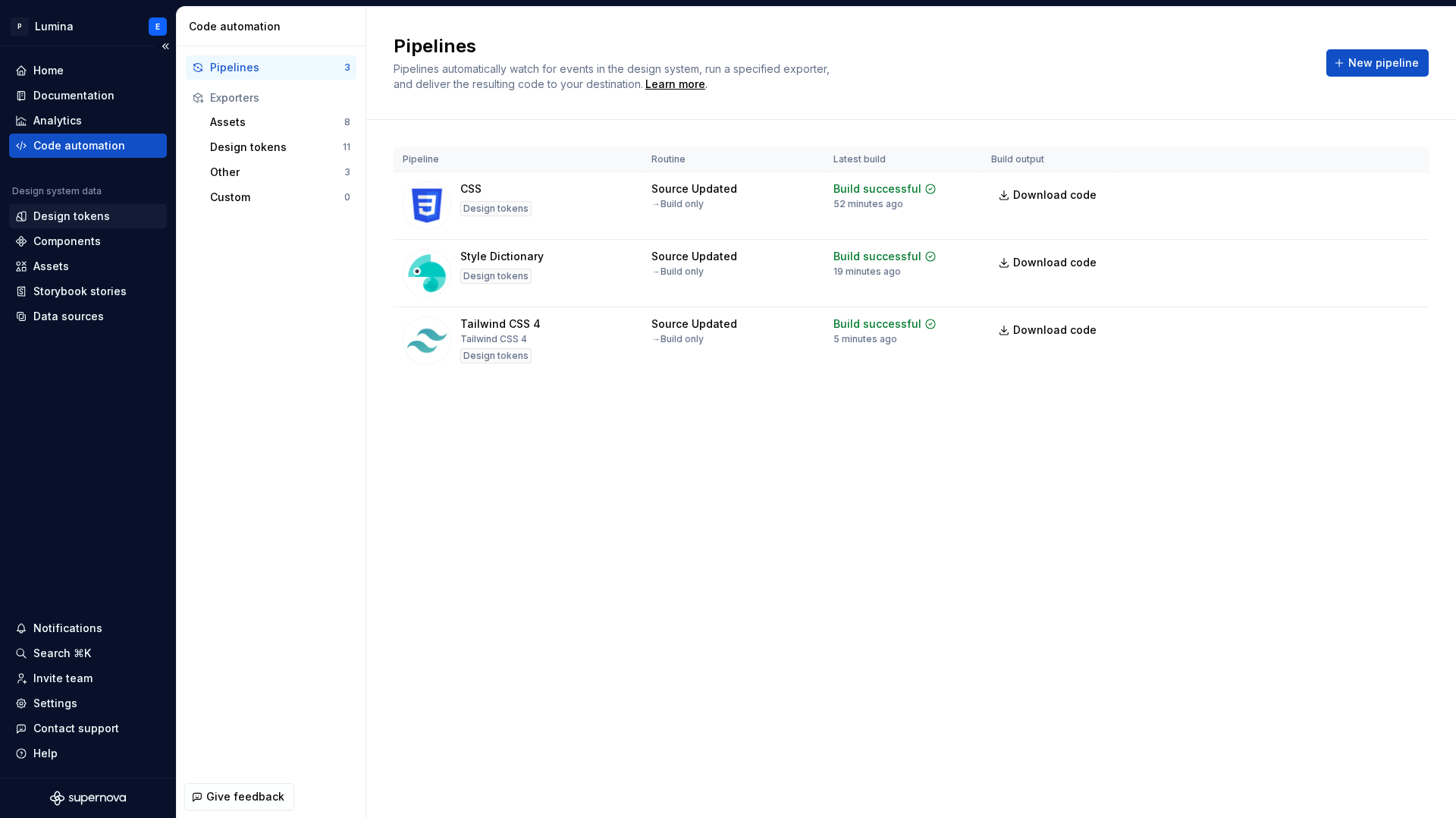
click at [64, 216] on div "Design tokens" at bounding box center [72, 216] width 77 height 15
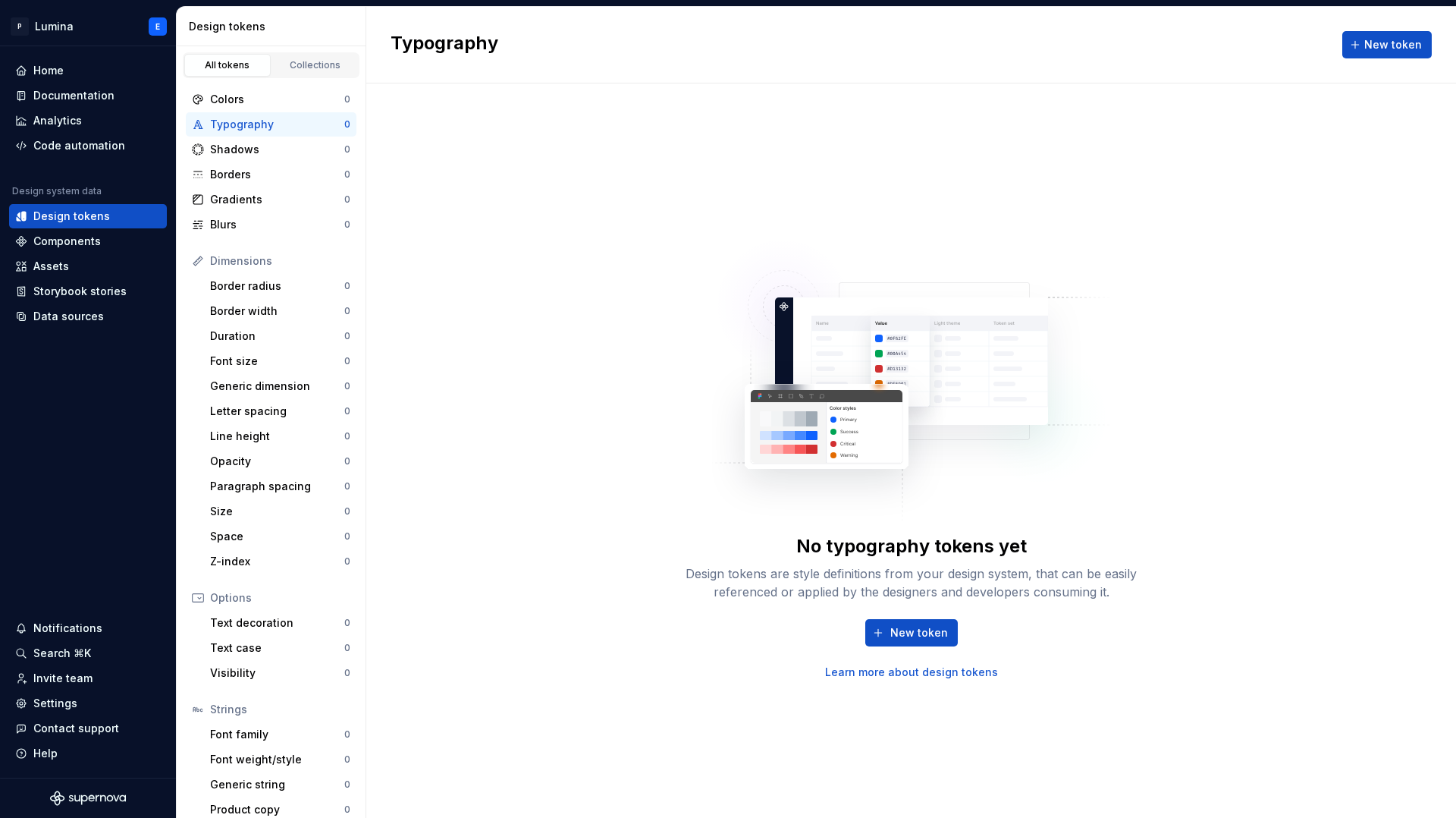
click at [556, 324] on div "No typography tokens yet Design tokens are style definitions from your design s…" at bounding box center [911, 450] width 1090 height 734
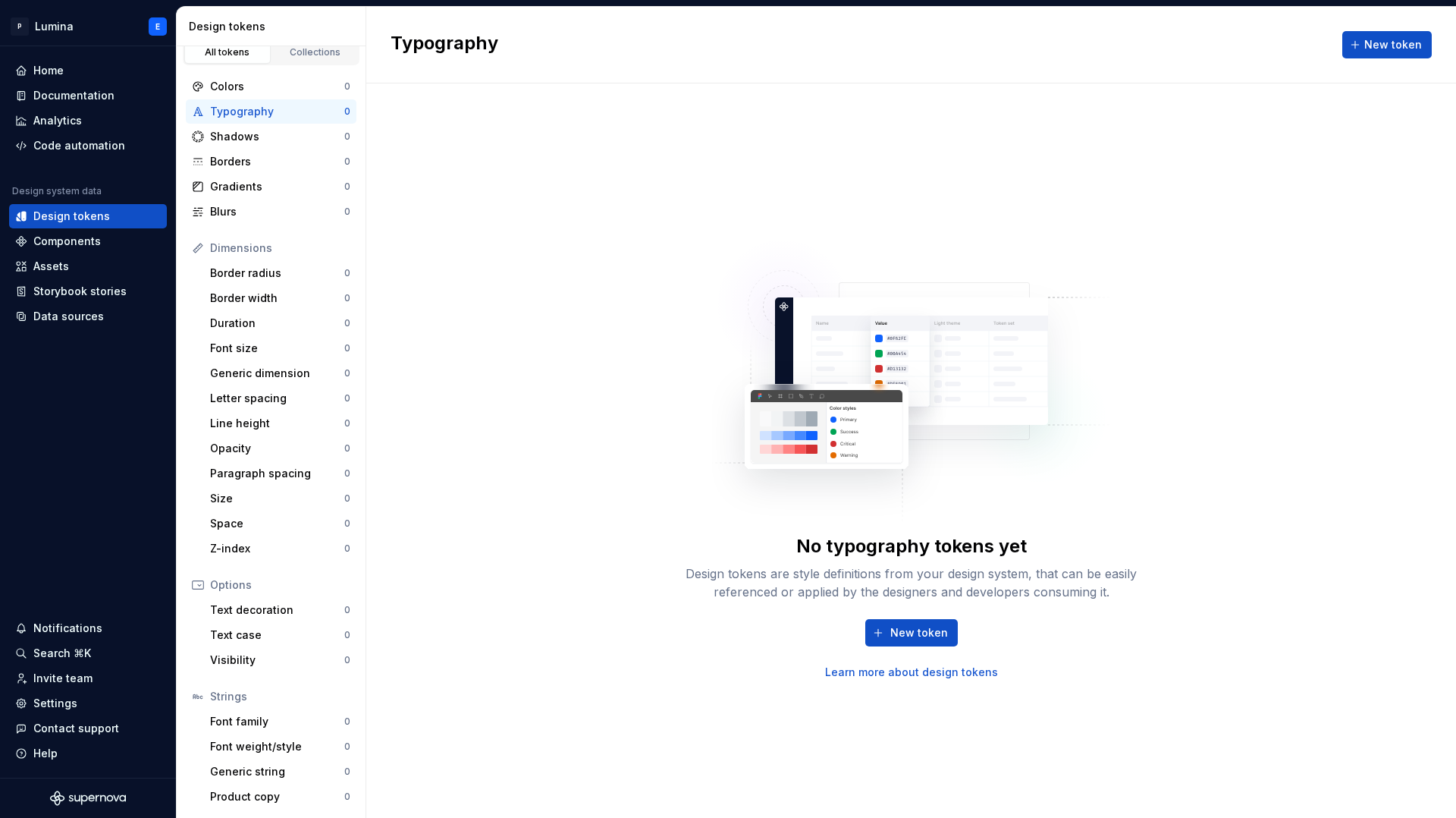
click at [495, 232] on div "No typography tokens yet Design tokens are style definitions from your design s…" at bounding box center [911, 450] width 1090 height 734
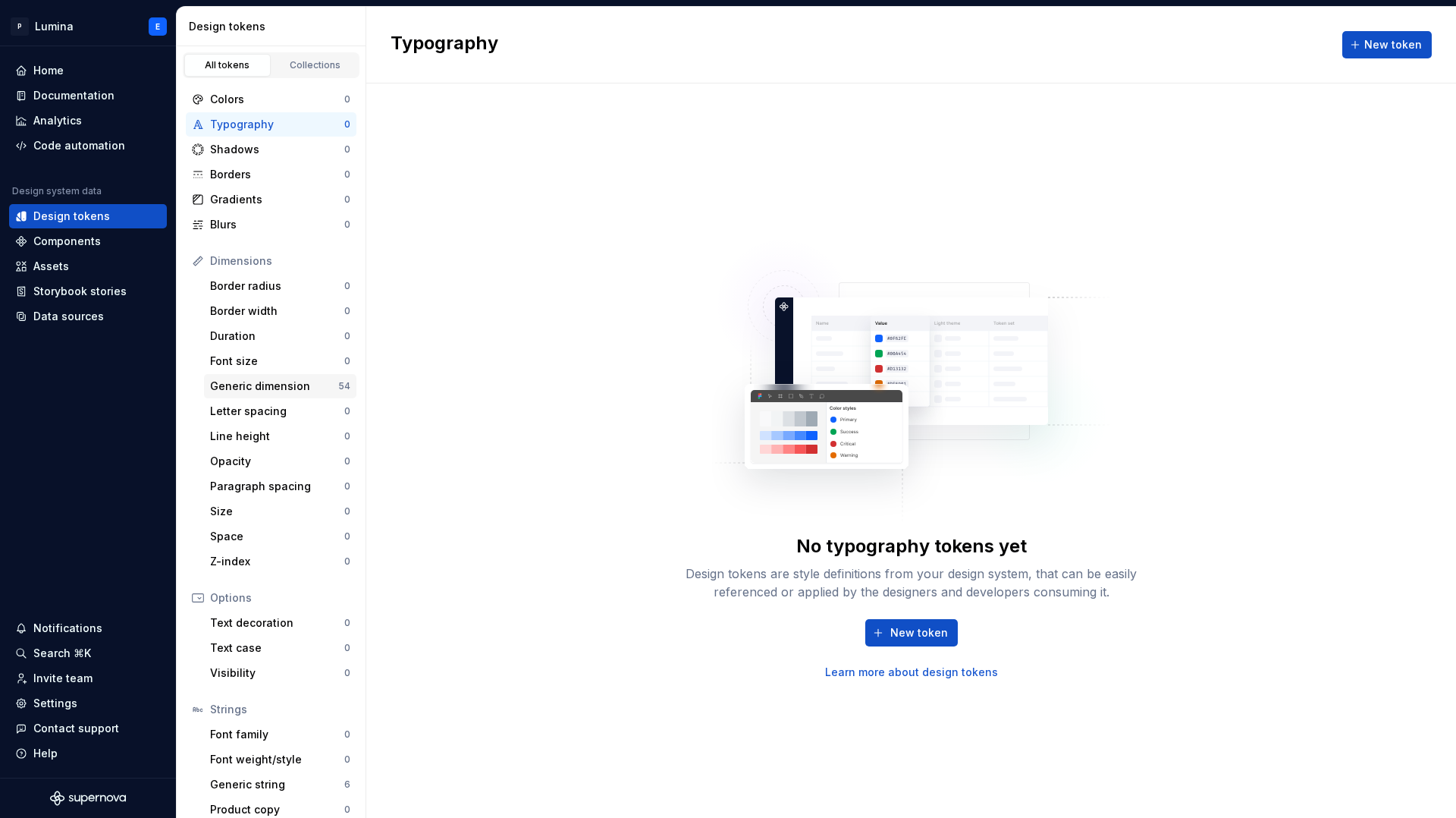
click at [258, 389] on div "Generic dimension" at bounding box center [275, 387] width 128 height 15
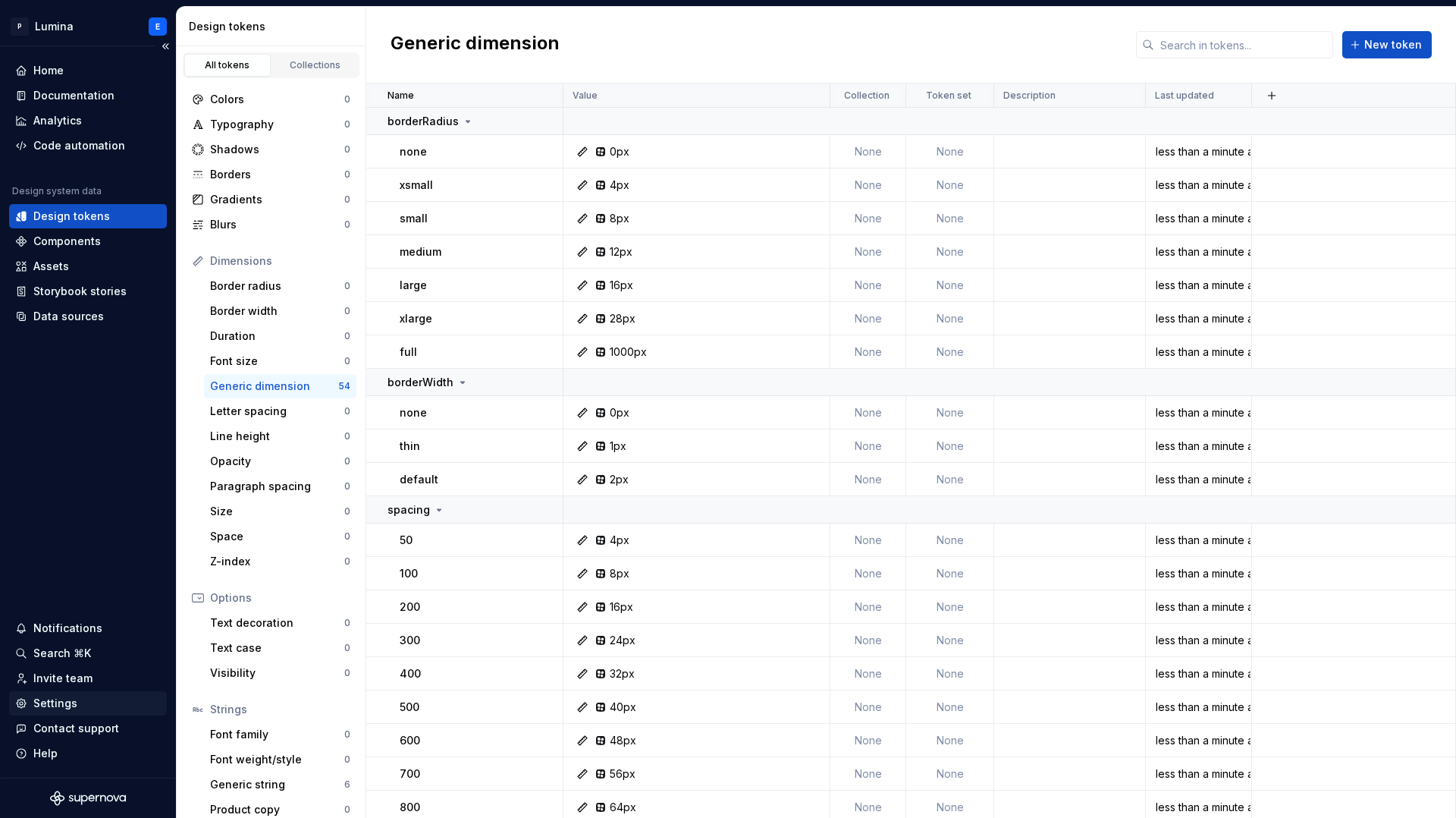
click at [74, 699] on div "Settings" at bounding box center [55, 703] width 44 height 15
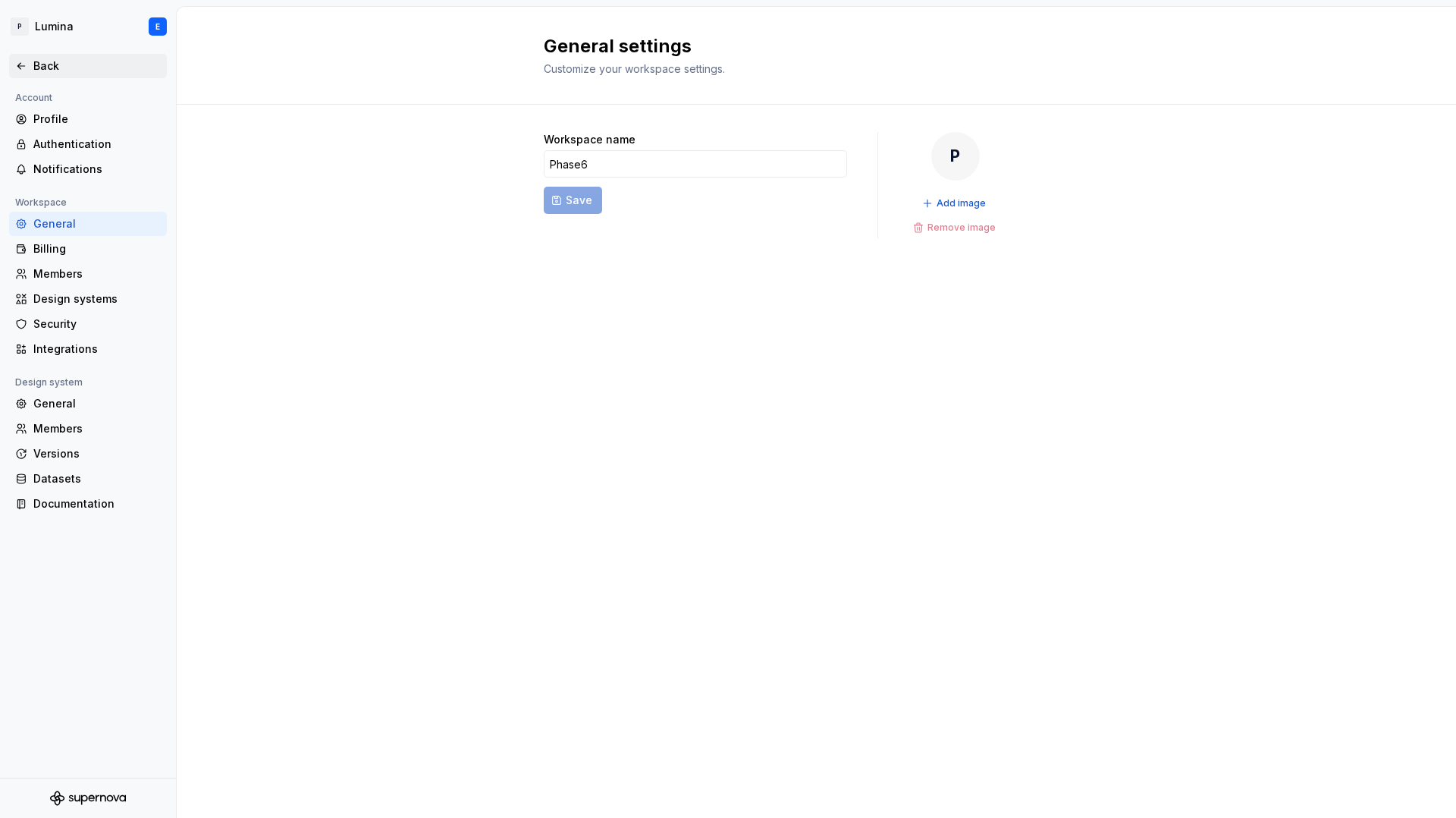
click at [47, 69] on div "Back" at bounding box center [97, 66] width 127 height 15
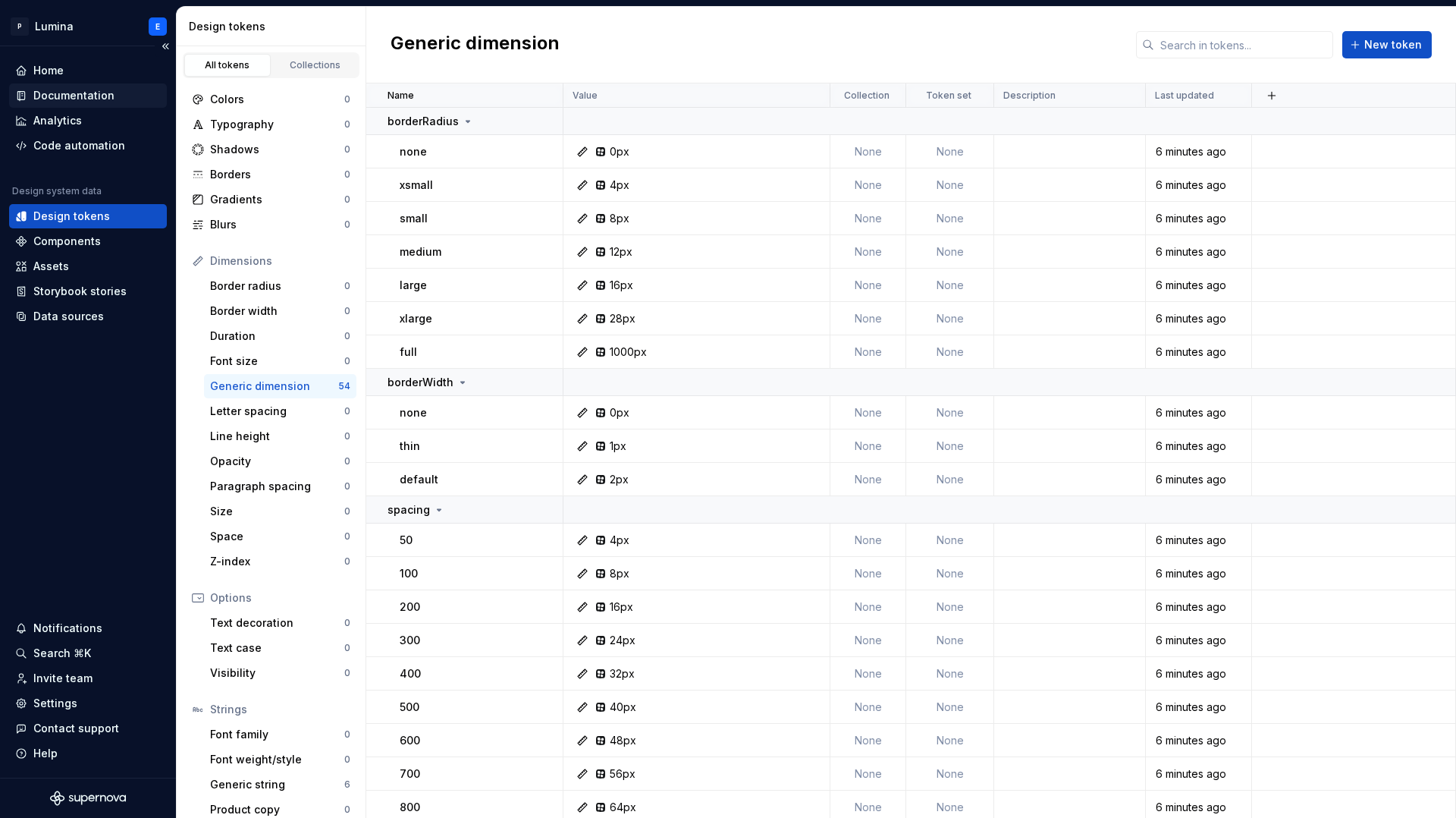
click at [56, 91] on div "Documentation" at bounding box center [74, 96] width 81 height 15
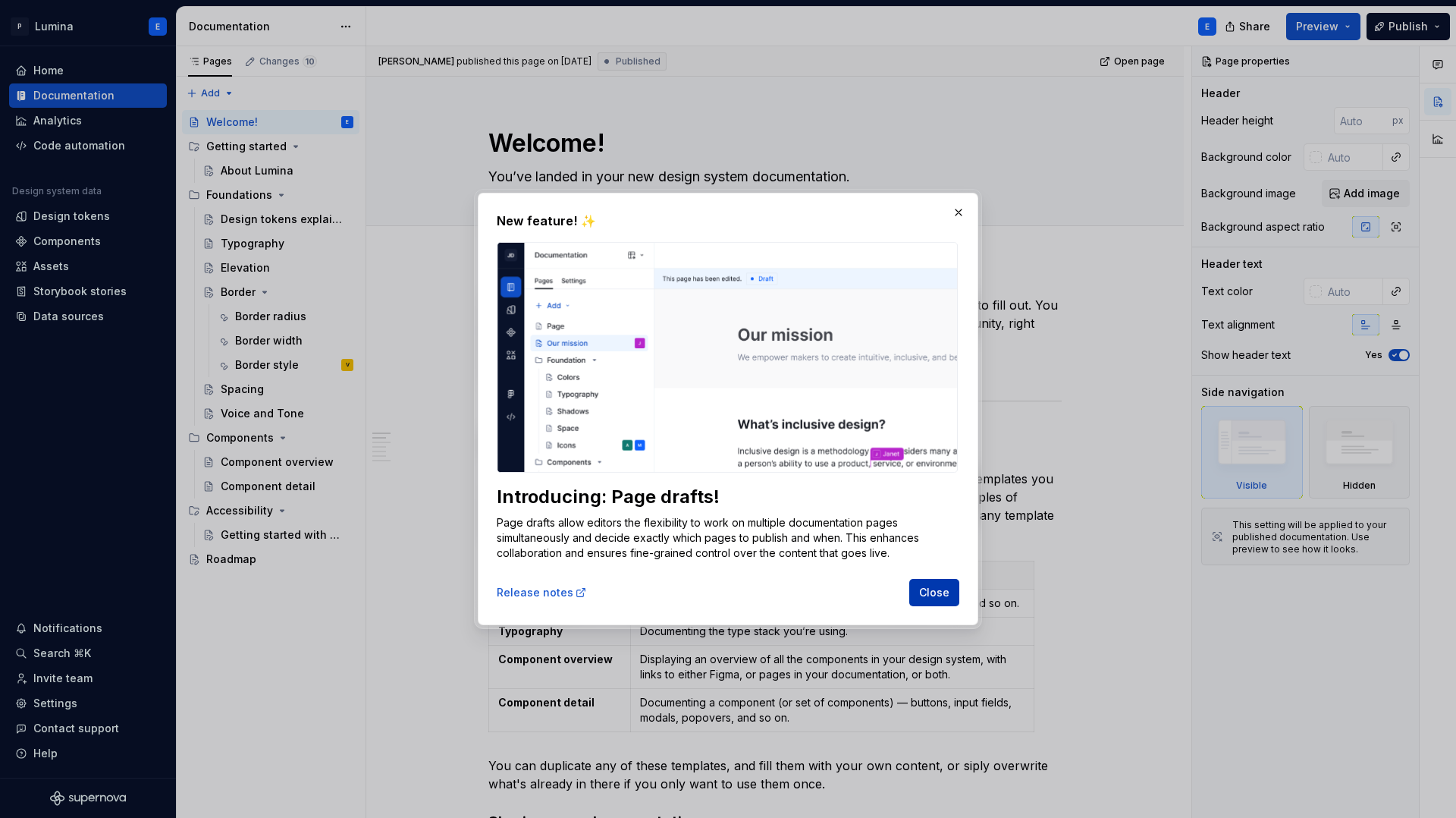
click at [936, 587] on span "Close" at bounding box center [935, 592] width 31 height 15
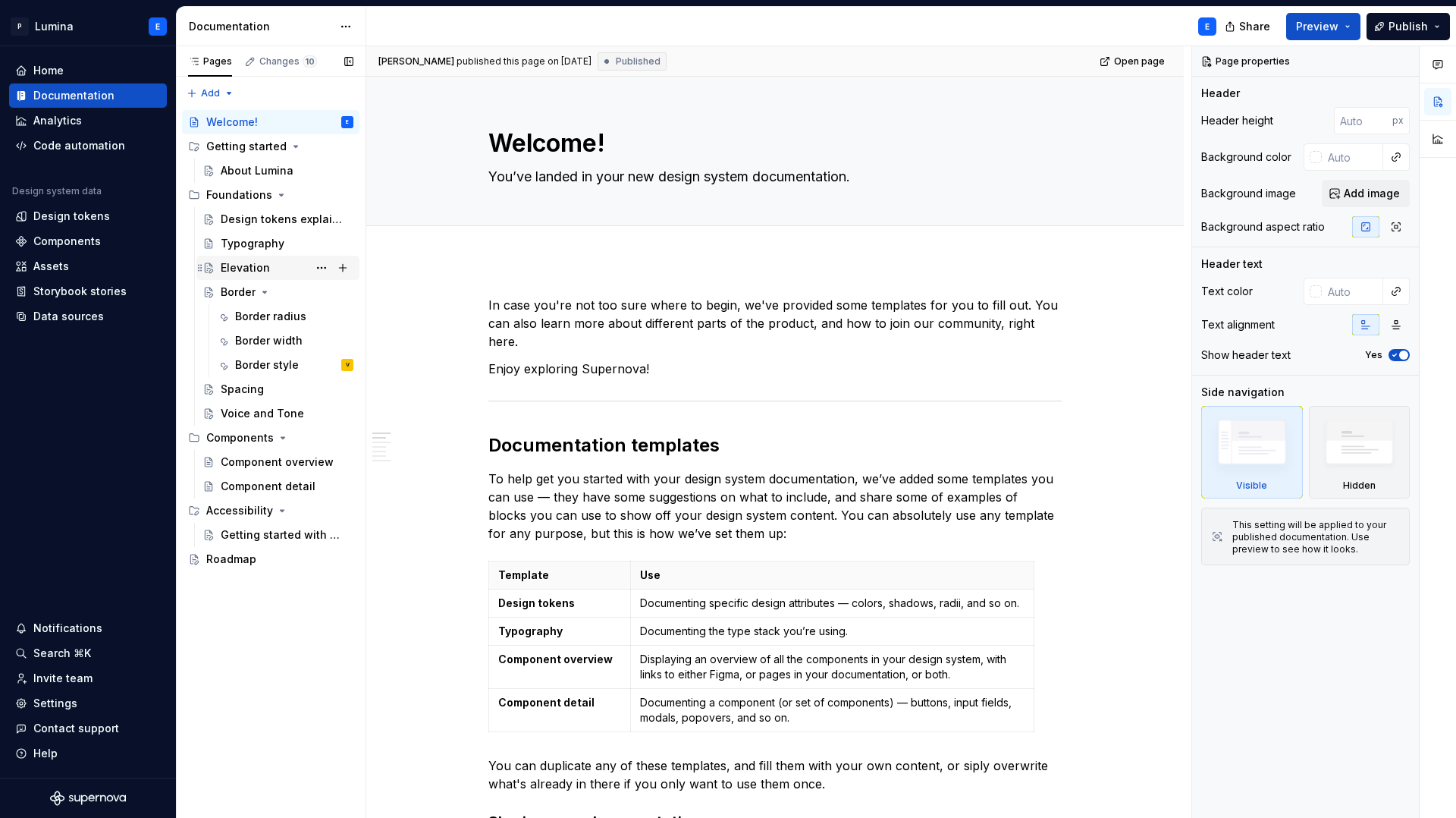
type textarea "*"
click at [77, 148] on div "Code automation" at bounding box center [79, 145] width 92 height 15
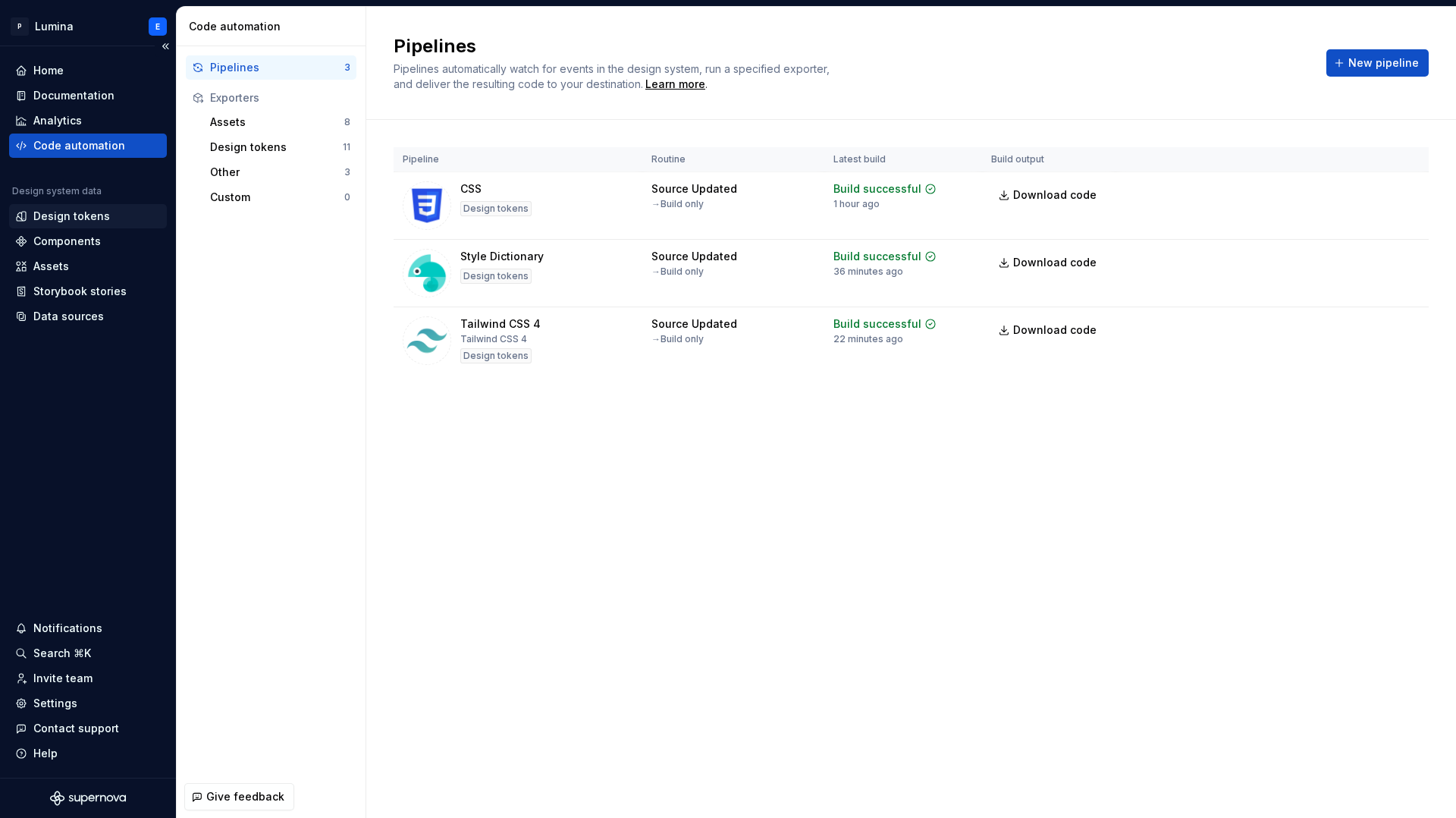
click at [66, 214] on div "Design tokens" at bounding box center [72, 216] width 77 height 15
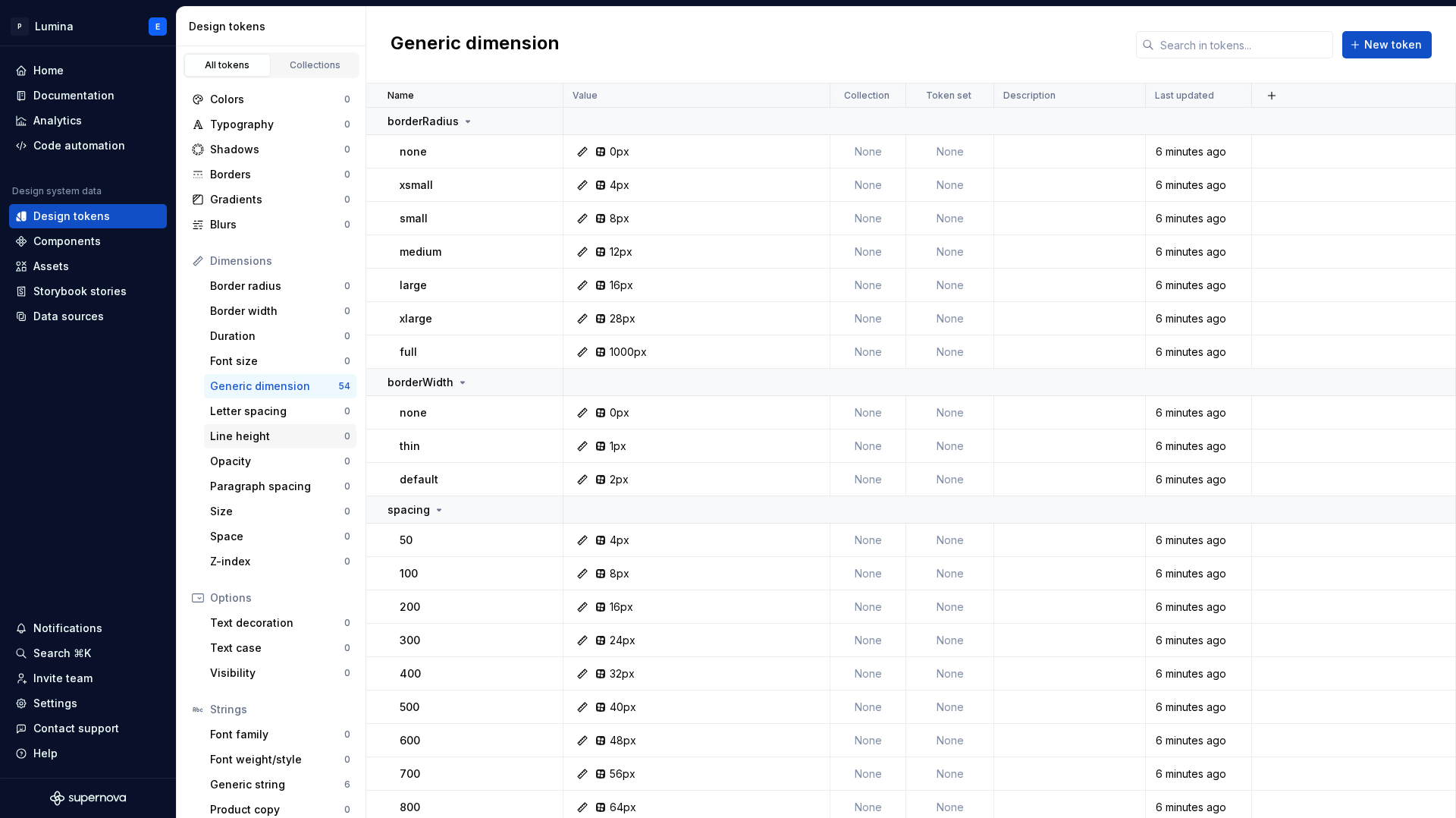
scroll to position [12, 0]
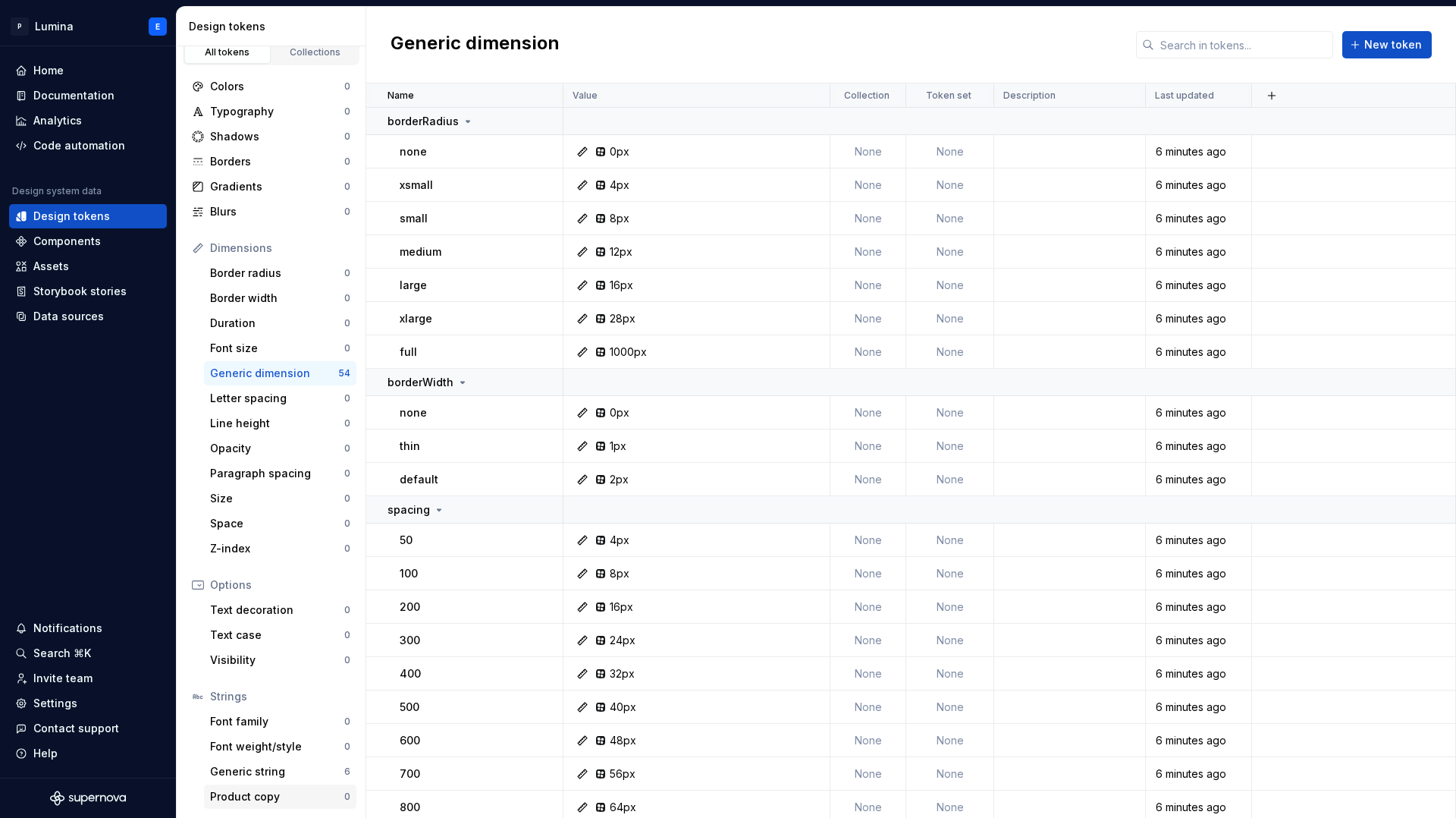
click at [262, 797] on div "Product copy" at bounding box center [277, 796] width 134 height 15
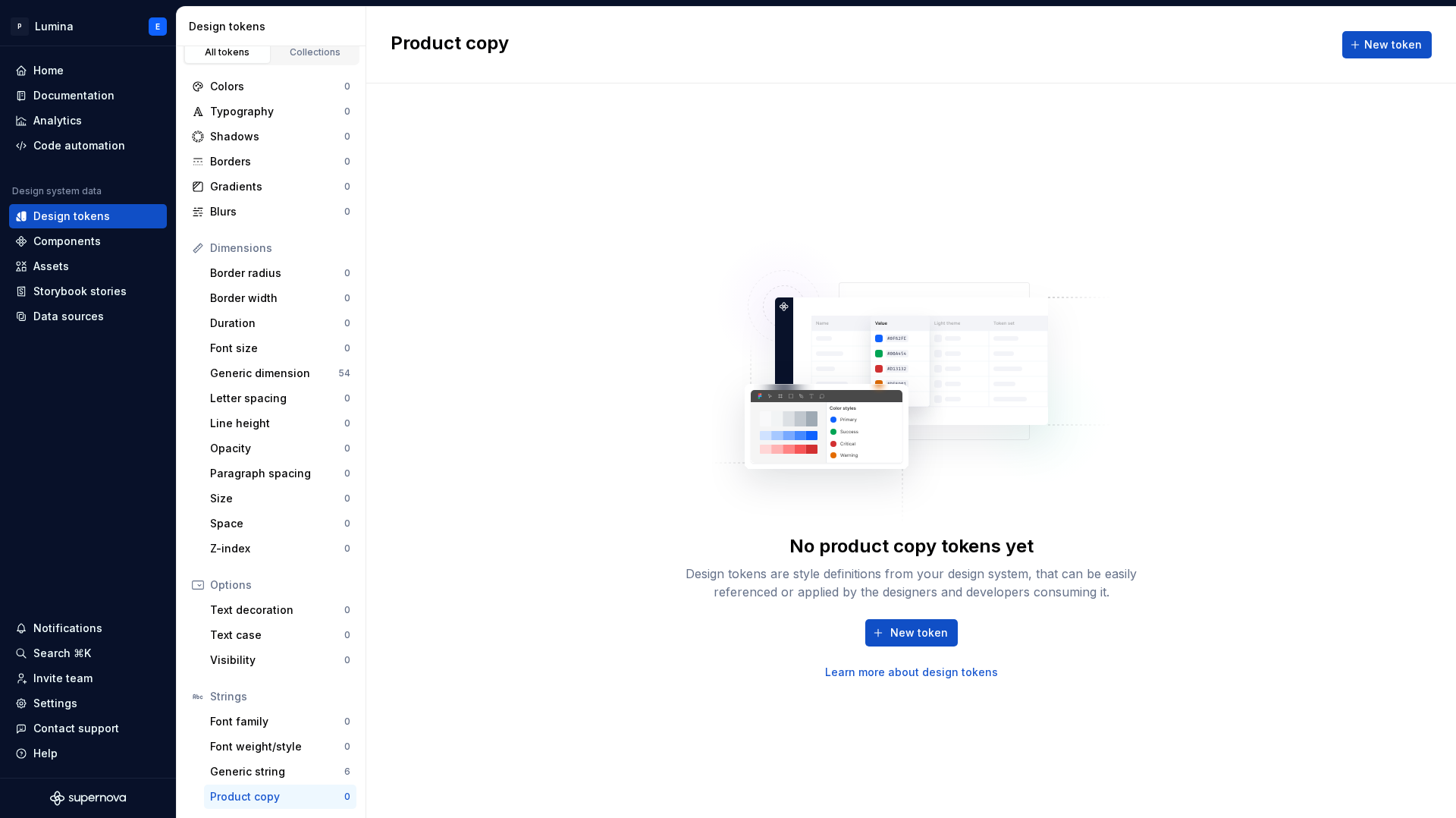
scroll to position [12, 0]
